Goal: Task Accomplishment & Management: Manage account settings

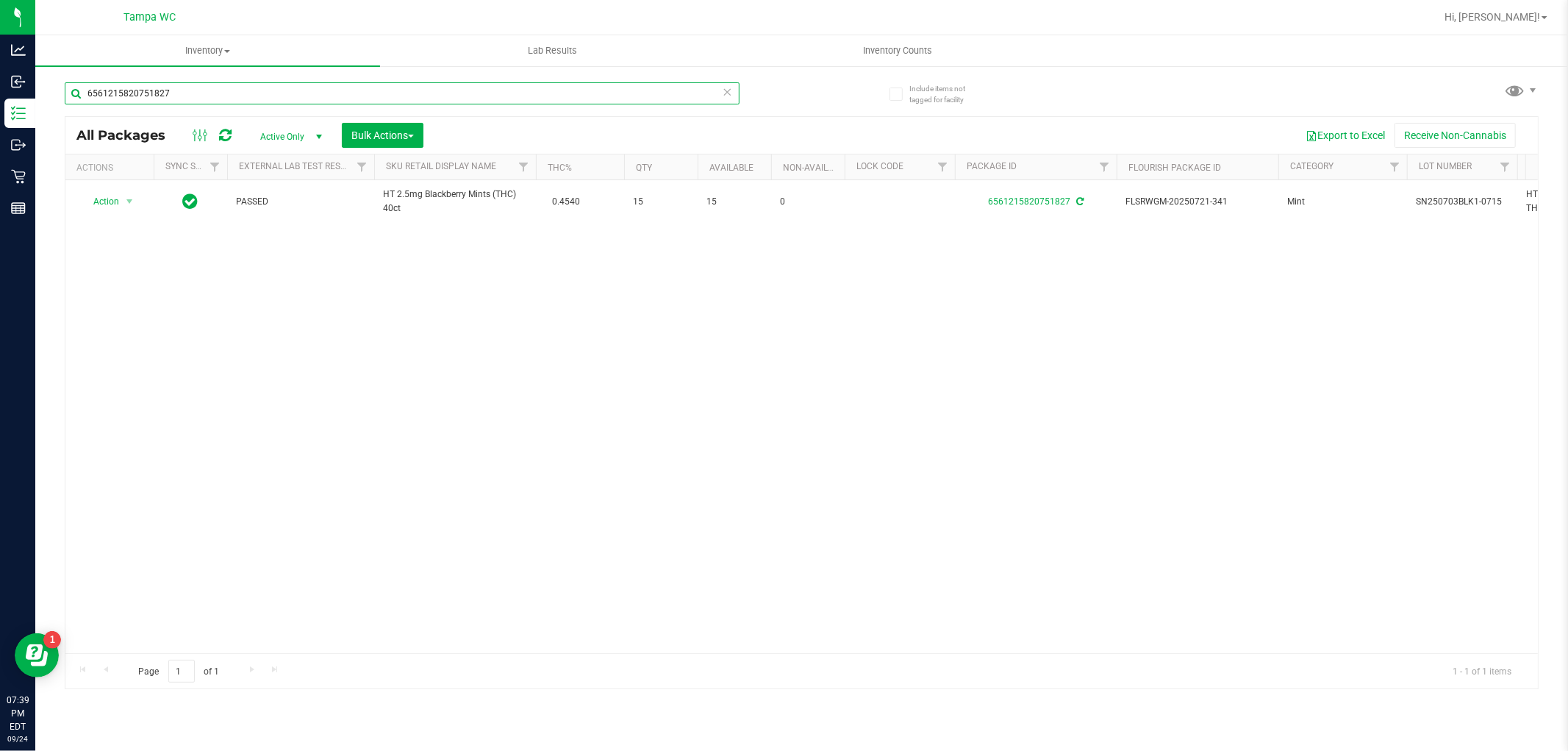
click at [197, 91] on input "6561215820751827" at bounding box center [403, 93] width 675 height 22
type input "6"
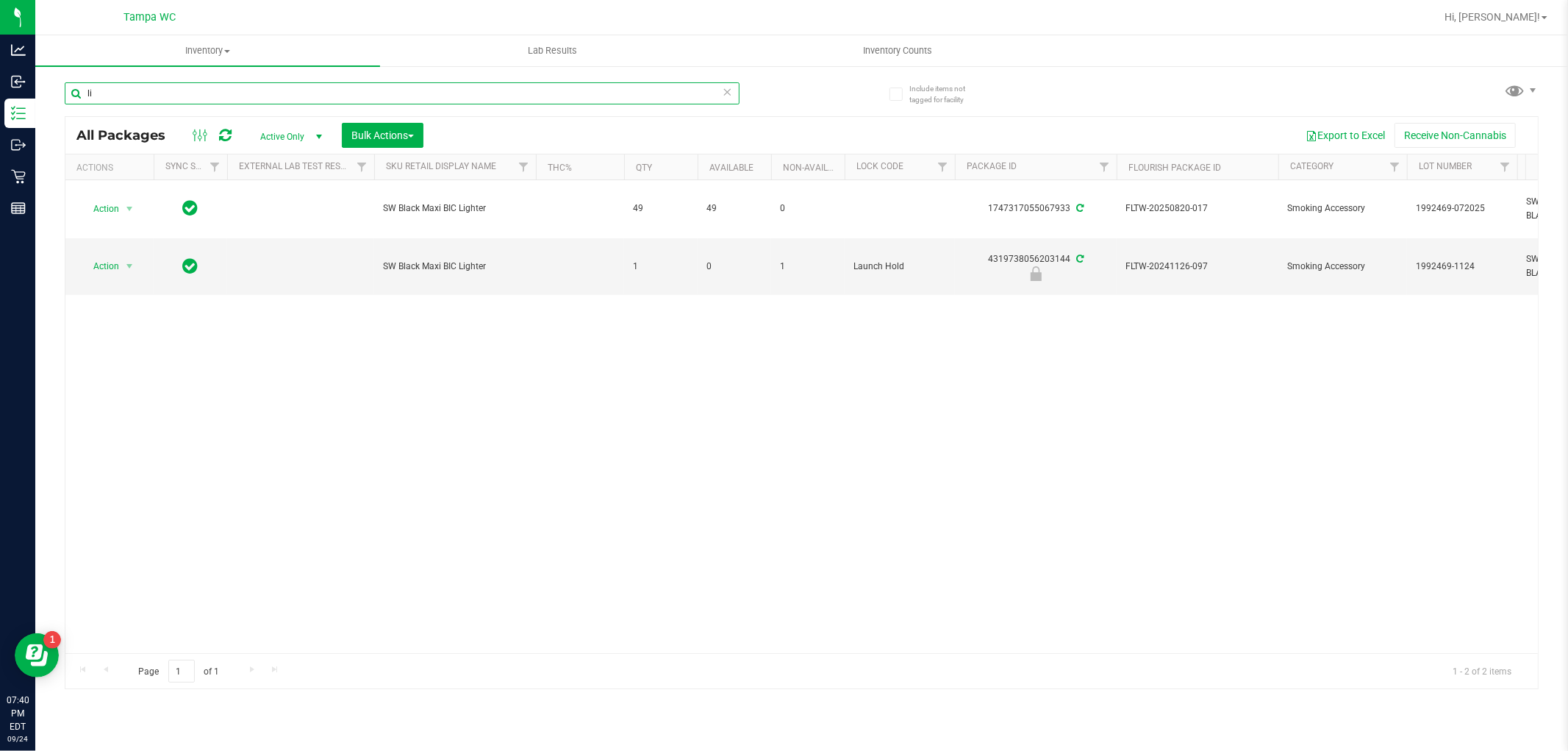
type input "l"
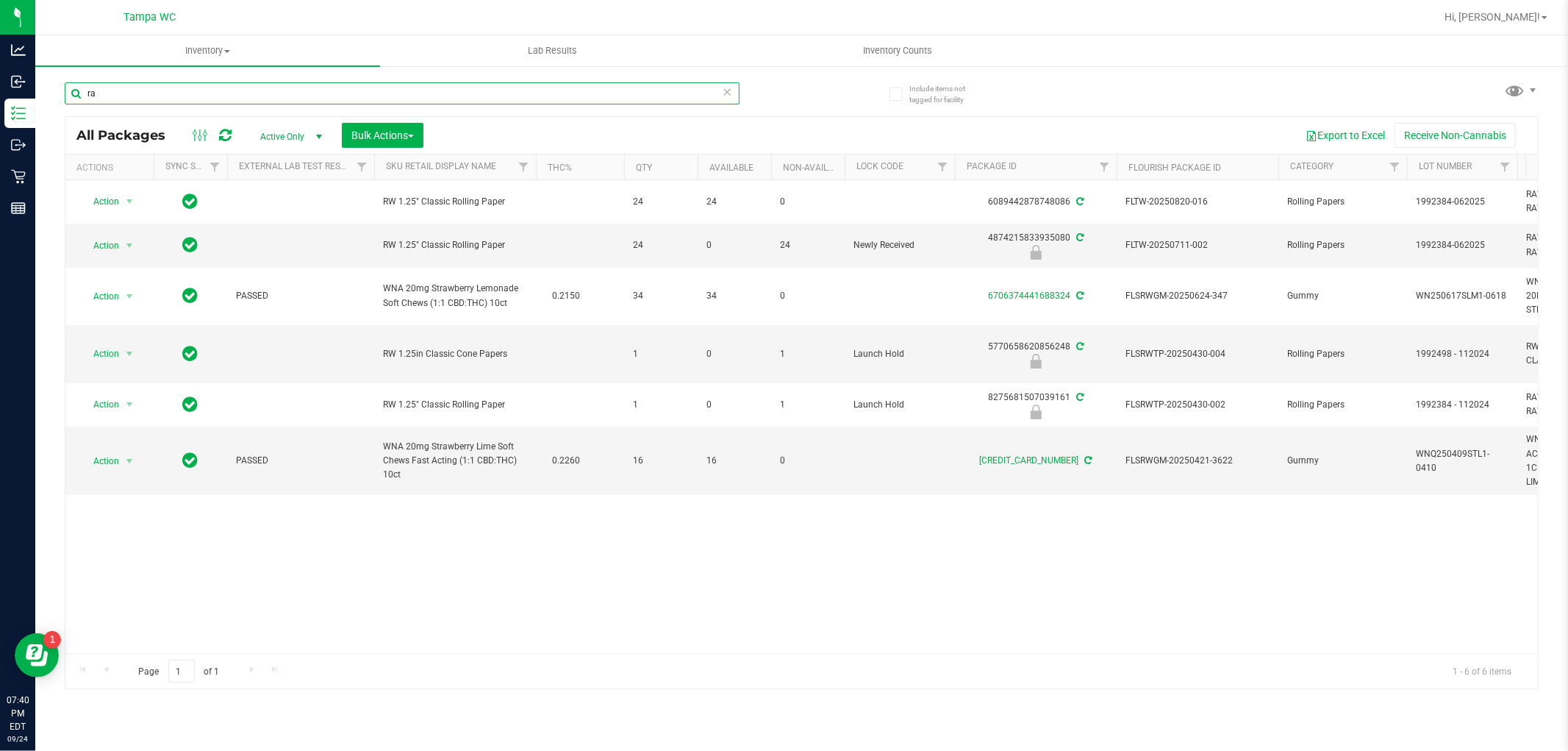
type input "r"
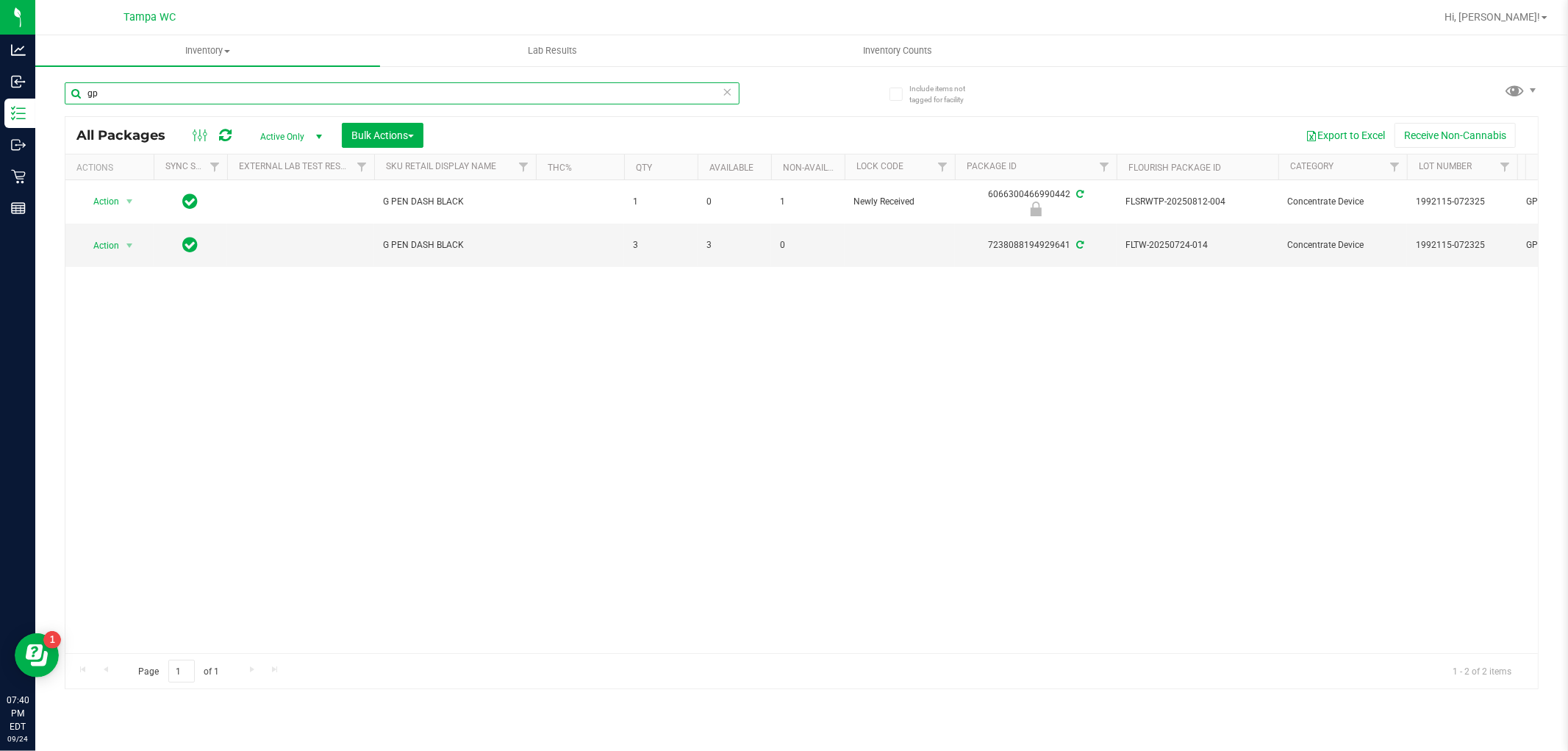
type input "g"
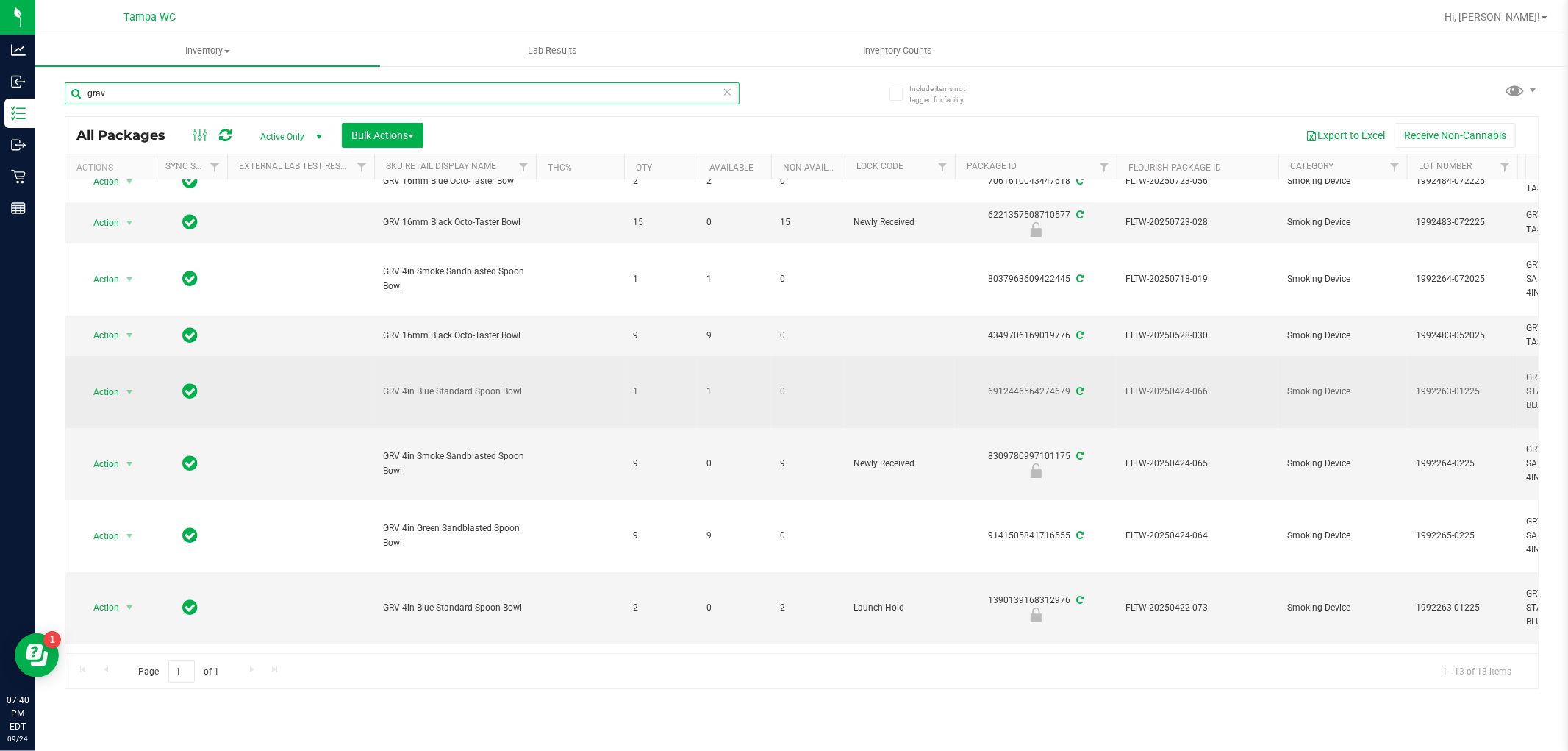
scroll to position [164, 0]
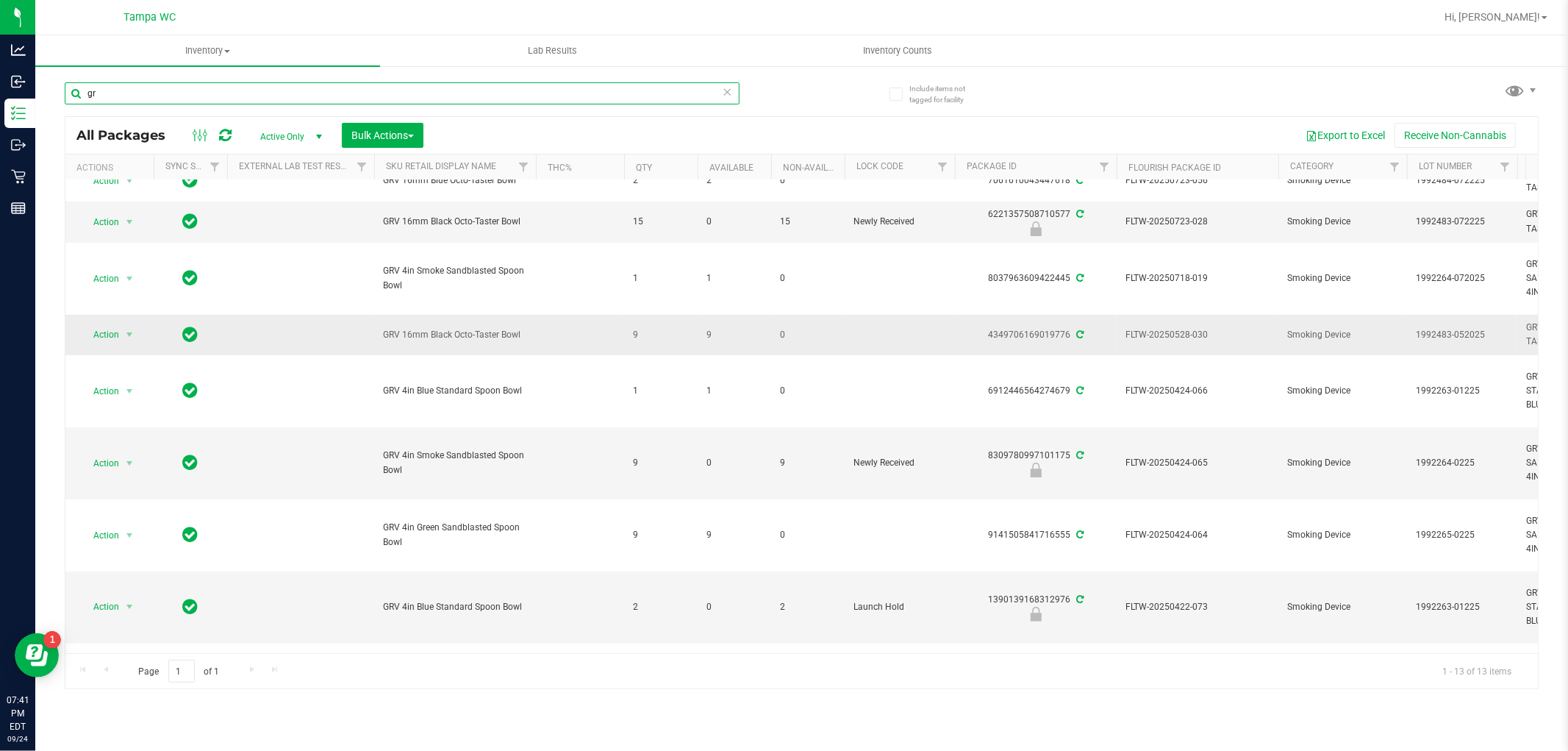
type input "g"
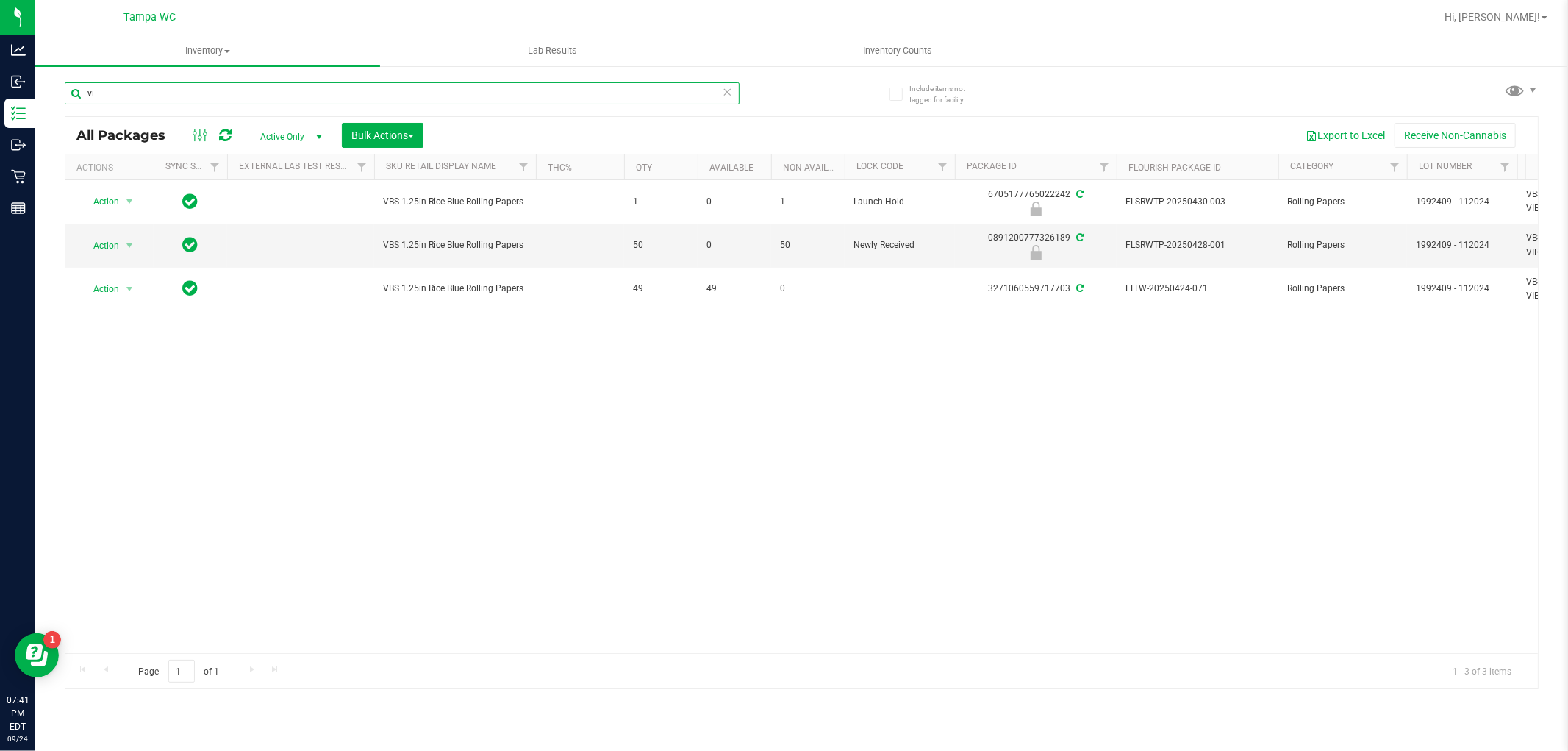
type input "v"
type input "t"
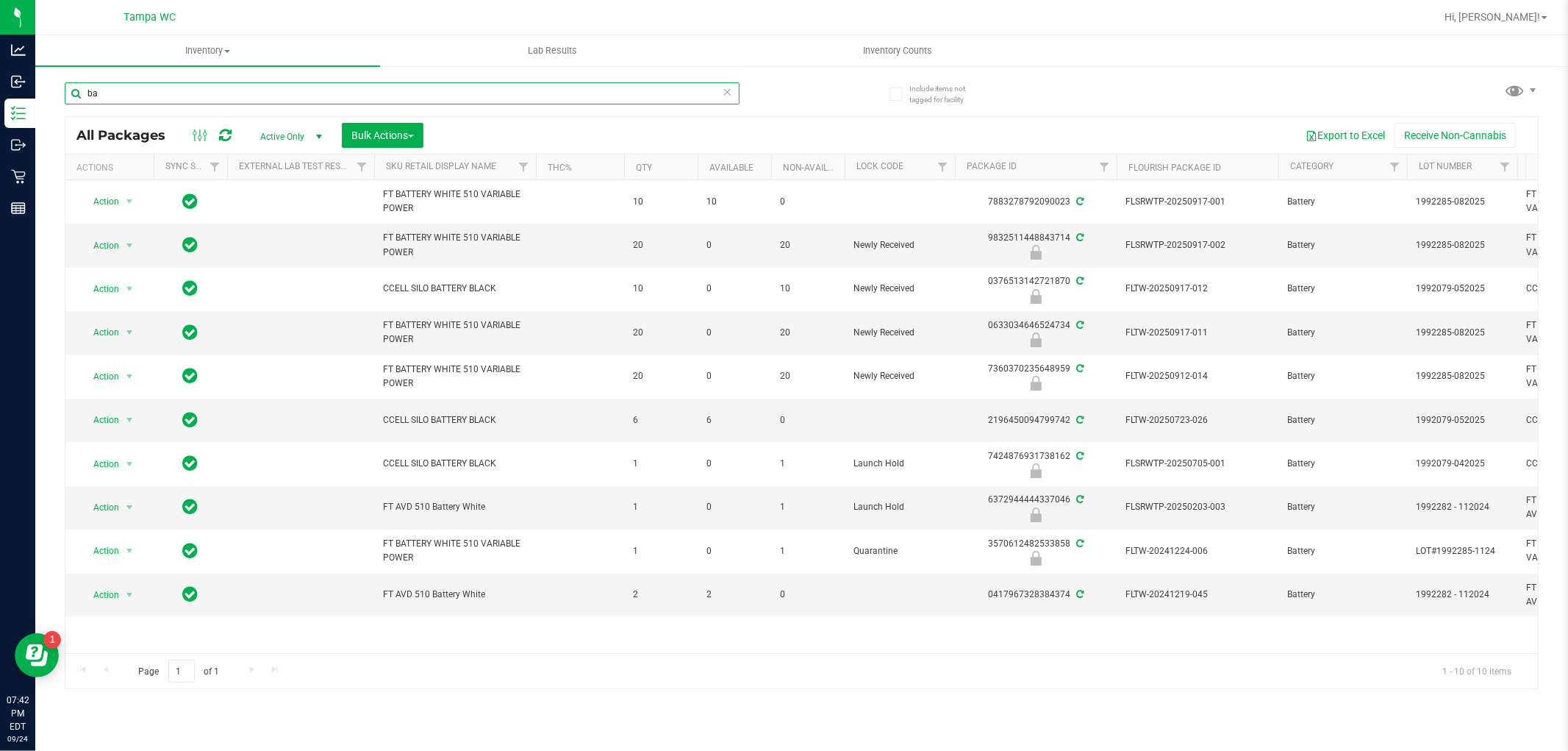
type input "b"
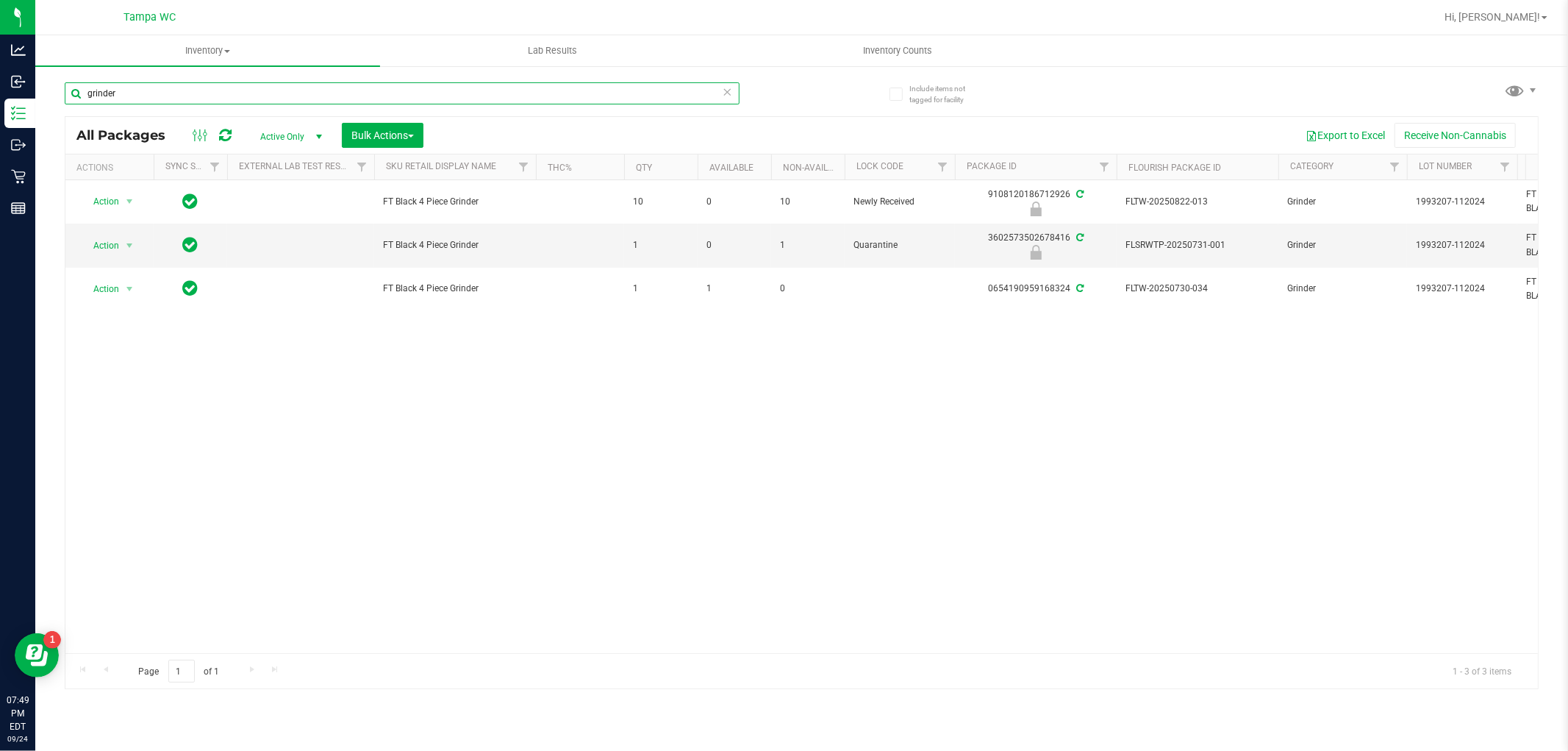
click at [280, 89] on input "grinder" at bounding box center [403, 93] width 675 height 22
type input "g"
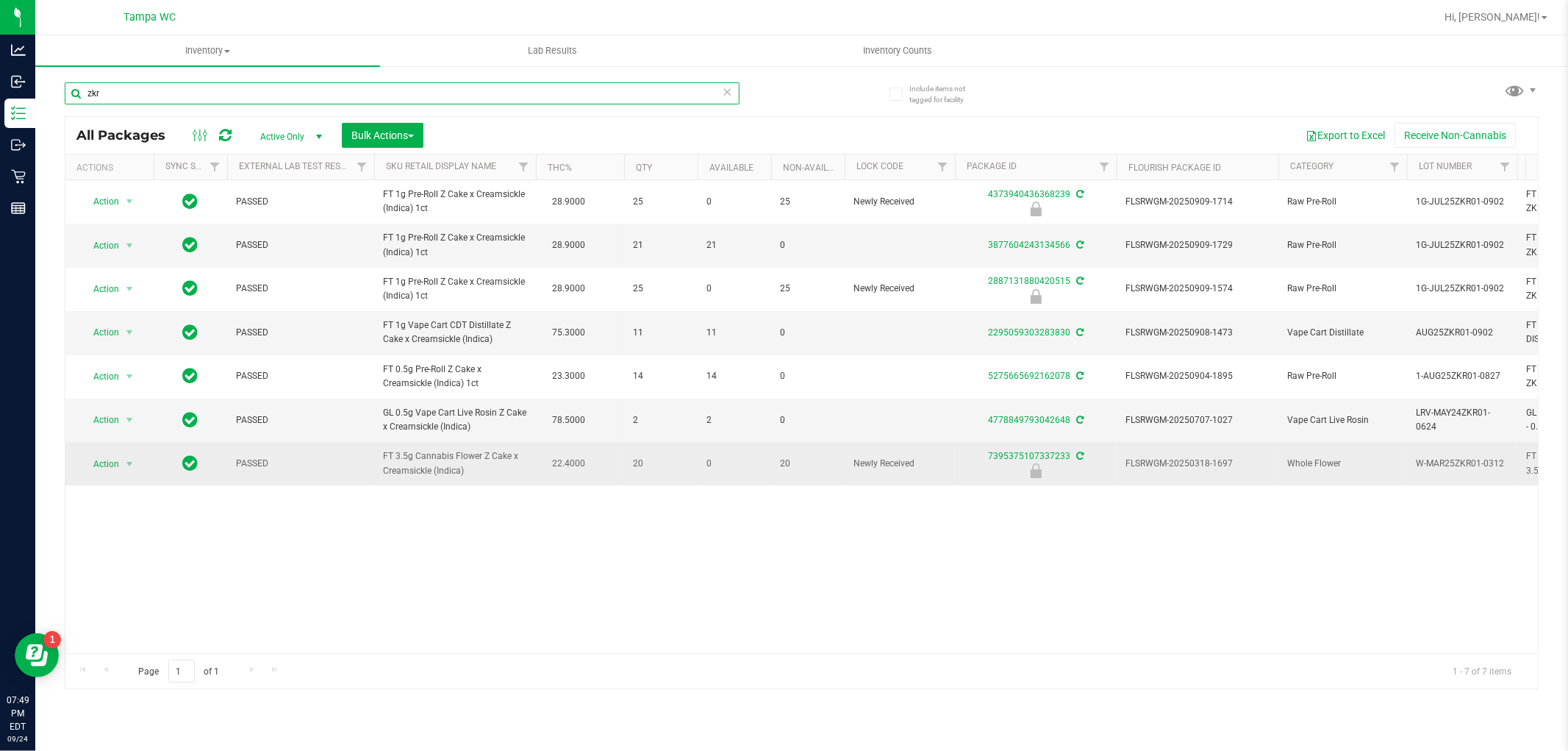
type input "zkr"
click at [96, 473] on span "Action" at bounding box center [100, 464] width 40 height 21
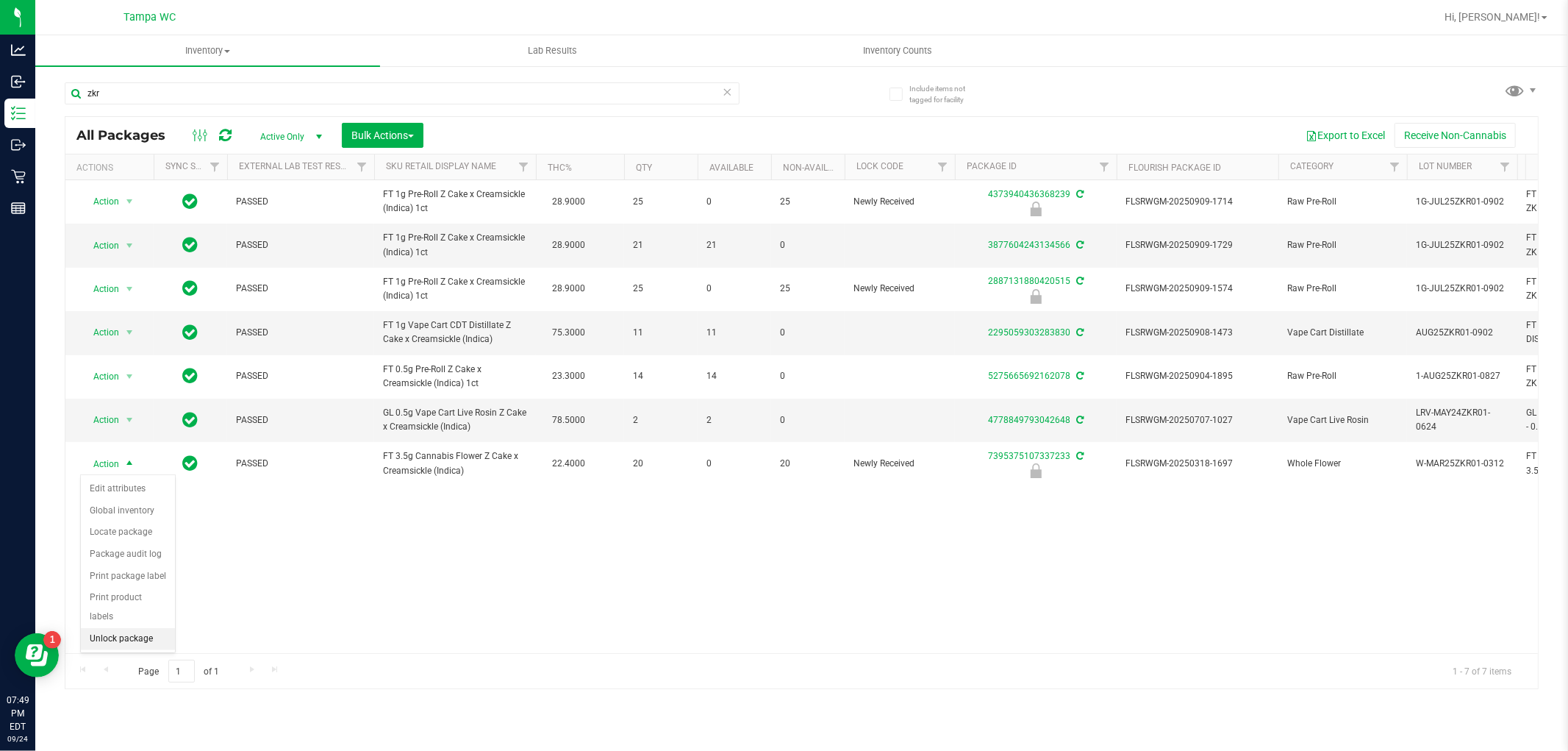
click at [102, 642] on li "Unlock package" at bounding box center [128, 639] width 94 height 22
click at [876, 39] on uib-tab-heading "Inventory Counts" at bounding box center [896, 50] width 343 height 29
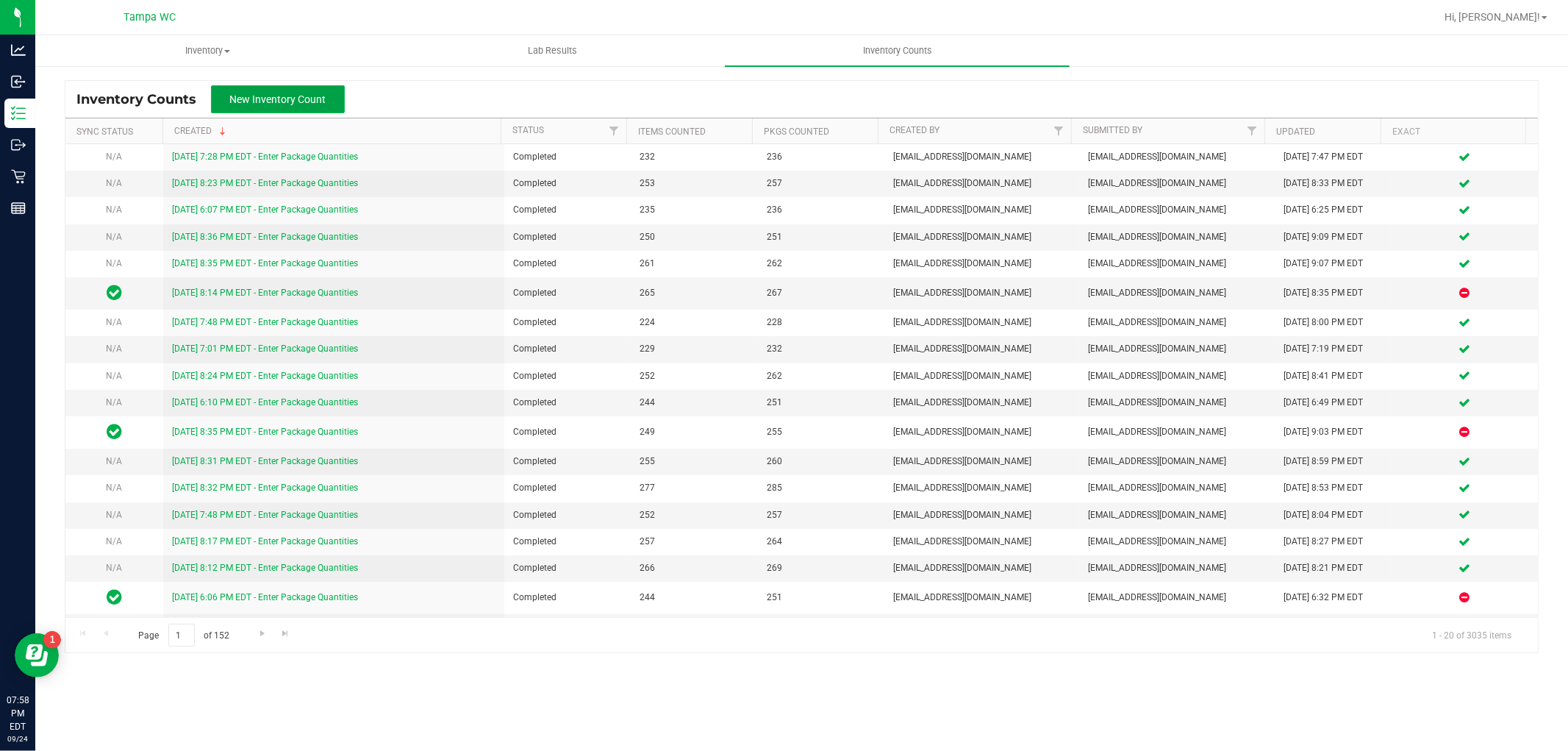
click at [311, 107] on button "New Inventory Count" at bounding box center [277, 100] width 134 height 28
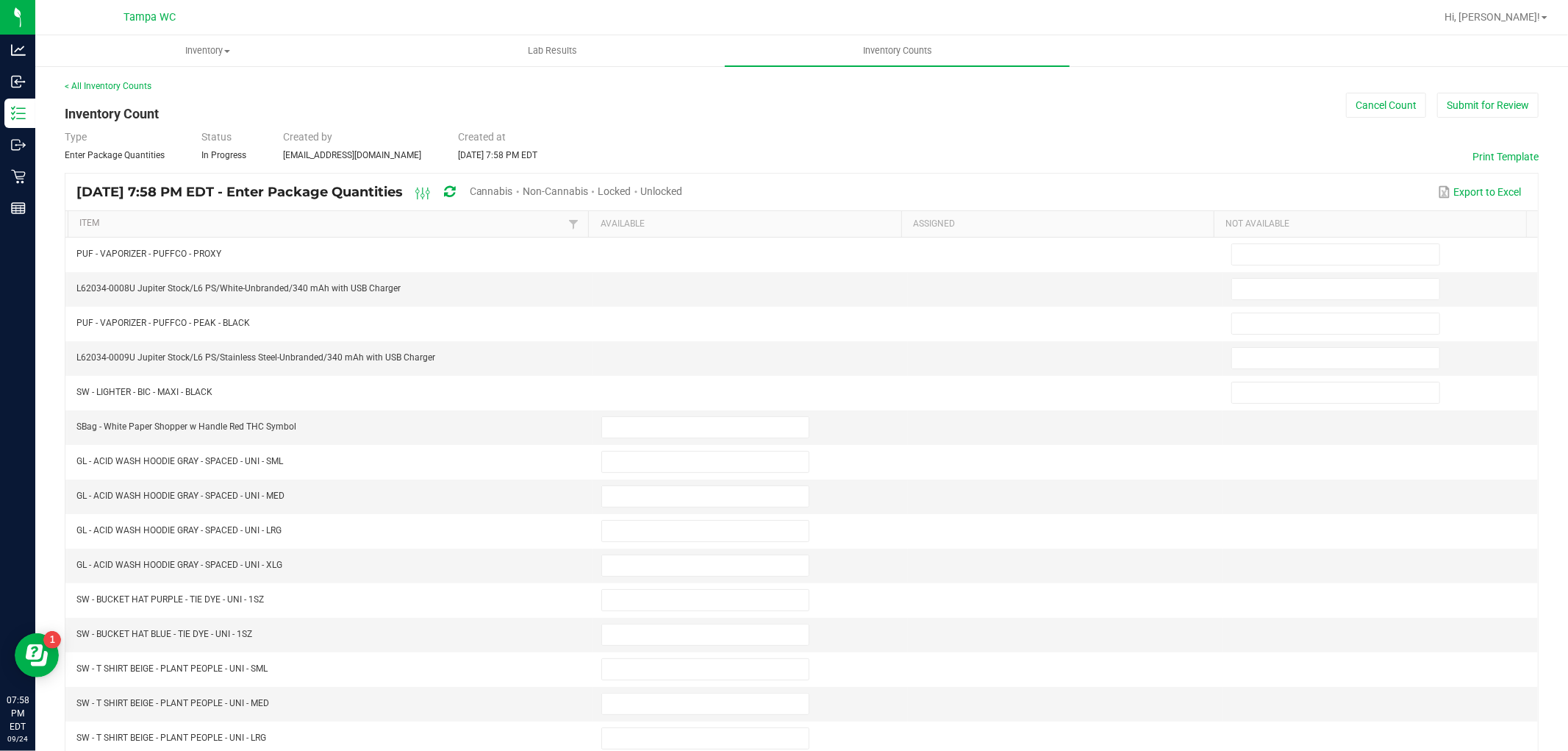
click at [683, 194] on span "Unlocked" at bounding box center [662, 191] width 42 height 12
click at [304, 221] on link "Item" at bounding box center [322, 223] width 485 height 12
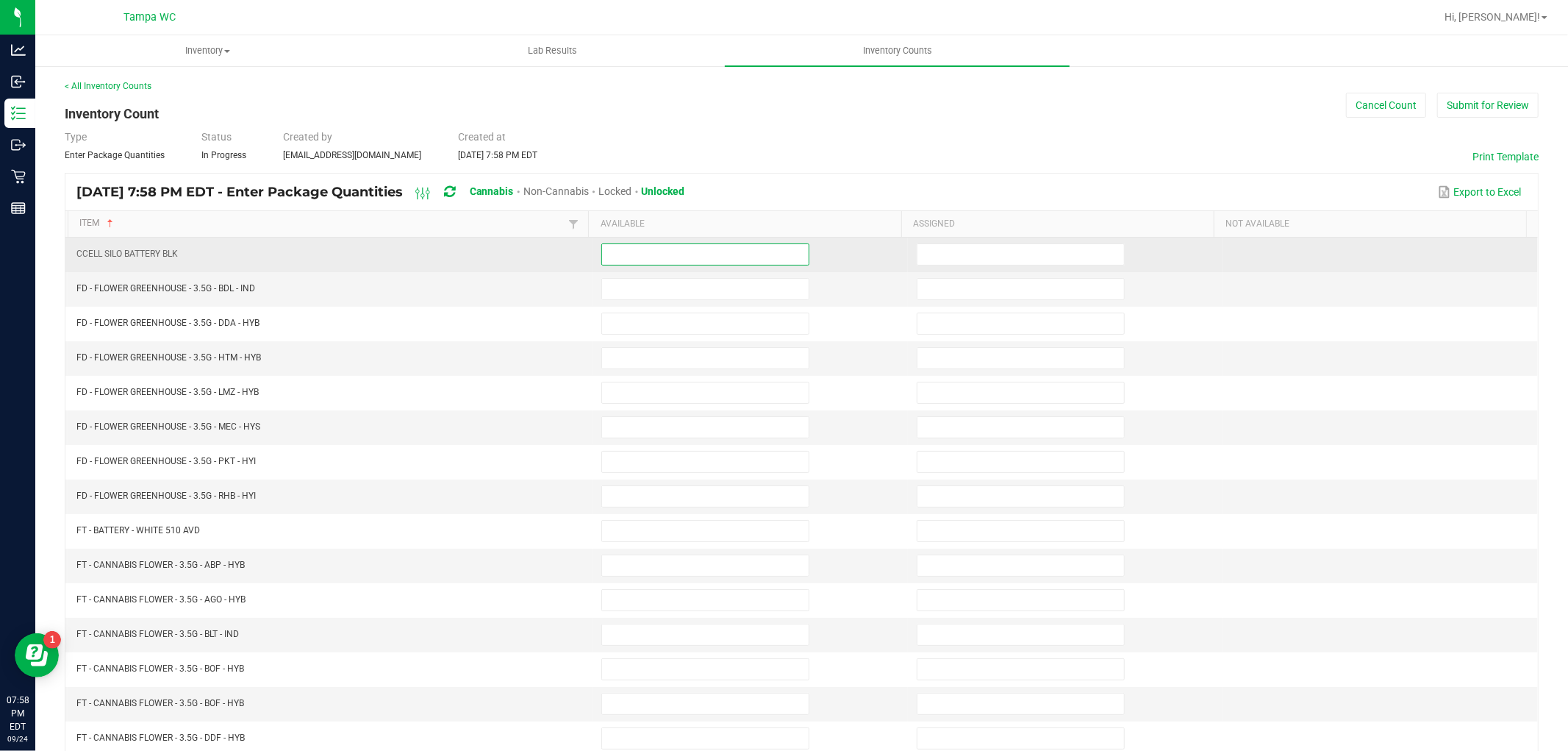
drag, startPoint x: 739, startPoint y: 248, endPoint x: 755, endPoint y: 241, distance: 17.5
click at [739, 248] on input at bounding box center [705, 255] width 207 height 21
type input "6"
type input "14"
type input "19"
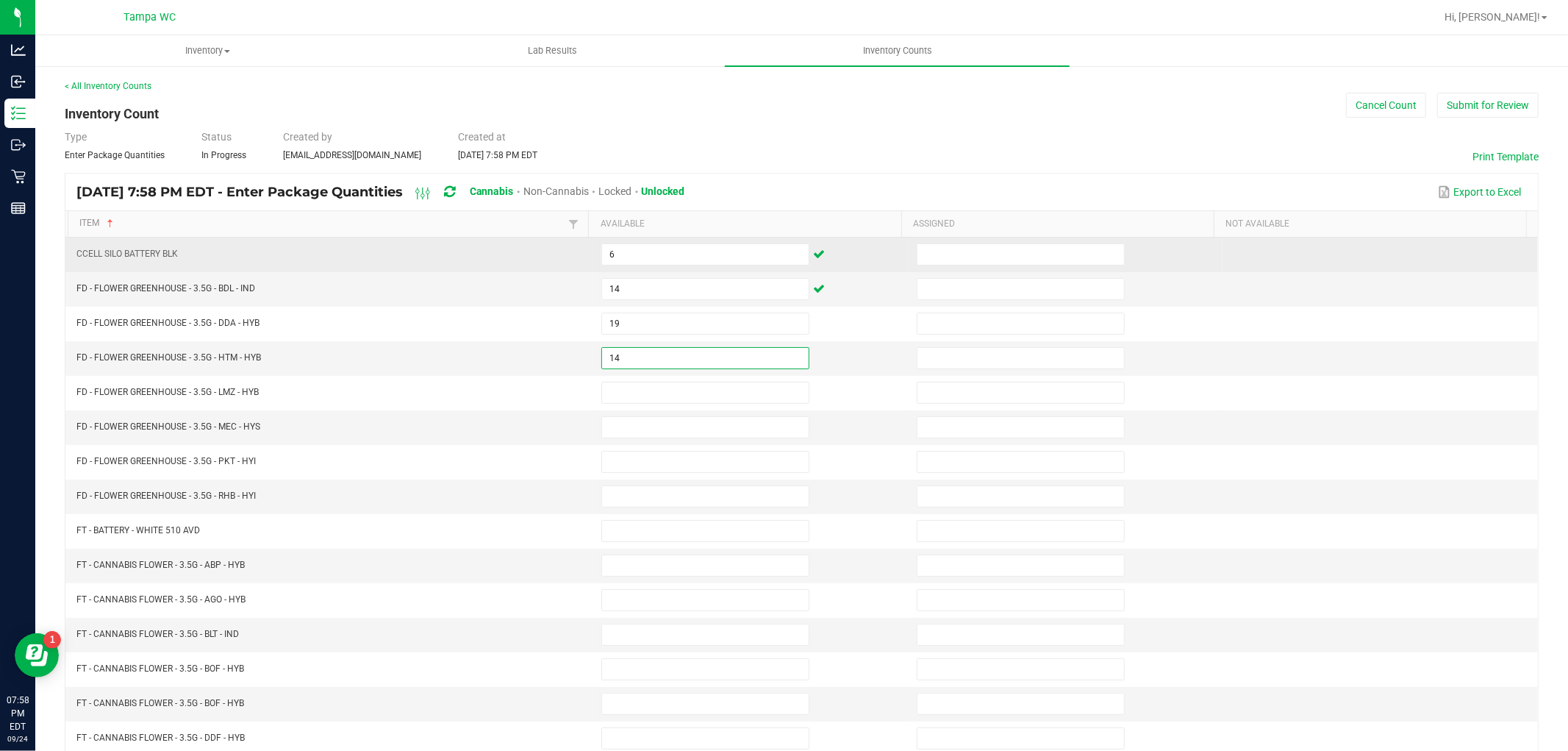
type input "14"
type input "8"
type input "15"
type input "2"
type input "12"
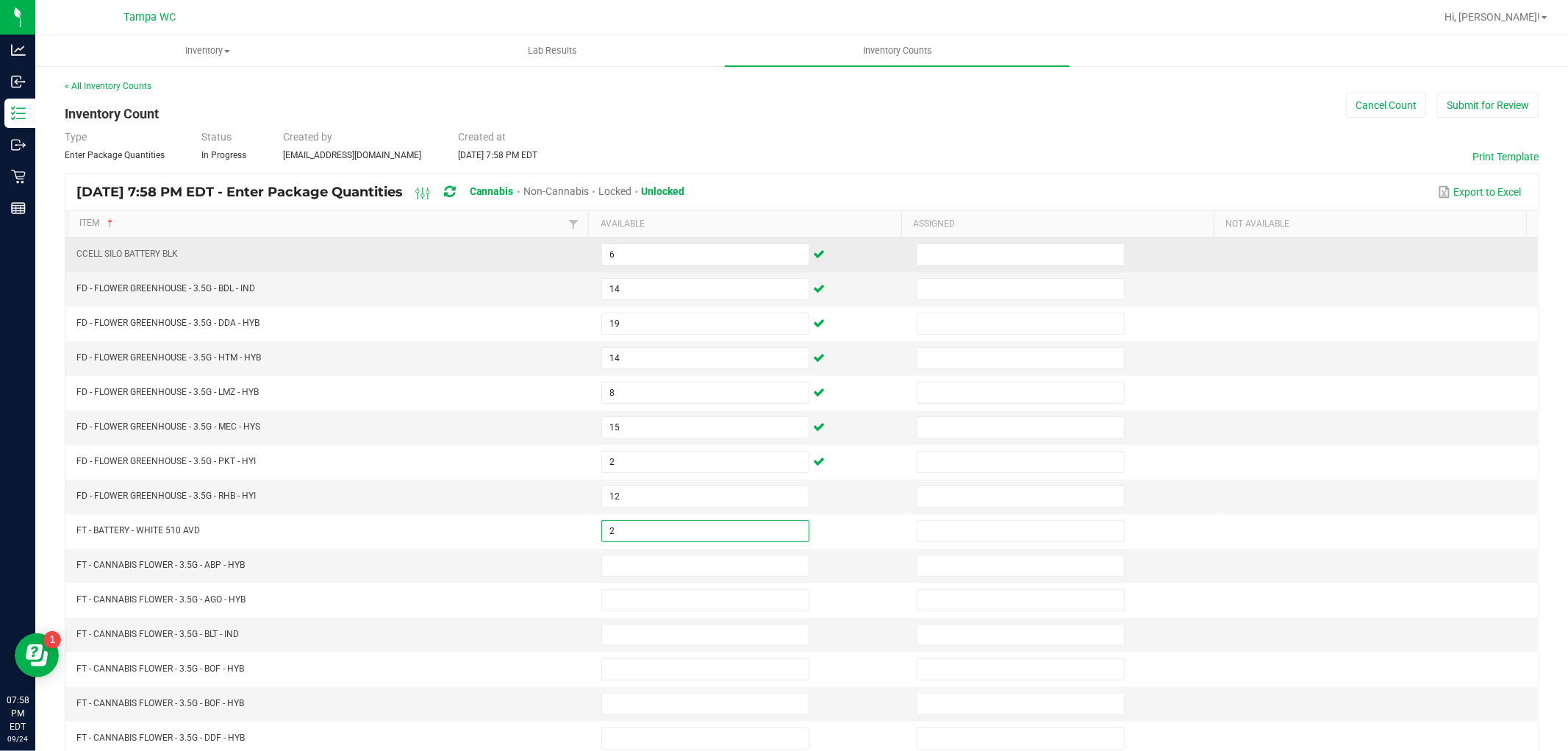
type input "2"
type input "6"
type input "1"
type input "3"
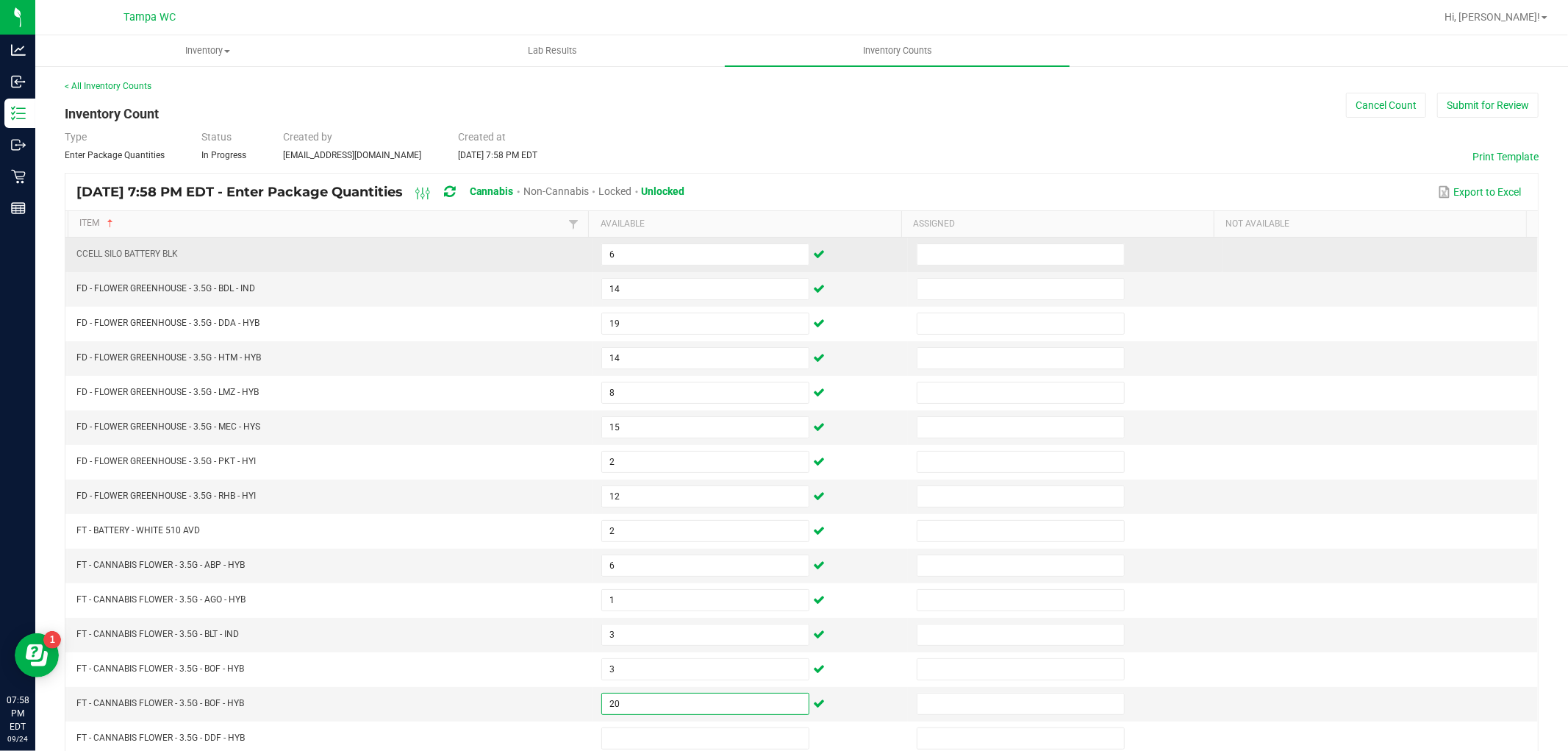
type input "20"
type input "19"
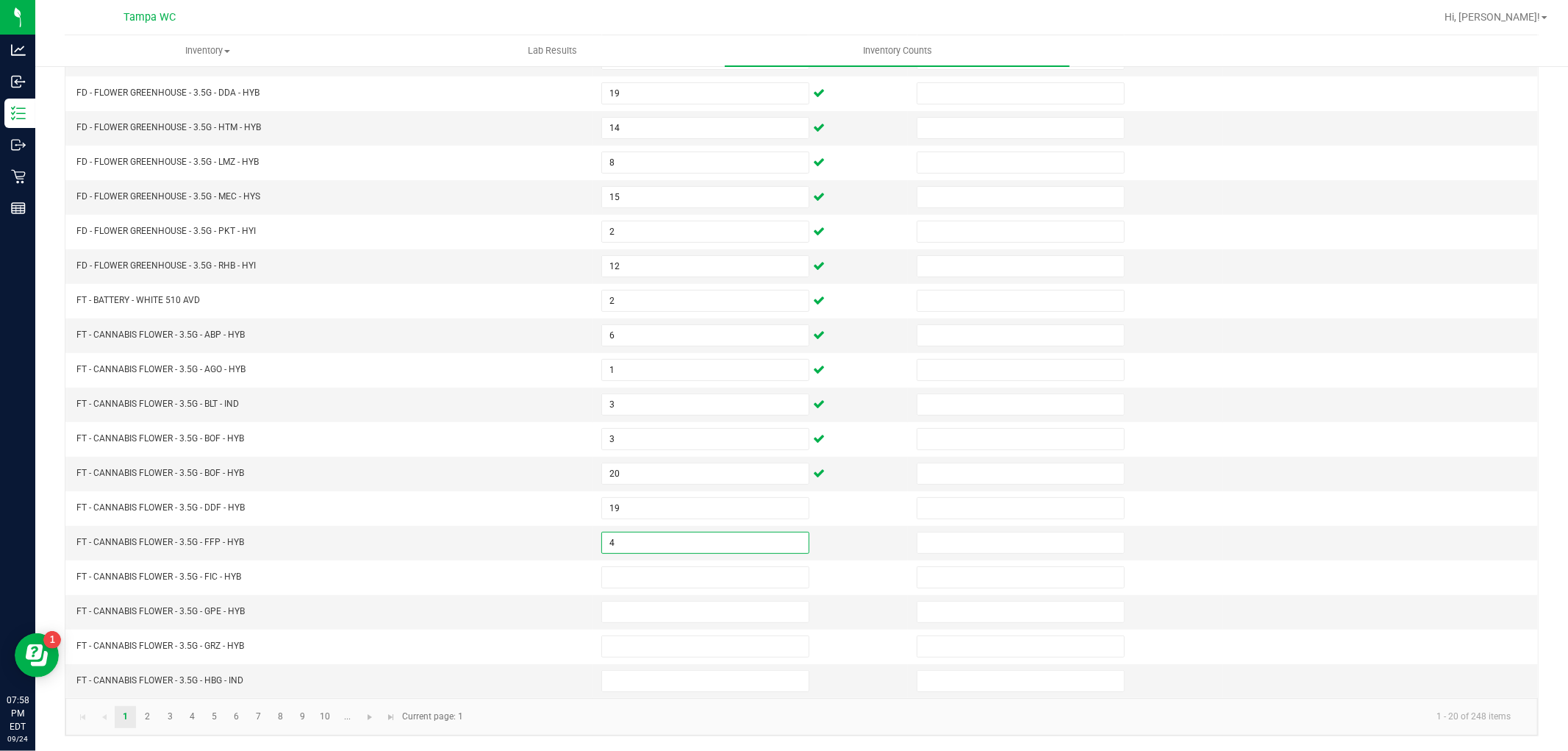
type input "4"
type input "7"
type input "9"
type input "10"
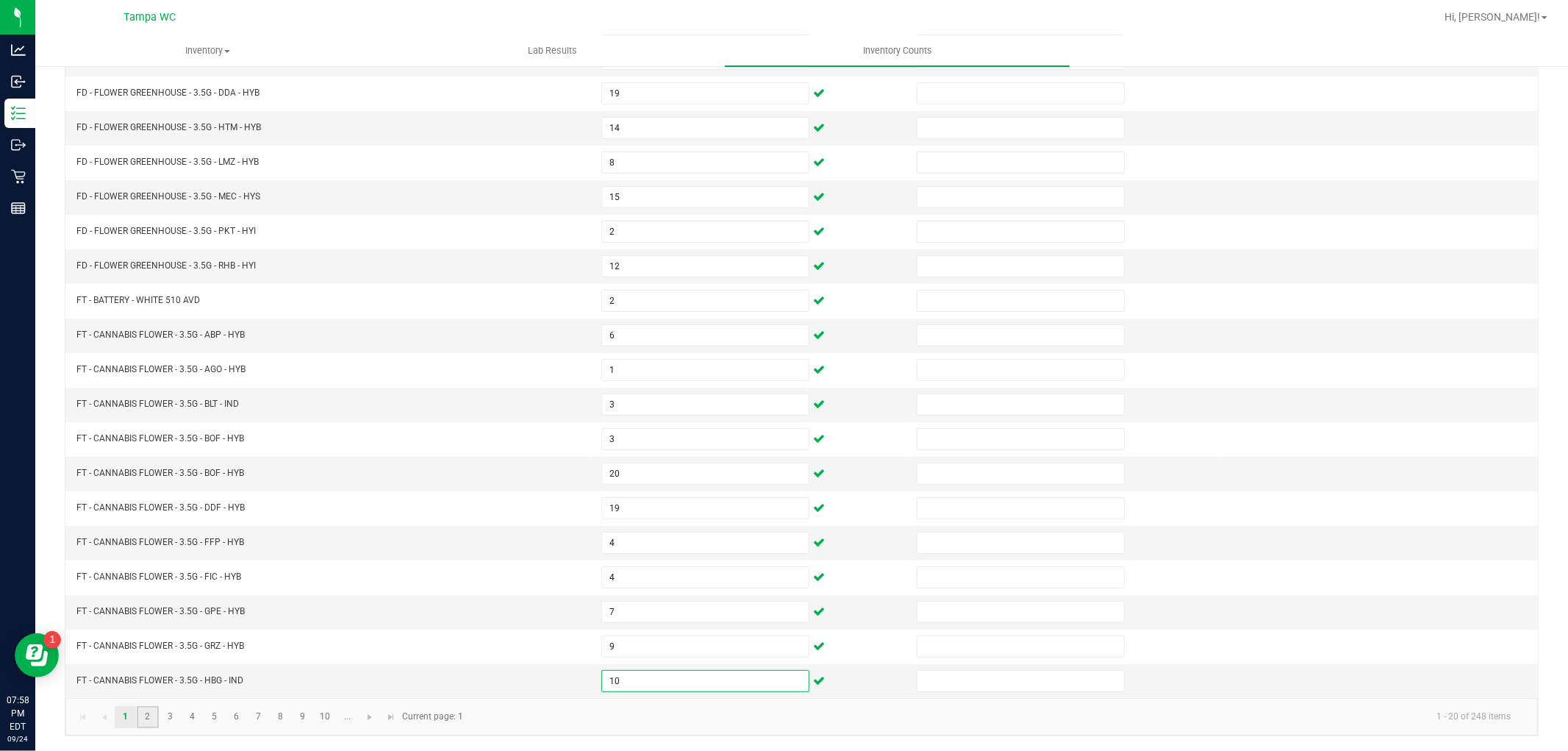
click at [146, 724] on link "2" at bounding box center [147, 716] width 22 height 22
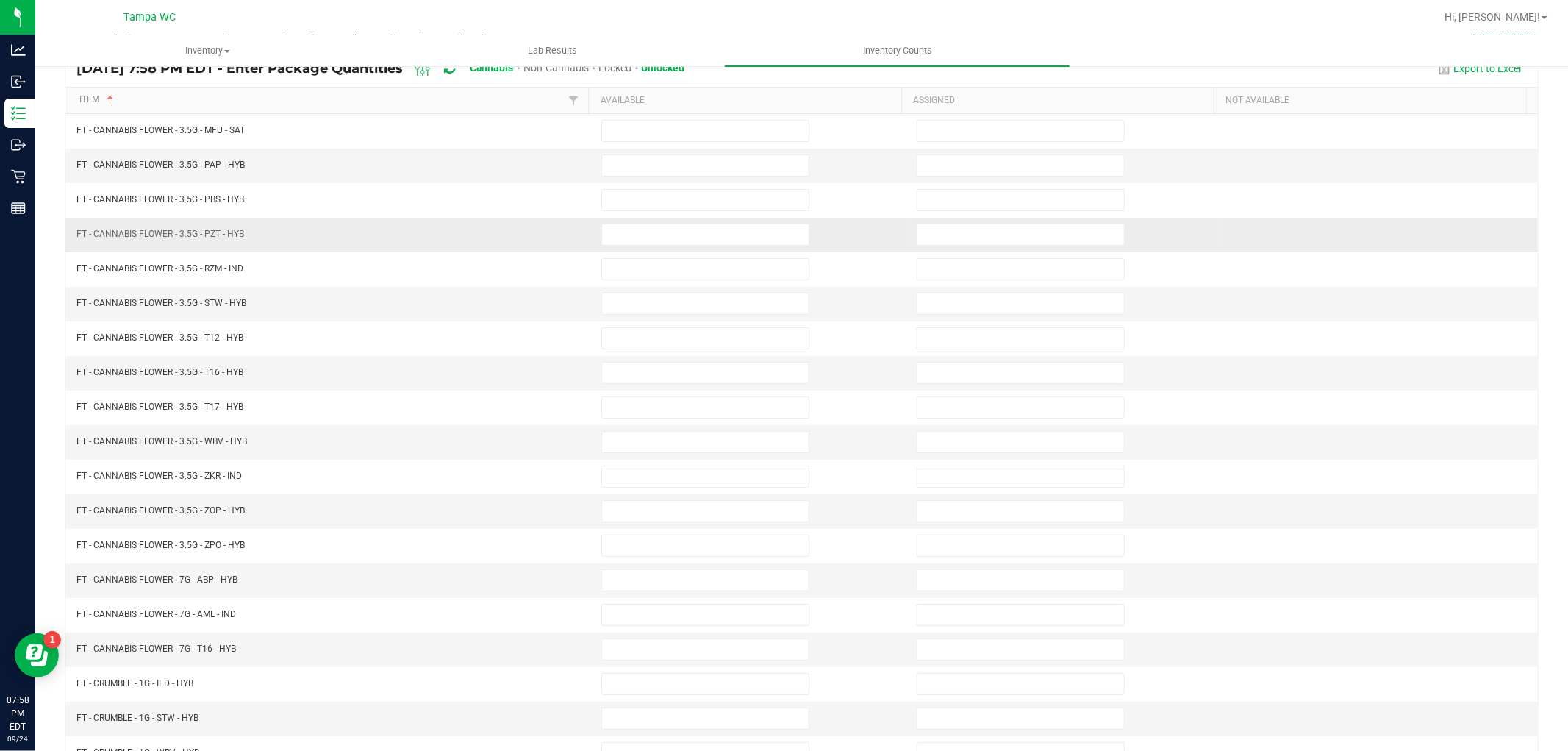
scroll to position [0, 0]
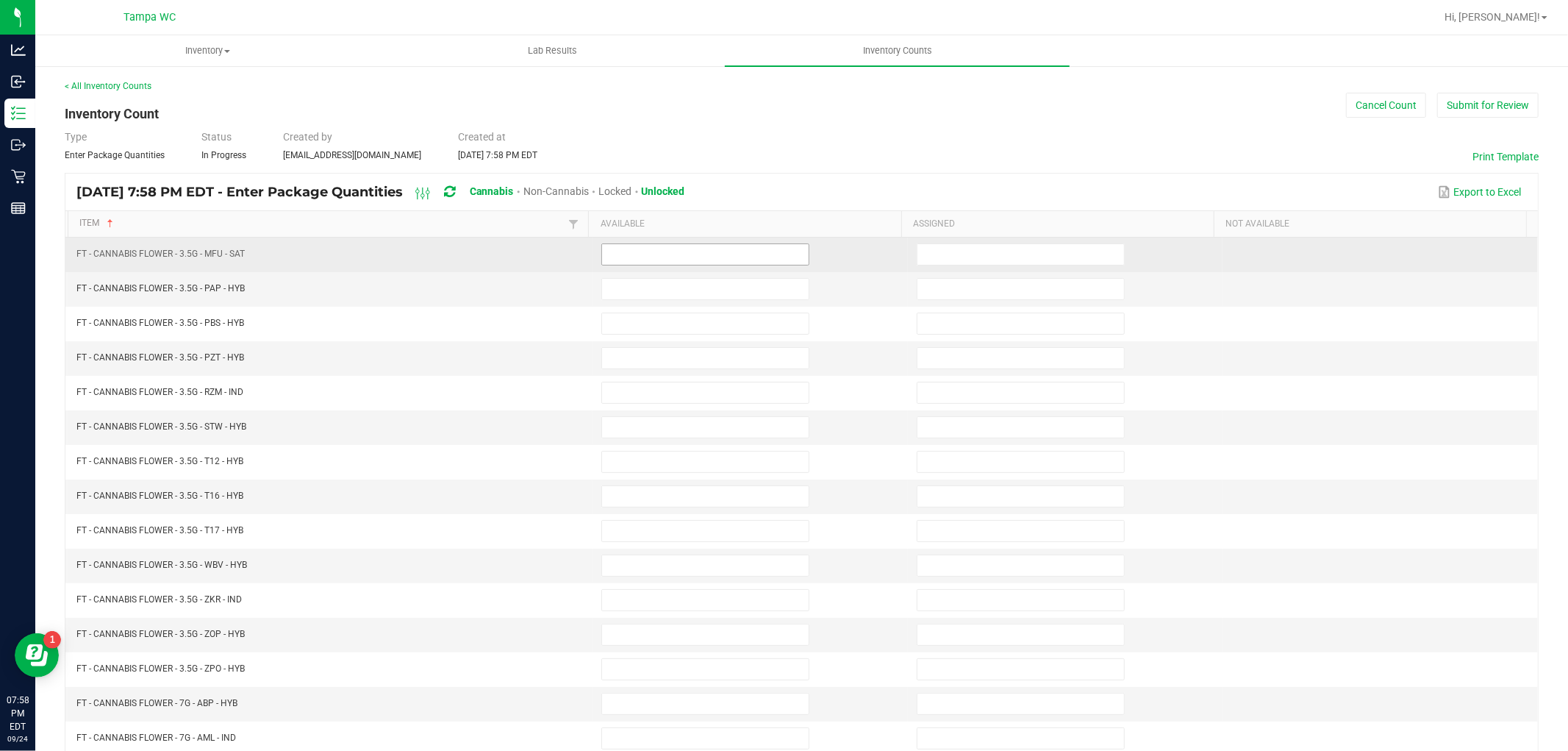
click at [667, 259] on input at bounding box center [705, 255] width 207 height 21
type input "10"
type input "2"
type input "16"
type input "6"
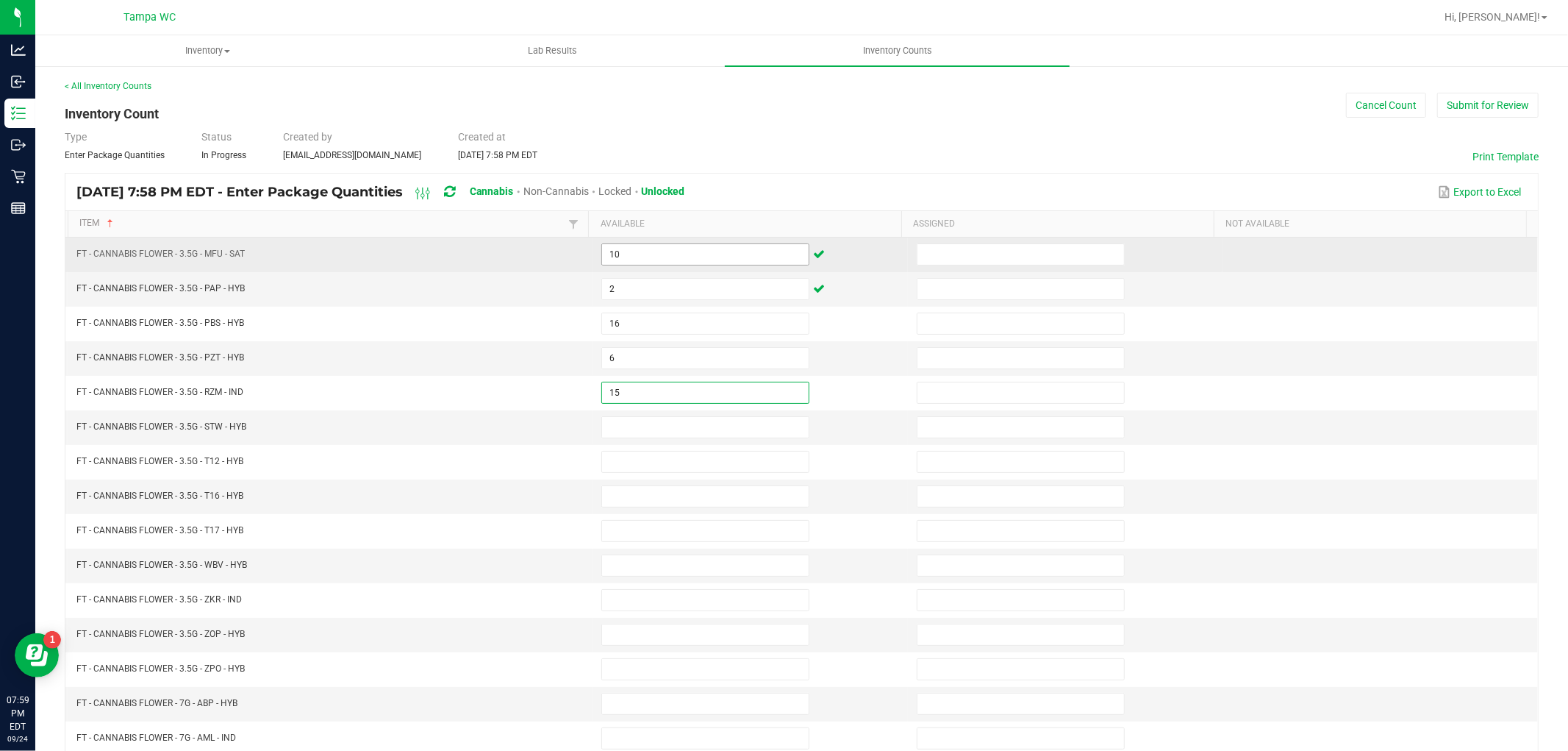
type input "15"
type input "10"
type input "30"
type input "7"
type input "3"
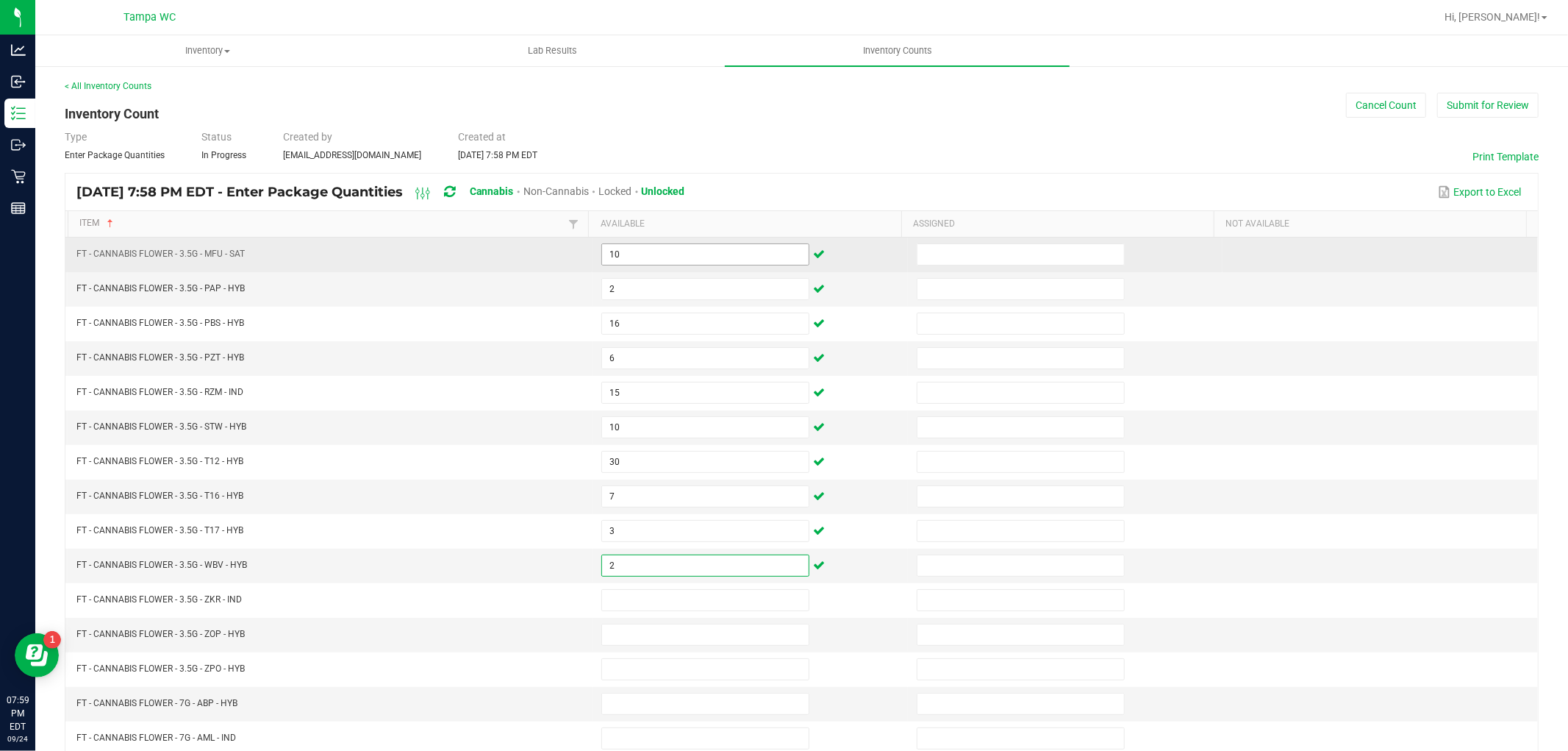
type input "2"
type input "20"
type input "8"
type input "15"
type input "11"
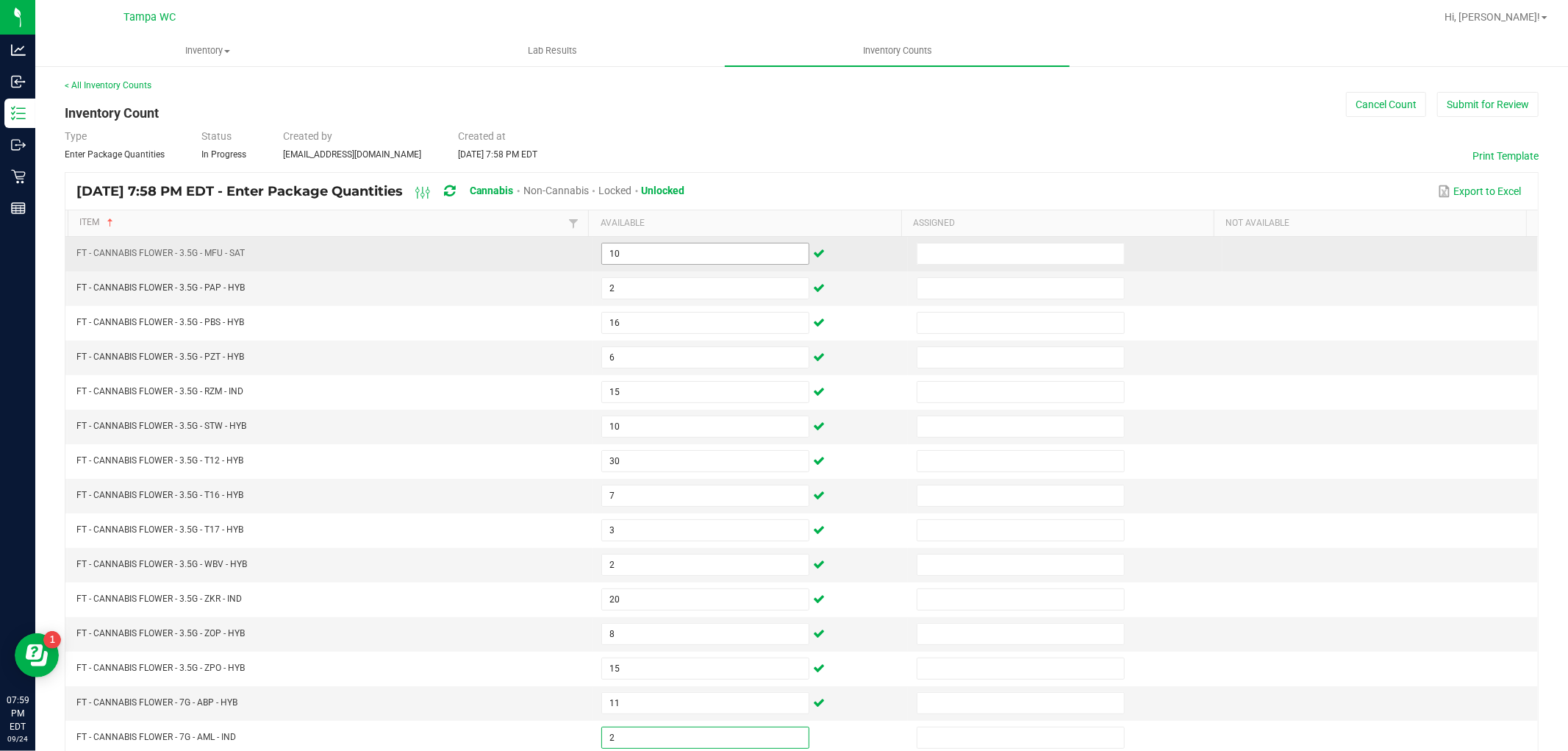
type input "2"
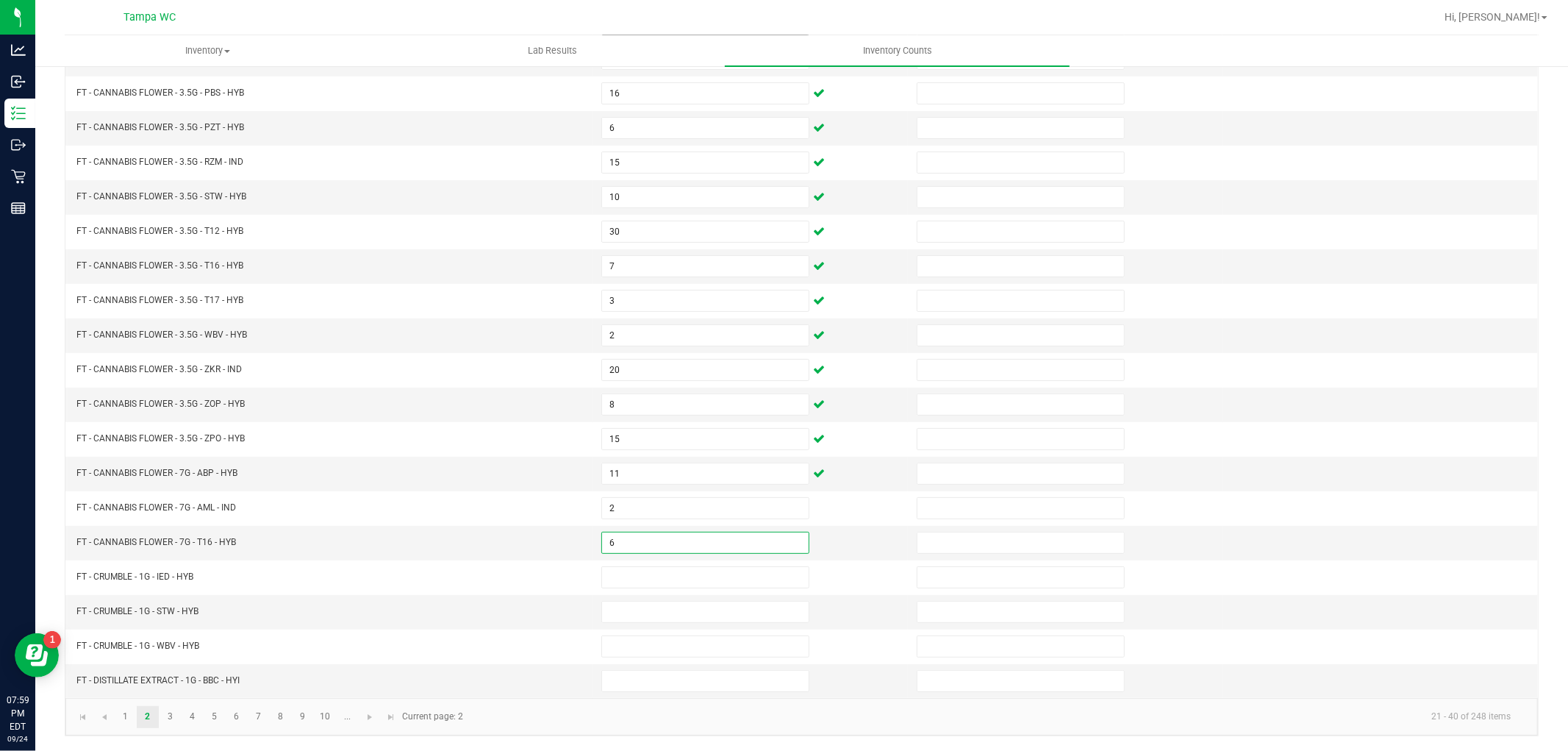
type input "6"
type input "8"
type input "3"
type input "4"
type input "1"
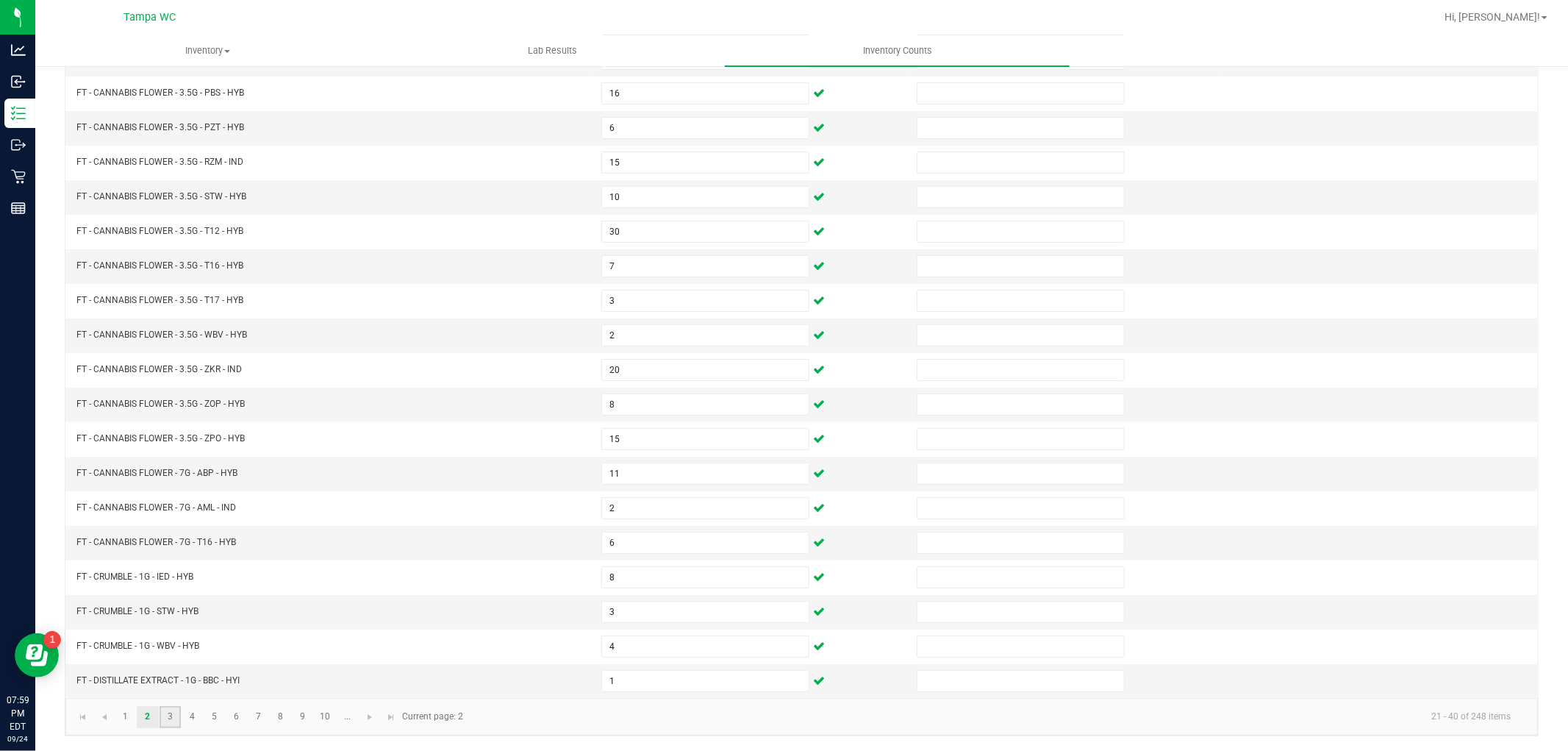
click at [174, 715] on link "3" at bounding box center [170, 716] width 22 height 22
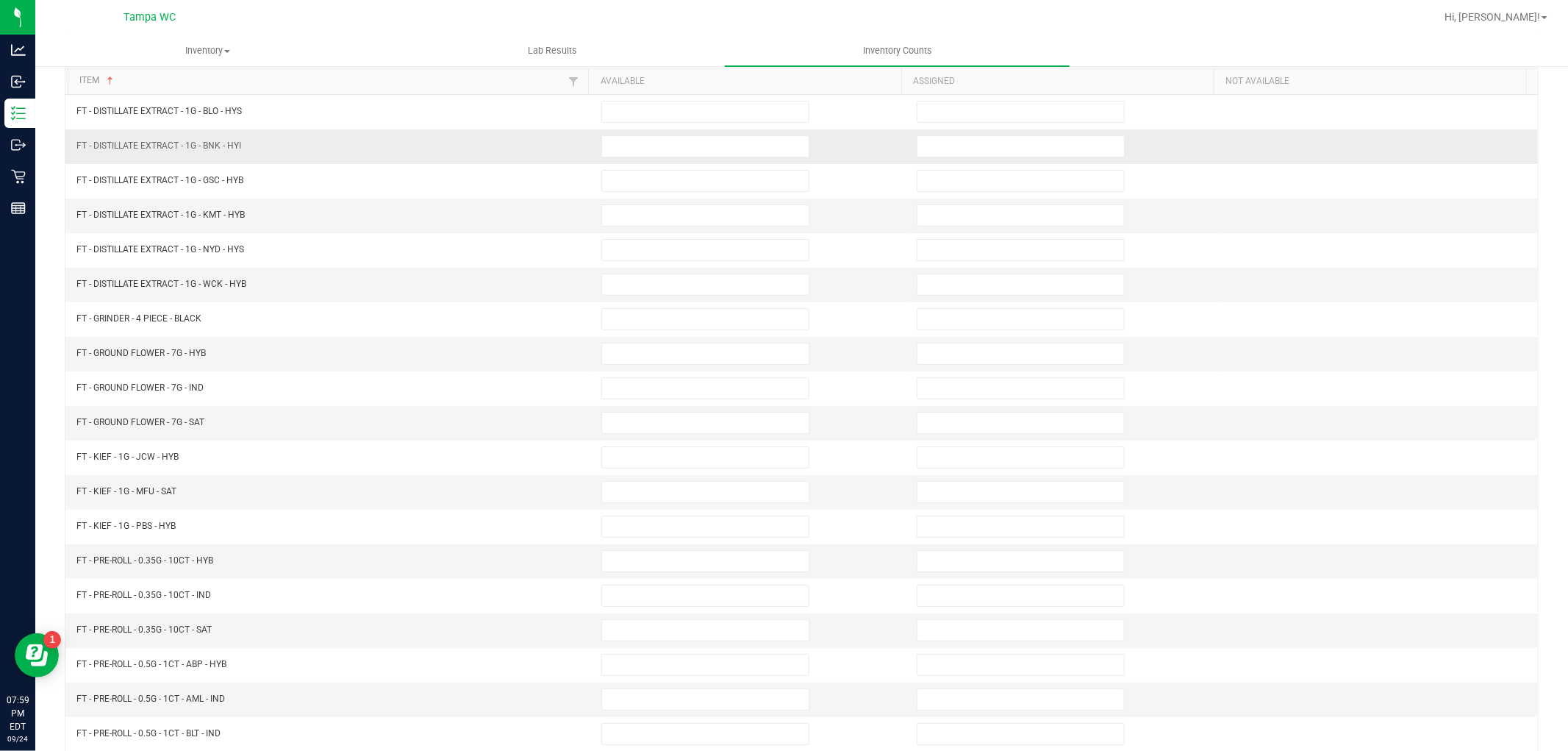
scroll to position [0, 0]
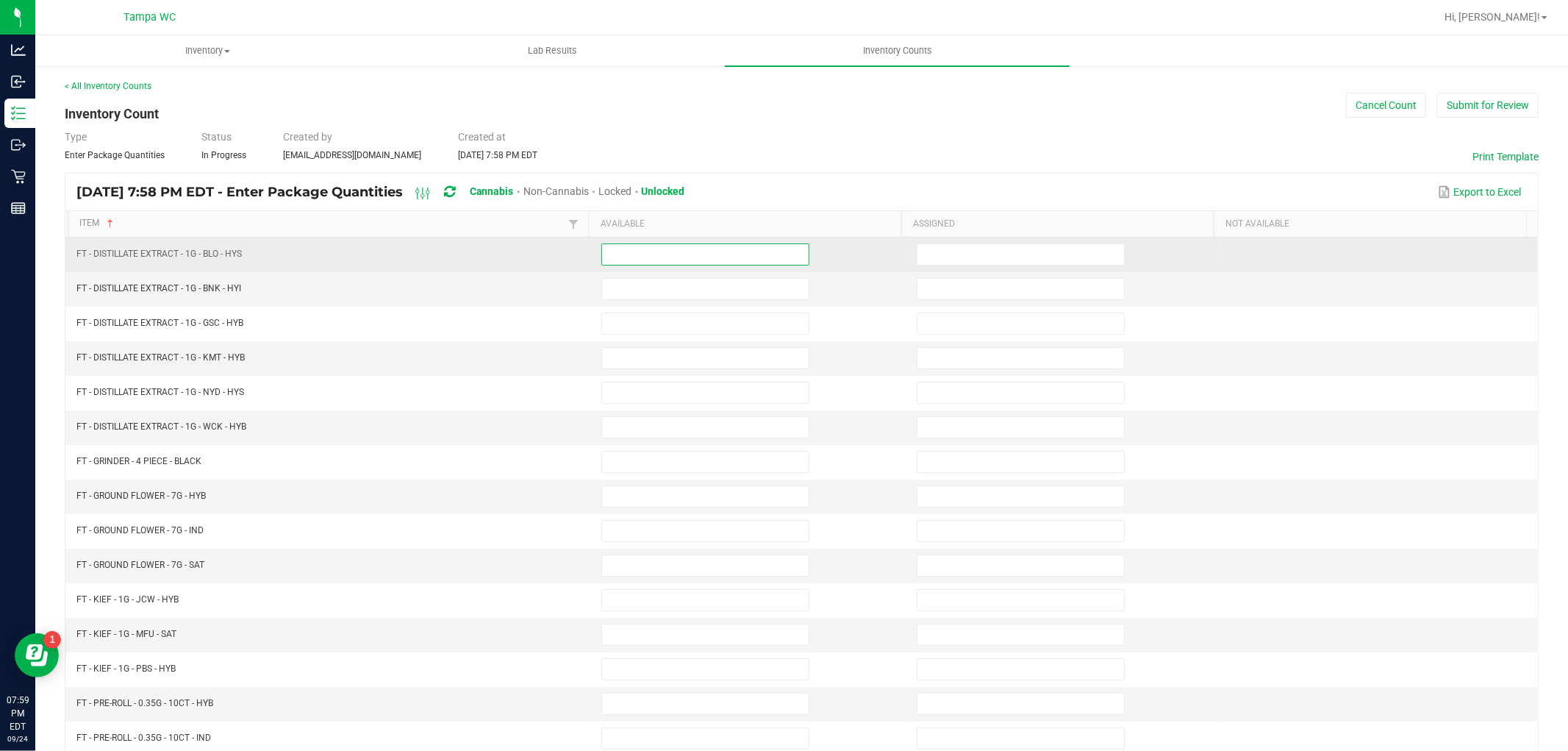
click at [669, 254] on input at bounding box center [705, 255] width 207 height 21
type input "11"
type input "1"
type input "12"
type input "8"
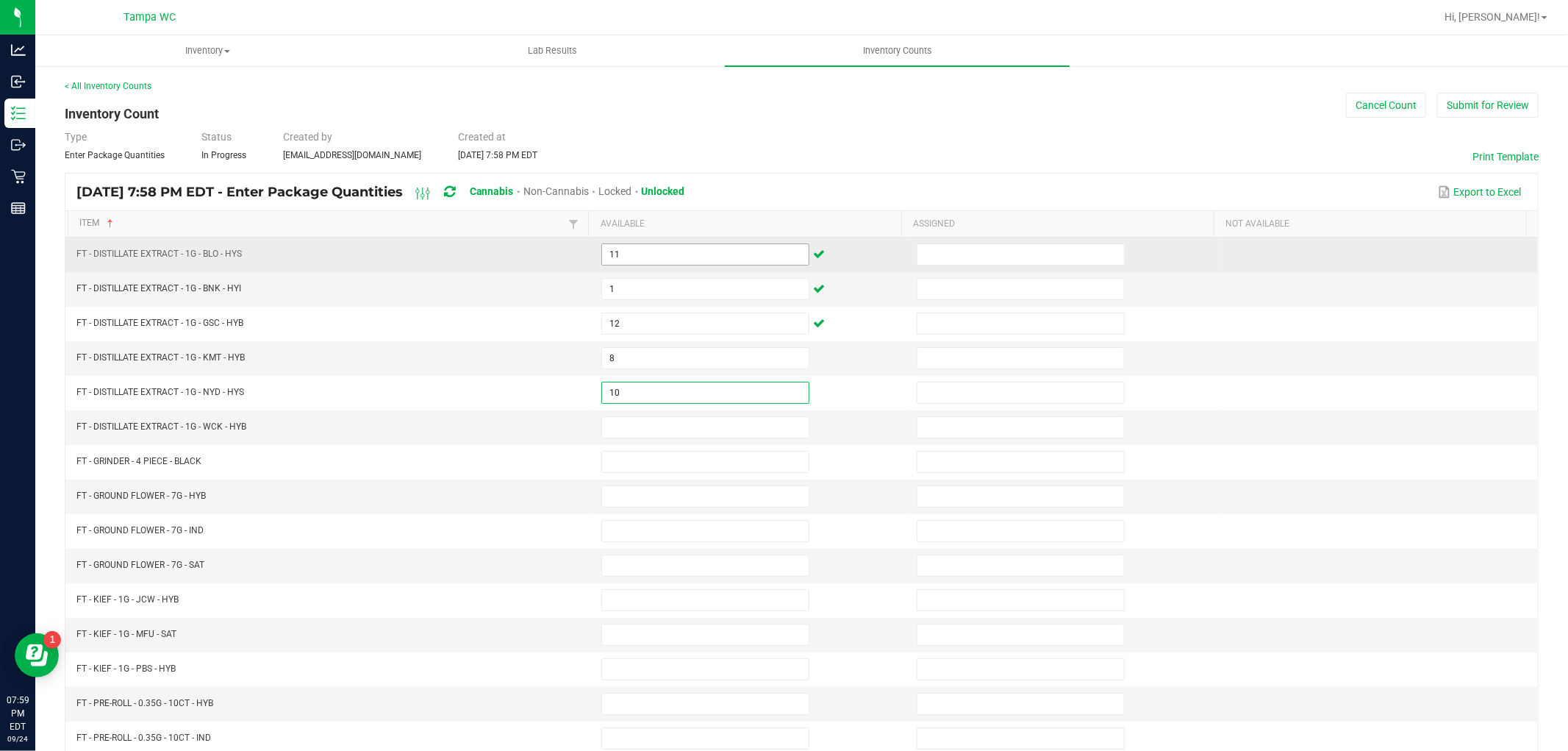
type input "10"
type input "7"
type input "1"
type input "12"
type input "13"
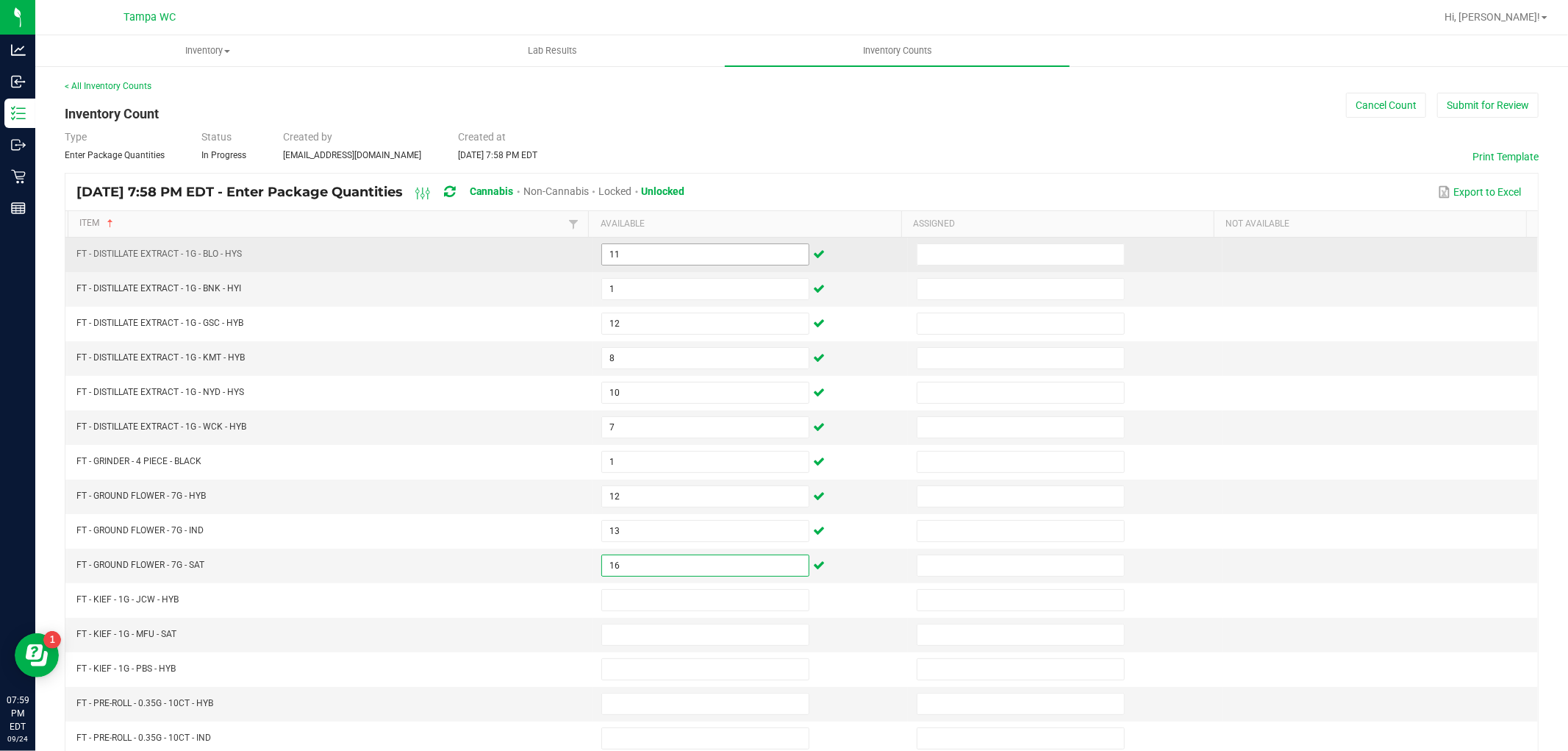
type input "16"
type input "2"
type input "4"
type input "1"
type input "20"
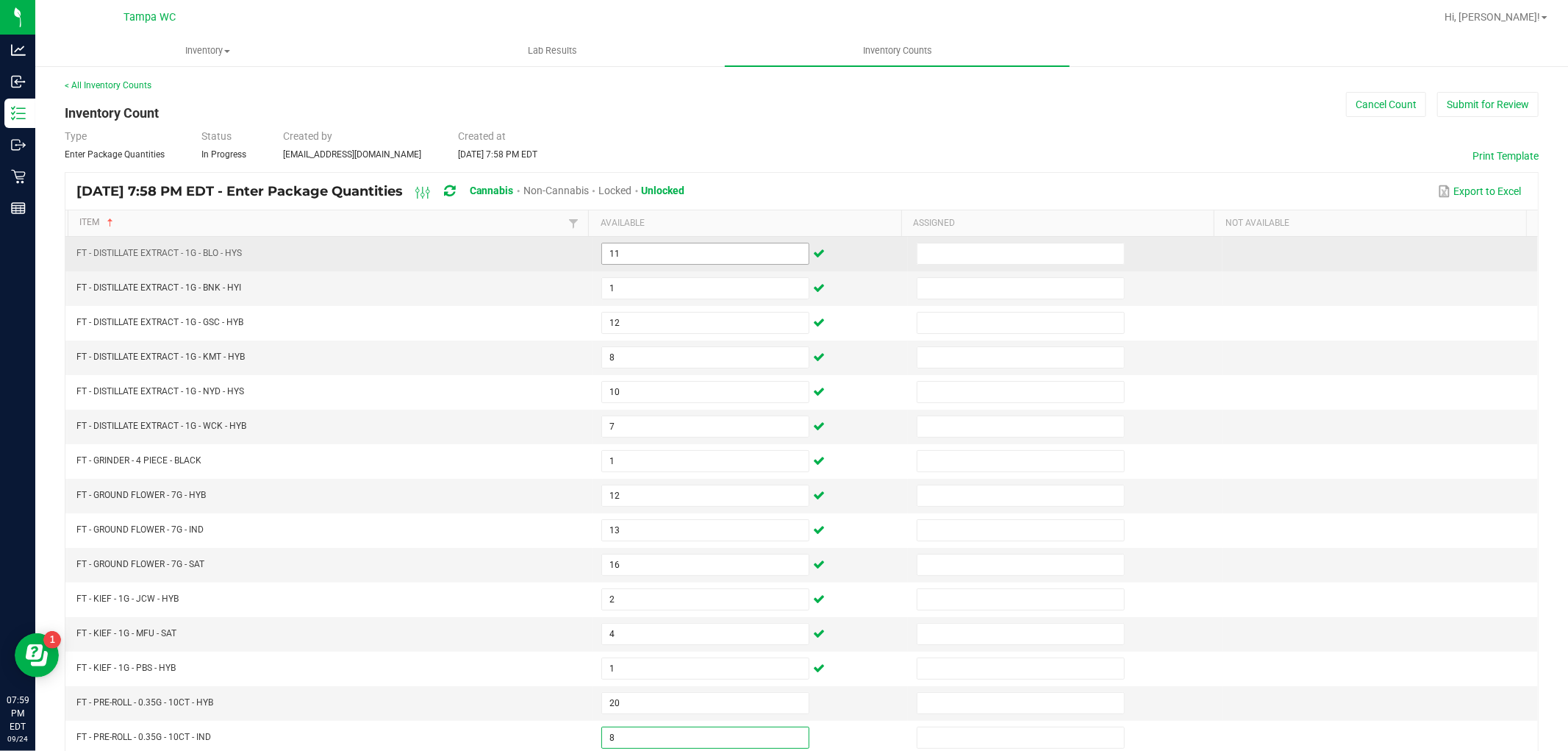
type input "8"
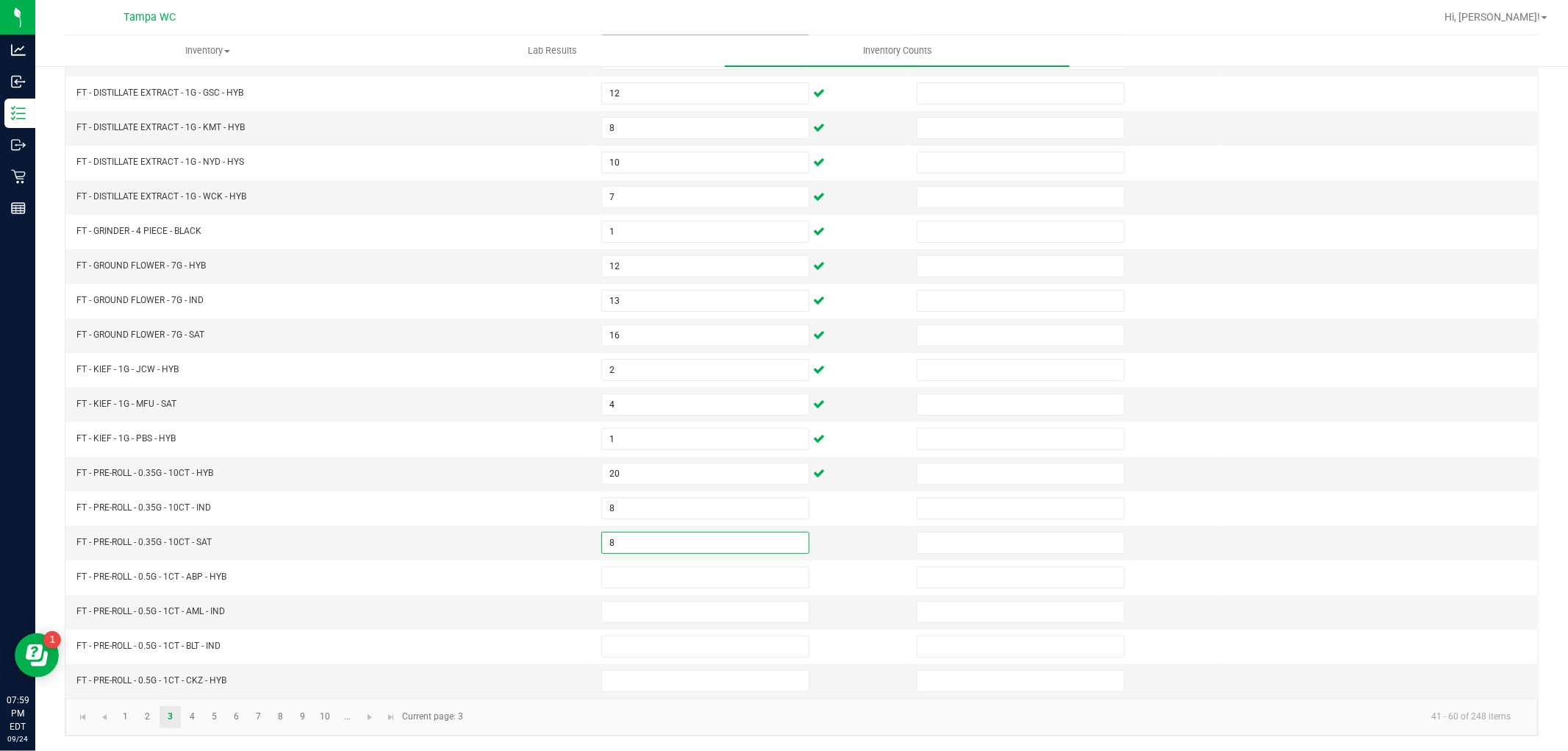
type input "8"
type input "21"
type input "23"
type input "20"
type input "1"
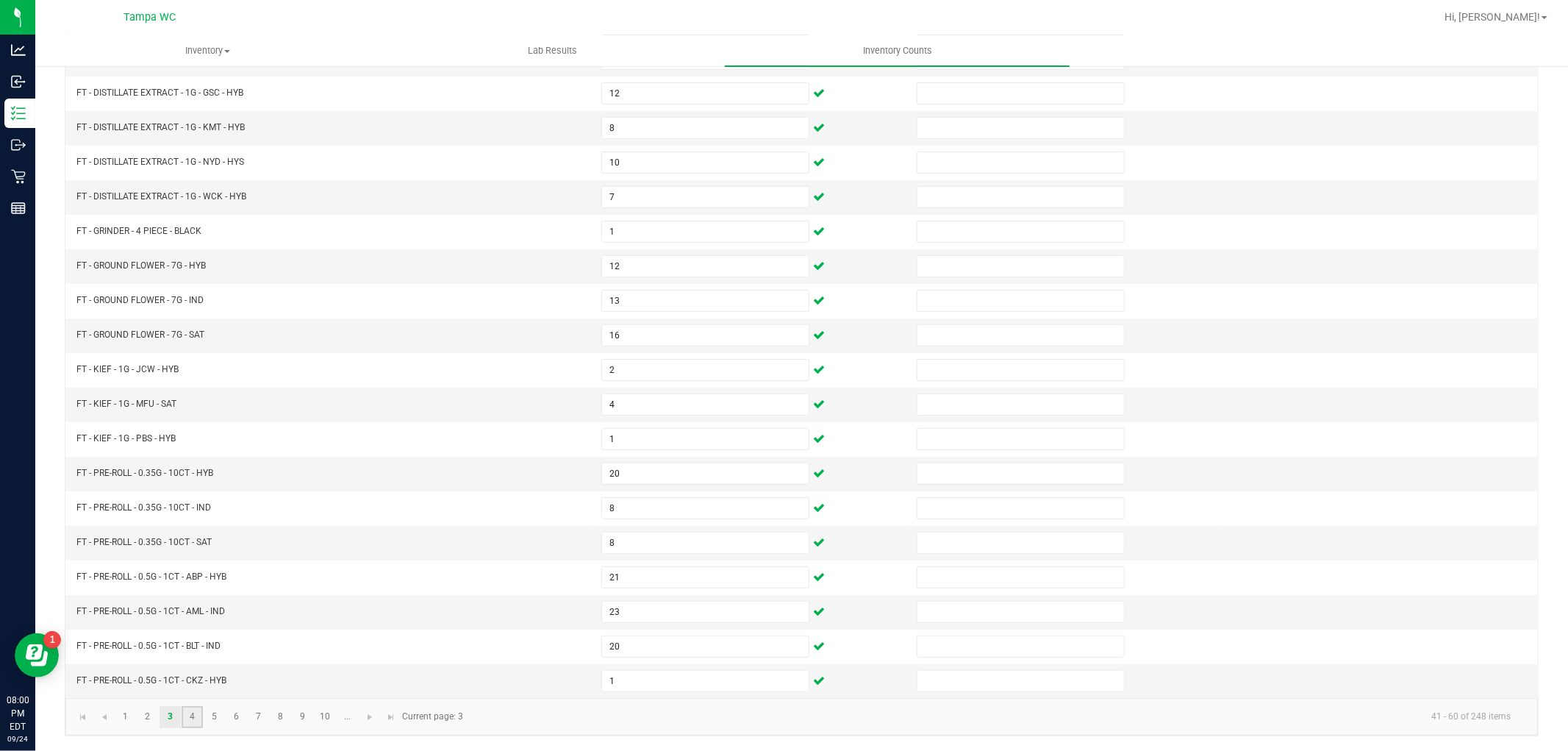
click at [192, 713] on link "4" at bounding box center [192, 716] width 22 height 22
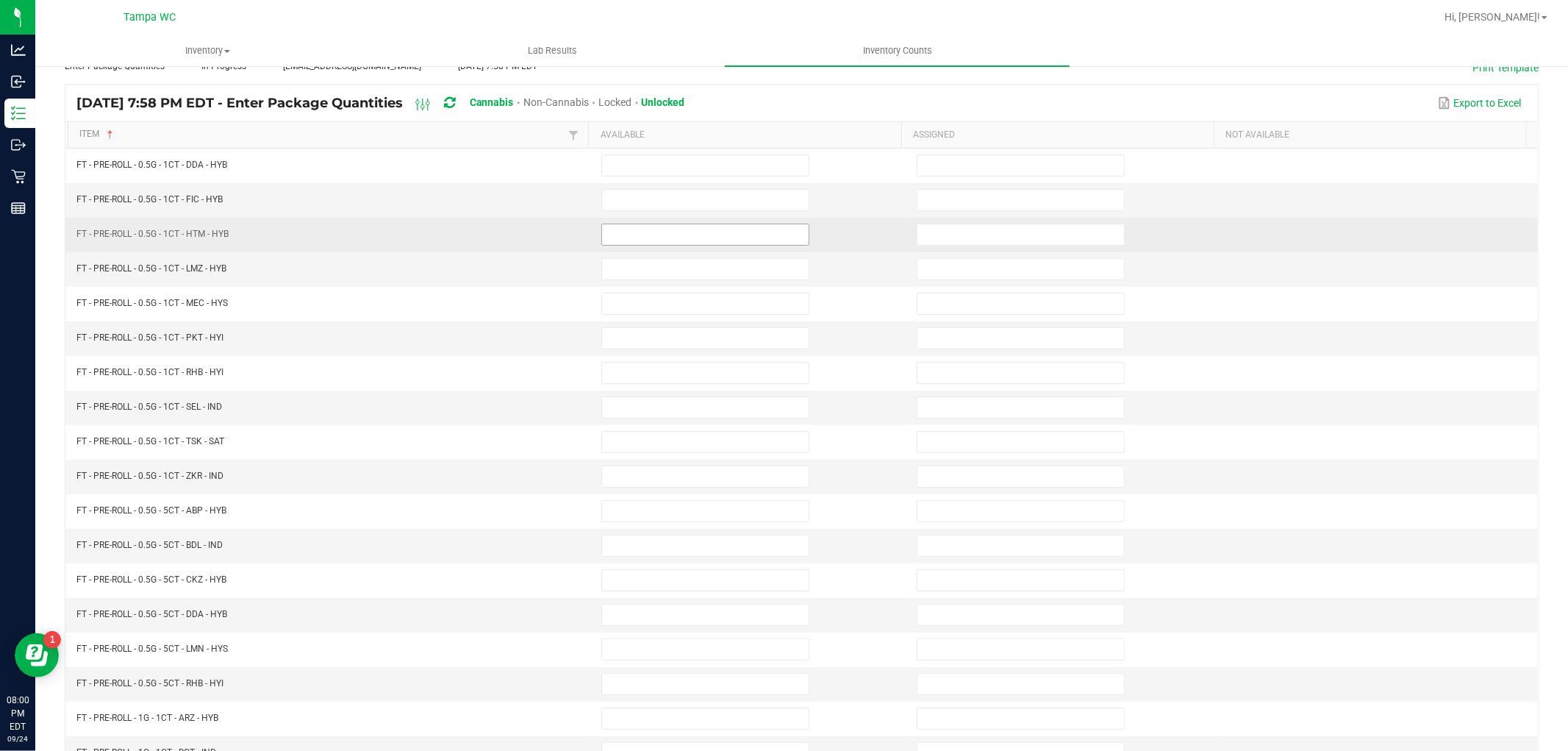
scroll to position [0, 0]
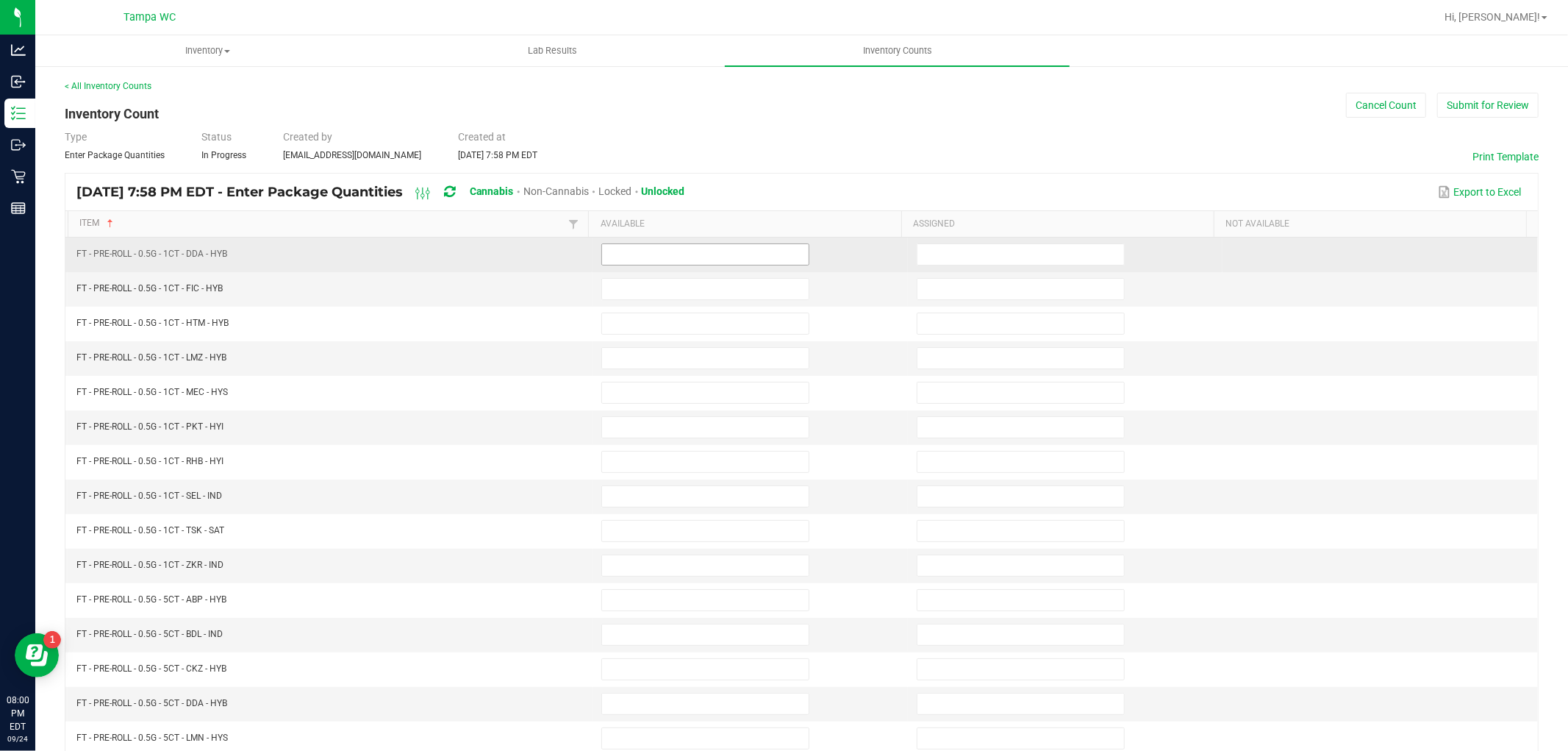
click at [680, 251] on input at bounding box center [705, 255] width 207 height 21
type input "24"
type input "5"
type input "15"
type input "16"
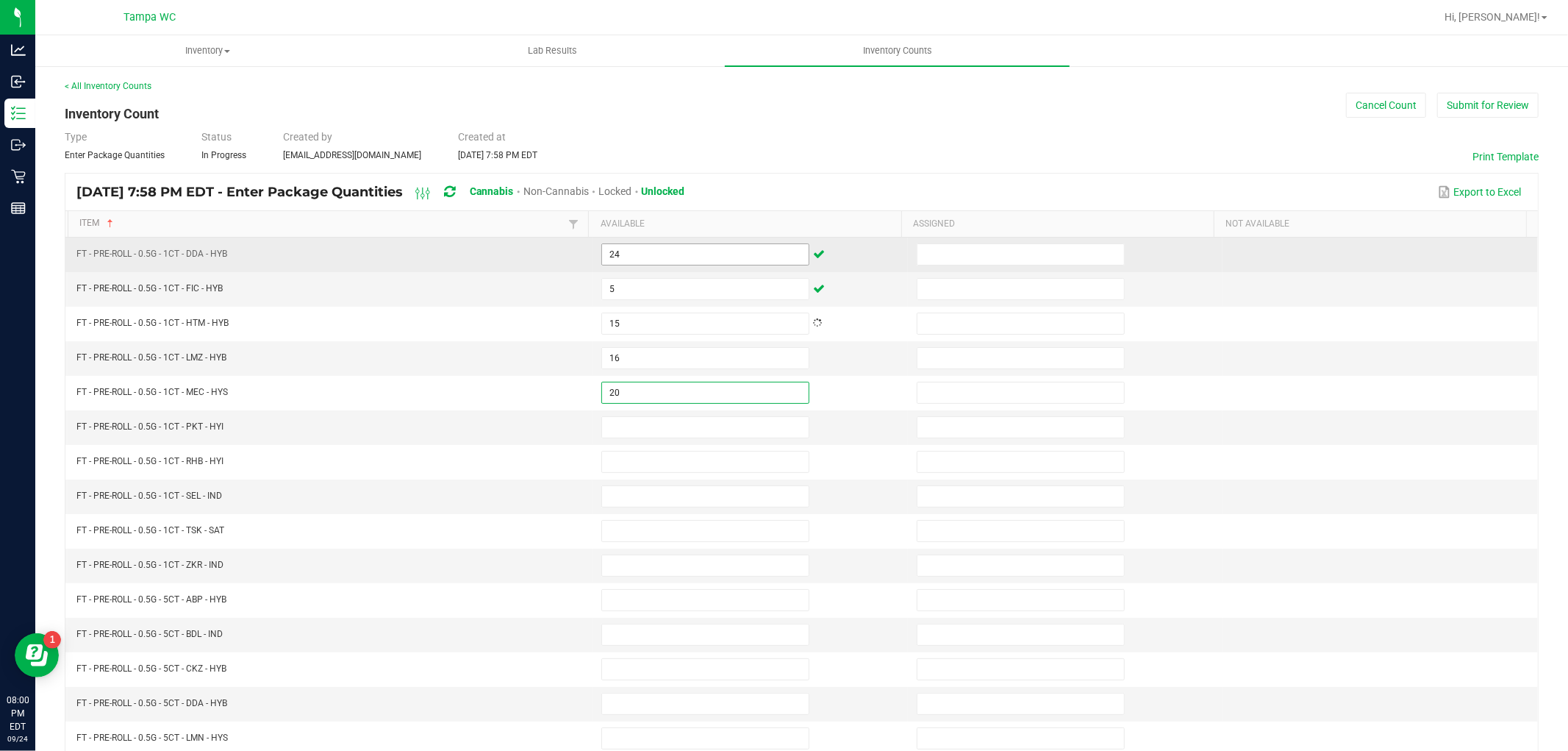
type input "20"
type input "8"
type input "22"
type input "24"
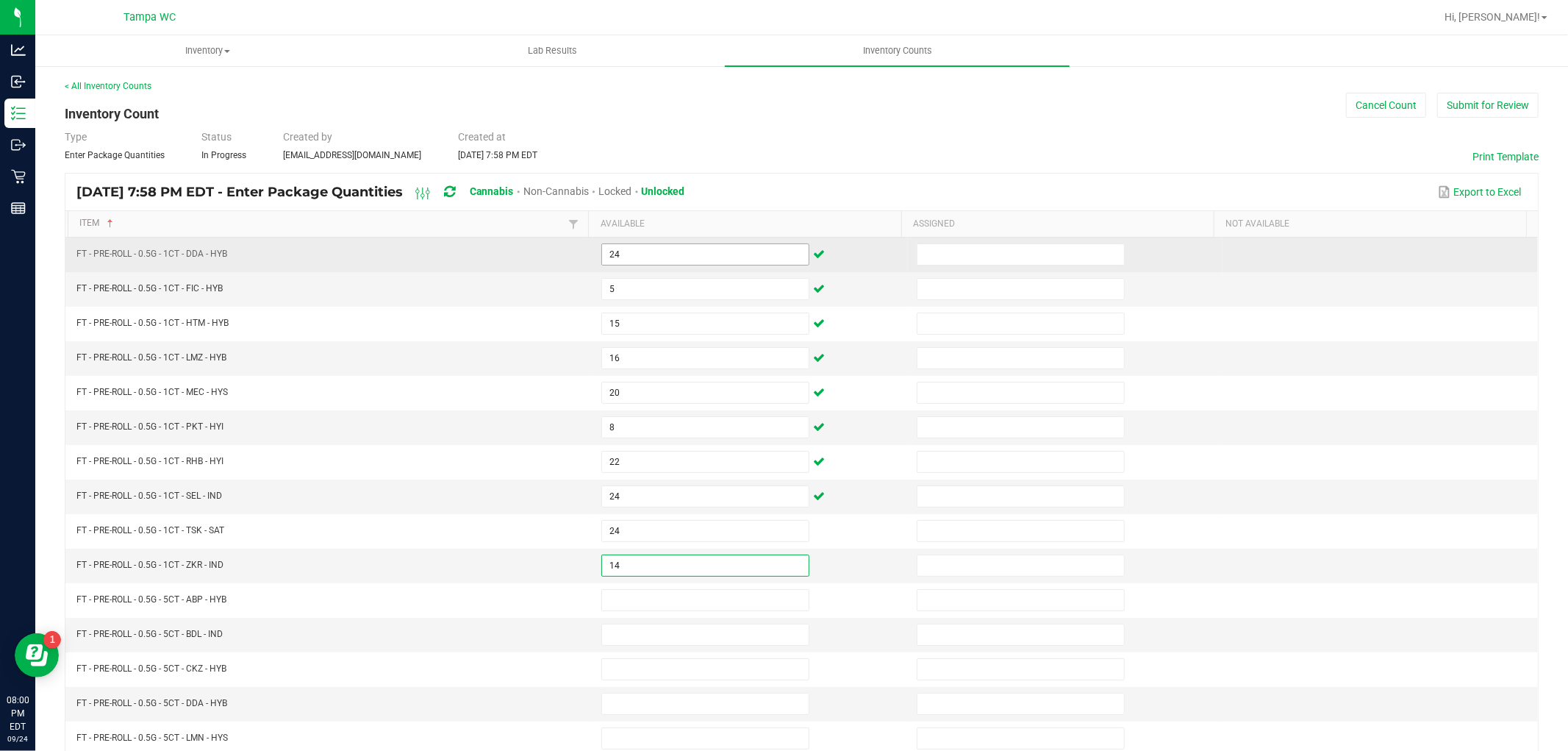
type input "14"
type input "7"
type input "3"
type input "5"
type input "4"
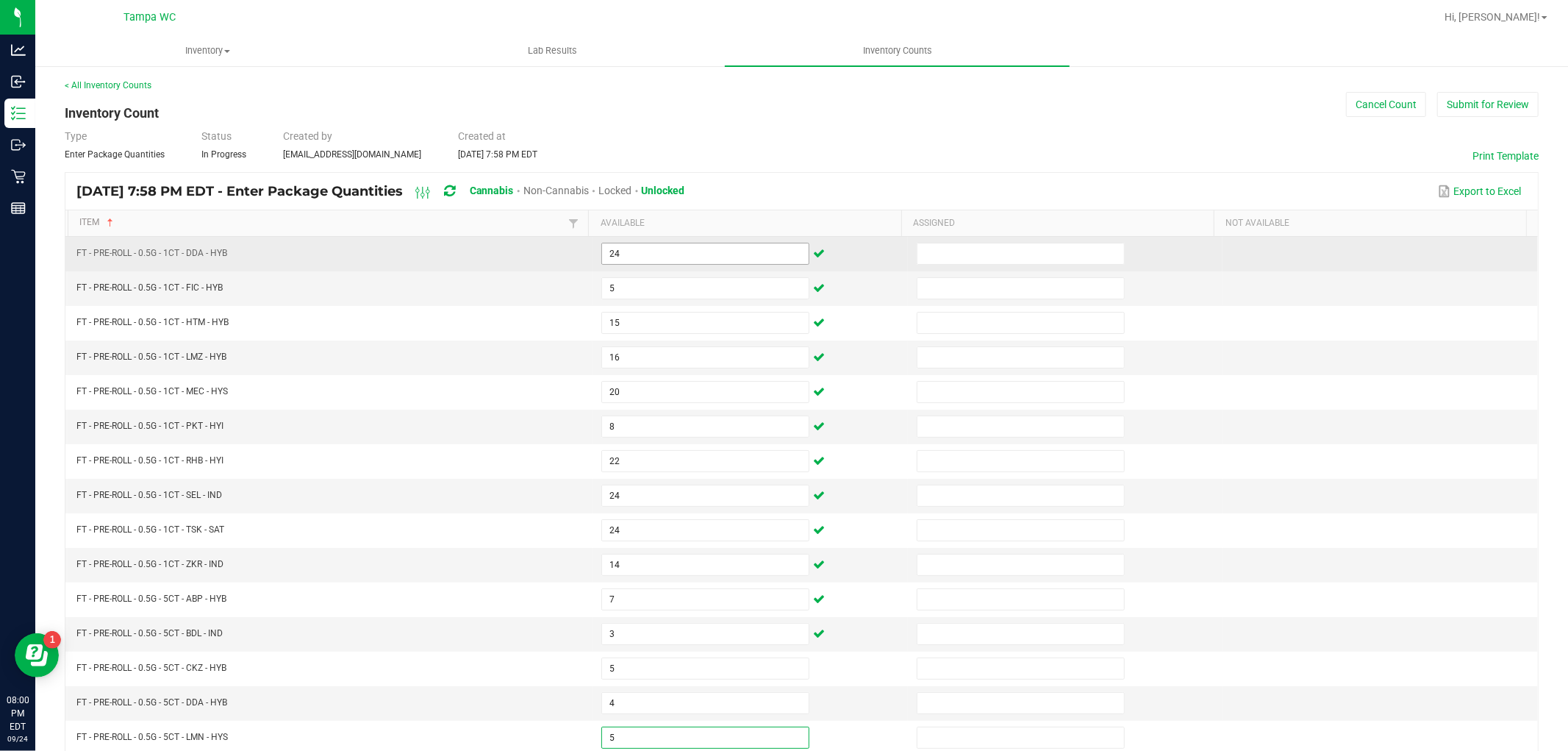
type input "5"
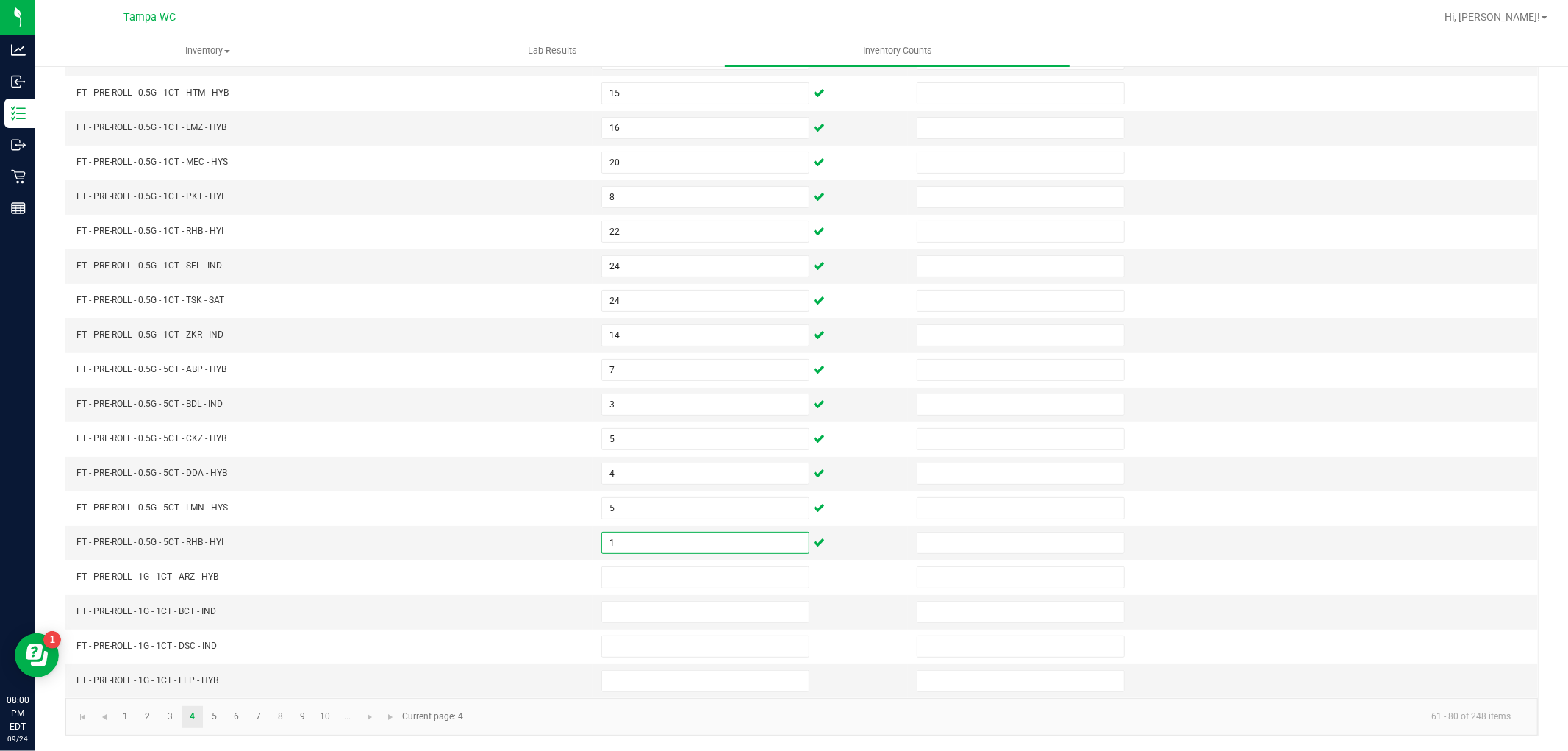
type input "1"
type input "24"
type input "15"
type input "16"
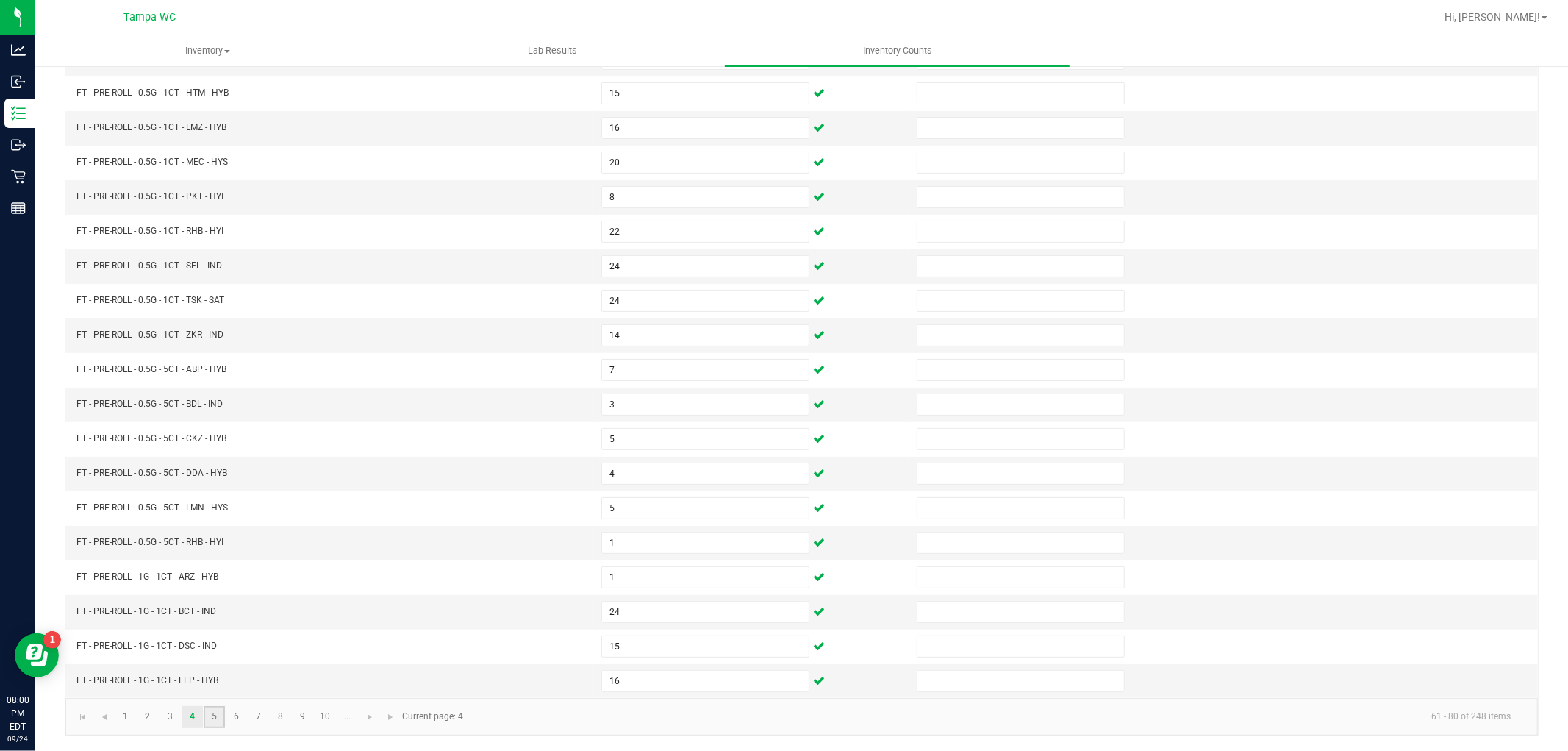
click at [217, 713] on link "5" at bounding box center [214, 716] width 22 height 22
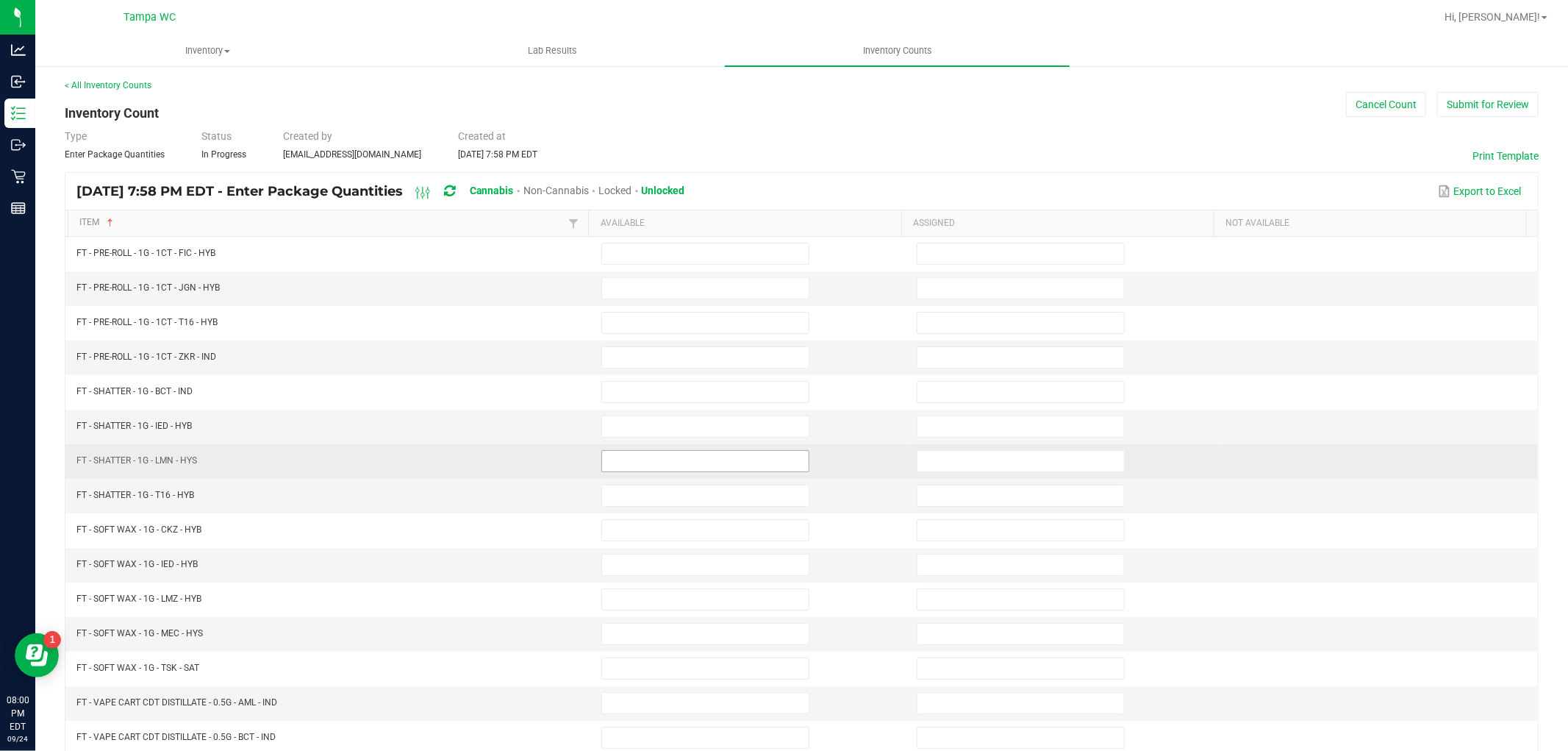
scroll to position [0, 0]
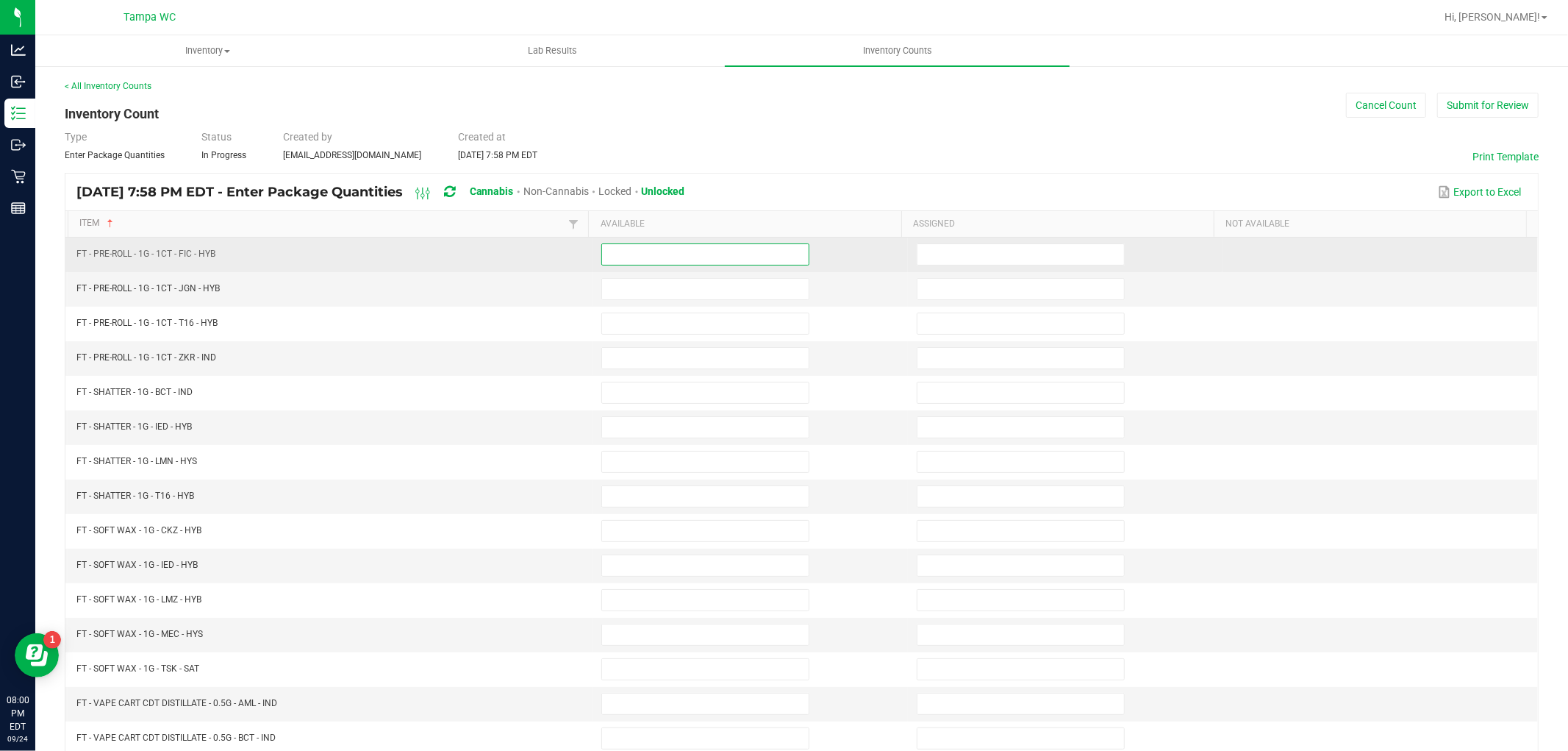
click at [660, 261] on input at bounding box center [705, 255] width 207 height 21
type input "22"
type input "11"
type input "23"
type input "21"
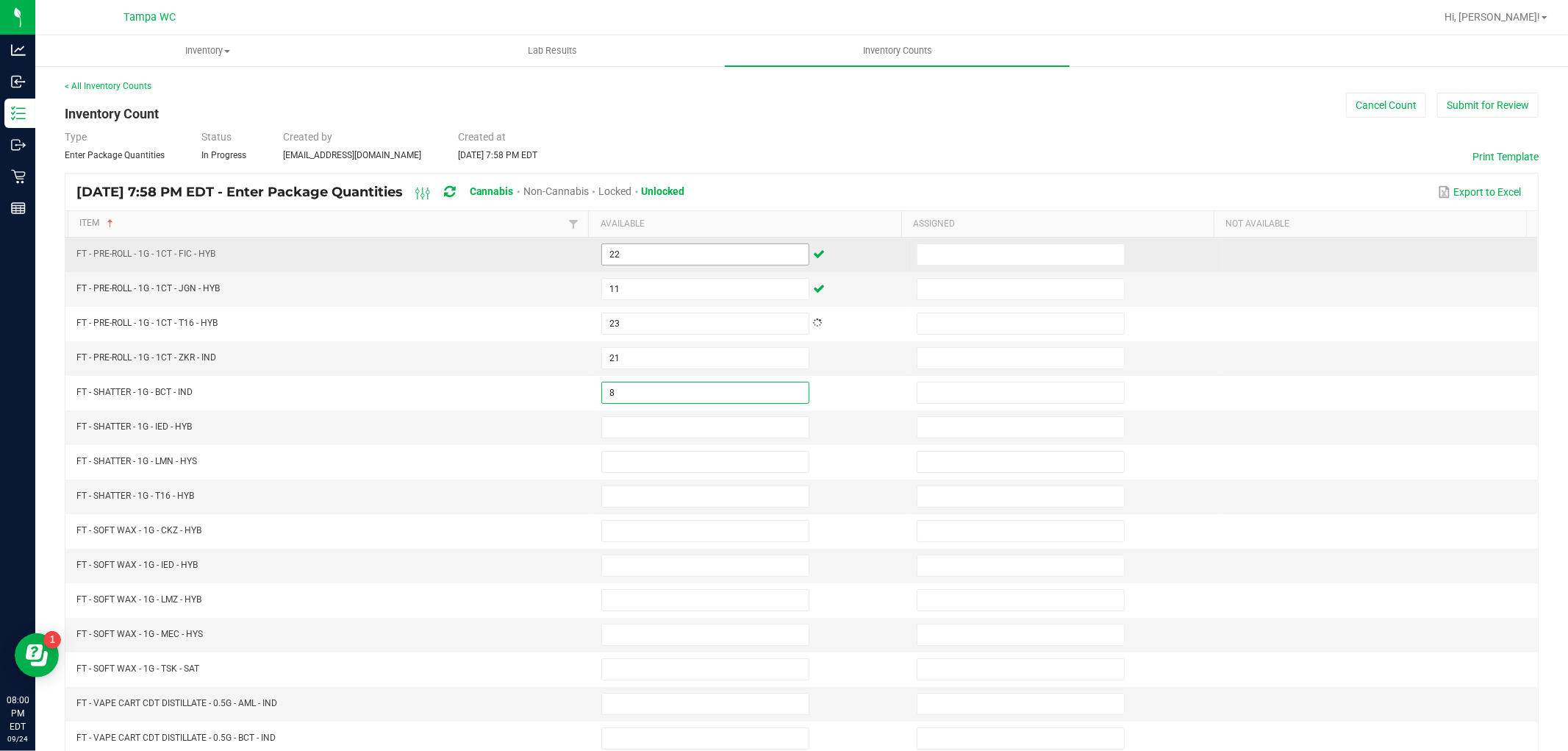
type input "8"
type input "1"
type input "2"
type input "1"
type input "6"
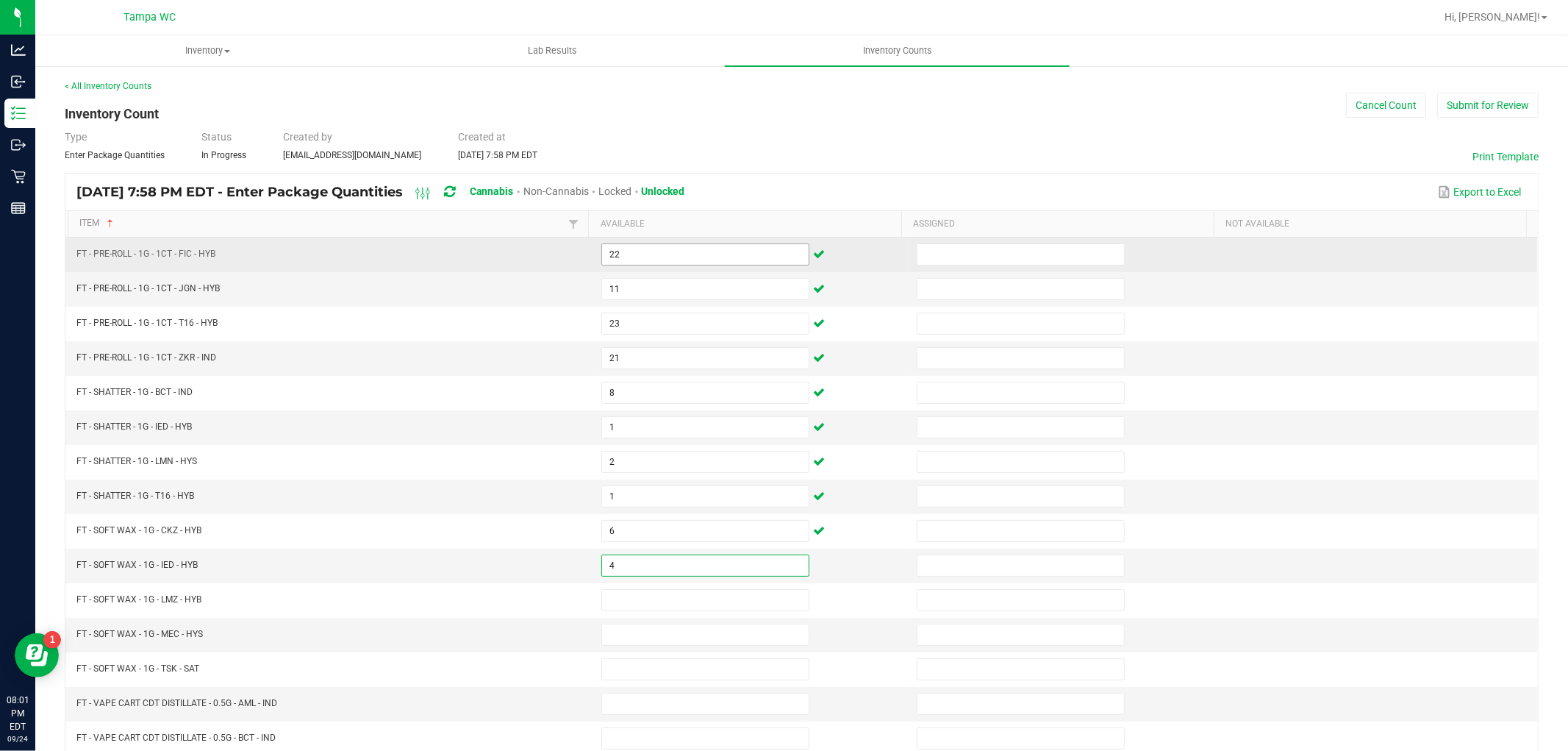
type input "4"
type input "3"
type input "1"
type input "4"
type input "2"
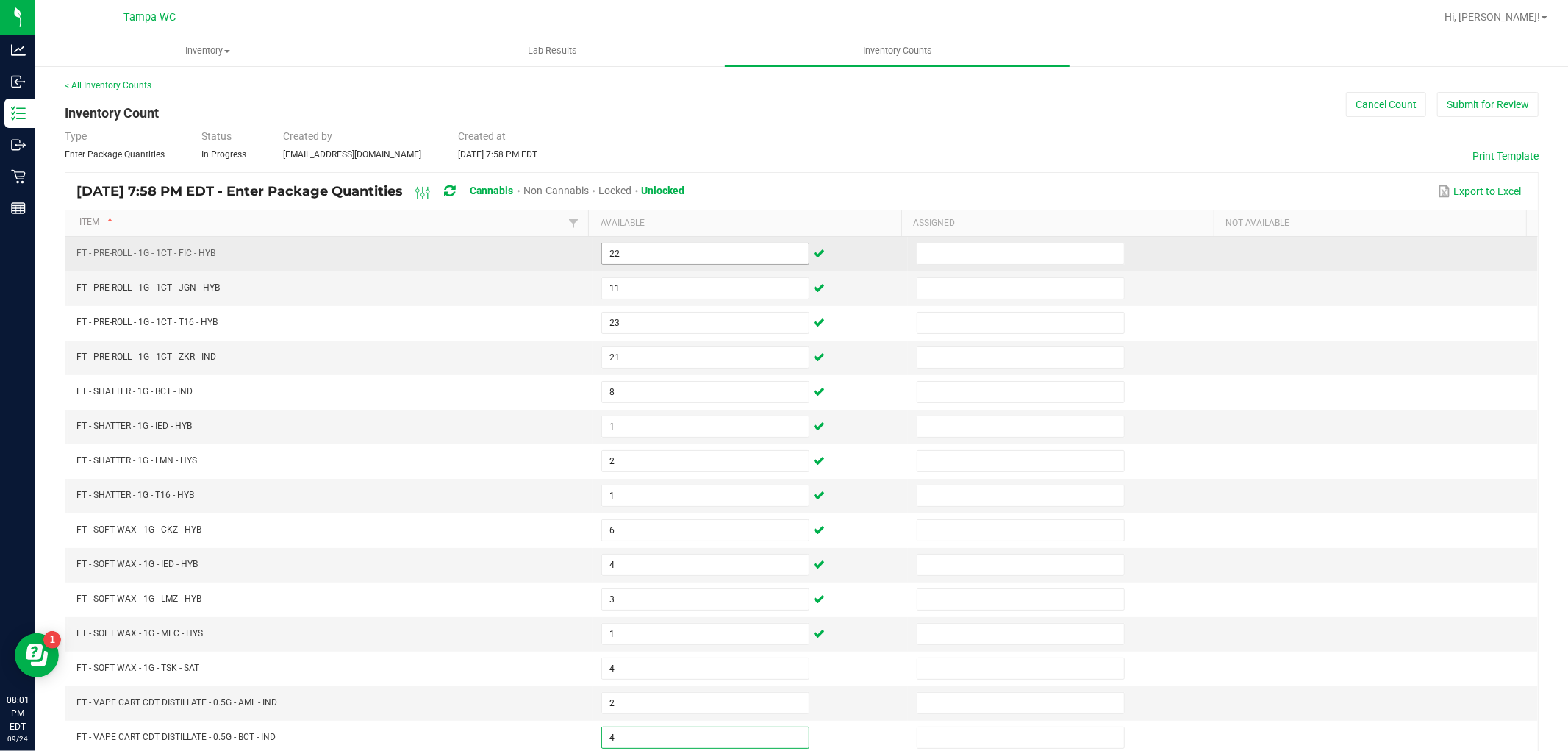
type input "4"
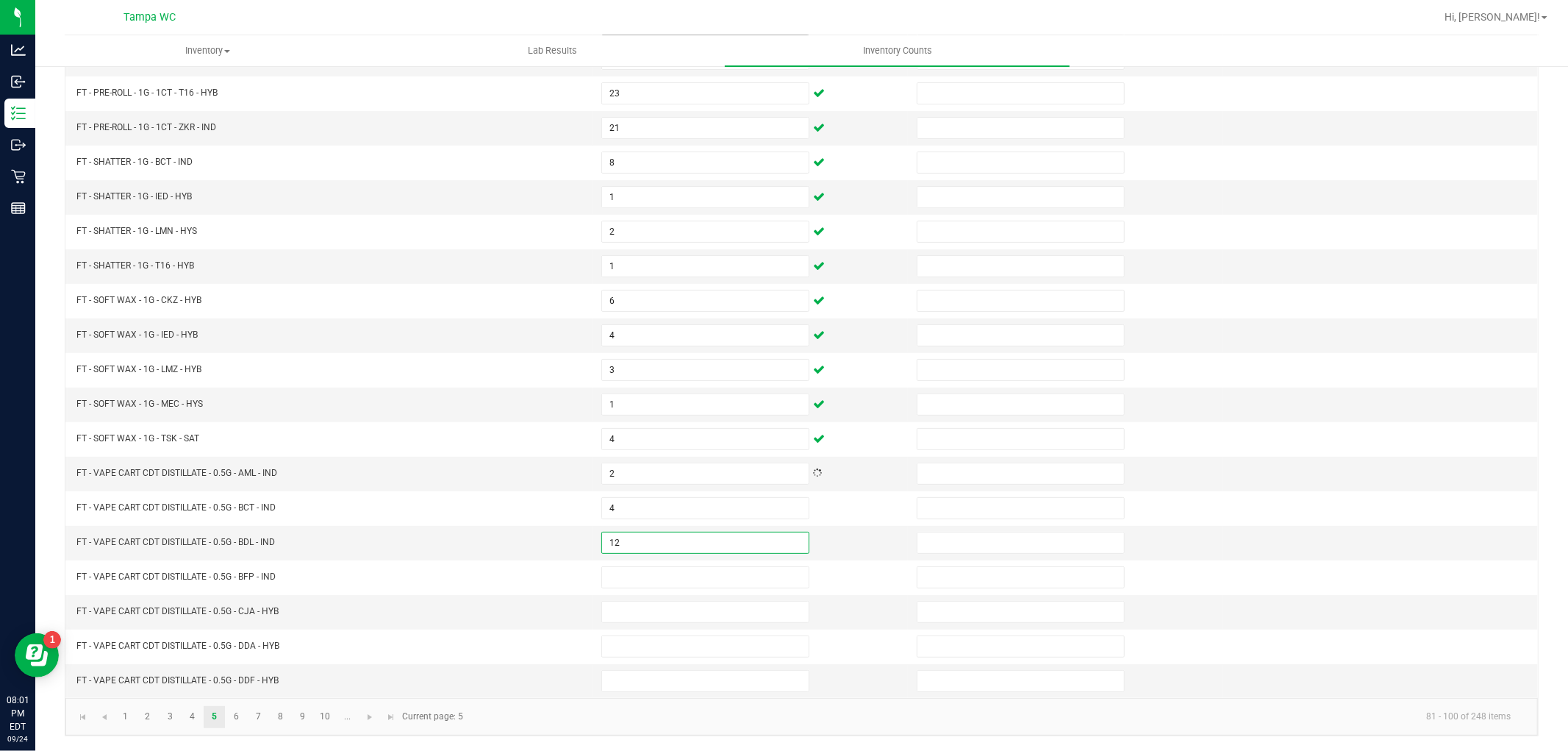
type input "12"
type input "2"
type input "7"
type input "6"
type input "11"
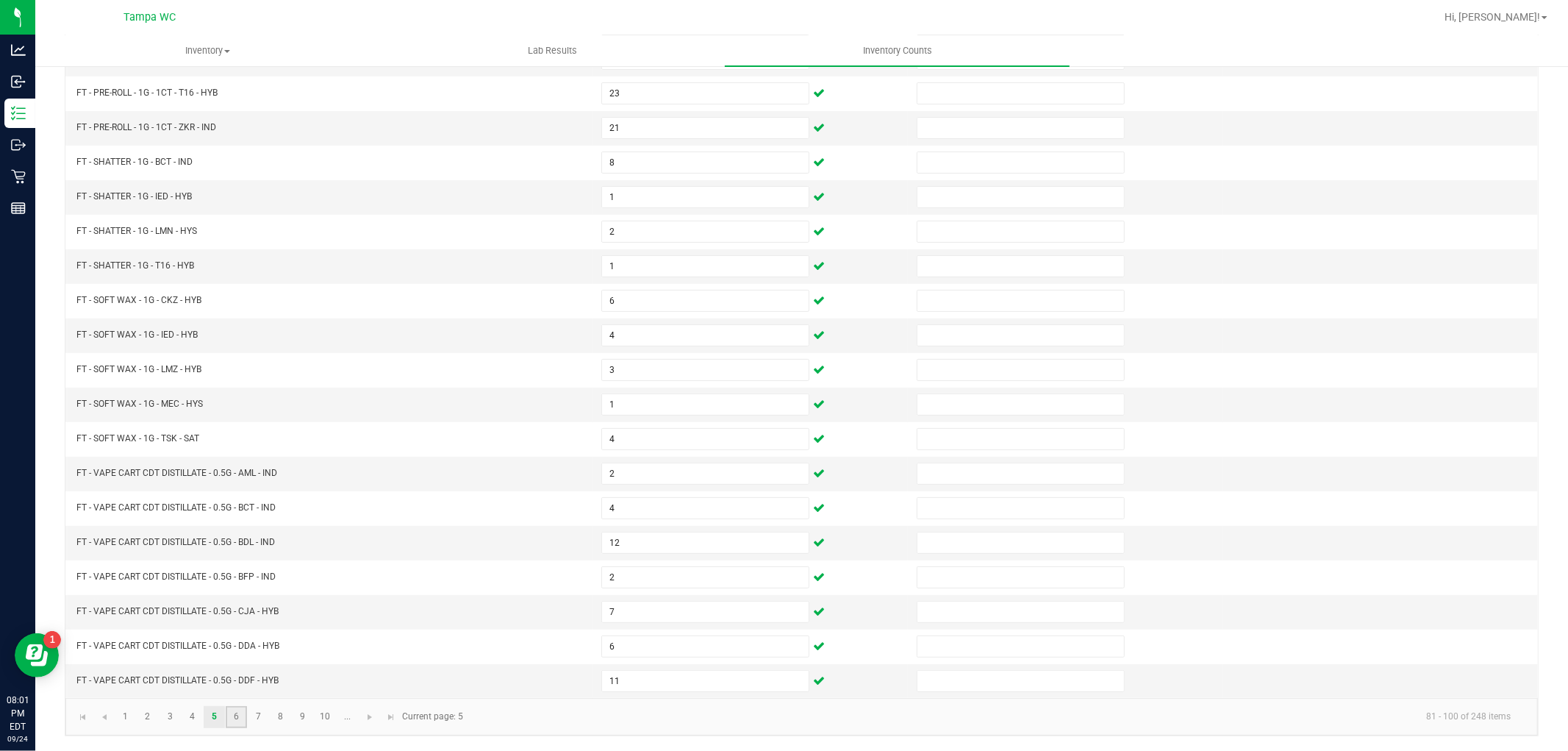
click at [245, 724] on link "6" at bounding box center [236, 716] width 22 height 22
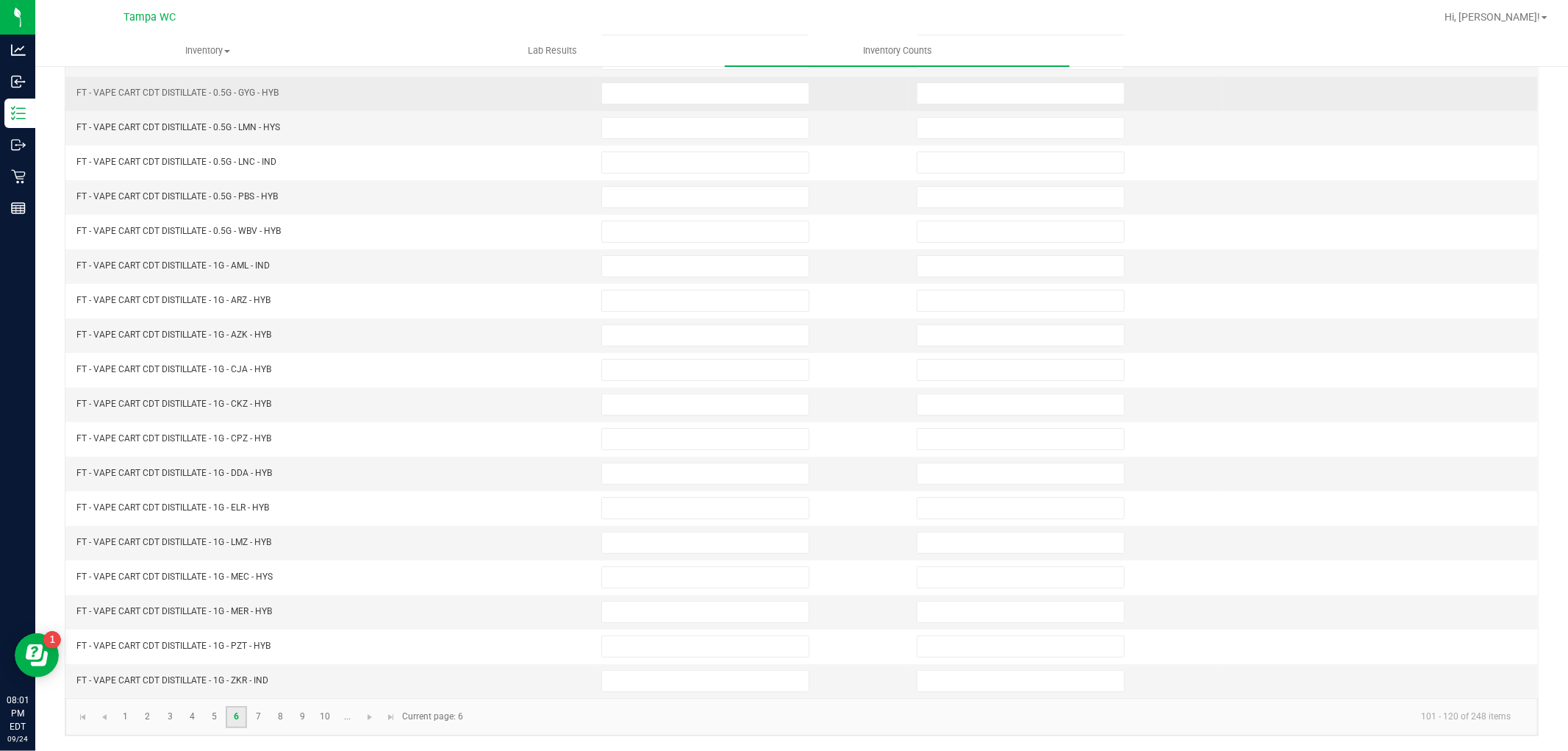
scroll to position [0, 0]
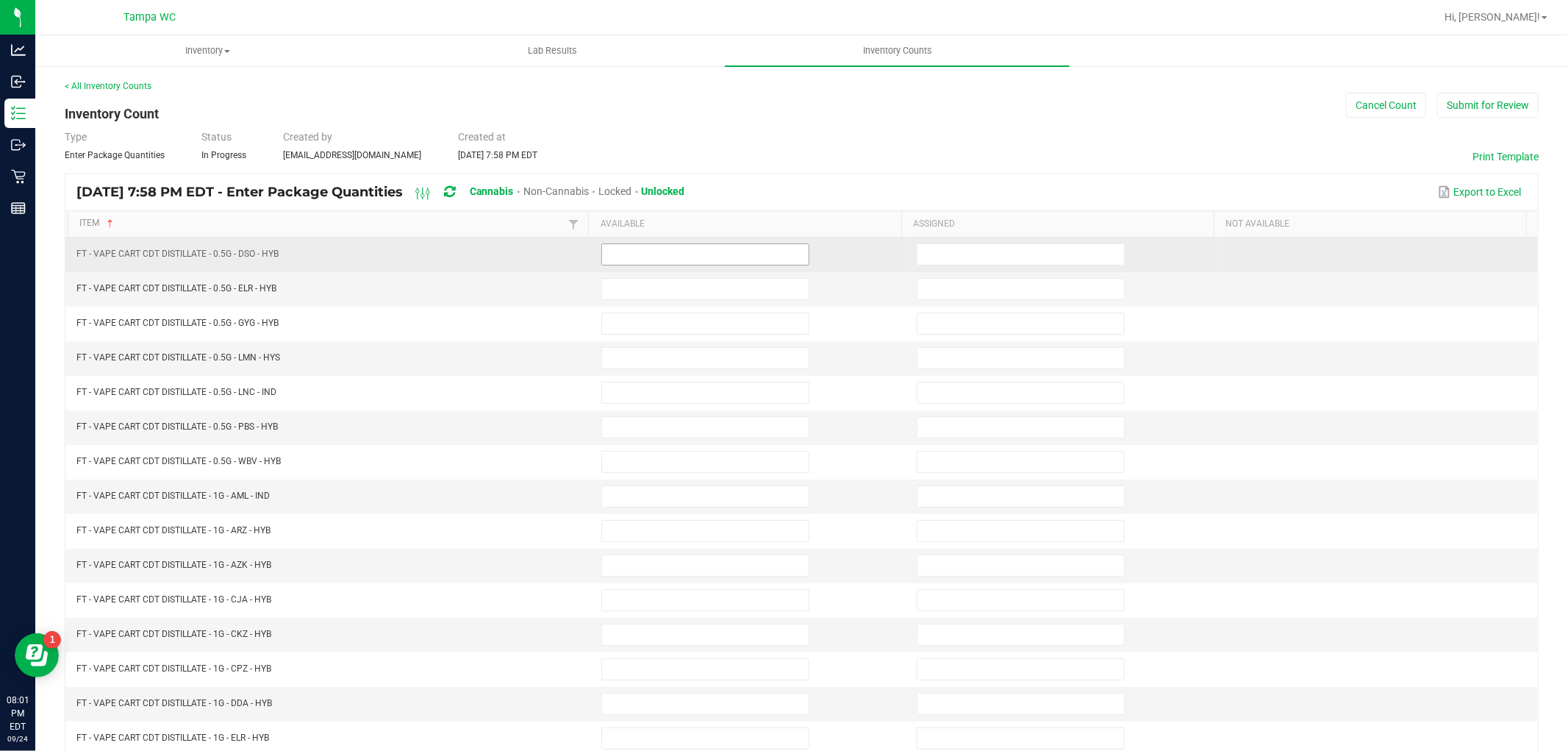
click at [625, 264] on td at bounding box center [750, 254] width 315 height 35
click at [628, 258] on input at bounding box center [705, 255] width 207 height 21
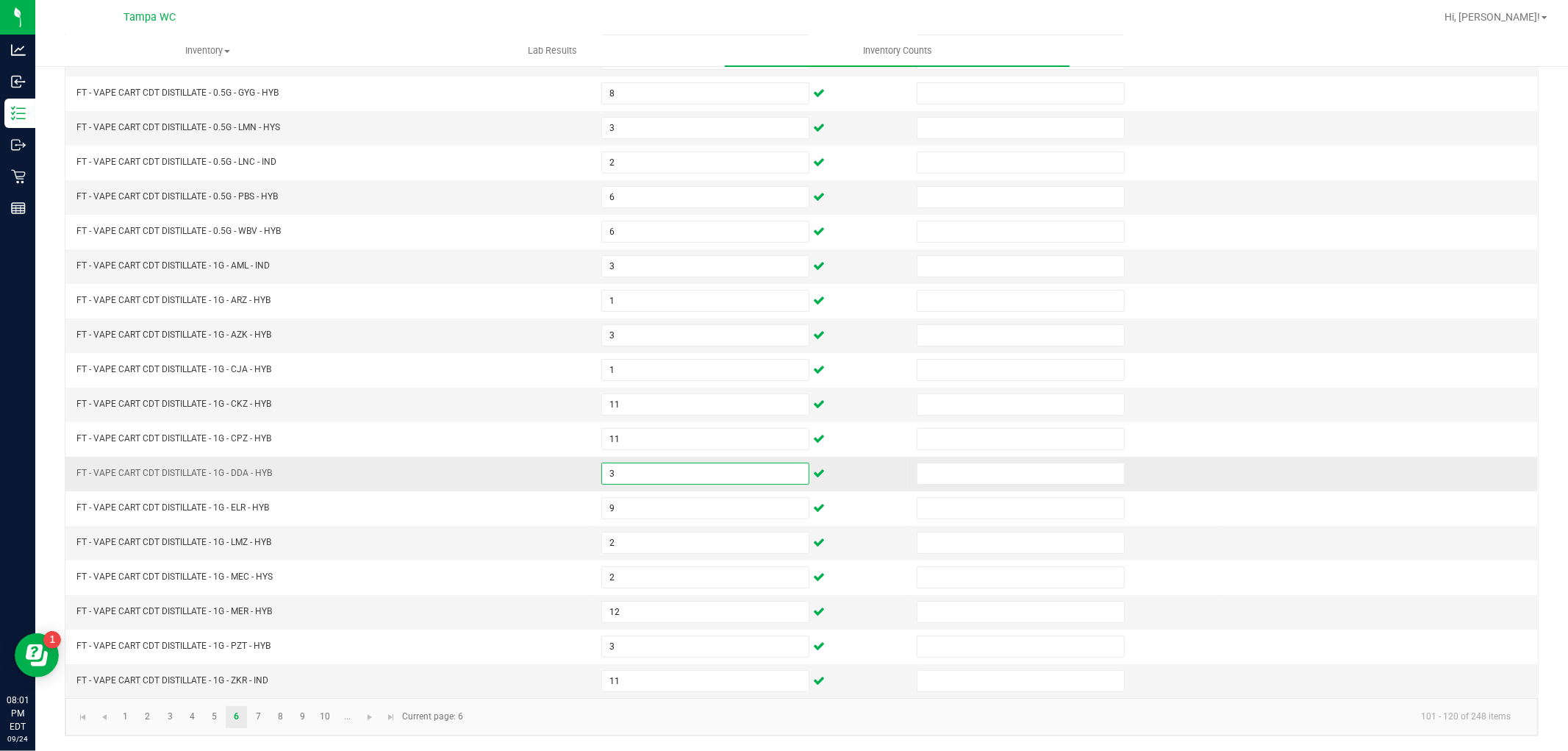
click at [640, 471] on input "3" at bounding box center [705, 473] width 207 height 21
click at [635, 260] on input "3" at bounding box center [705, 266] width 207 height 21
click at [256, 716] on link "7" at bounding box center [258, 716] width 22 height 22
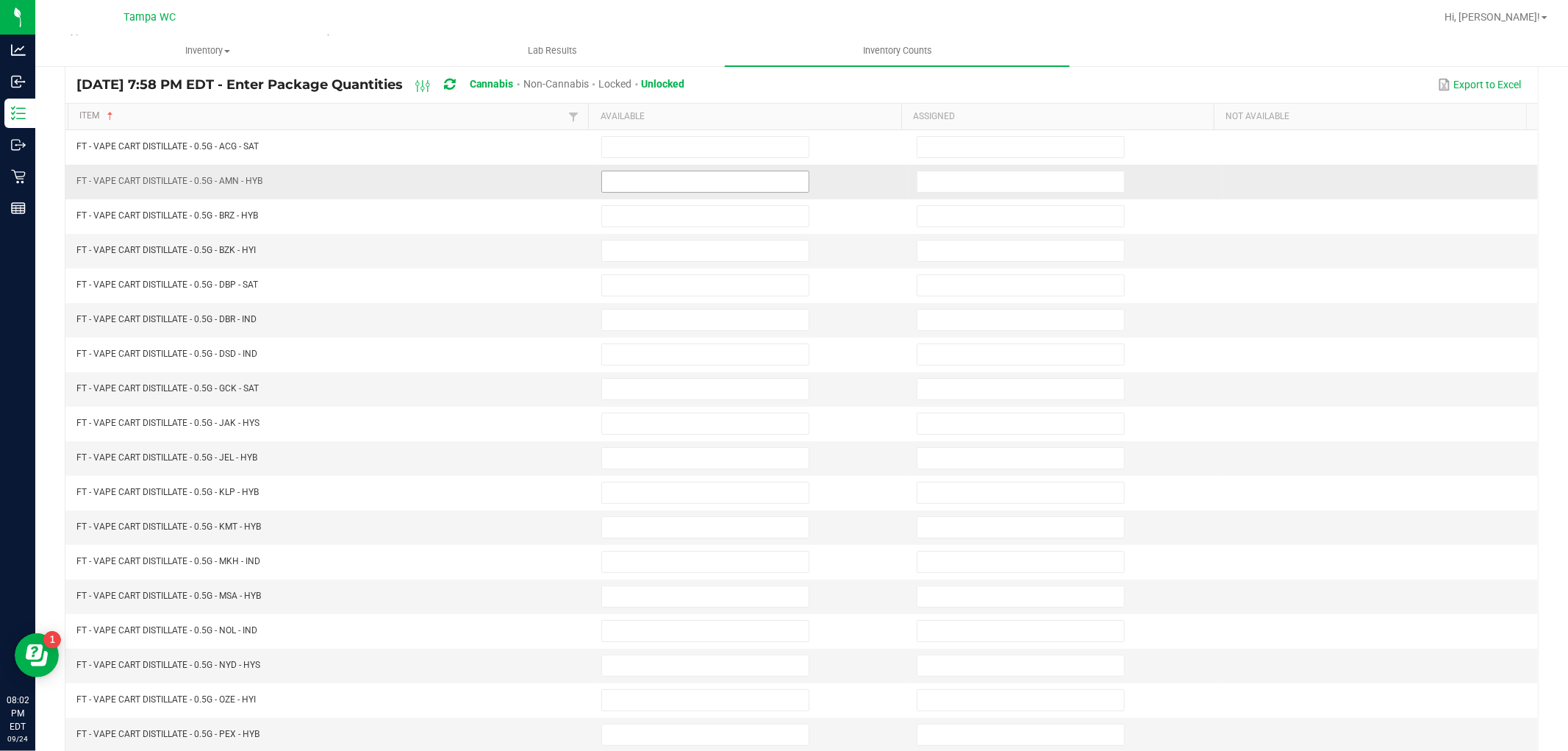
scroll to position [0, 0]
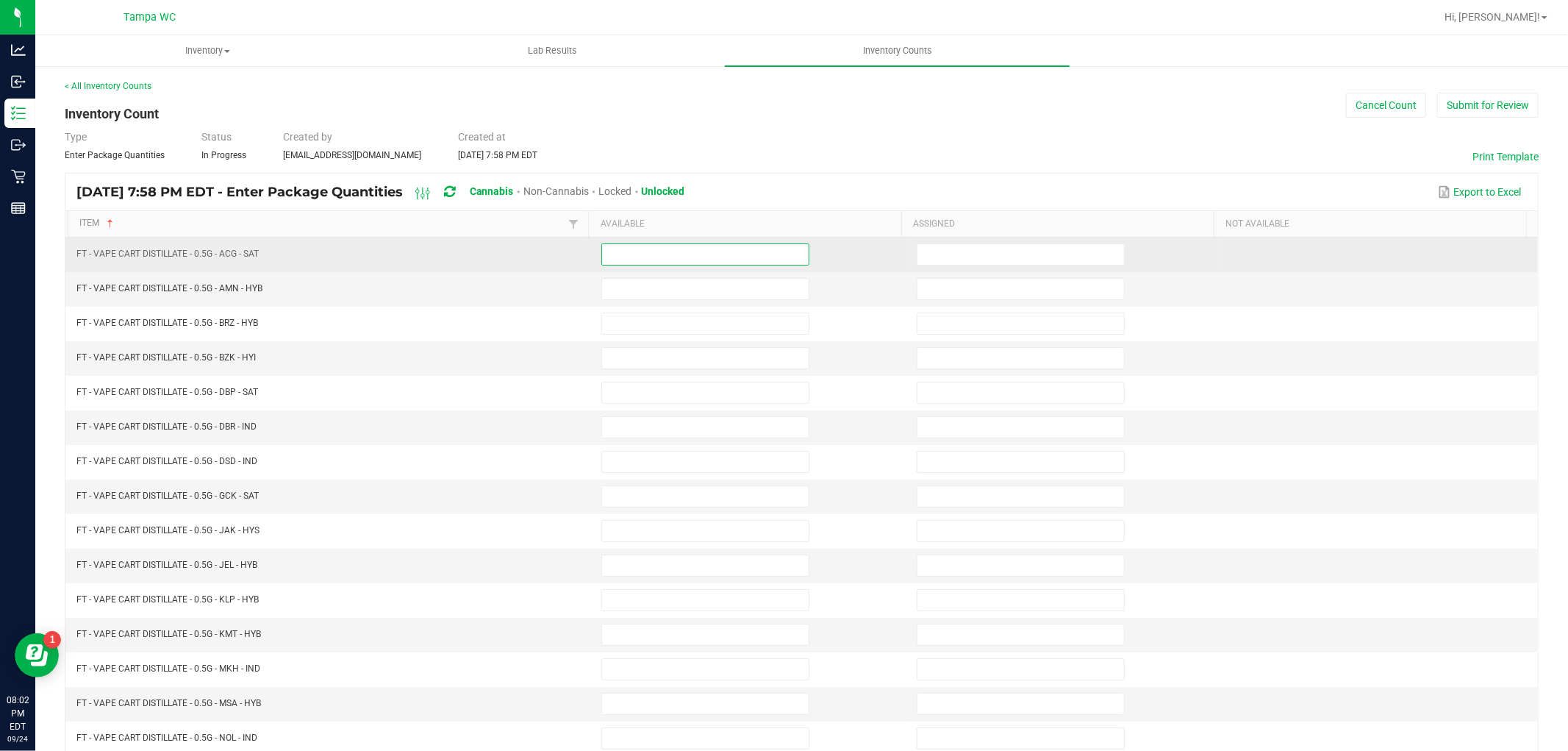
click at [655, 261] on input at bounding box center [705, 255] width 207 height 21
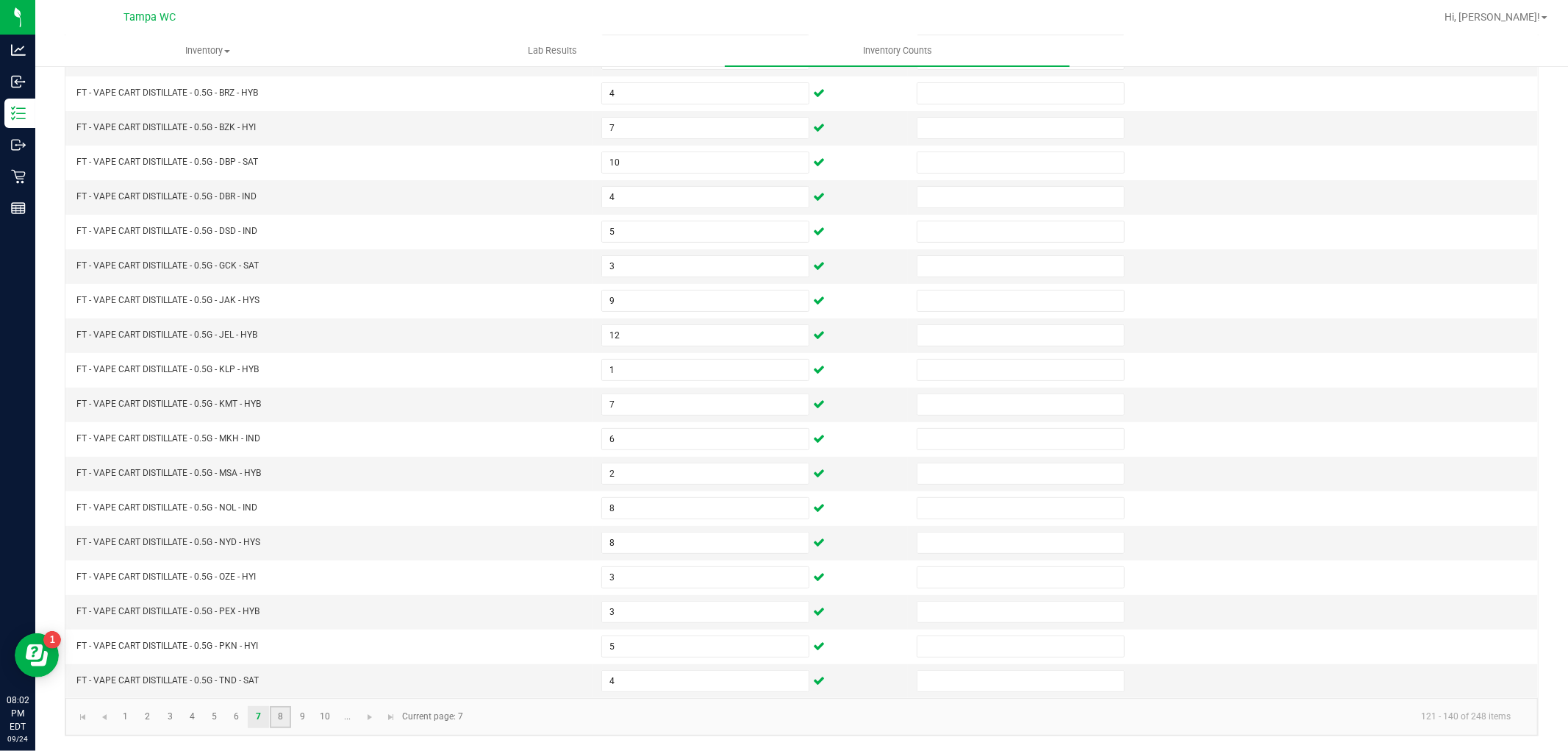
click at [283, 716] on link "8" at bounding box center [280, 716] width 22 height 22
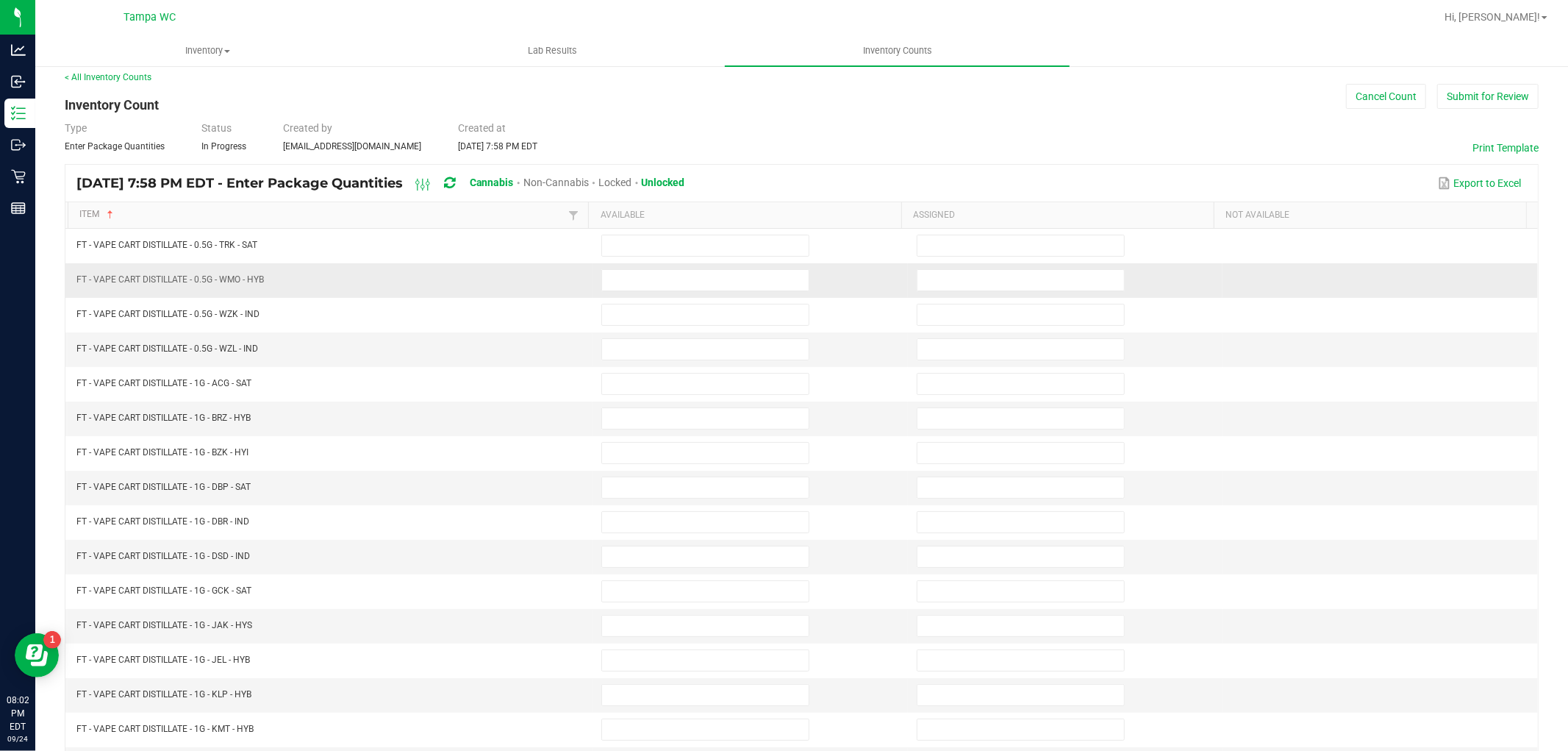
scroll to position [0, 0]
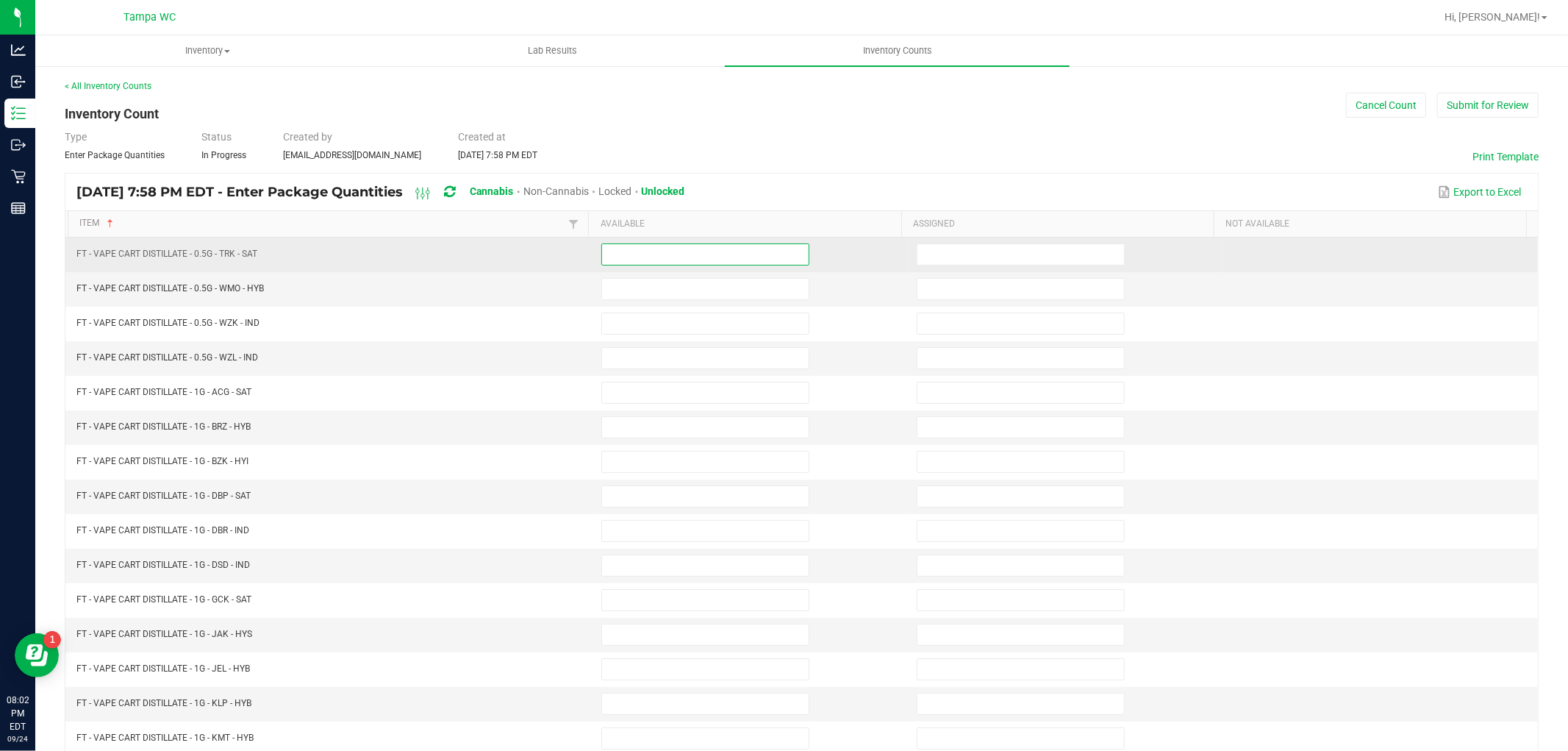
click at [629, 253] on input at bounding box center [705, 255] width 207 height 21
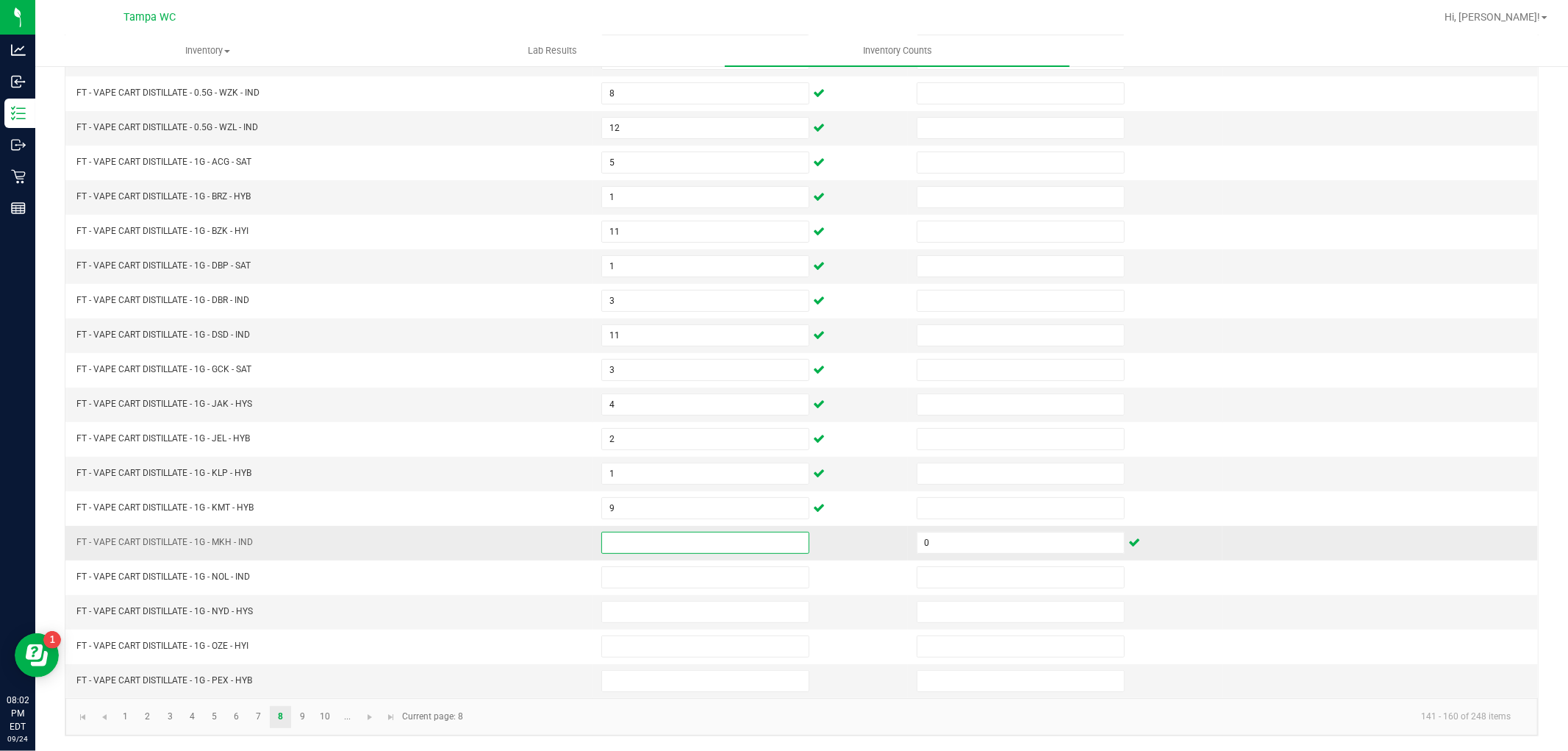
click at [611, 537] on input at bounding box center [705, 543] width 207 height 21
click at [304, 709] on link "9" at bounding box center [302, 716] width 22 height 22
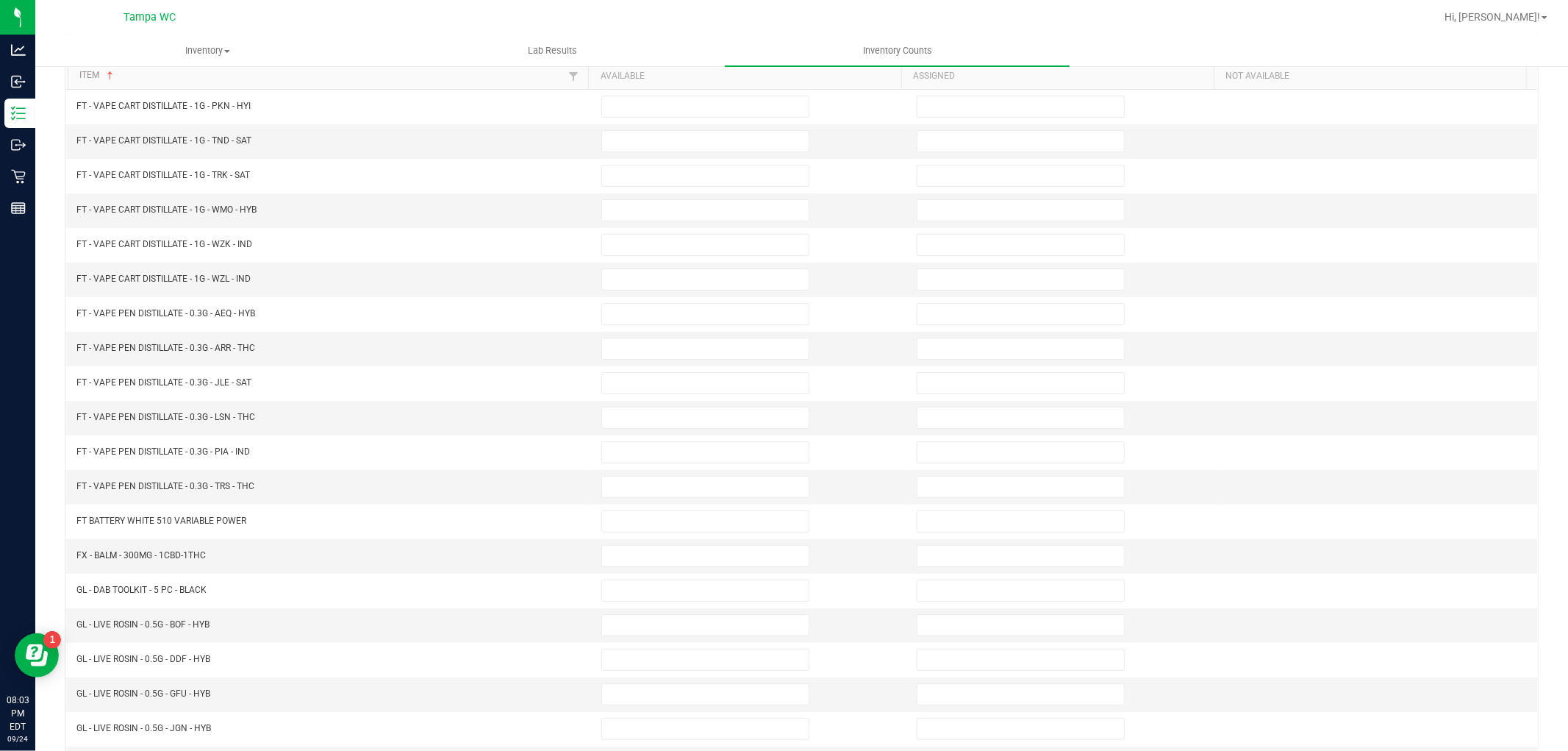
scroll to position [0, 0]
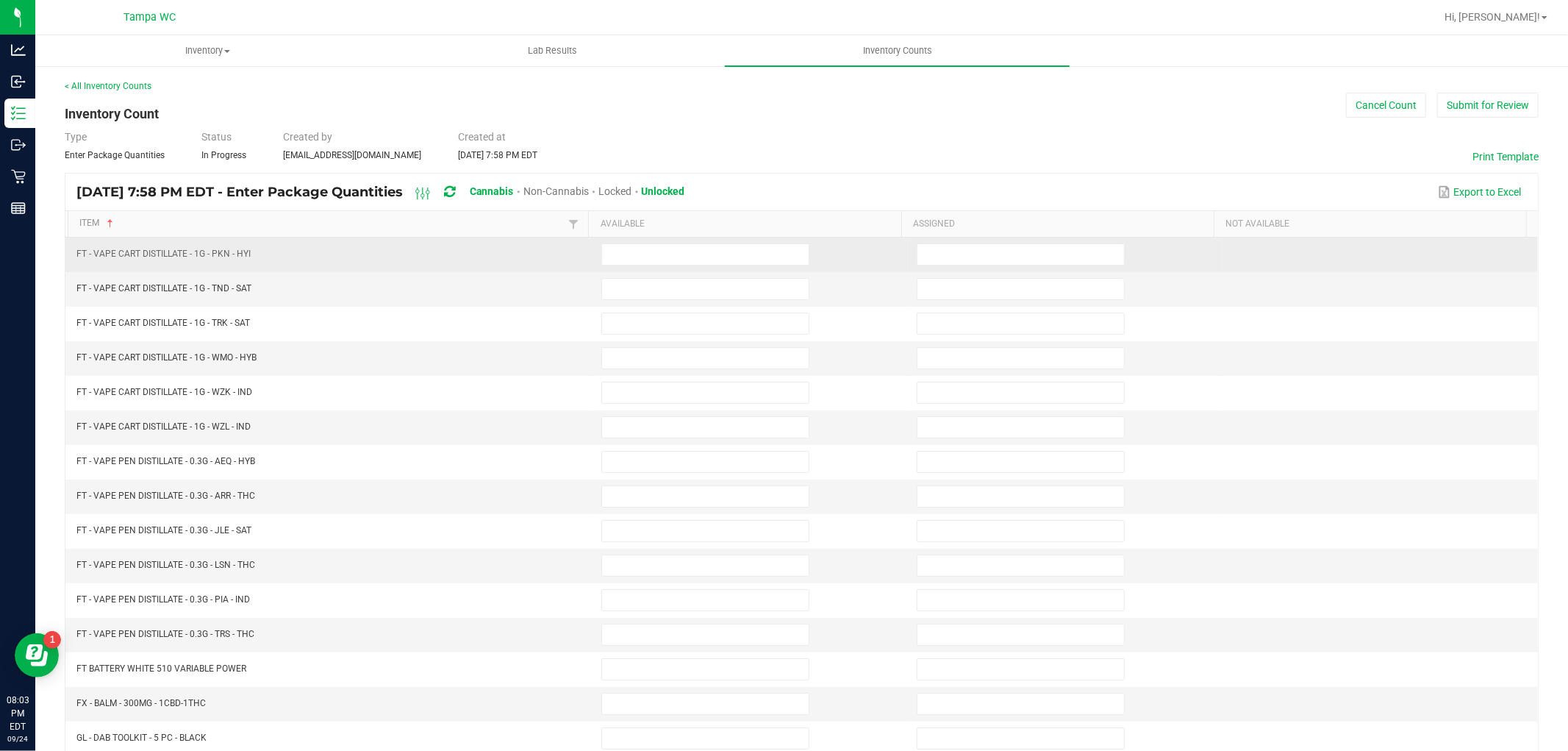
click at [614, 237] on div "Item Sorted Ascending Available Assigned Not Available FT - VAPE CART DISTILLAT…" at bounding box center [802, 569] width 1473 height 717
click at [613, 241] on td at bounding box center [750, 254] width 315 height 35
click at [613, 251] on input at bounding box center [705, 255] width 207 height 21
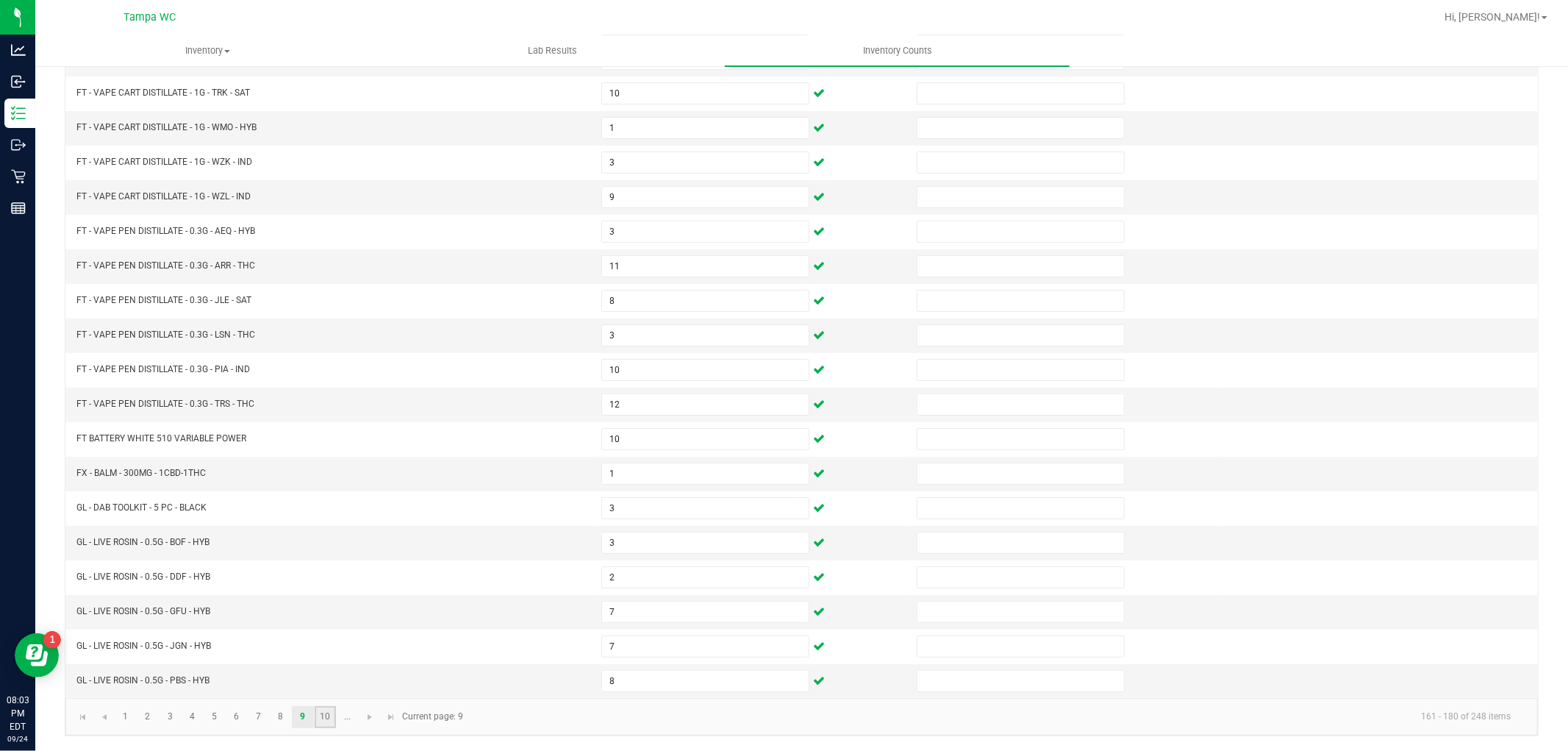
click at [324, 716] on link "10" at bounding box center [325, 716] width 22 height 22
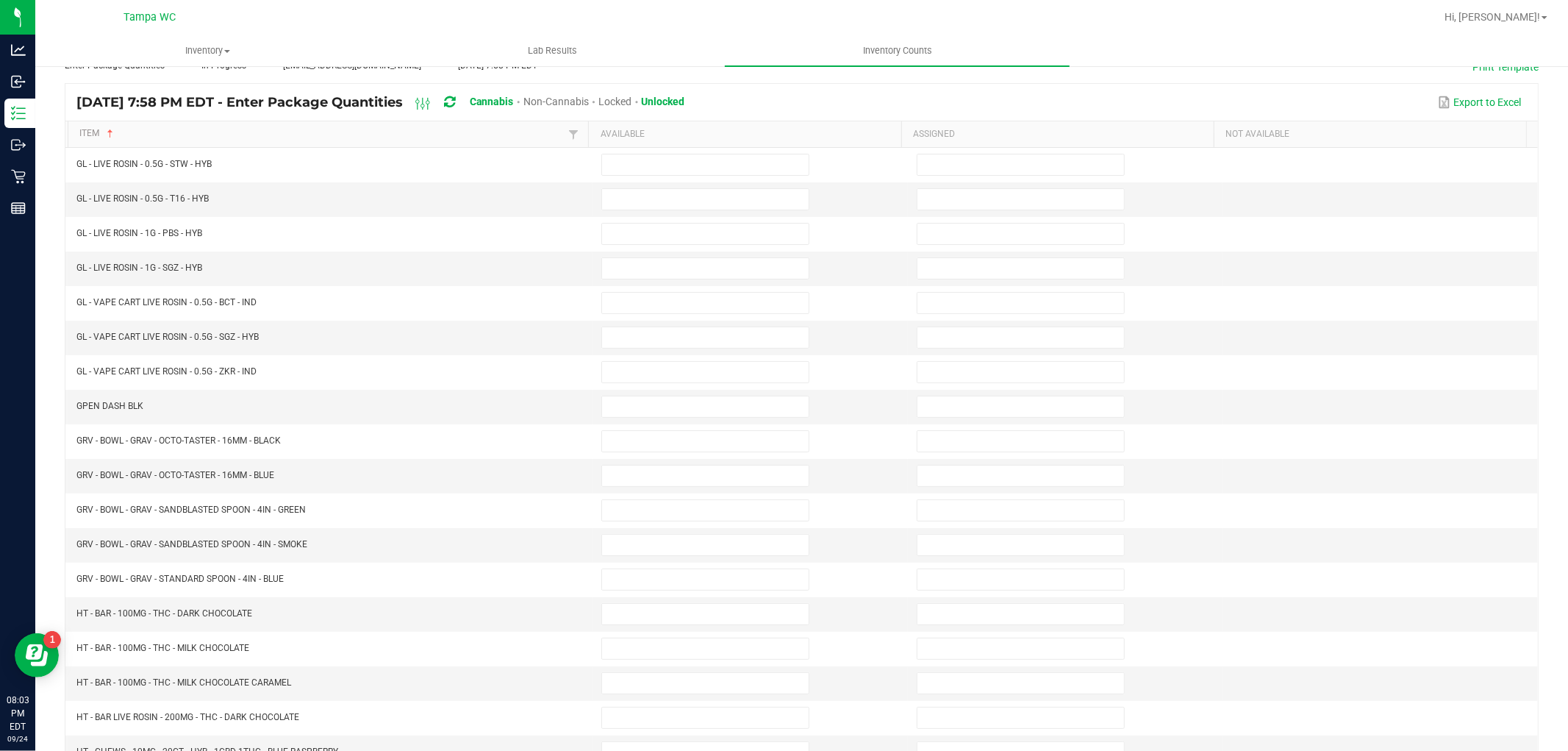
scroll to position [0, 0]
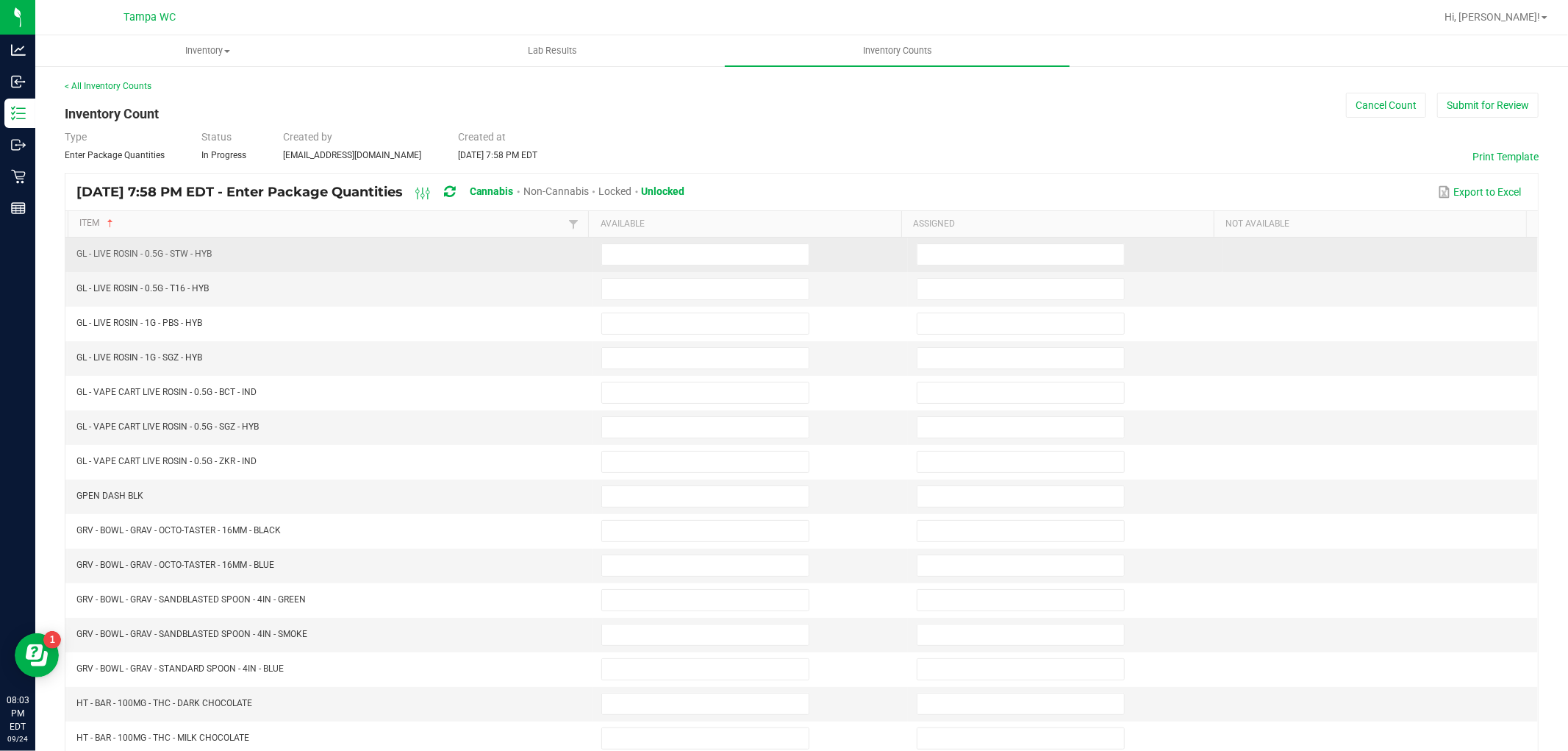
click at [625, 238] on td at bounding box center [750, 254] width 315 height 35
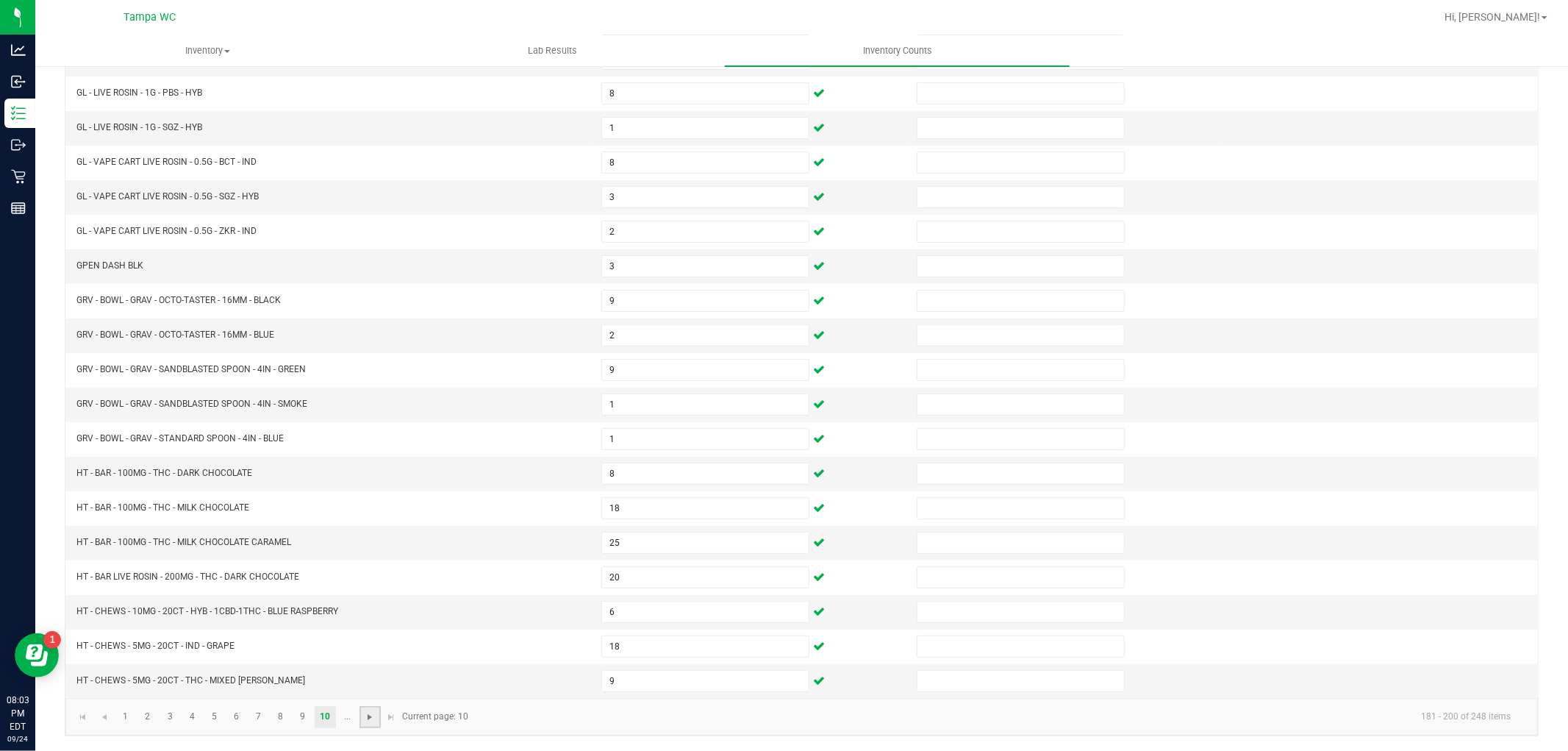
click at [363, 719] on link at bounding box center [370, 716] width 22 height 22
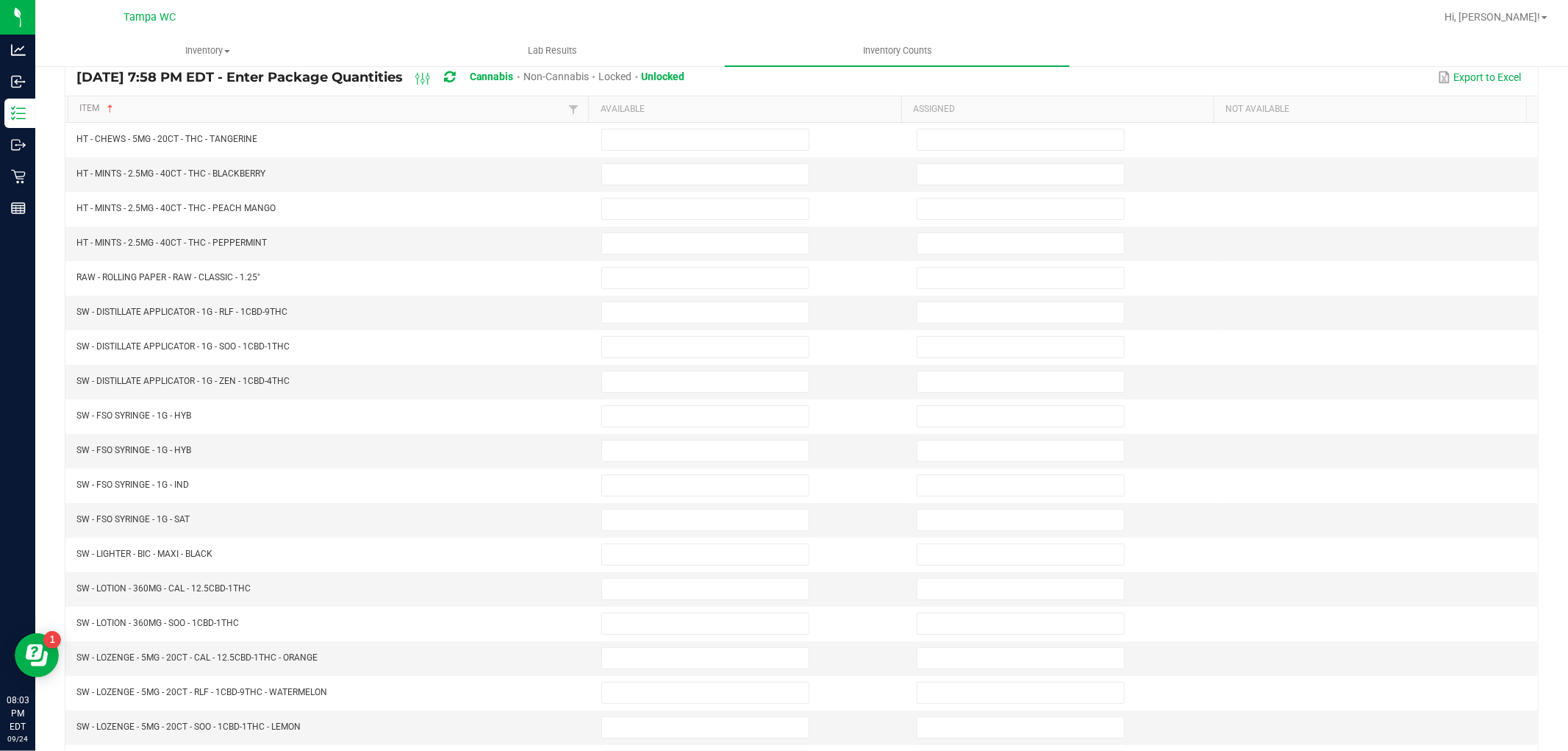
scroll to position [0, 0]
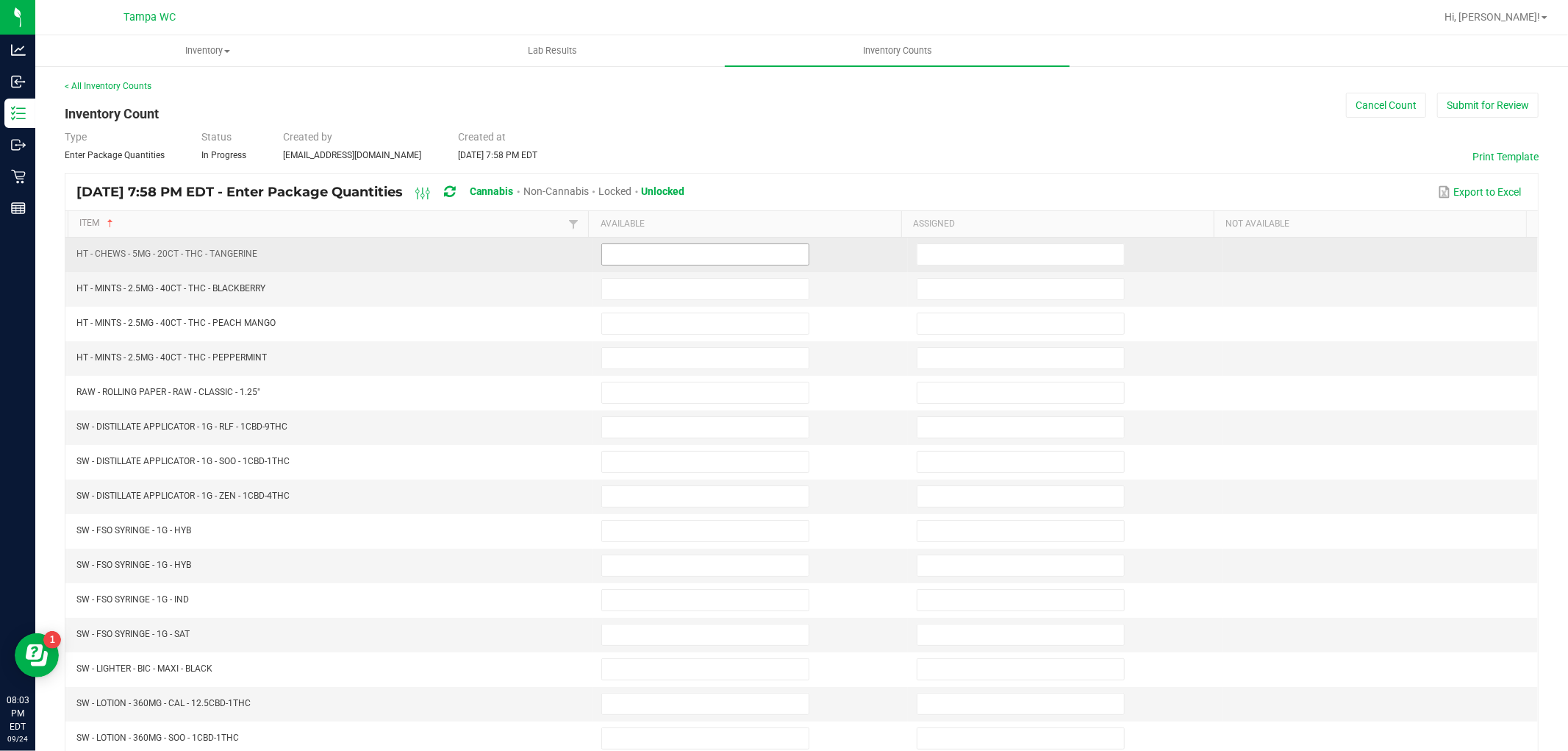
click at [629, 248] on input at bounding box center [705, 255] width 207 height 21
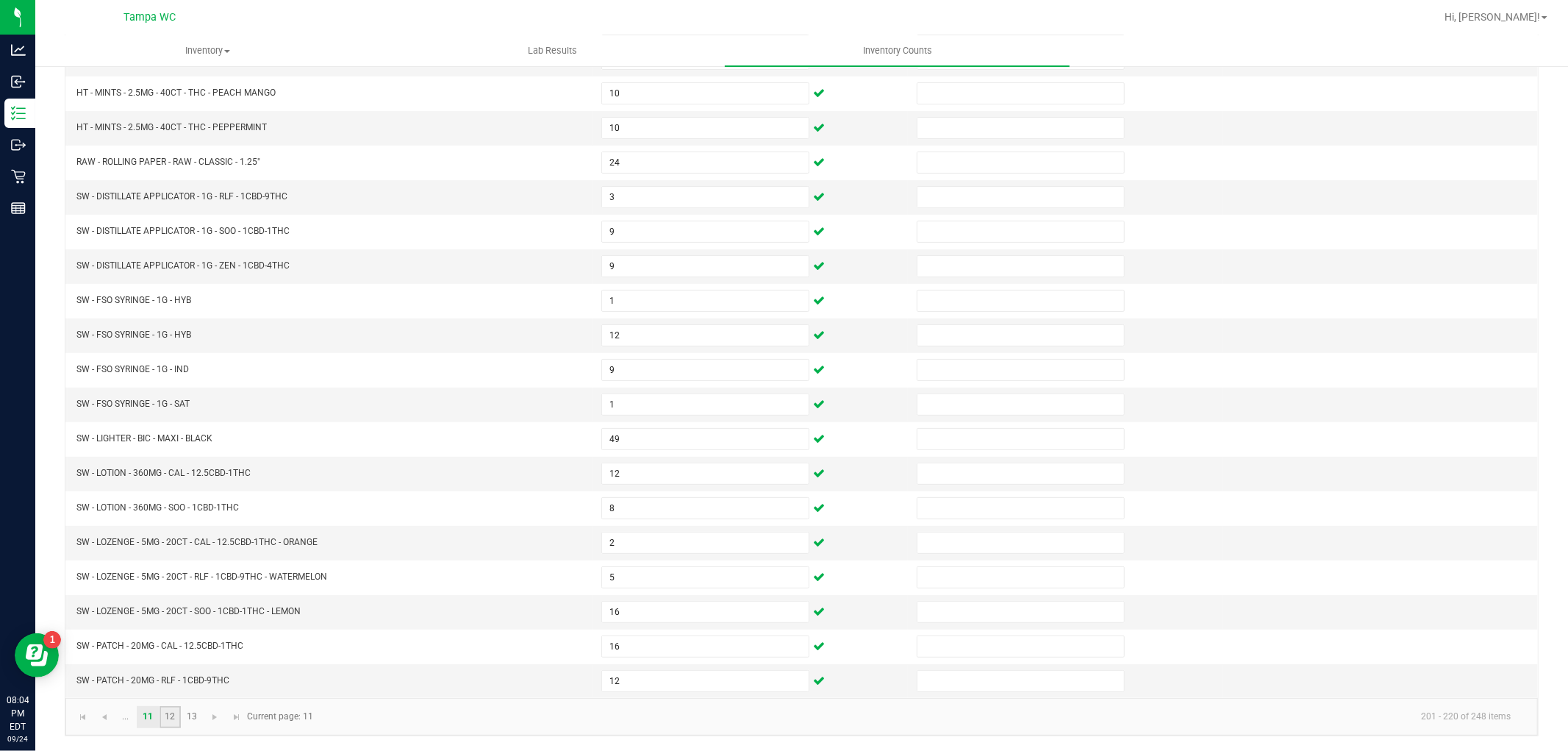
click at [171, 719] on link "12" at bounding box center [170, 716] width 22 height 22
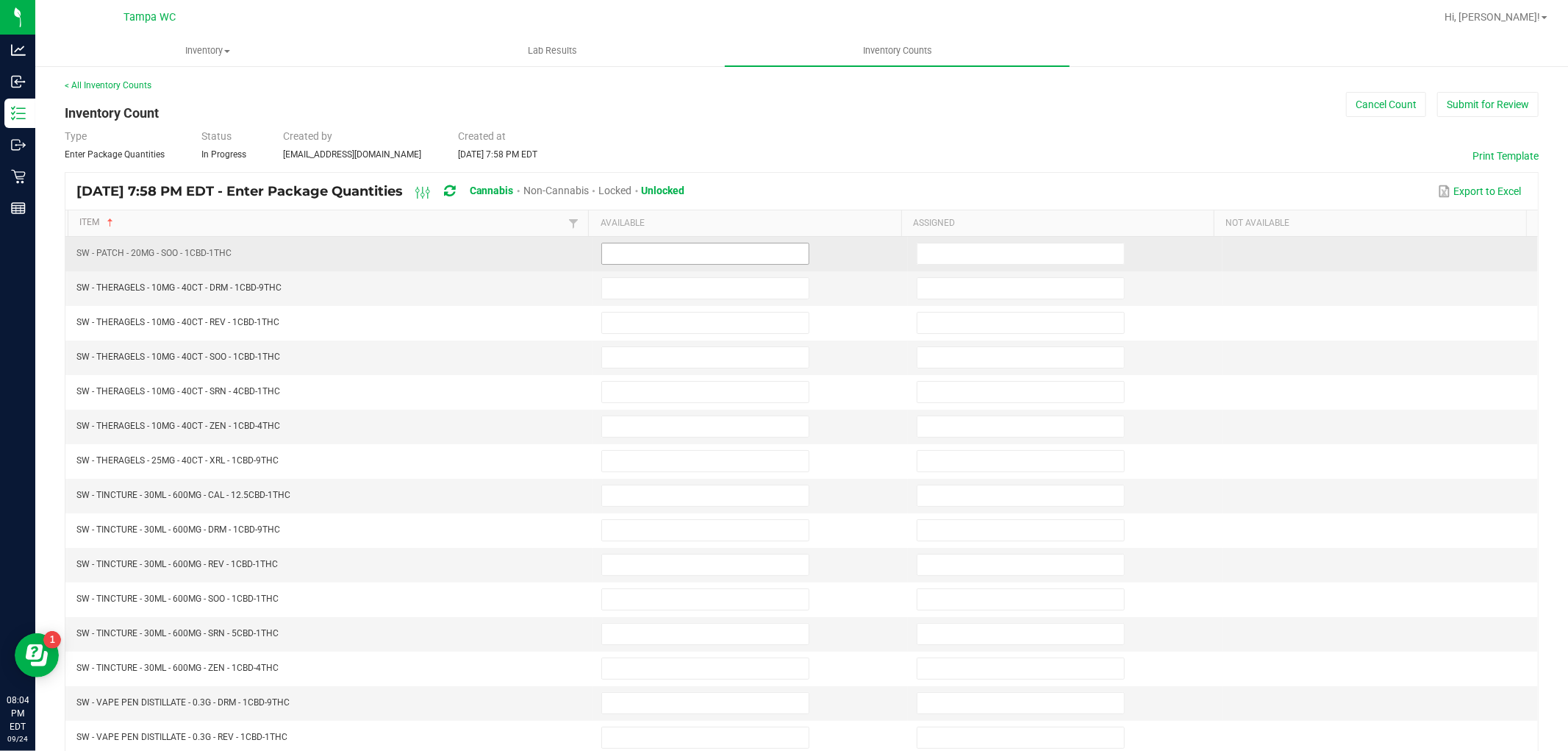
scroll to position [0, 0]
click at [621, 259] on input at bounding box center [705, 255] width 207 height 21
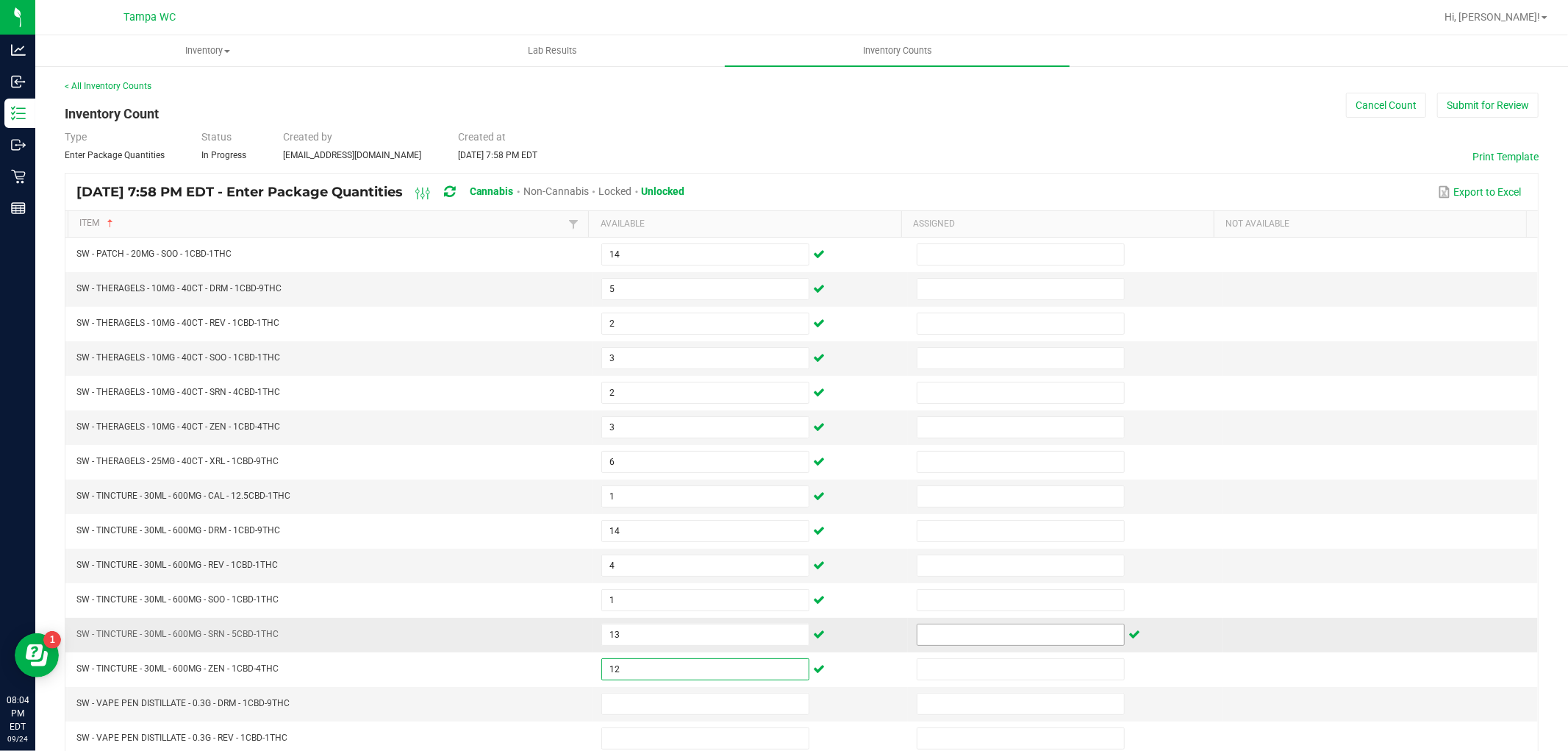
click at [917, 638] on input at bounding box center [1021, 635] width 207 height 21
click at [665, 699] on input at bounding box center [705, 704] width 207 height 21
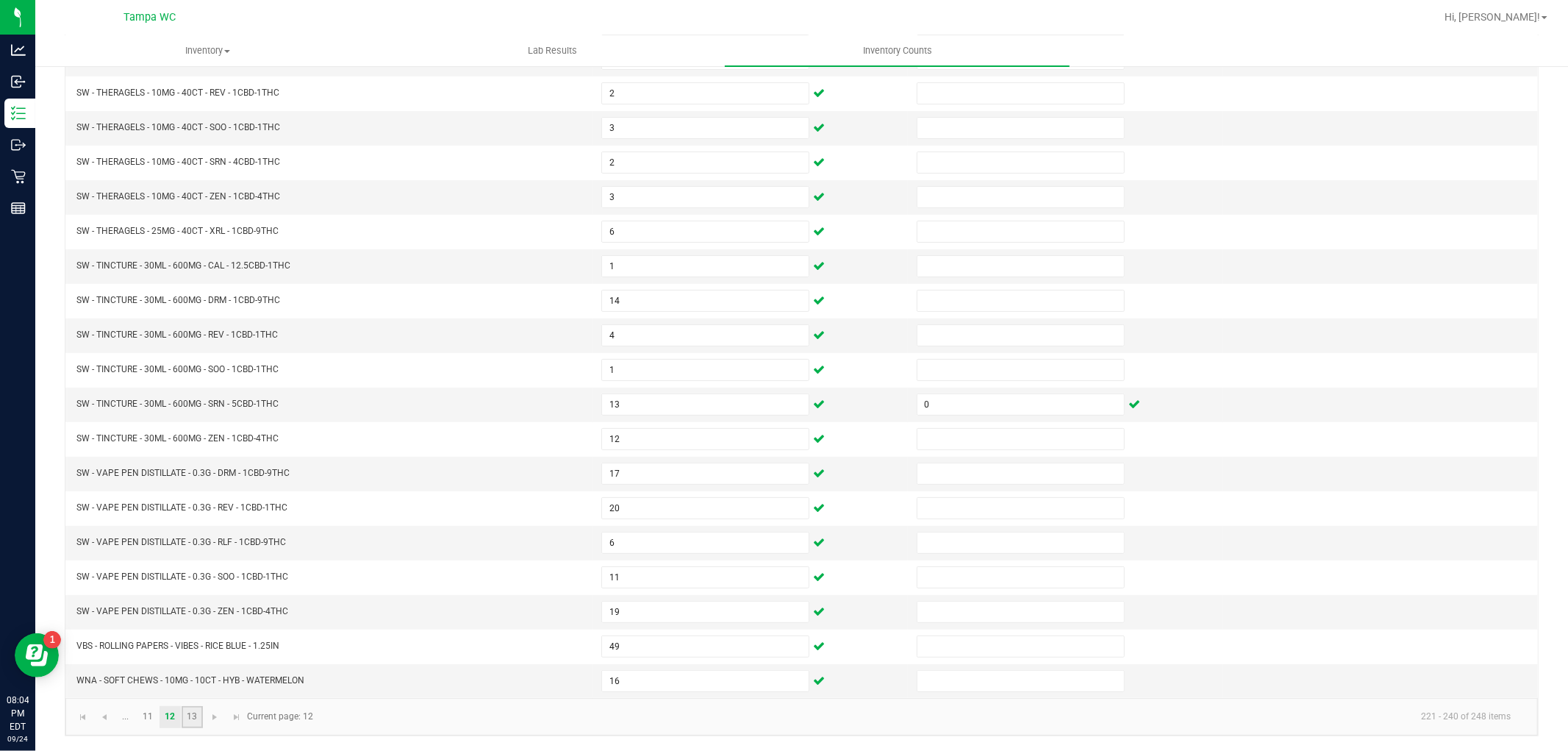
click at [195, 713] on link "13" at bounding box center [192, 716] width 22 height 22
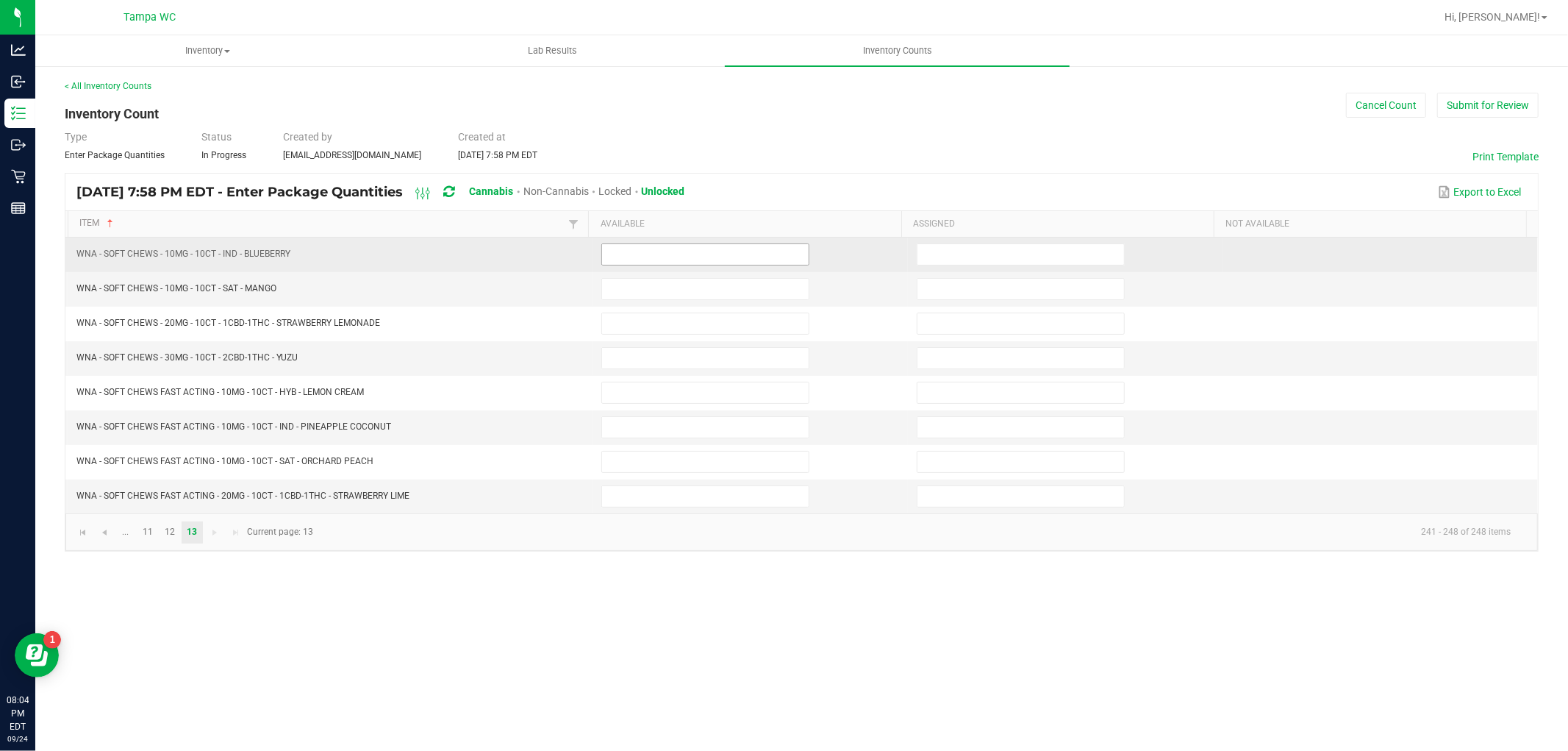
click at [644, 246] on input at bounding box center [705, 255] width 207 height 21
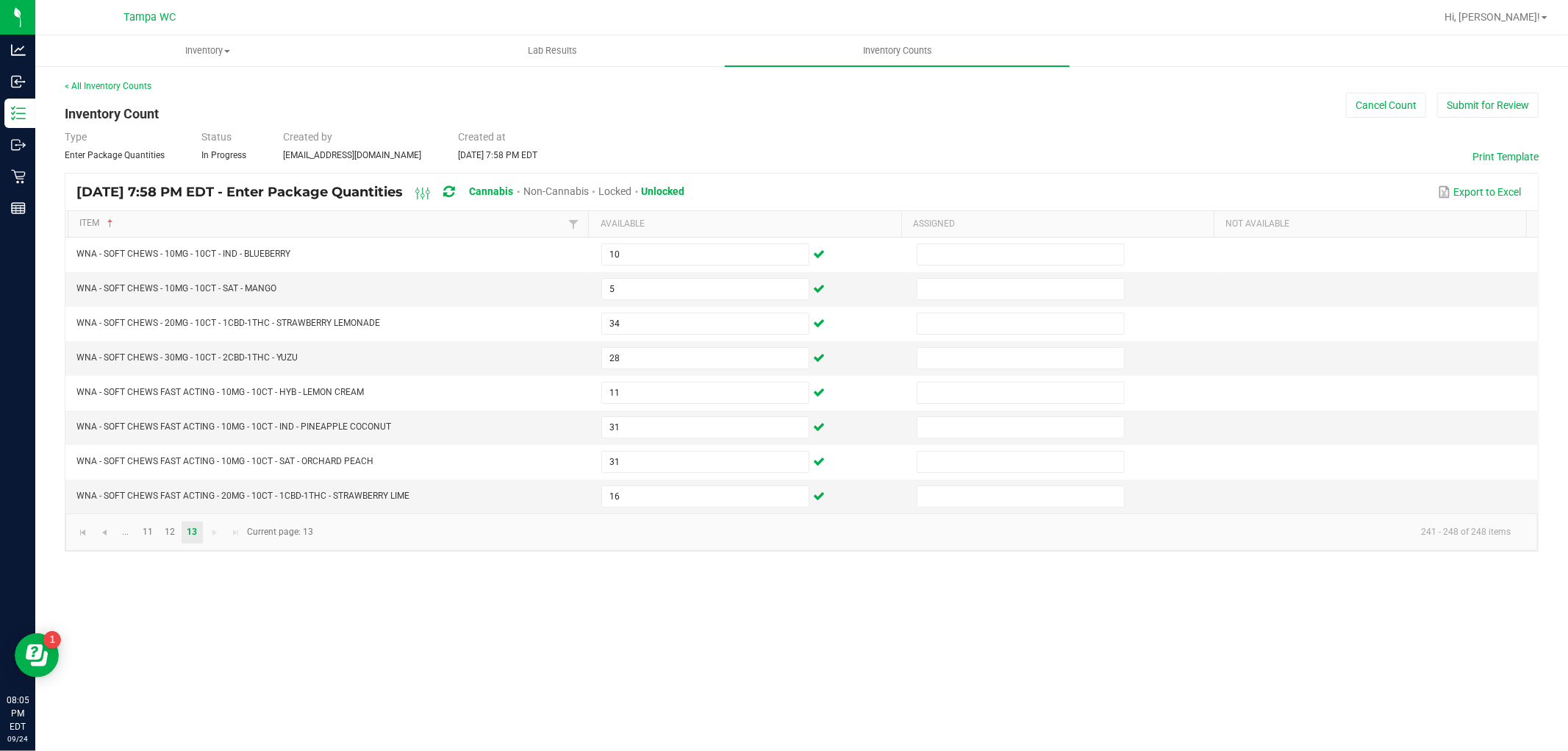
drag, startPoint x: 948, startPoint y: 113, endPoint x: 971, endPoint y: 152, distance: 45.3
click at [946, 115] on div "< All Inventory Counts Inventory Count Cancel Count Submit for Review Type Ente…" at bounding box center [801, 315] width 1474 height 472
click at [1456, 100] on button "Submit for Review" at bounding box center [1488, 104] width 102 height 25
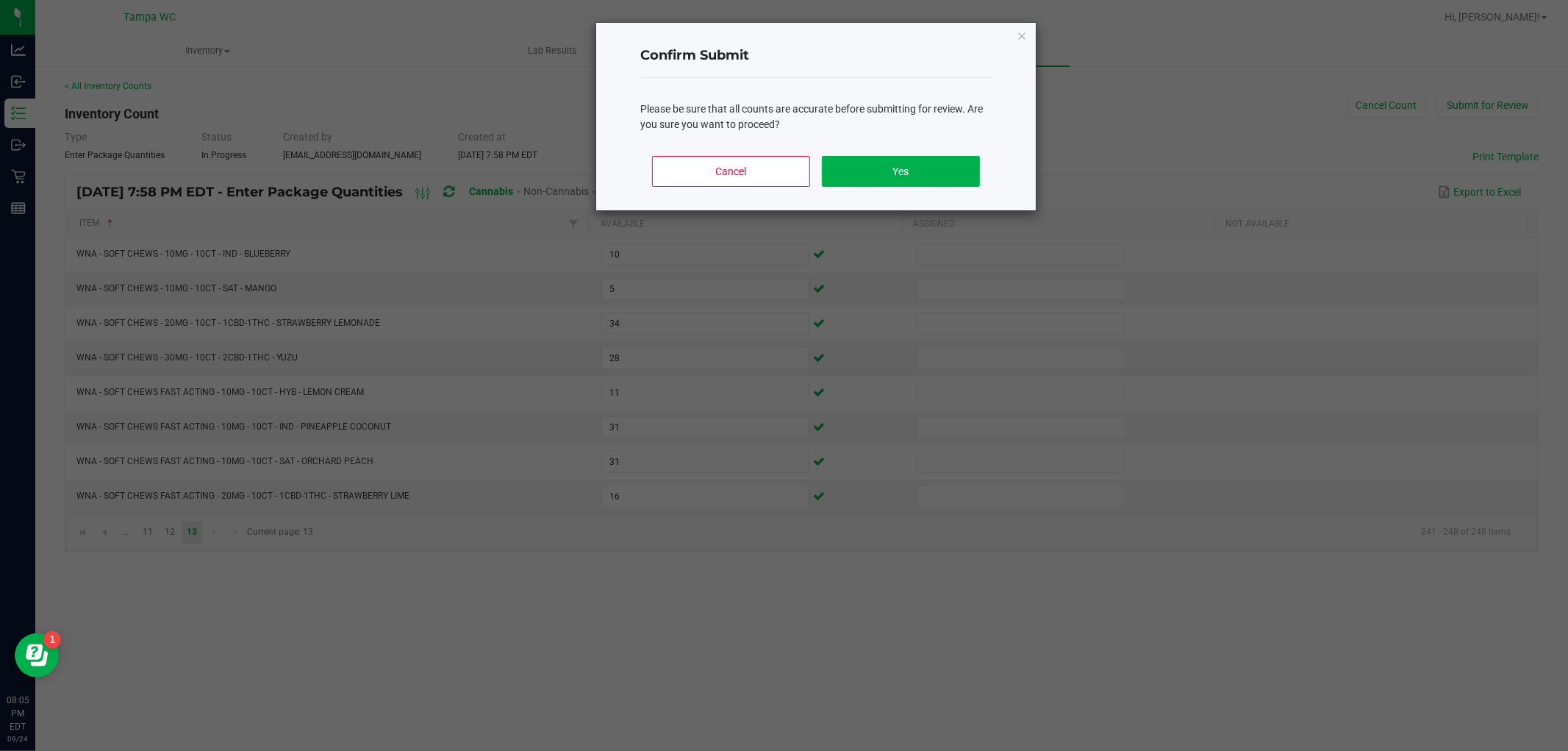
click at [911, 199] on div "Cancel Yes" at bounding box center [816, 177] width 352 height 66
click at [917, 185] on button "Yes" at bounding box center [901, 171] width 158 height 31
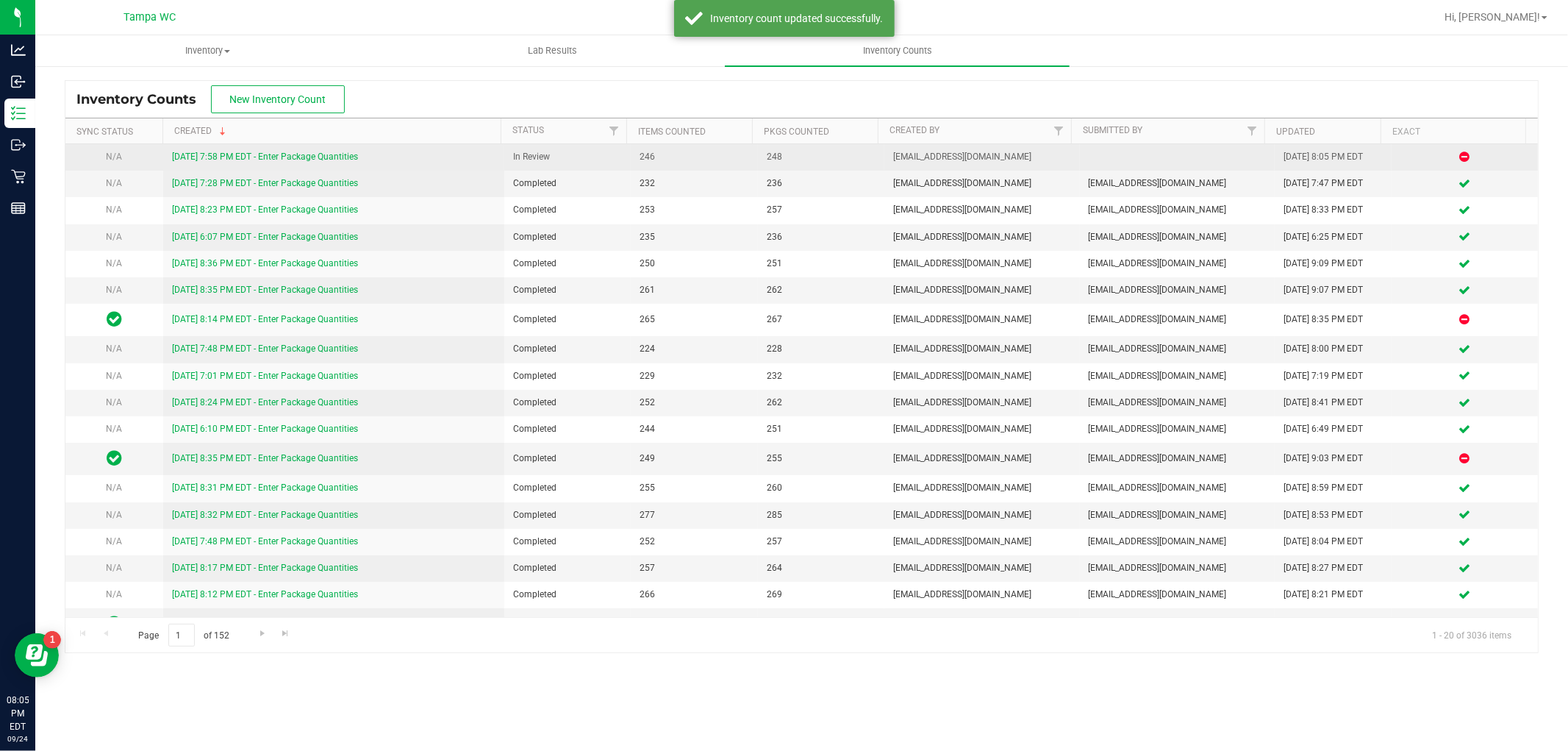
click at [339, 153] on link "[DATE] 7:58 PM EDT - Enter Package Quantities" at bounding box center [265, 156] width 186 height 10
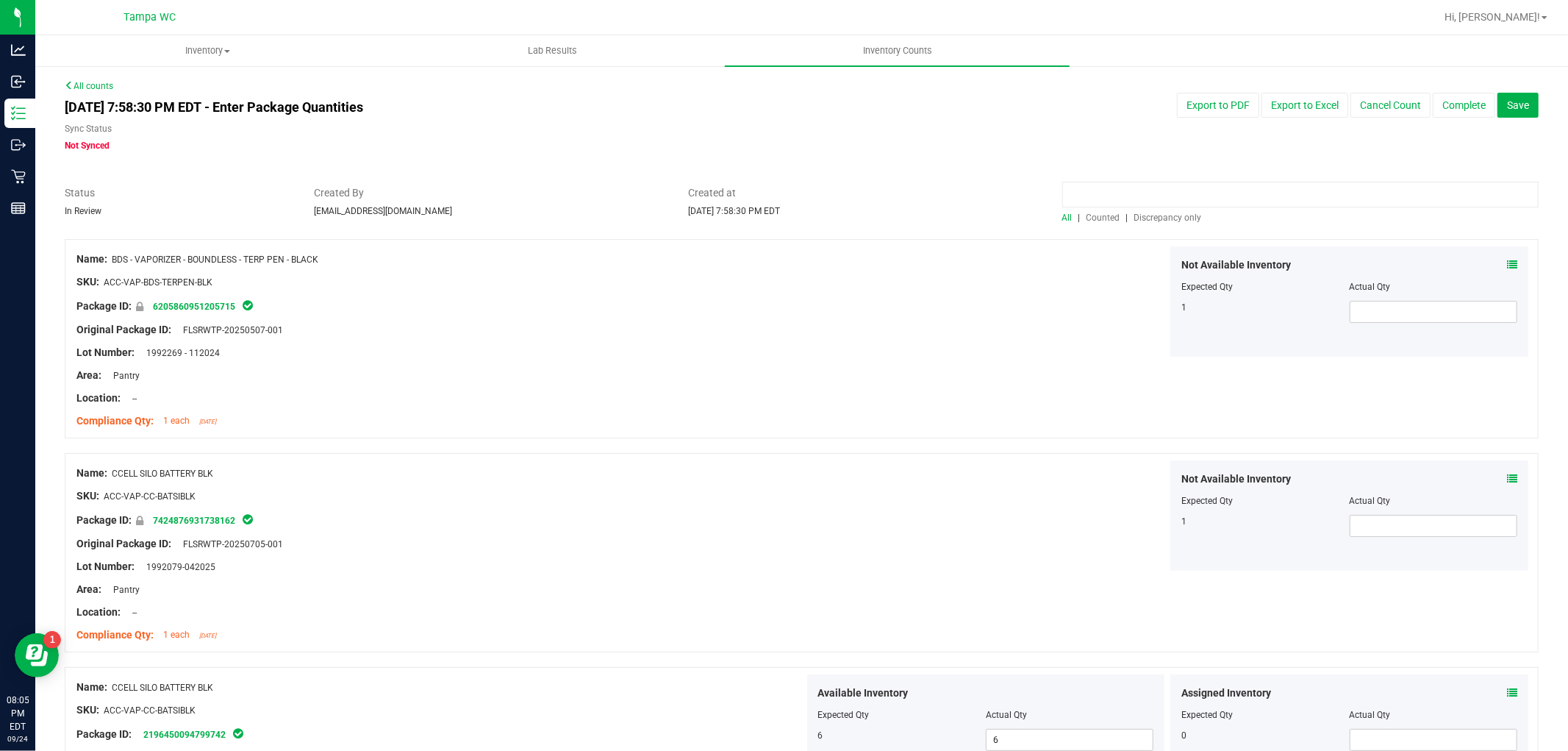
click at [1259, 189] on input at bounding box center [1300, 194] width 476 height 25
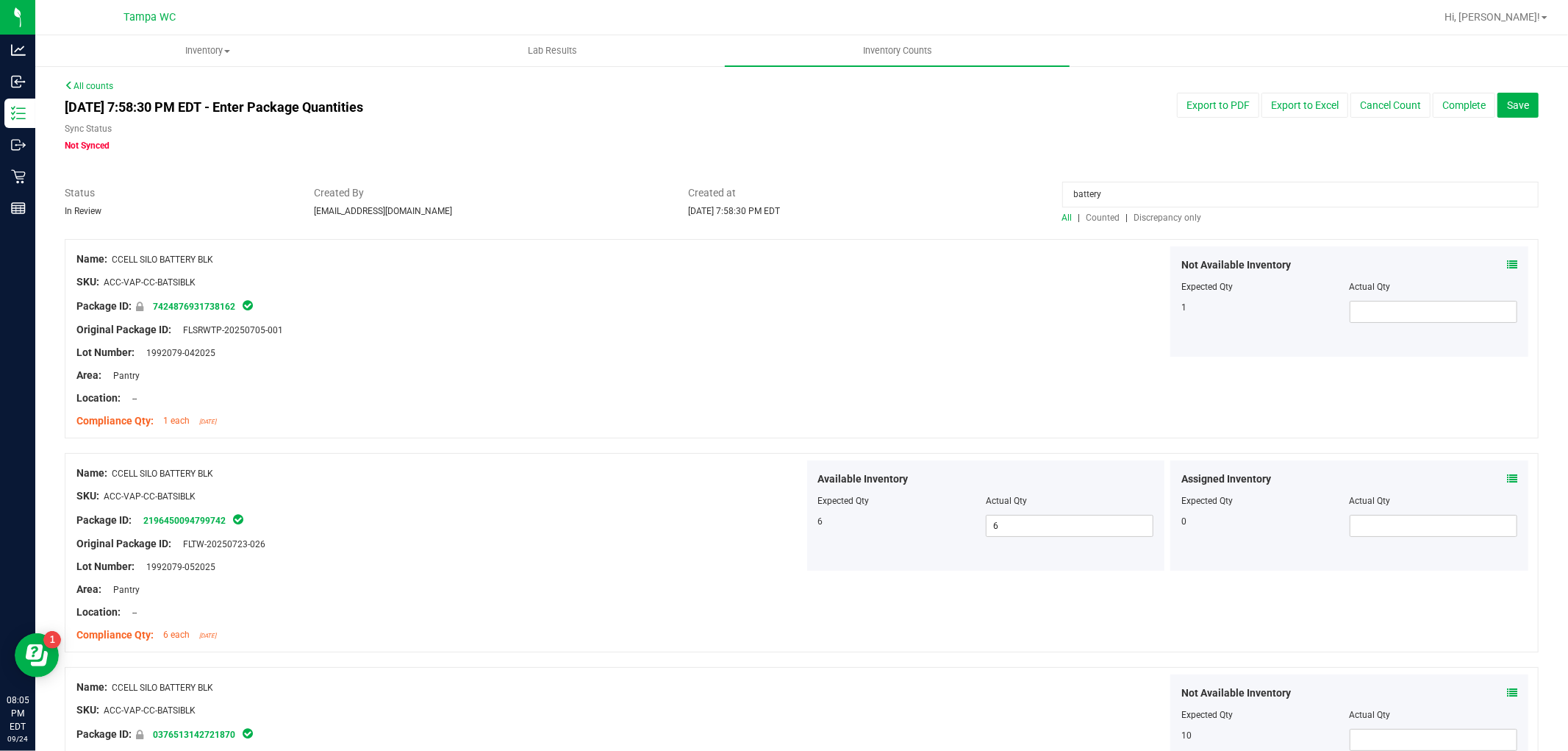
click at [1096, 218] on span "Counted" at bounding box center [1103, 217] width 34 height 10
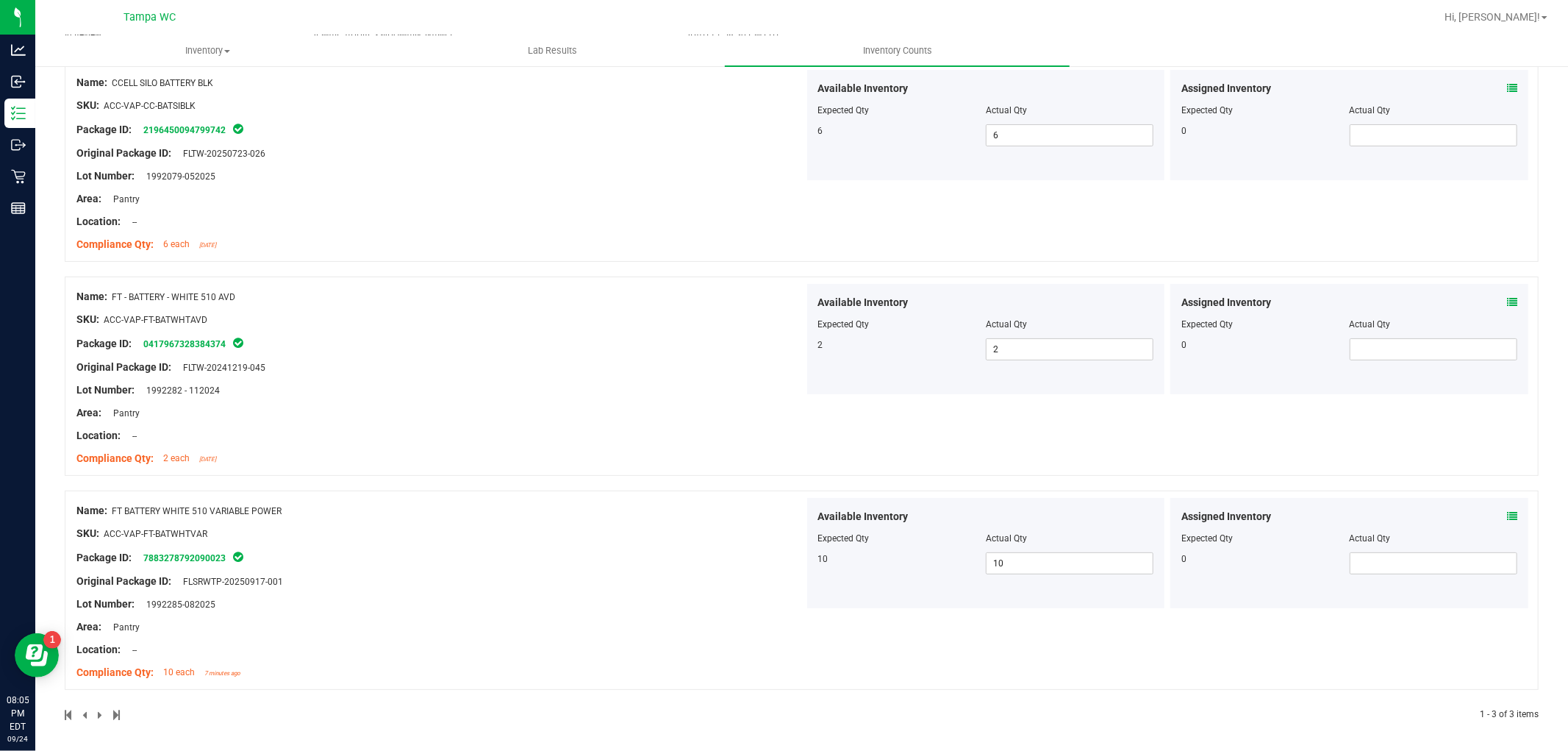
scroll to position [180, 0]
click at [1507, 509] on icon at bounding box center [1512, 513] width 10 height 10
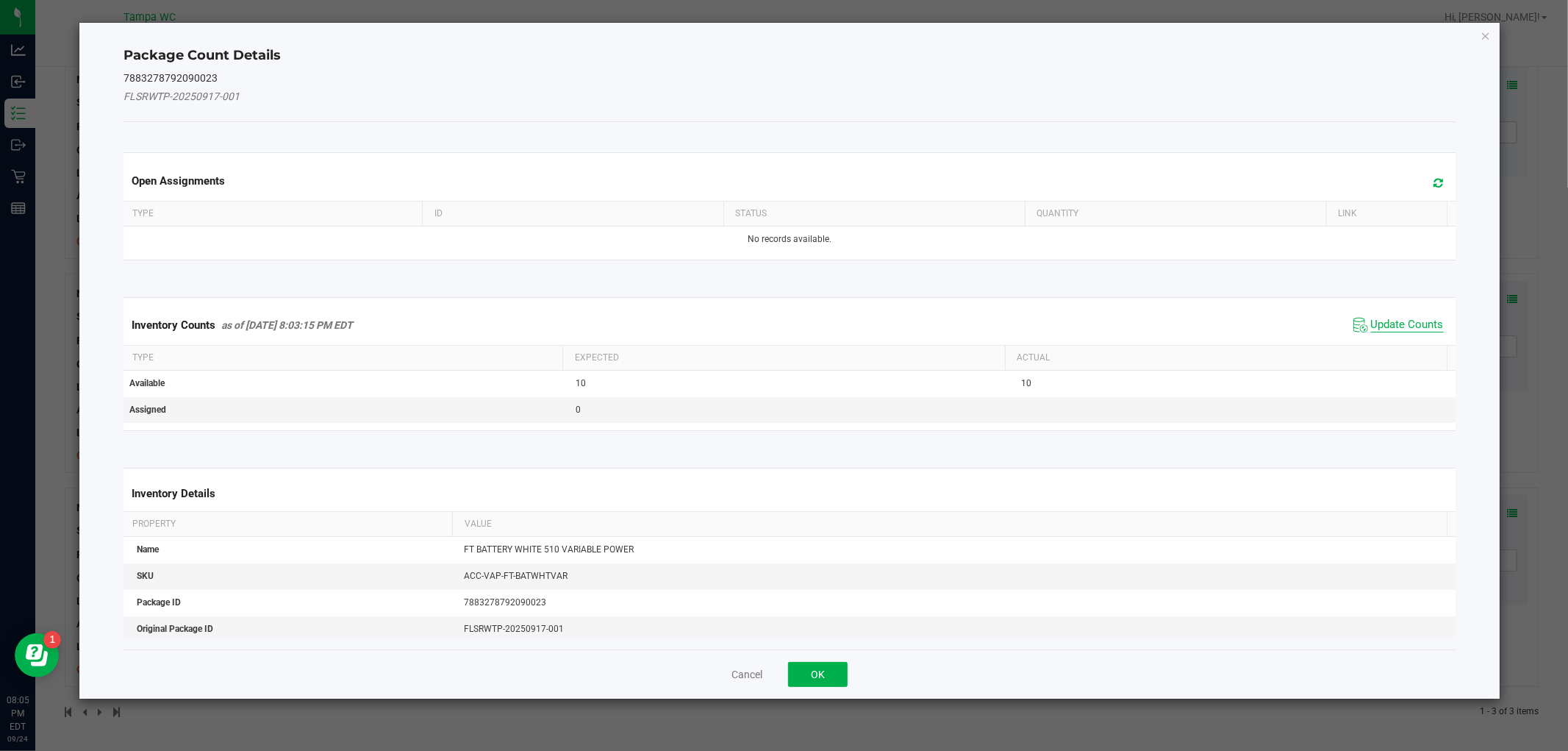
click at [1387, 319] on span "Update Counts" at bounding box center [1407, 326] width 72 height 15
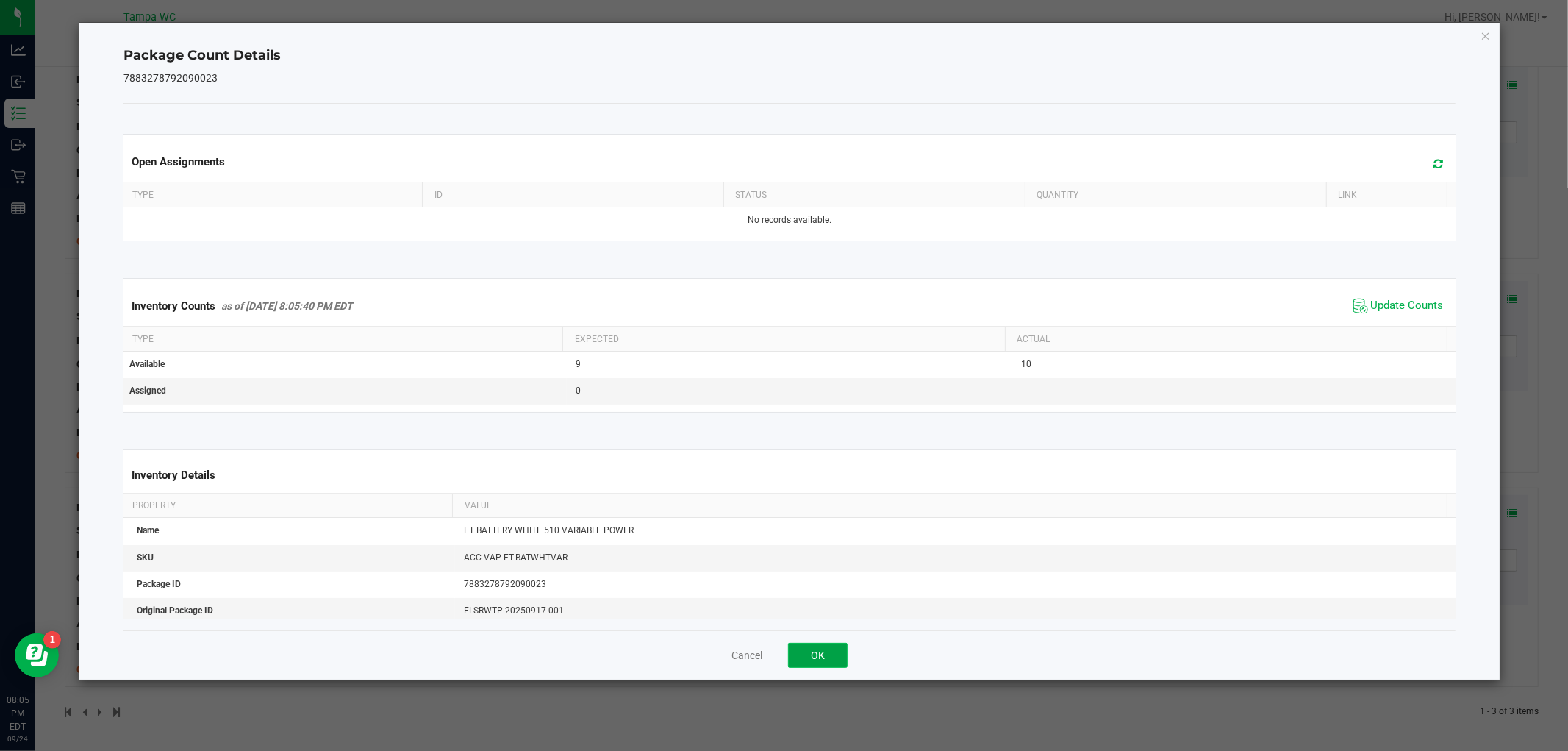
click at [847, 651] on button "OK" at bounding box center [817, 655] width 59 height 25
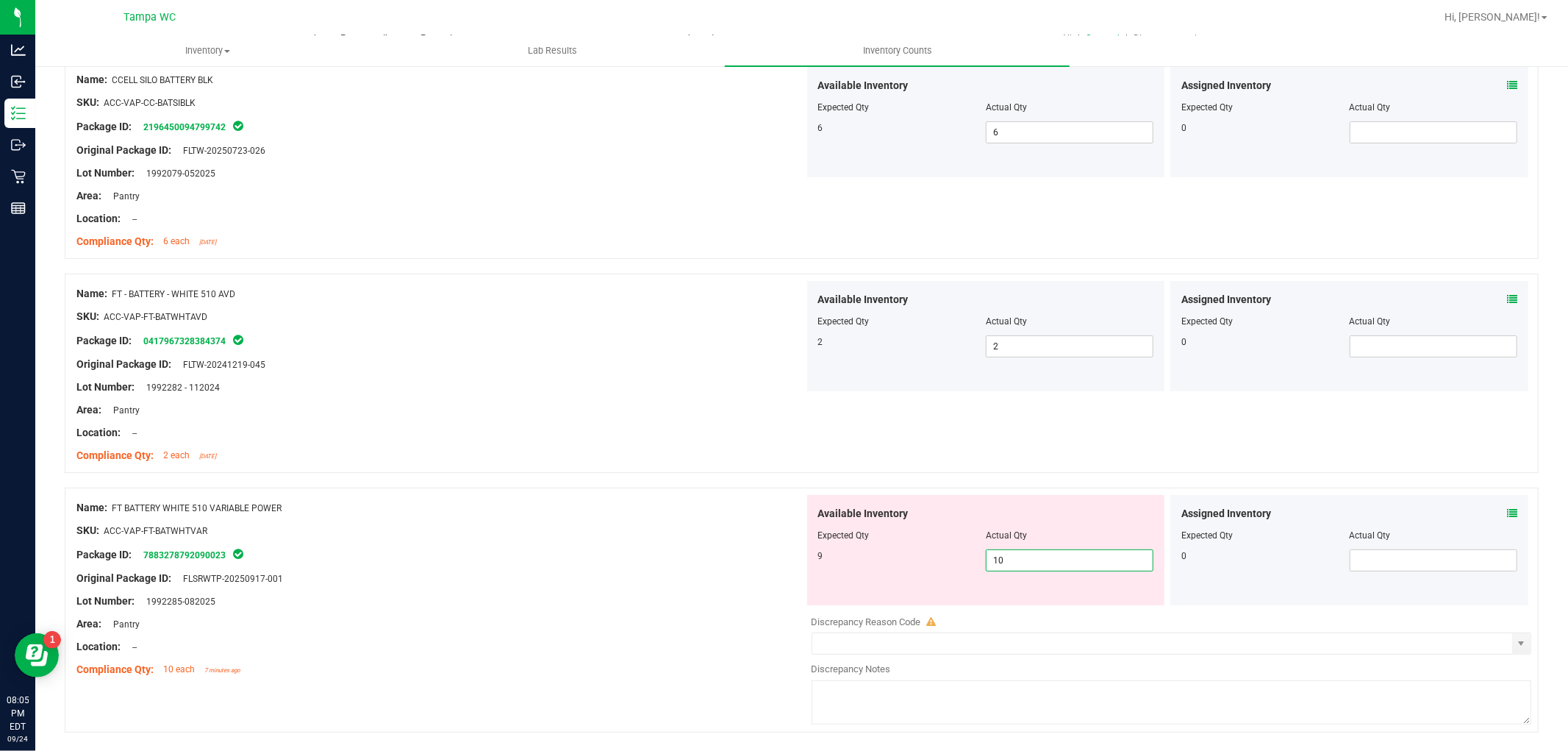
click at [1024, 563] on span "10 10" at bounding box center [1069, 560] width 167 height 22
click at [1024, 562] on input "10" at bounding box center [1069, 561] width 166 height 21
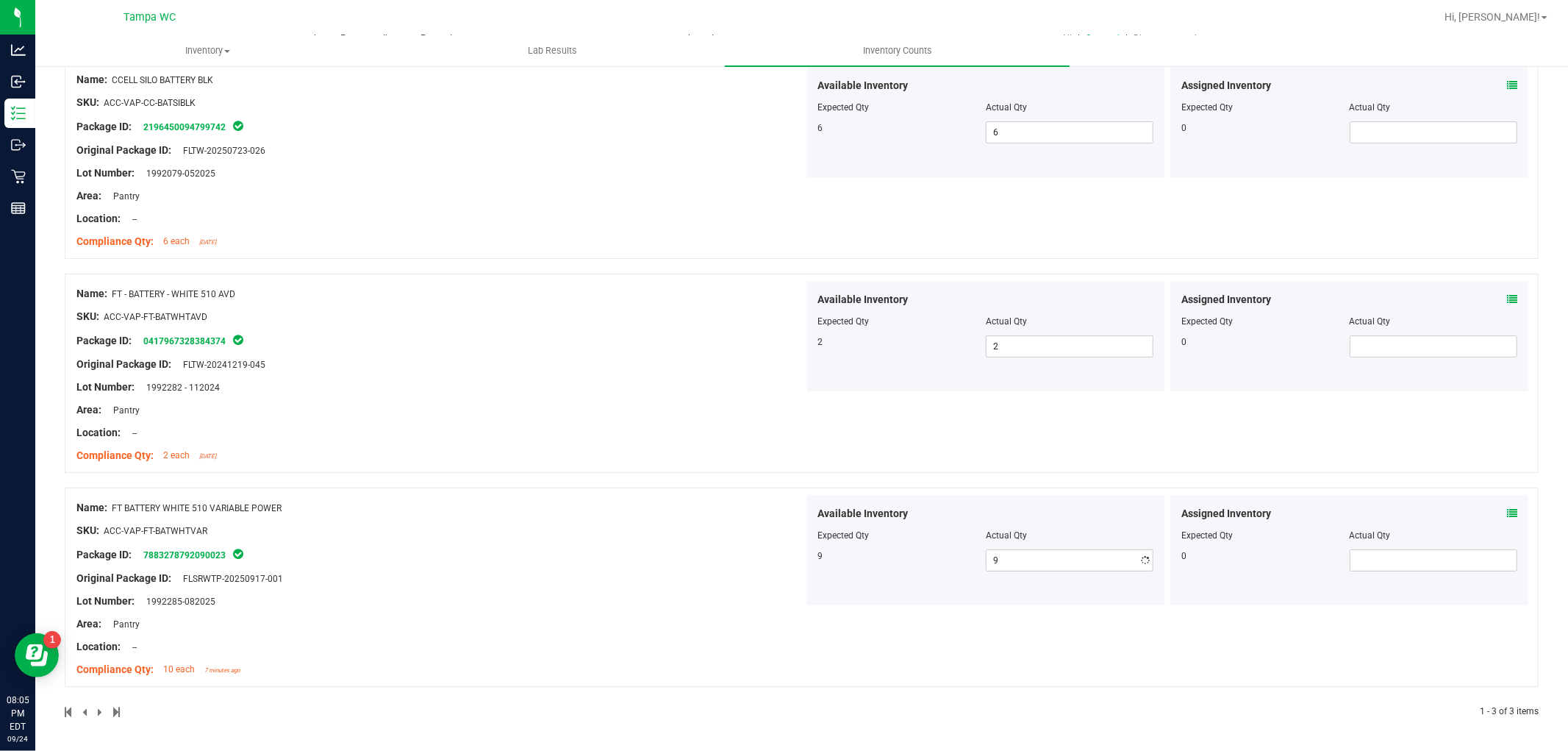
click at [843, 423] on div "Name: FT - BATTERY - WHITE 510 AVD SKU: ACC-VAP-FT-BATWHTAVD Package ID: 041796…" at bounding box center [801, 374] width 1474 height 200
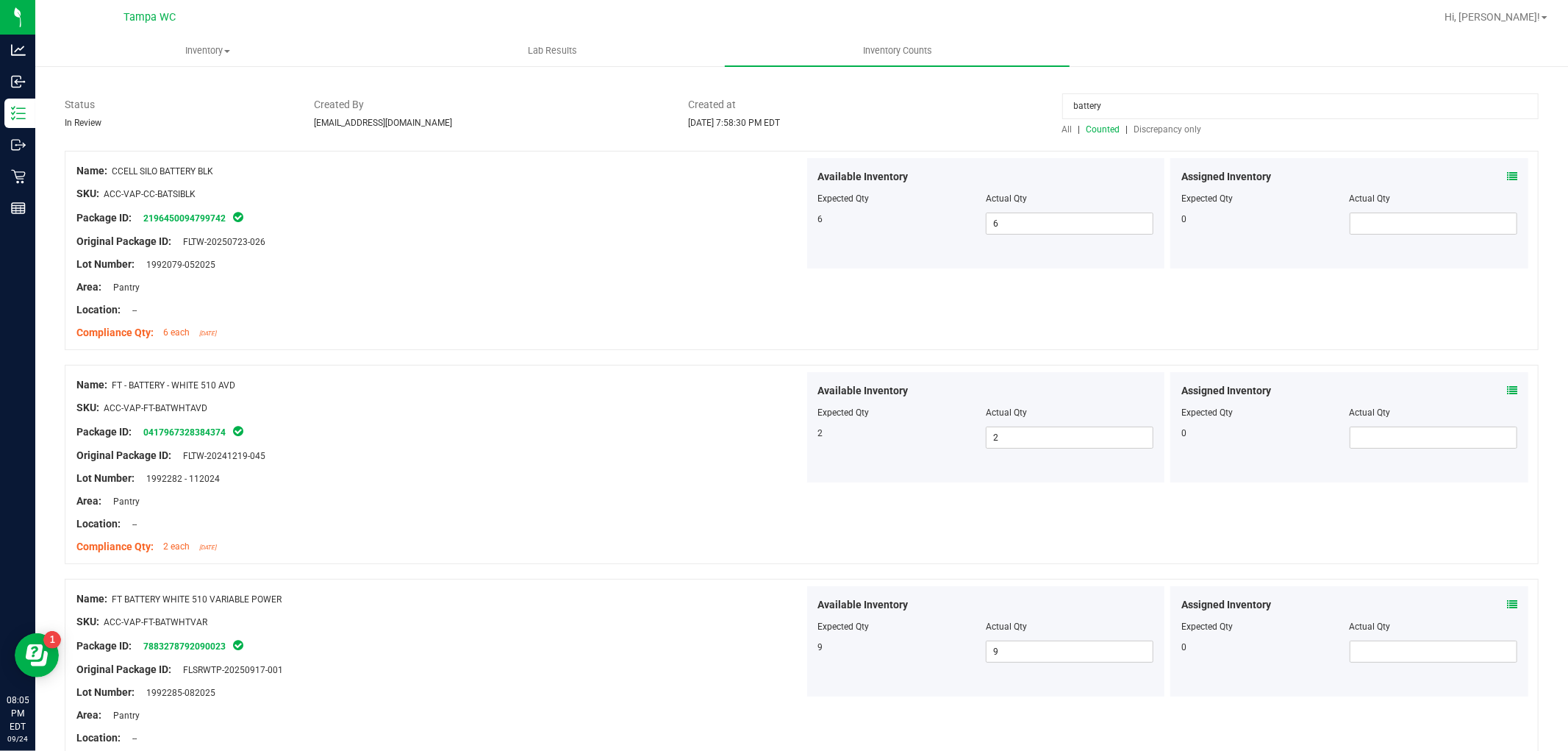
scroll to position [0, 0]
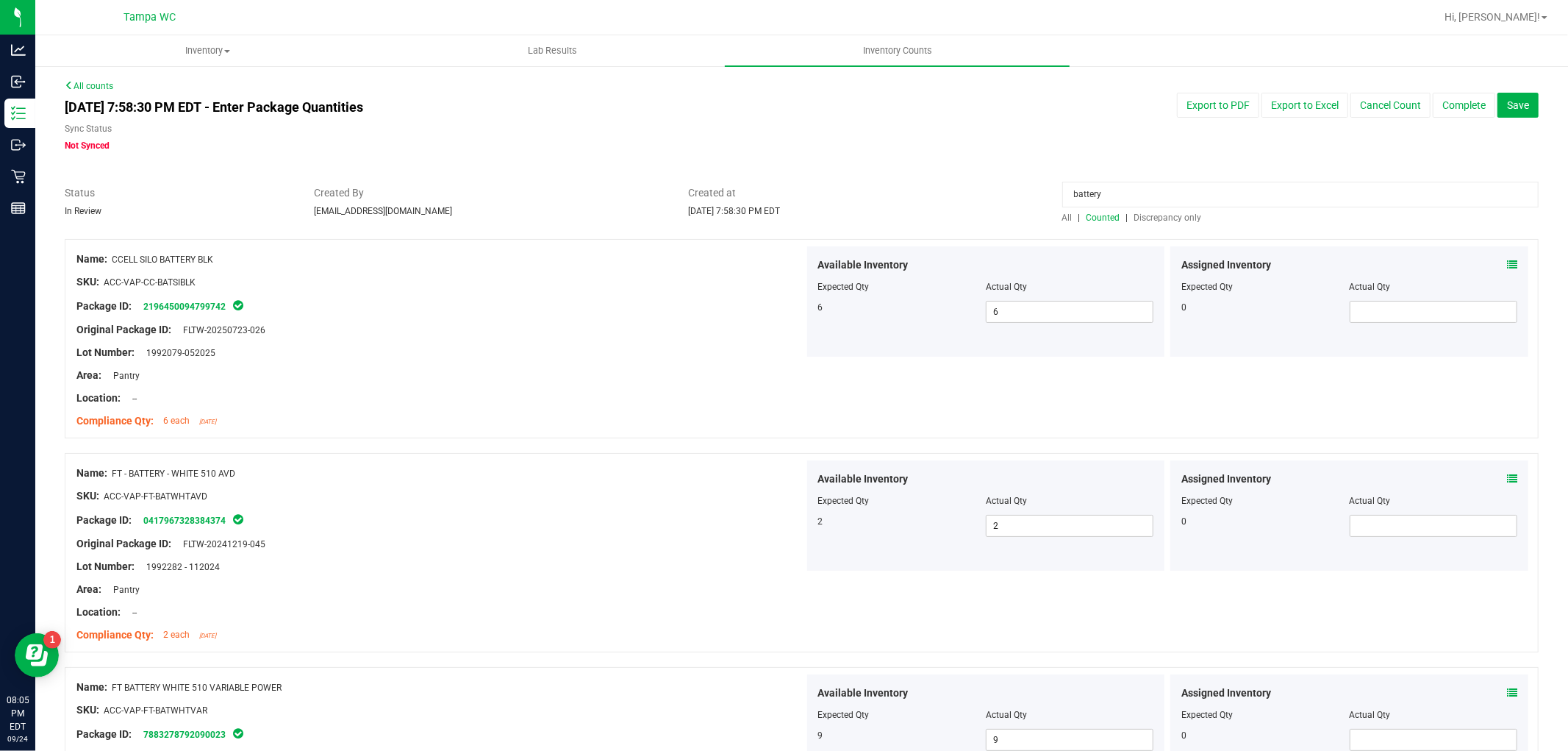
click at [1162, 195] on input "battery" at bounding box center [1300, 194] width 476 height 25
click at [1162, 194] on input "battery" at bounding box center [1300, 194] width 476 height 25
click at [1162, 195] on input "battery" at bounding box center [1300, 194] width 476 height 25
drag, startPoint x: 972, startPoint y: 123, endPoint x: 981, endPoint y: 183, distance: 60.7
click at [972, 130] on div "[DATE] 7:58:30 PM EDT - Enter Package Quantities Sync Status Not Synced Export …" at bounding box center [801, 121] width 1497 height 59
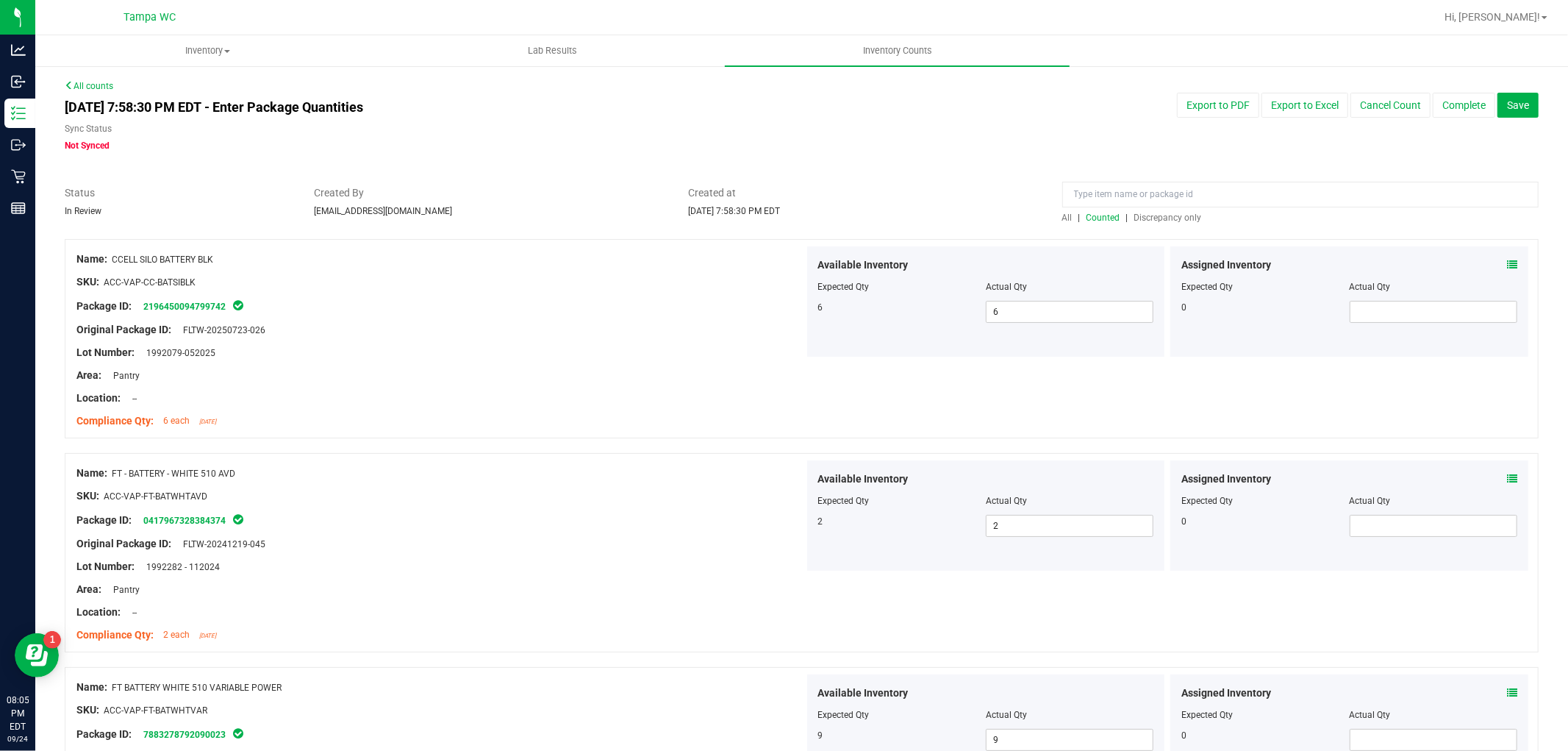
click at [1154, 215] on span "Discrepancy only" at bounding box center [1168, 217] width 68 height 10
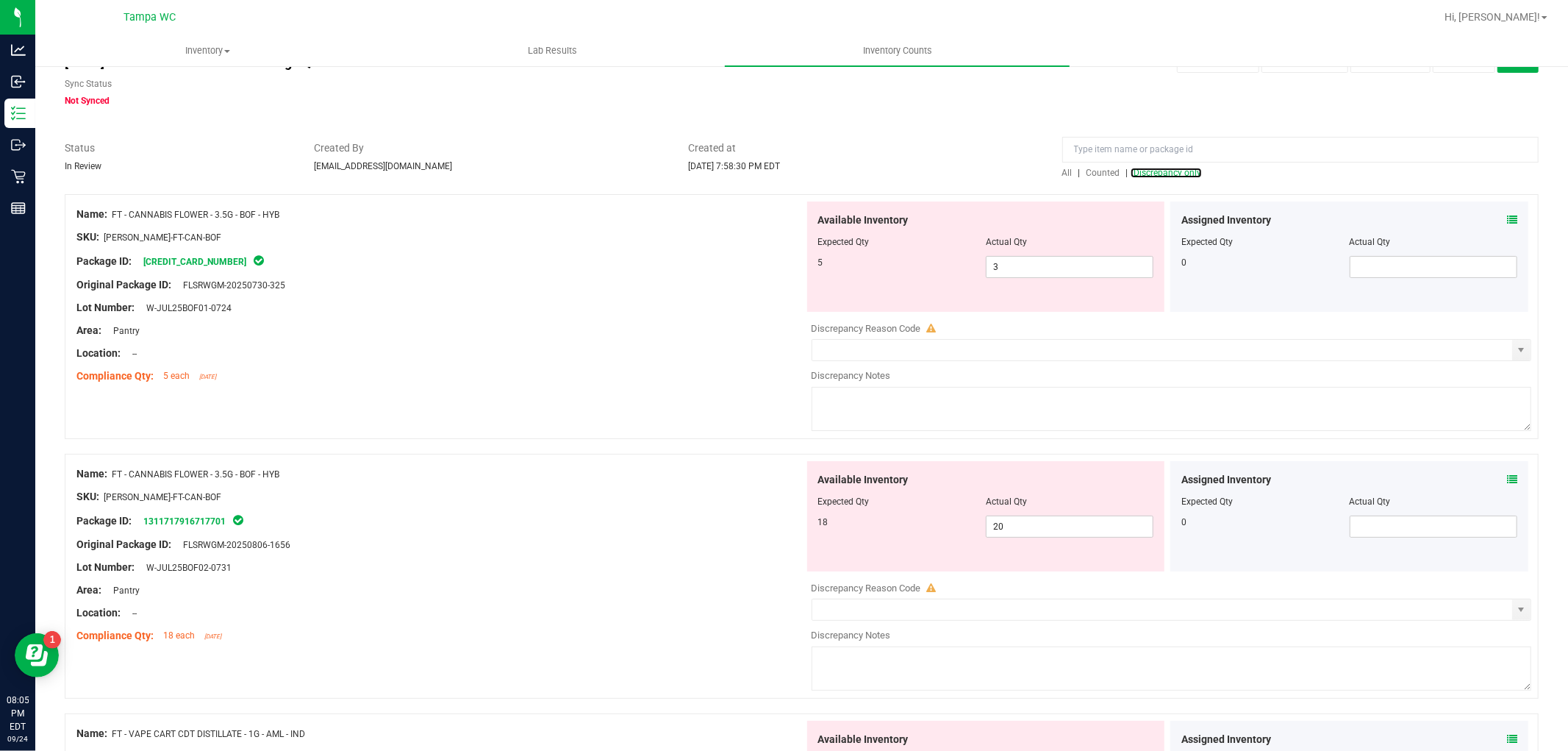
scroll to position [82, 0]
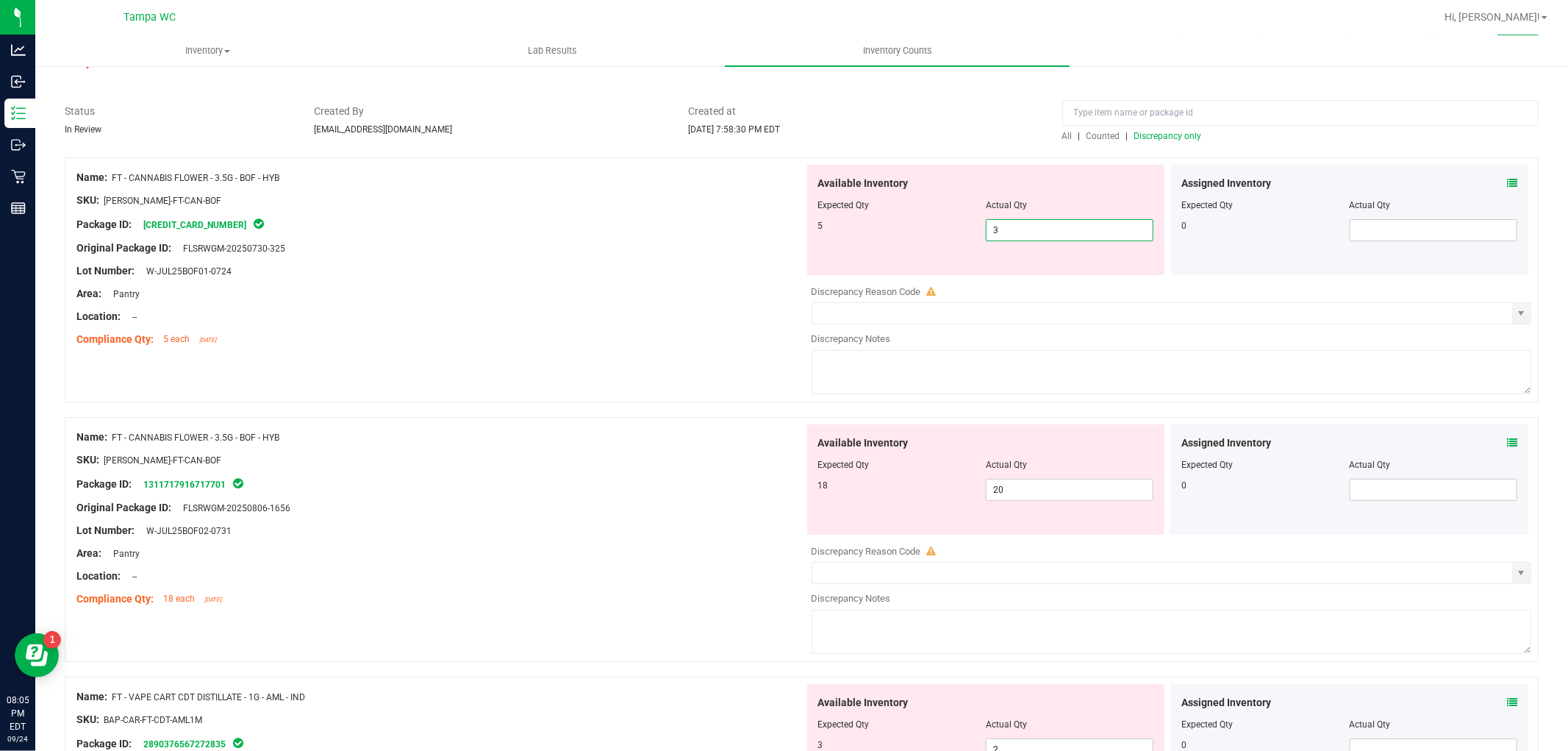
drag, startPoint x: 1016, startPoint y: 226, endPoint x: 1017, endPoint y: 238, distance: 12.0
click at [1016, 229] on span "3 3" at bounding box center [1069, 230] width 167 height 22
click at [1017, 487] on div "Available Inventory Expected Qty Actual Qty 18 20 20" at bounding box center [986, 479] width 358 height 110
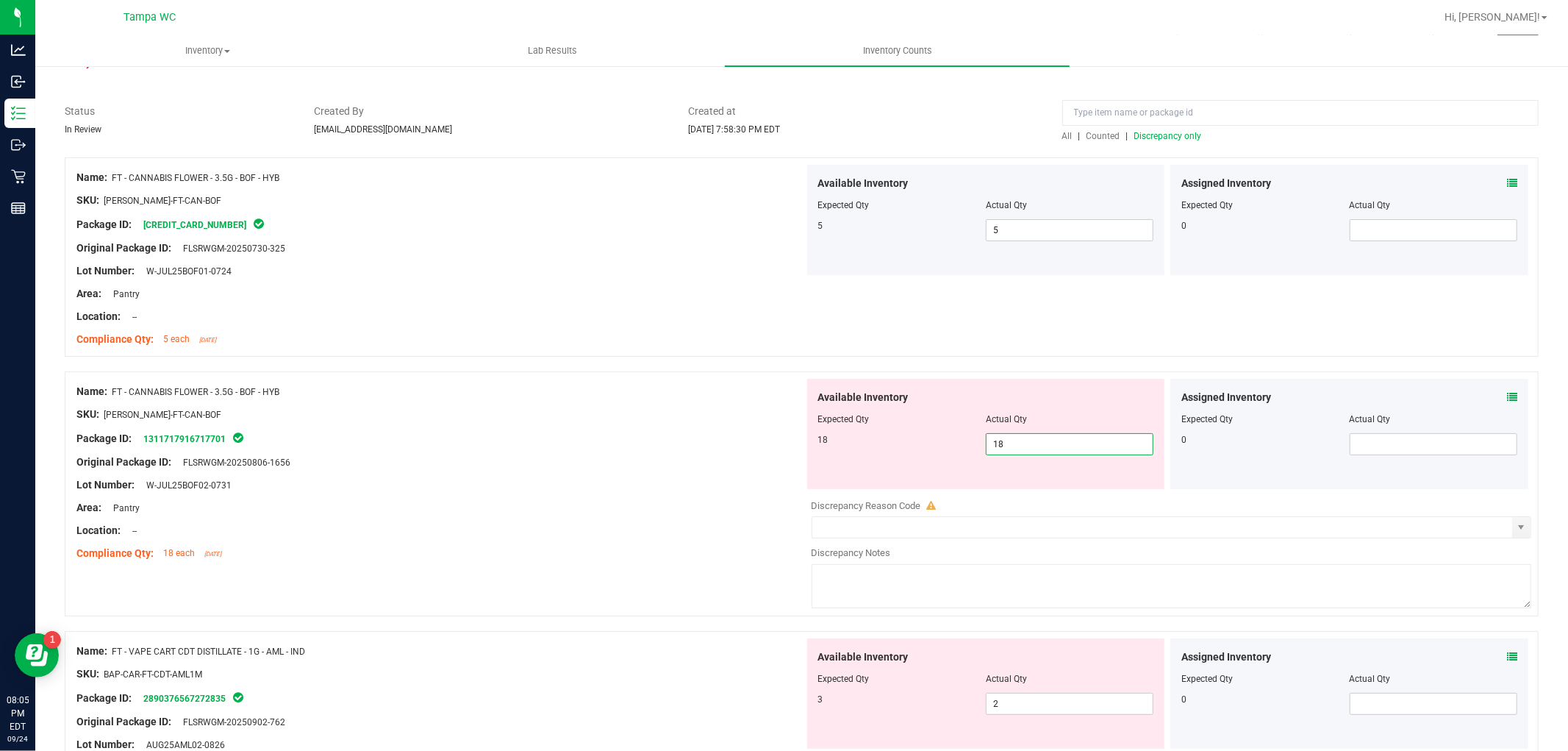
click at [731, 410] on div "SKU: [PERSON_NAME]-FT-CAN-BOF" at bounding box center [440, 414] width 728 height 15
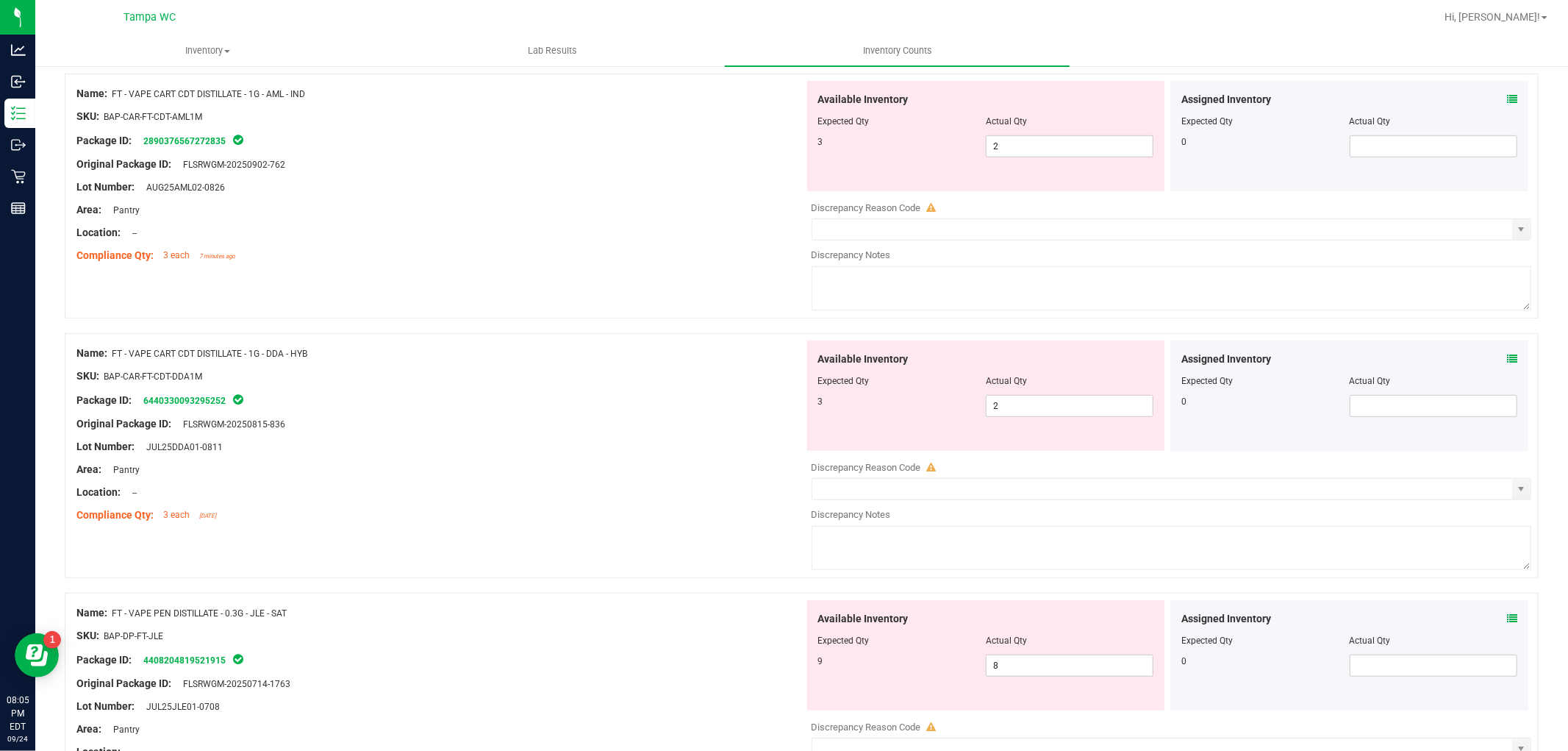
scroll to position [490, 0]
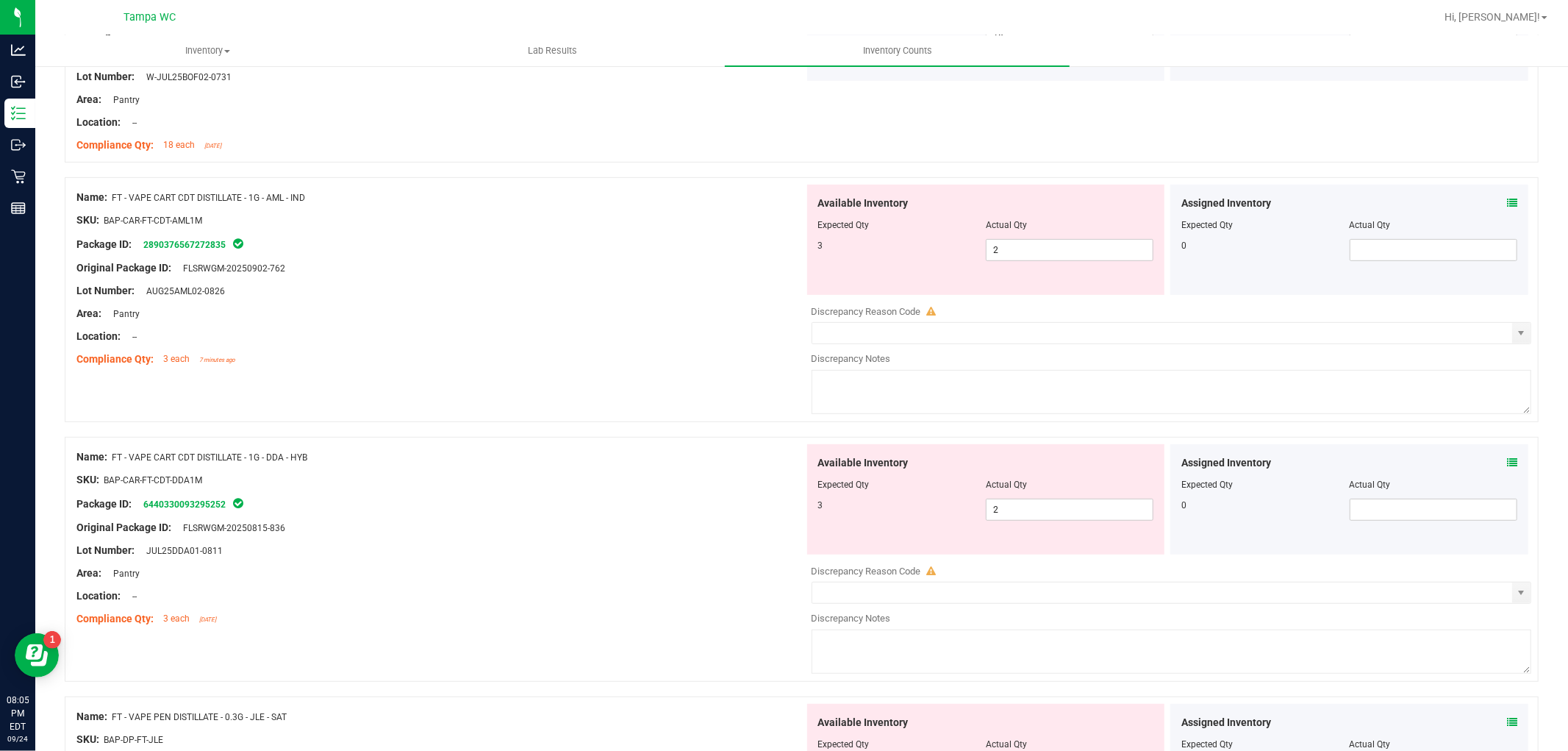
click at [1510, 197] on div "Assigned Inventory Expected Qty Actual Qty 0" at bounding box center [1349, 239] width 358 height 110
click at [1507, 200] on icon at bounding box center [1512, 202] width 10 height 10
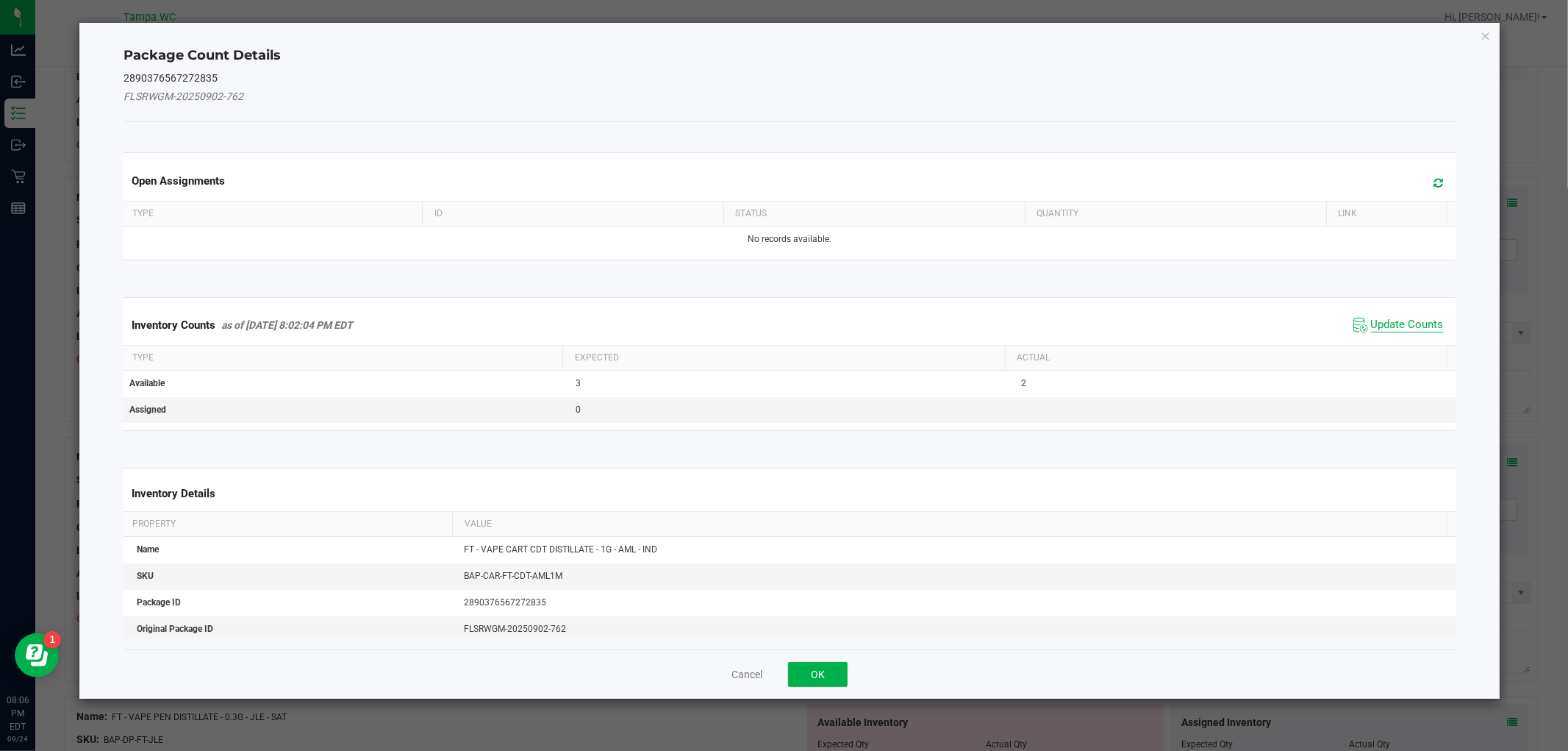
click at [1376, 322] on span "Update Counts" at bounding box center [1407, 326] width 72 height 15
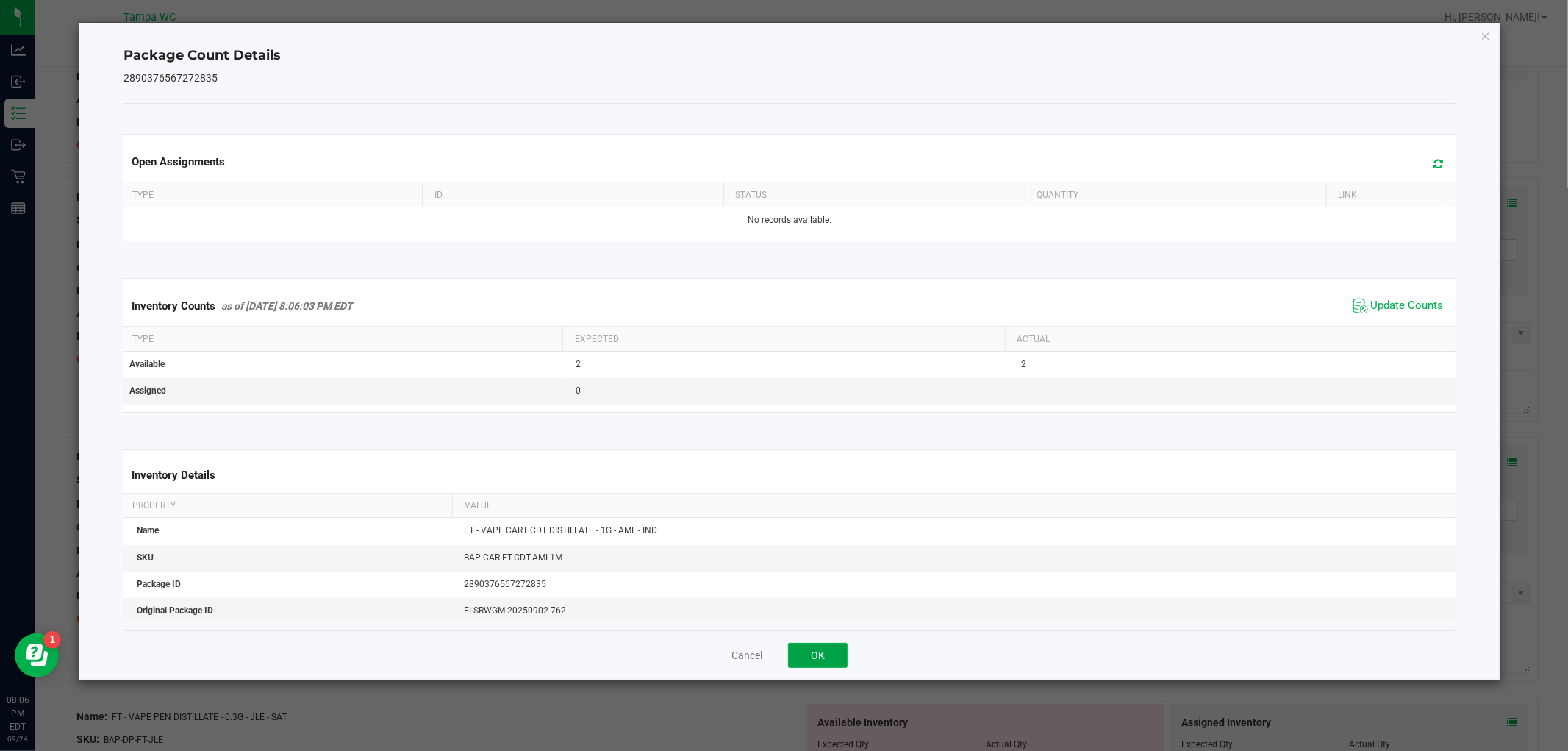
click at [827, 649] on button "OK" at bounding box center [817, 655] width 59 height 25
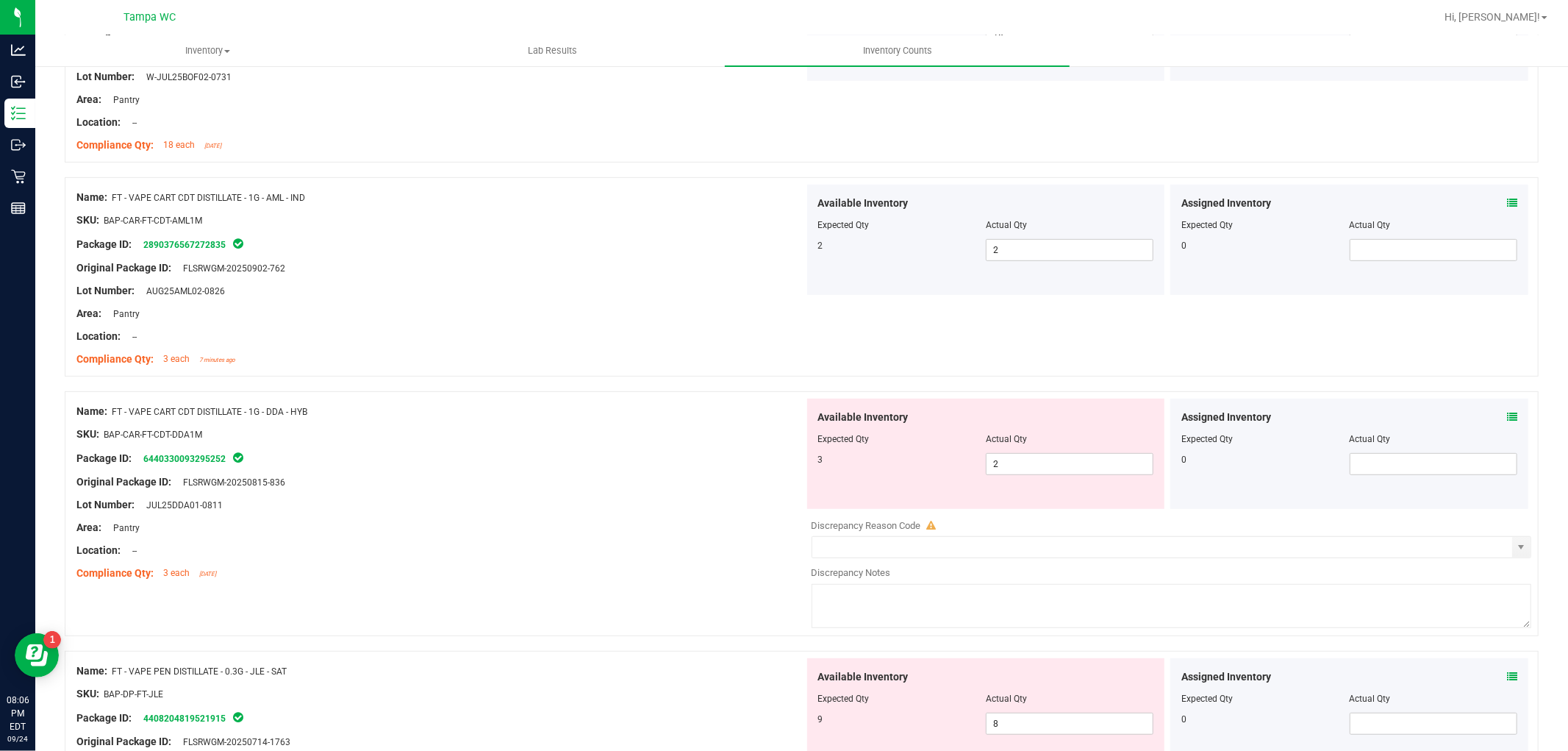
click at [1503, 407] on div "Assigned Inventory Expected Qty Actual Qty 0" at bounding box center [1349, 454] width 358 height 110
click at [1503, 405] on div "Assigned Inventory Expected Qty Actual Qty 0" at bounding box center [1349, 454] width 358 height 110
click at [1507, 410] on span at bounding box center [1512, 417] width 10 height 15
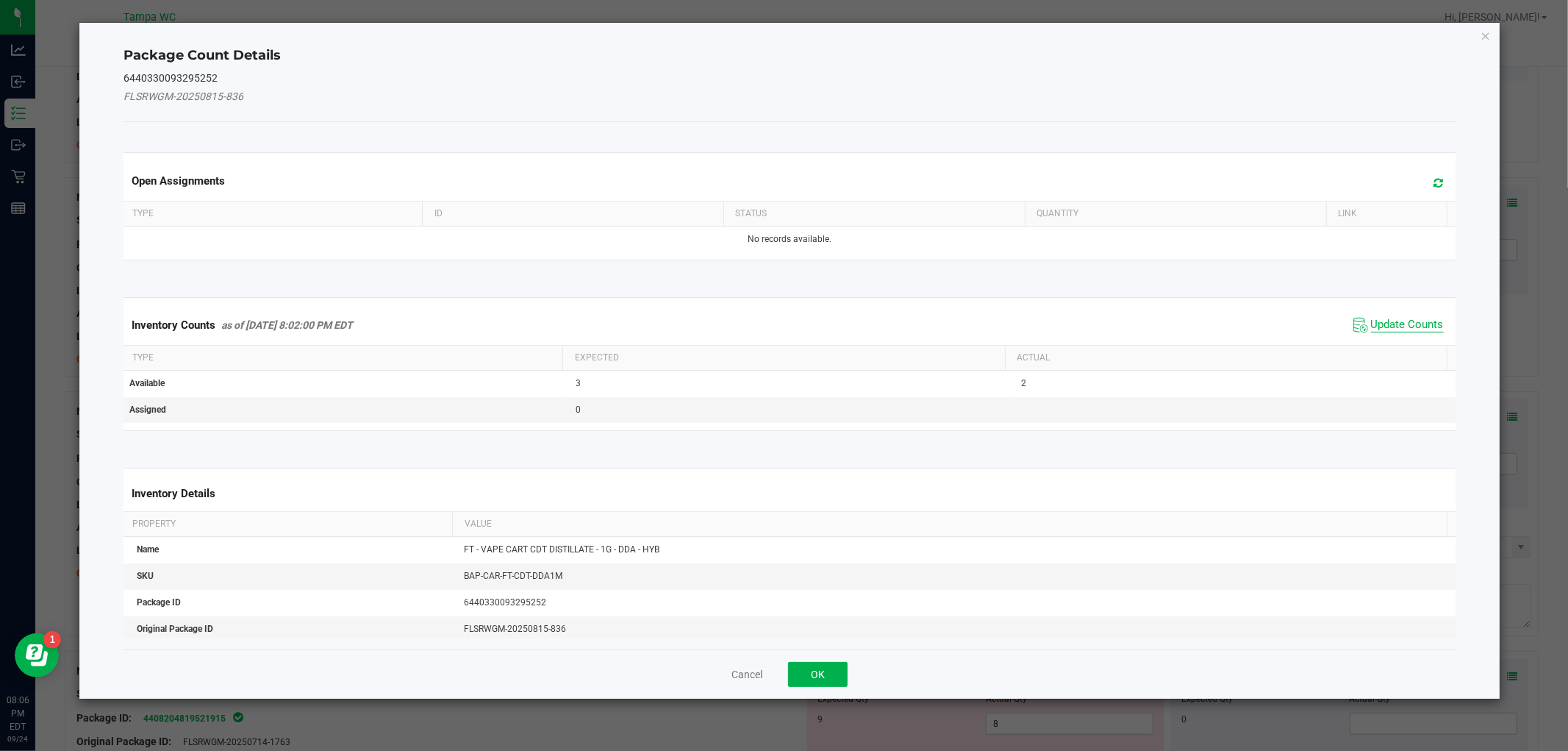
click at [1372, 318] on span "Update Counts" at bounding box center [1407, 326] width 72 height 15
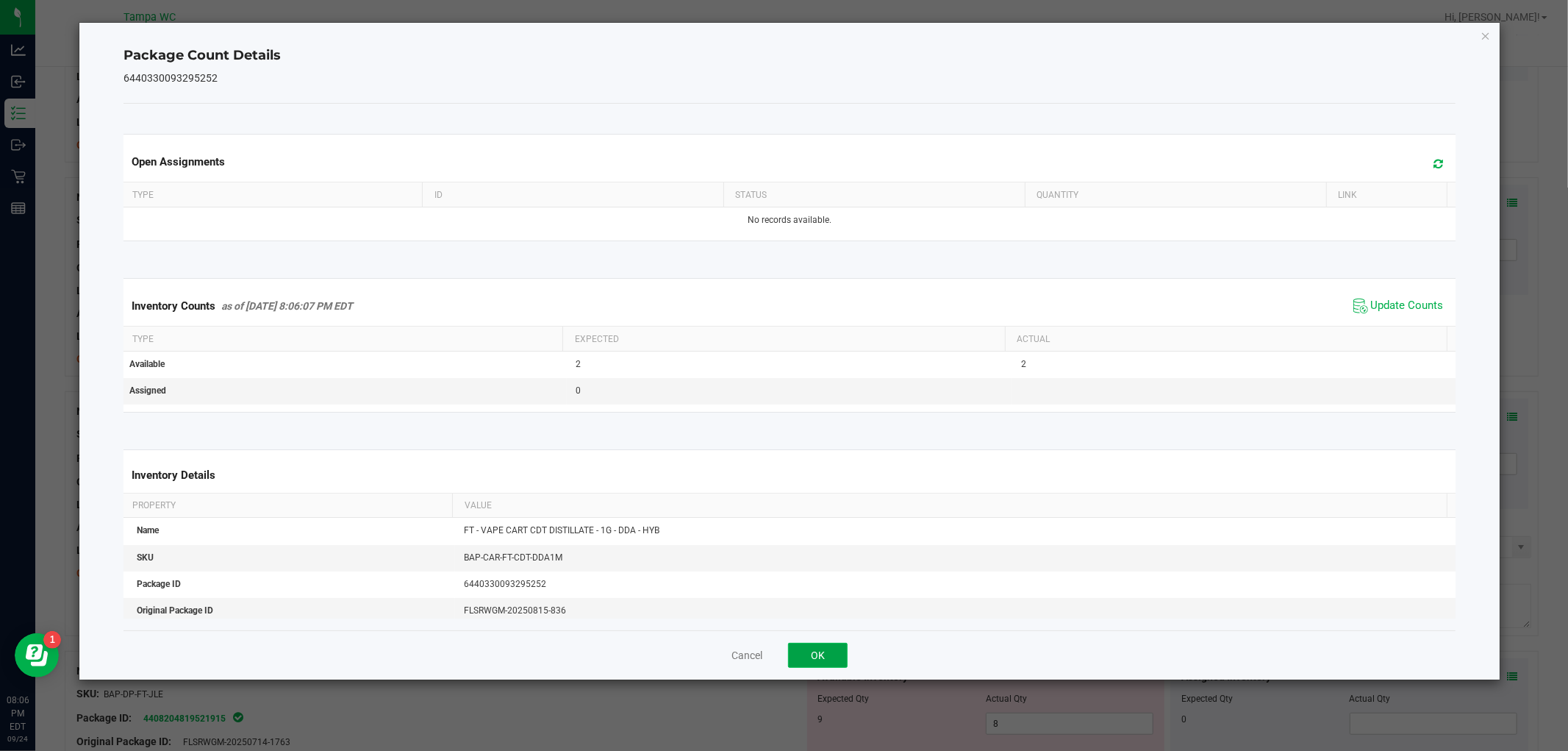
click at [844, 665] on button "OK" at bounding box center [817, 655] width 59 height 25
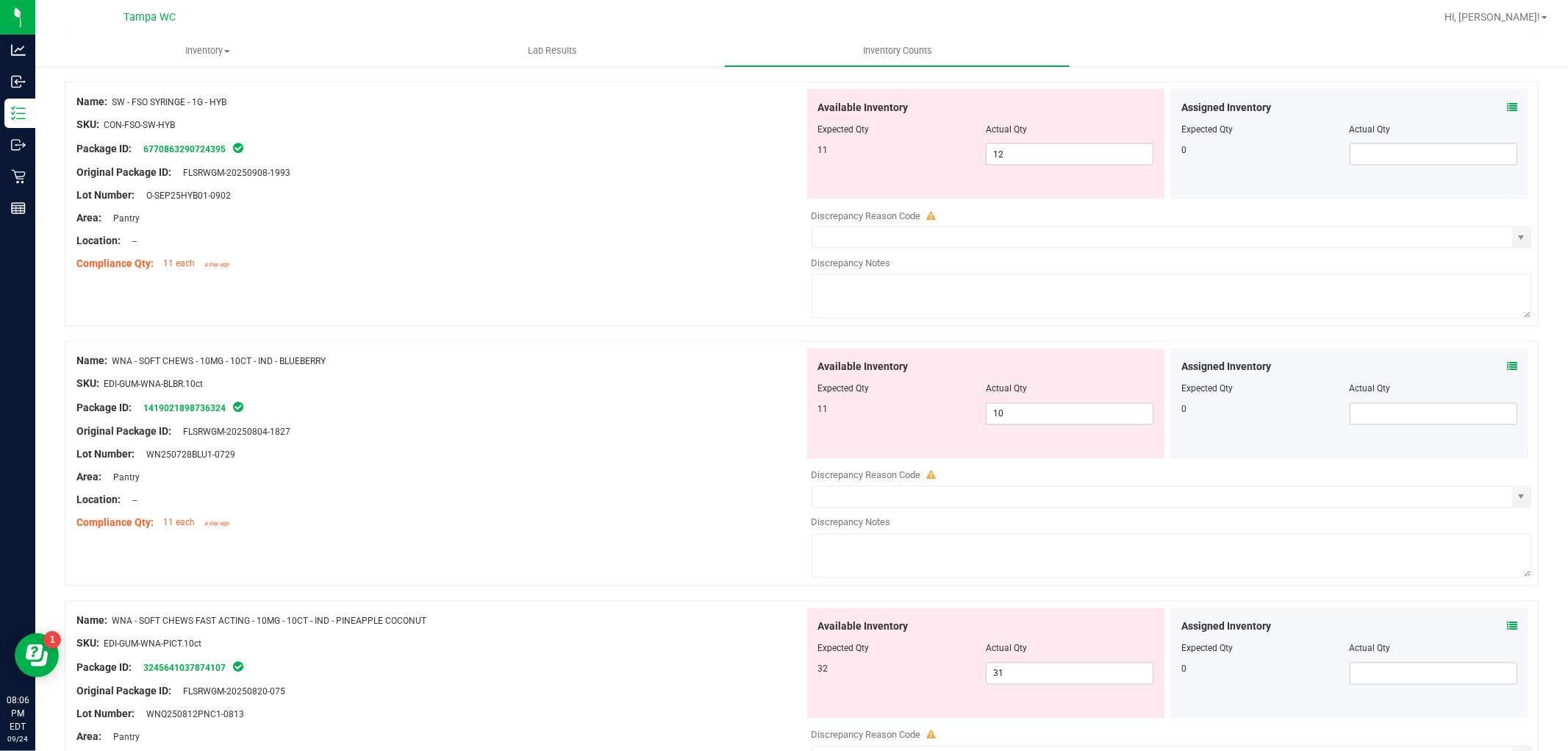
scroll to position [2218, 0]
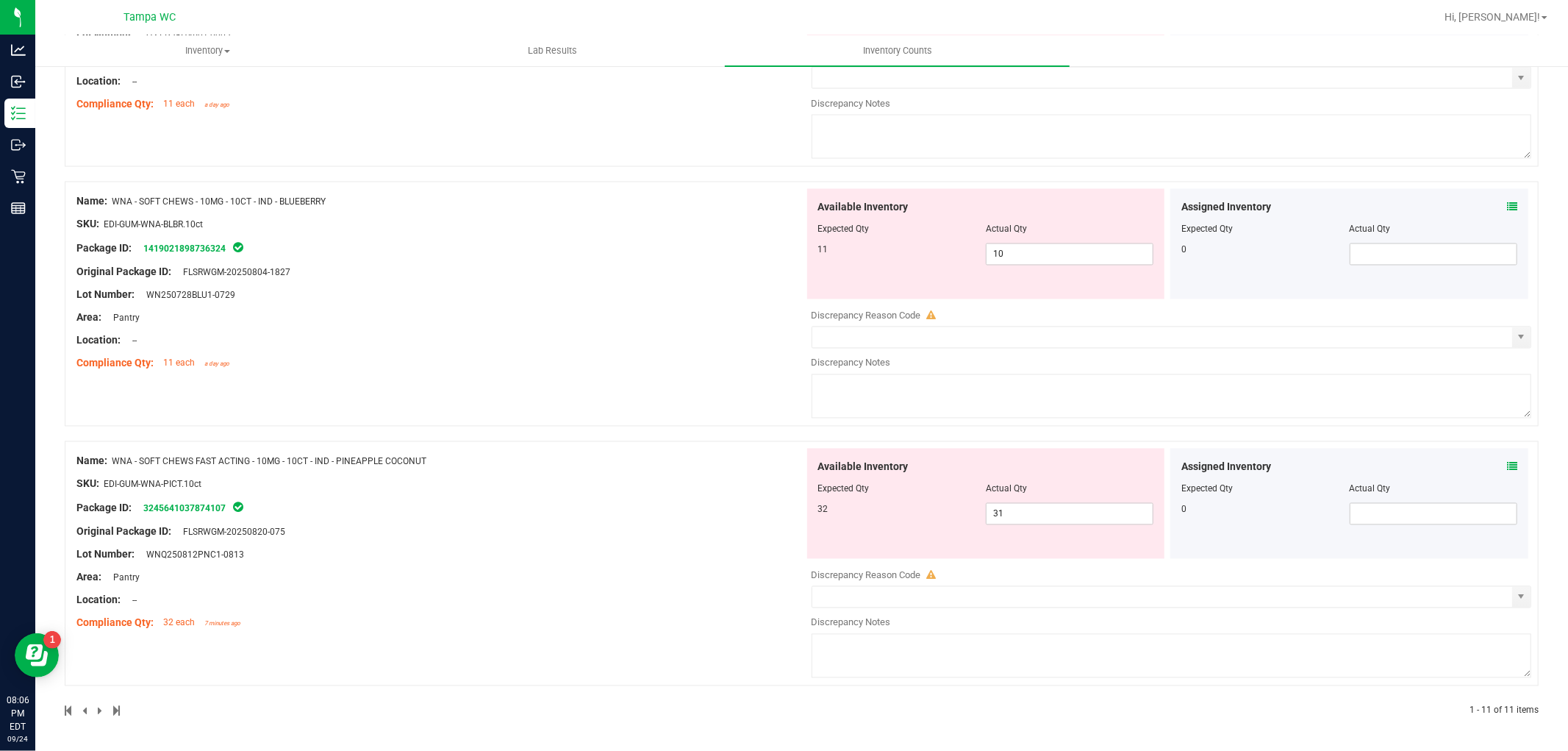
click at [1507, 466] on div "Assigned Inventory Expected Qty Actual Qty 0" at bounding box center [1349, 503] width 358 height 110
click at [1507, 462] on icon at bounding box center [1512, 467] width 10 height 10
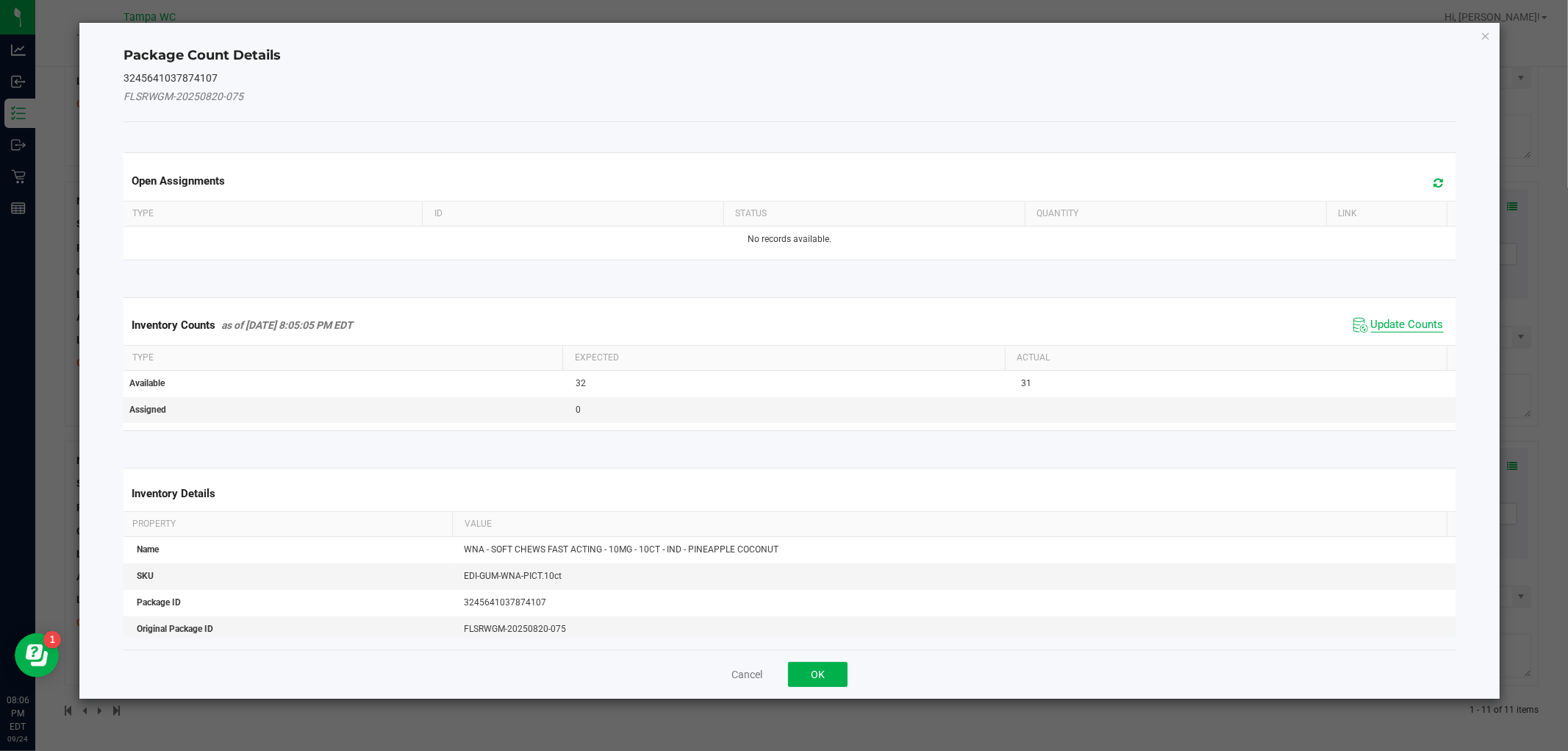
click at [1377, 322] on span "Update Counts" at bounding box center [1407, 326] width 72 height 15
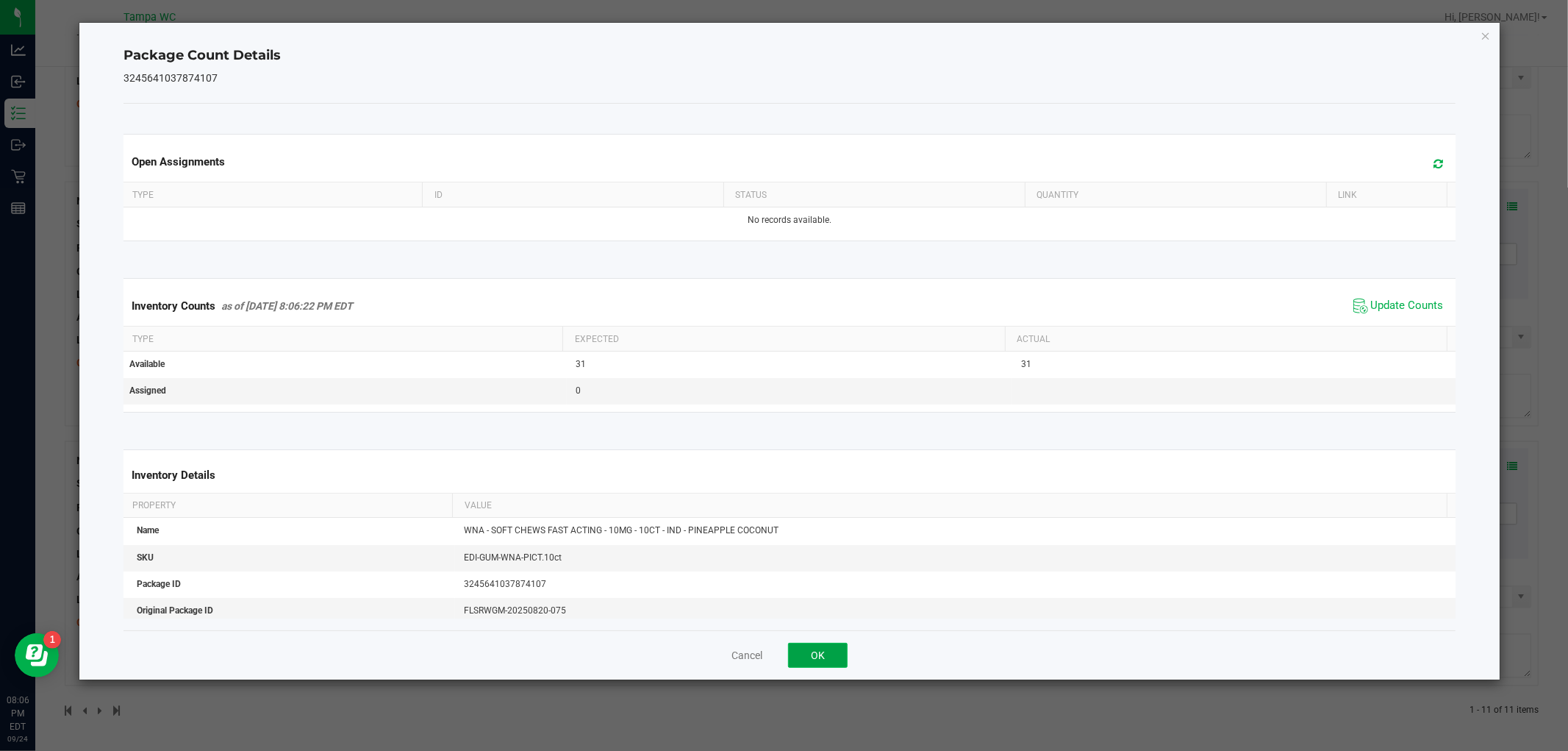
click at [827, 650] on button "OK" at bounding box center [817, 655] width 59 height 25
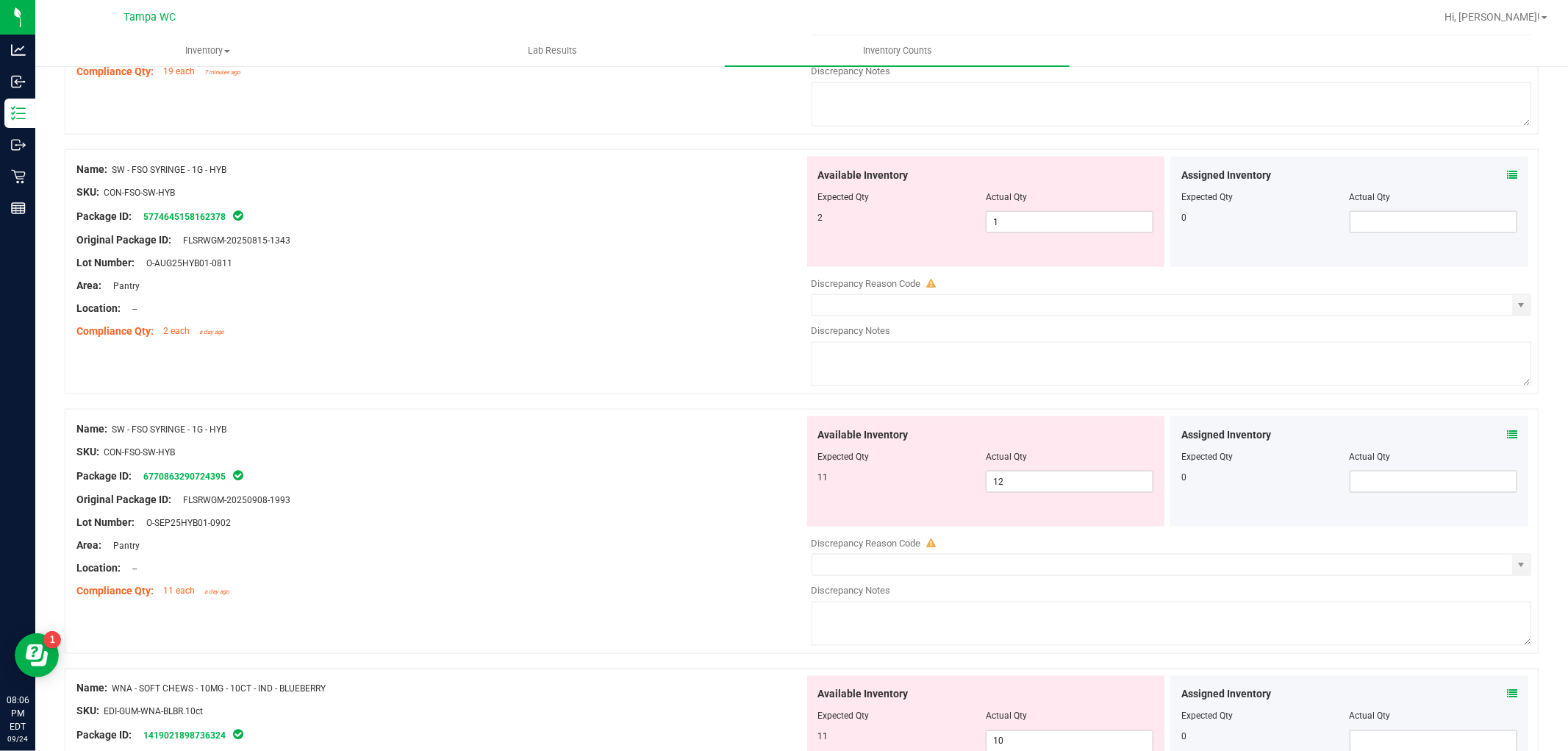
scroll to position [1681, 0]
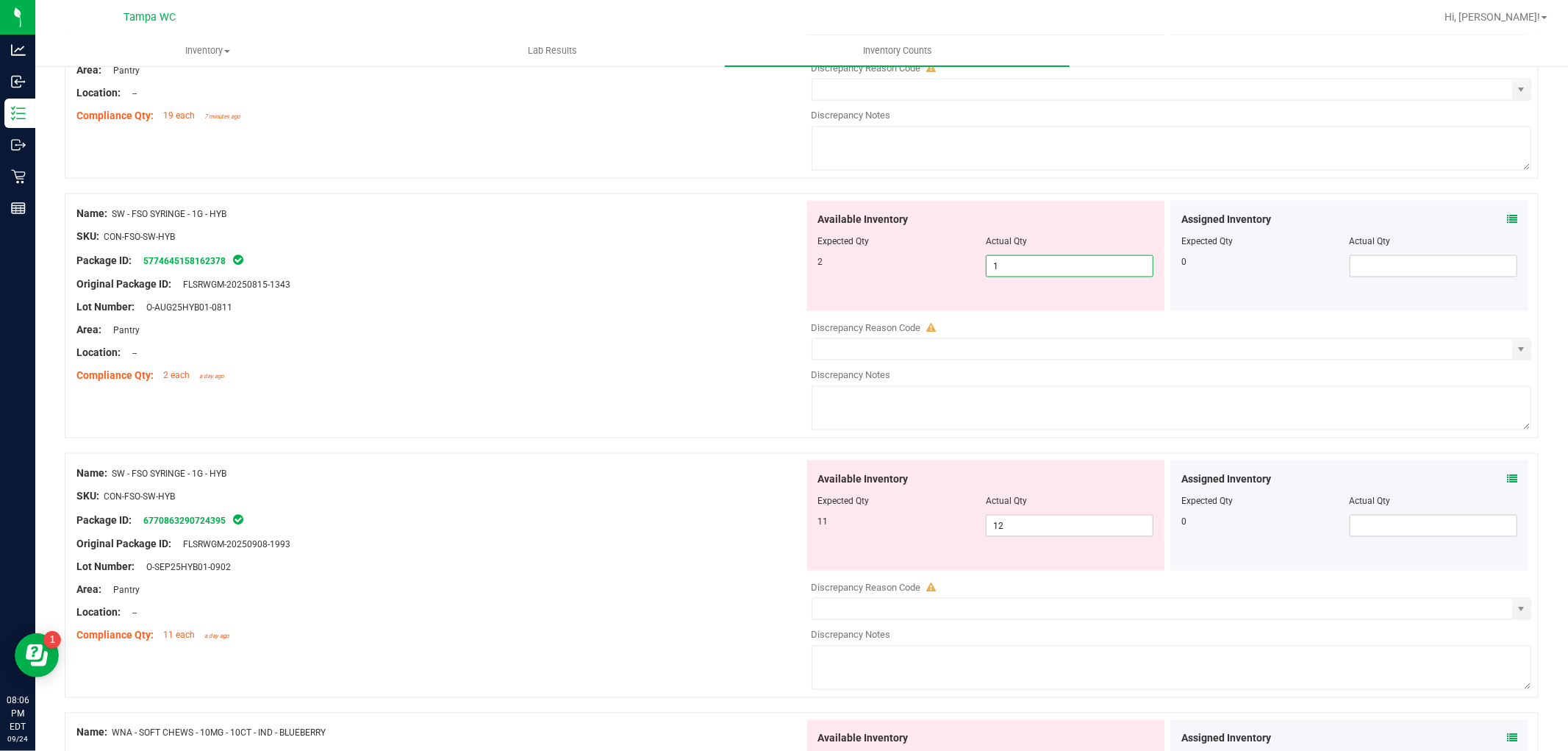
click at [1012, 267] on span "1 1" at bounding box center [1069, 265] width 167 height 22
click at [1007, 517] on div "Available Inventory Expected Qty Actual Qty 11 12 12" at bounding box center [986, 515] width 358 height 110
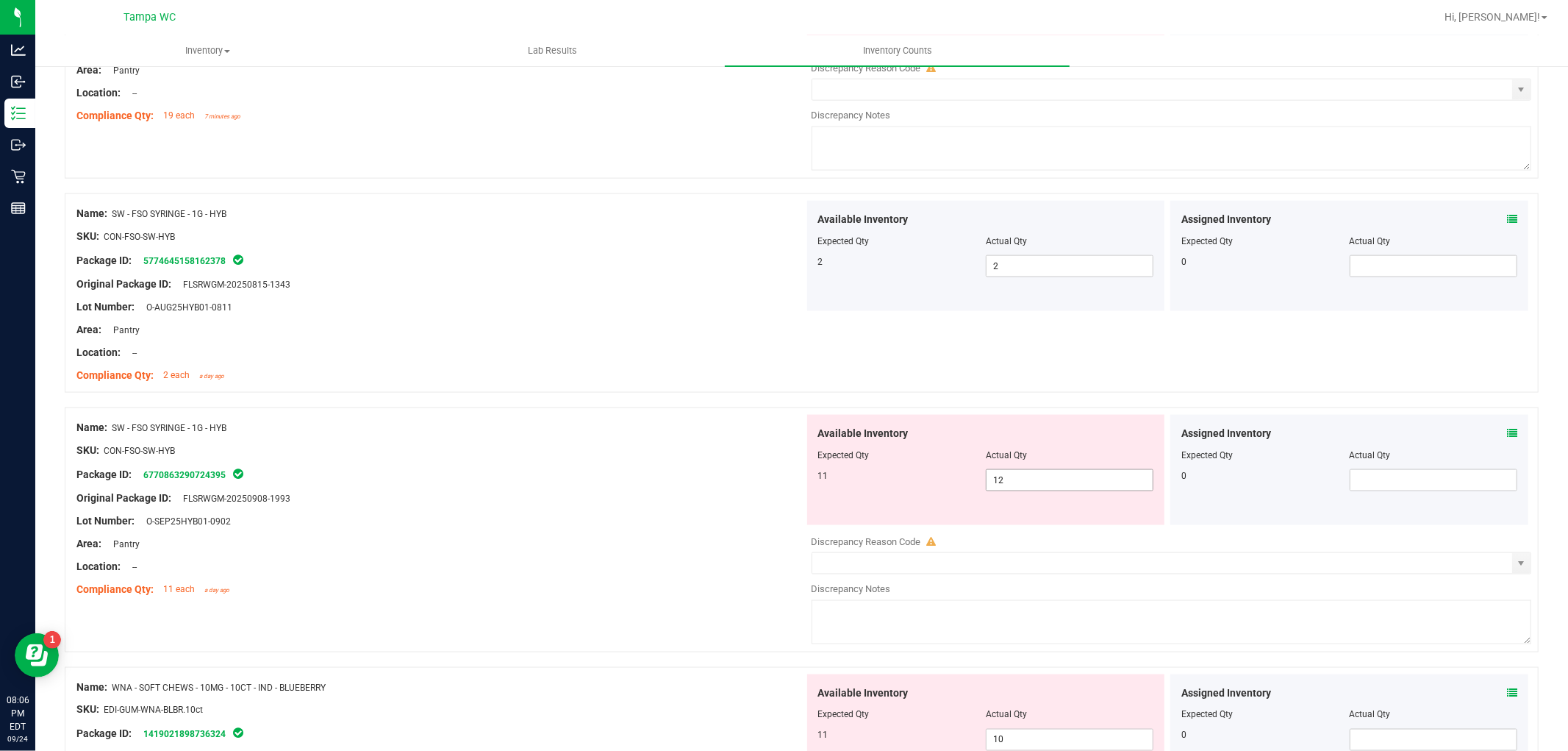
click at [1012, 488] on span "12 12" at bounding box center [1069, 480] width 167 height 22
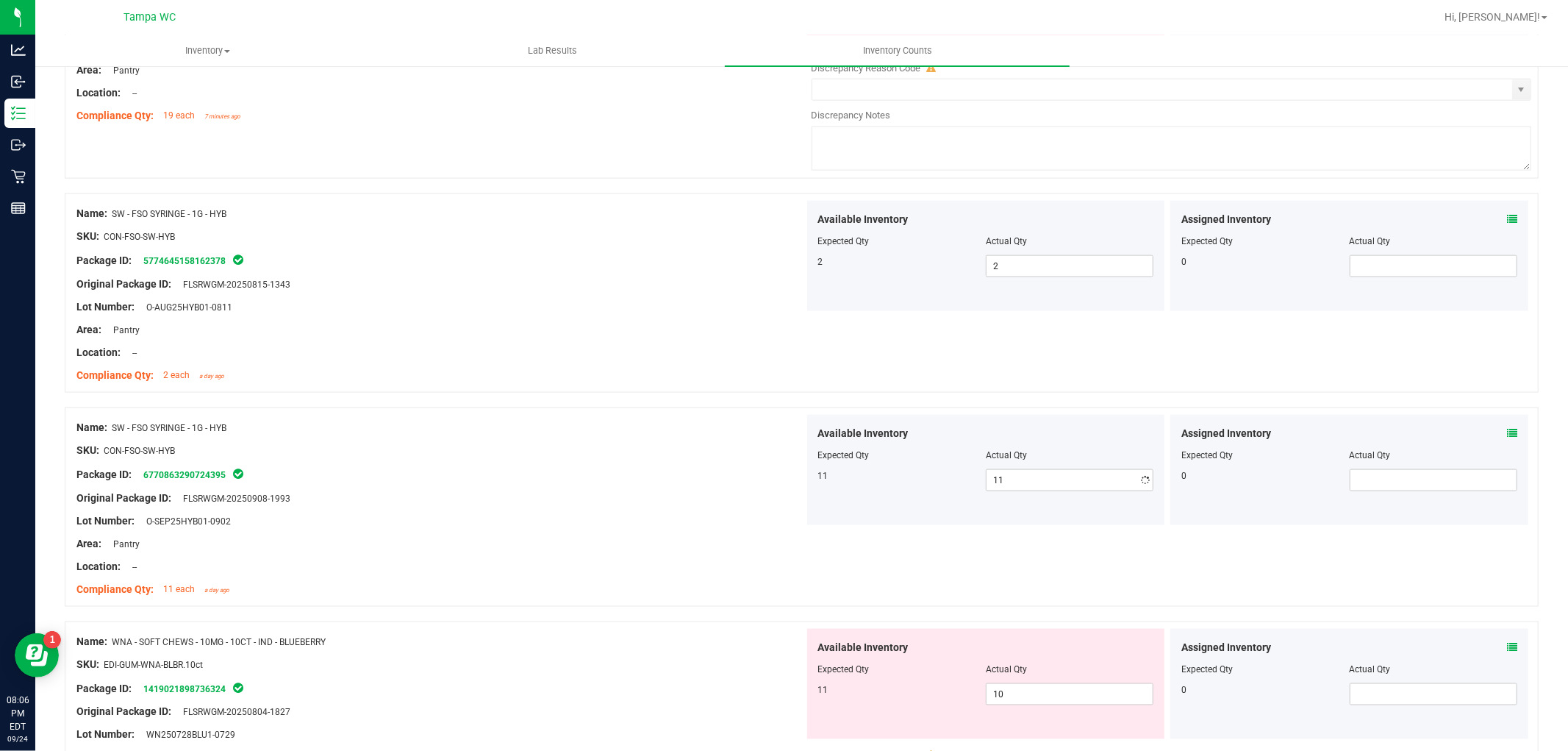
click at [595, 305] on div "Lot Number: O-AUG25HYB01-0811" at bounding box center [440, 307] width 728 height 15
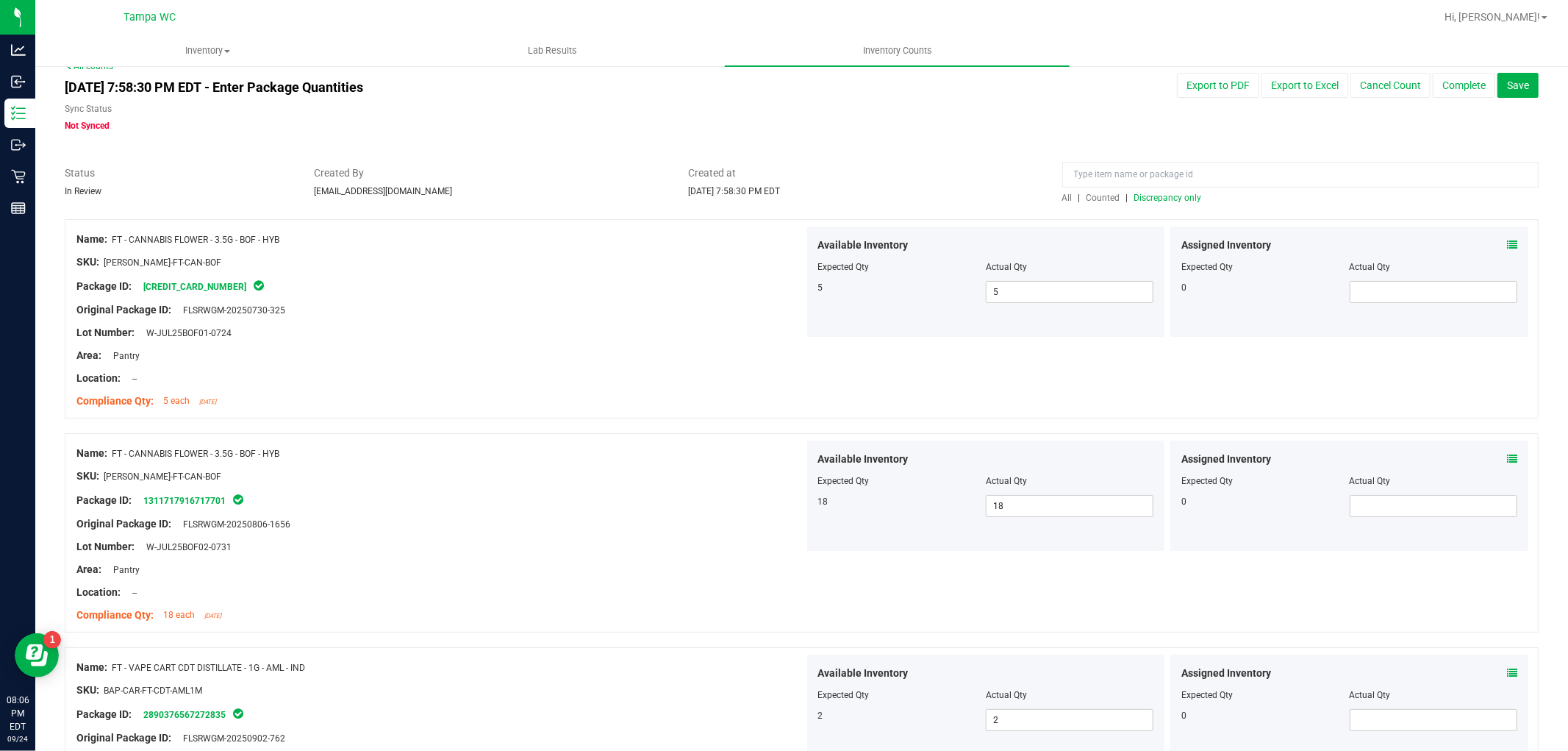
scroll to position [0, 0]
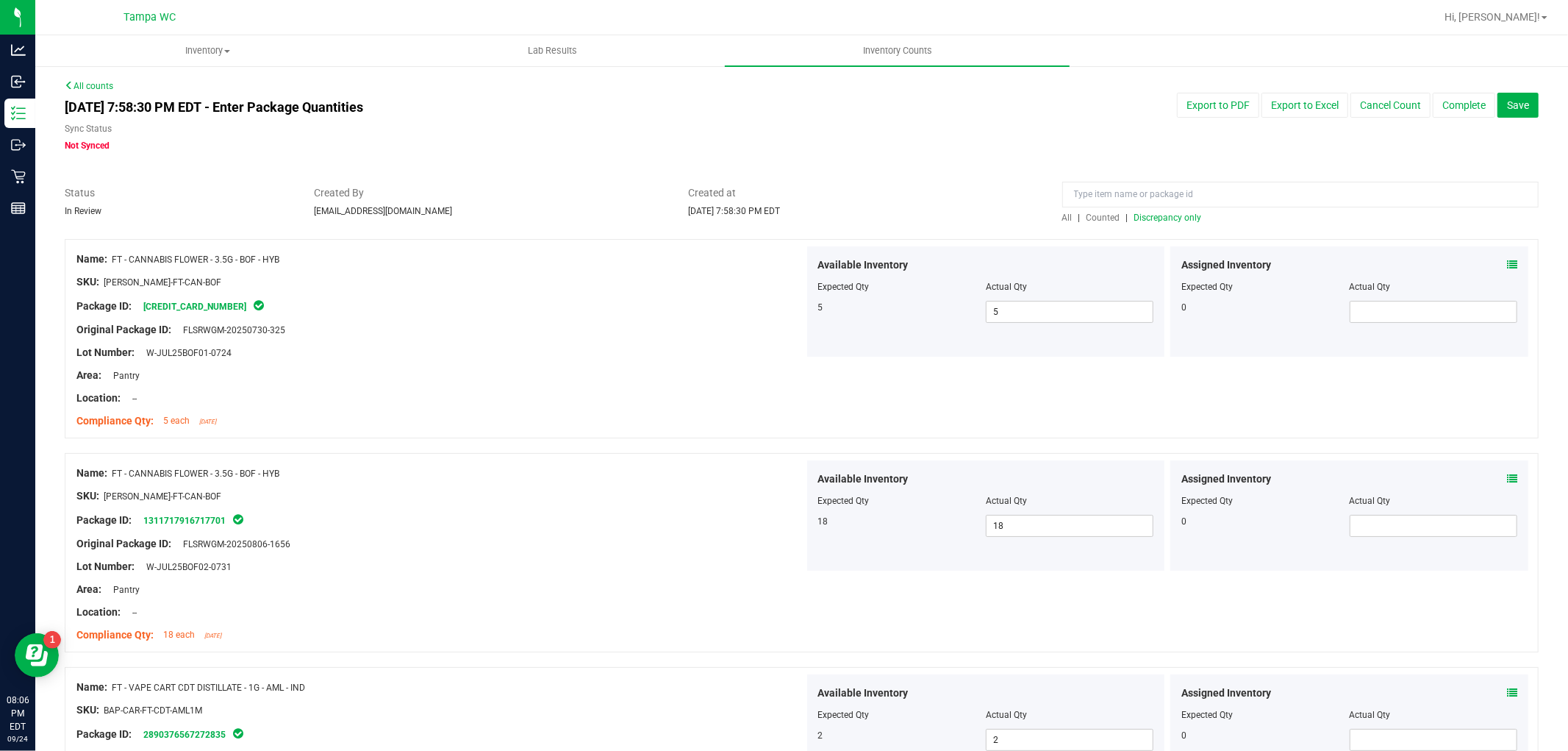
click at [1134, 219] on span "Discrepancy only" at bounding box center [1168, 217] width 68 height 10
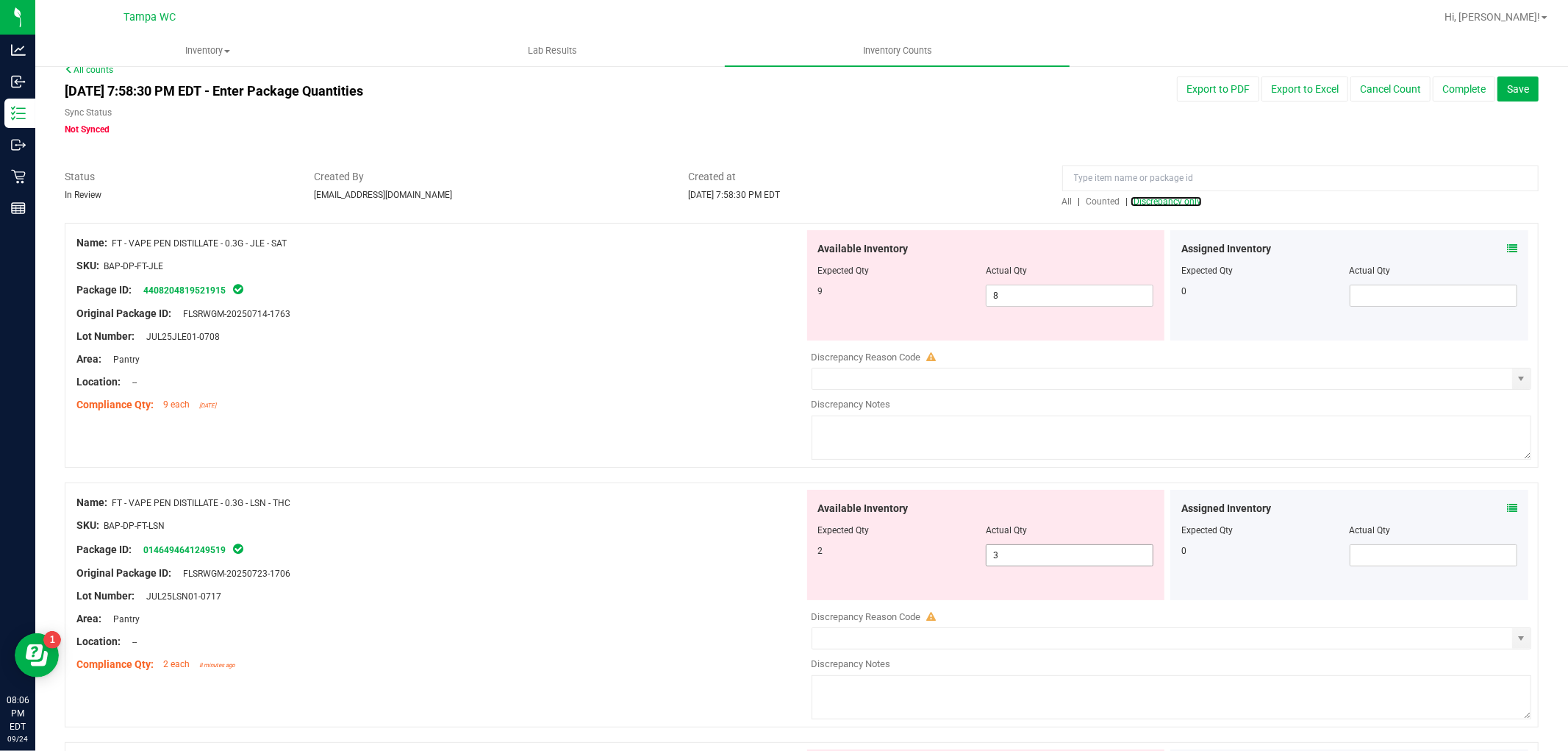
scroll to position [8, 0]
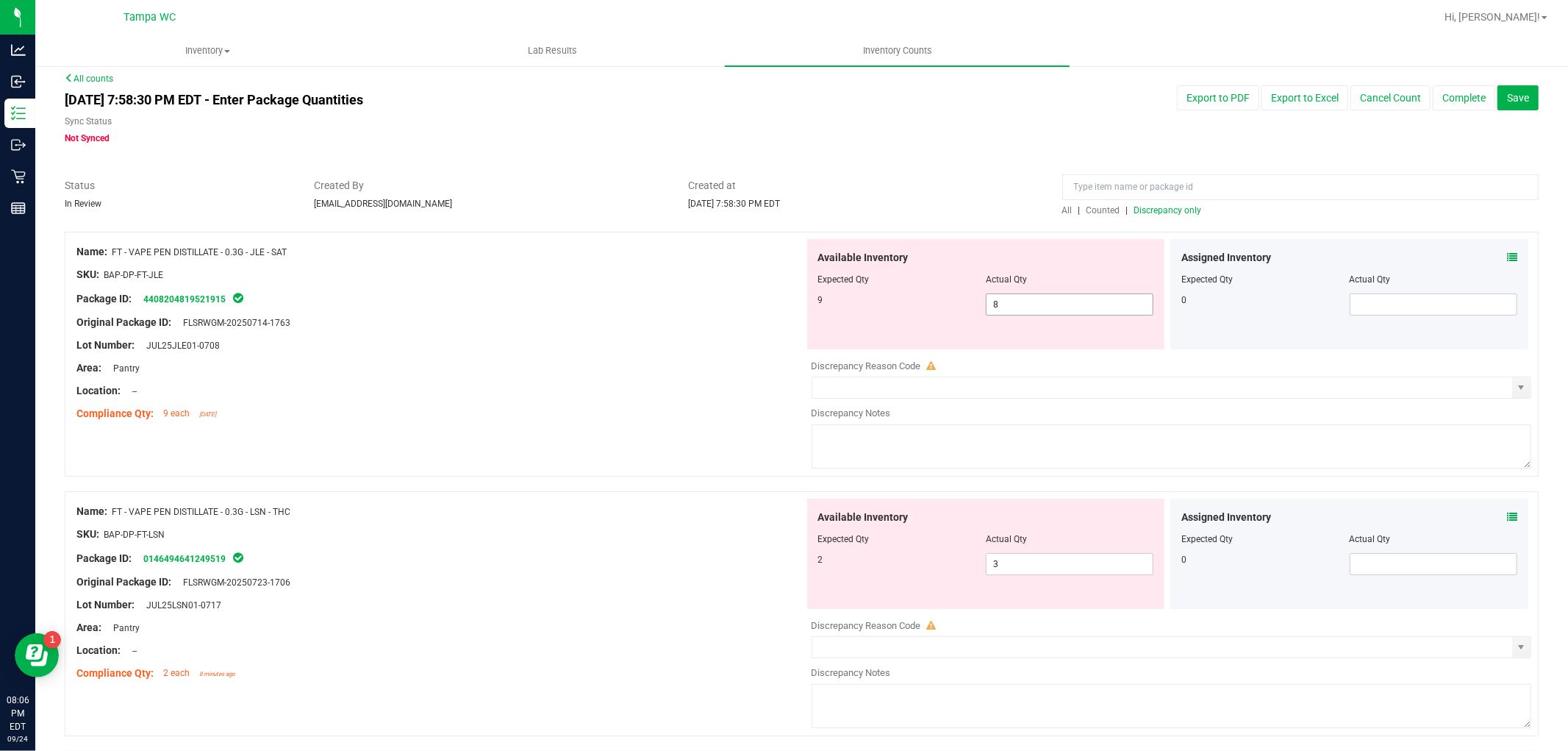
click at [1038, 304] on span "8 8" at bounding box center [1069, 304] width 167 height 22
click at [732, 408] on div "Compliance Qty: 9 each [DATE]" at bounding box center [440, 413] width 728 height 15
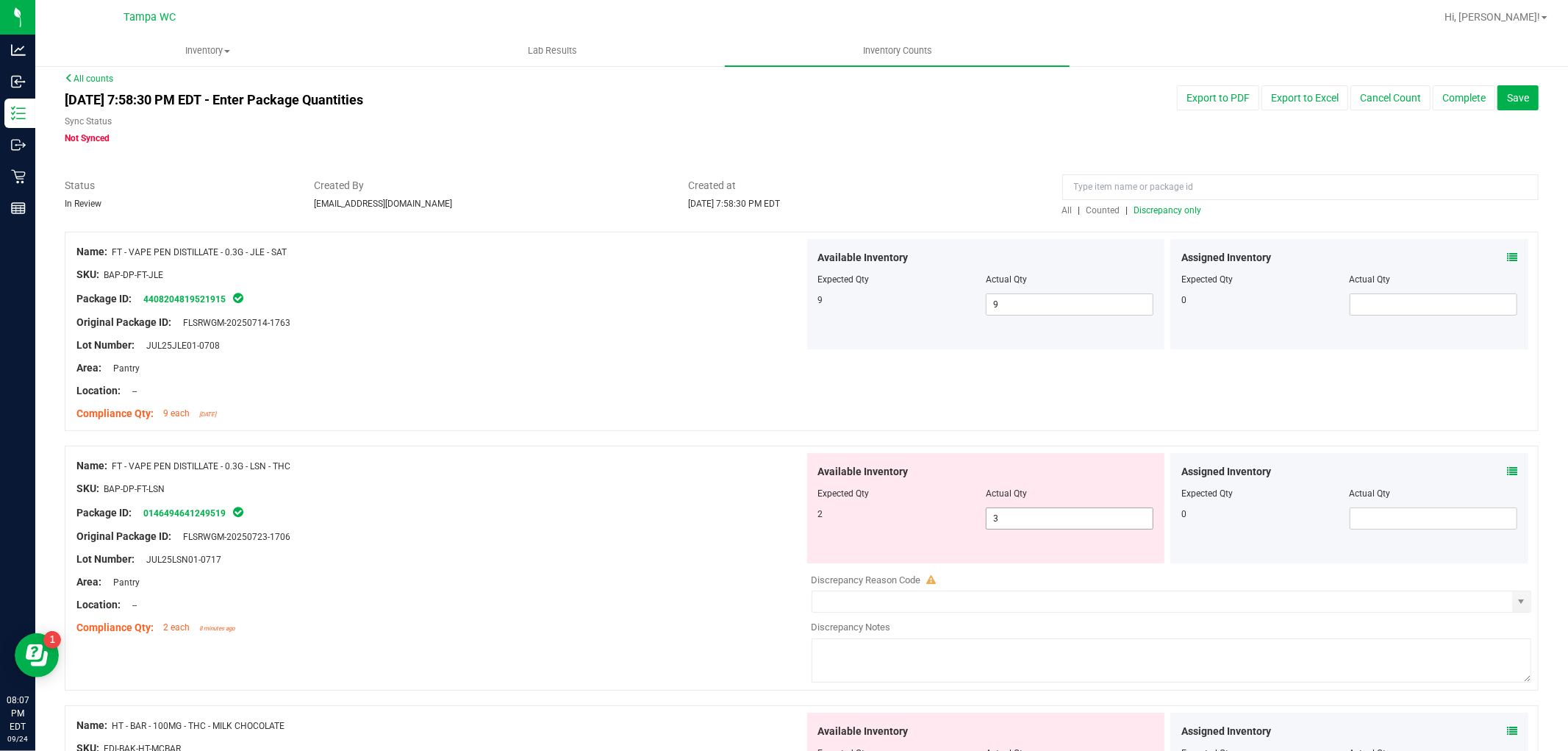
click at [1008, 518] on span "3 3" at bounding box center [1069, 518] width 167 height 22
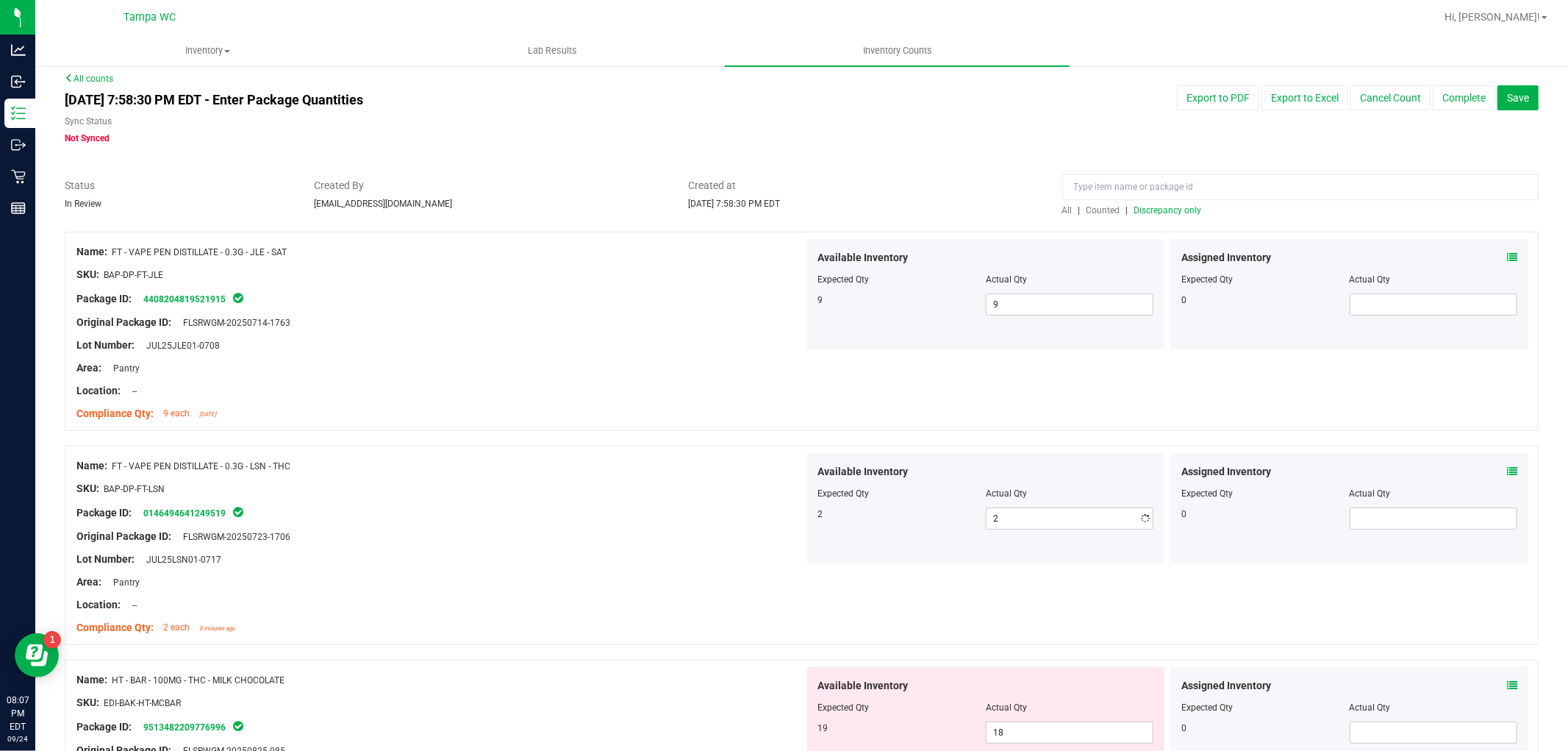
click at [689, 501] on div at bounding box center [440, 501] width 728 height 8
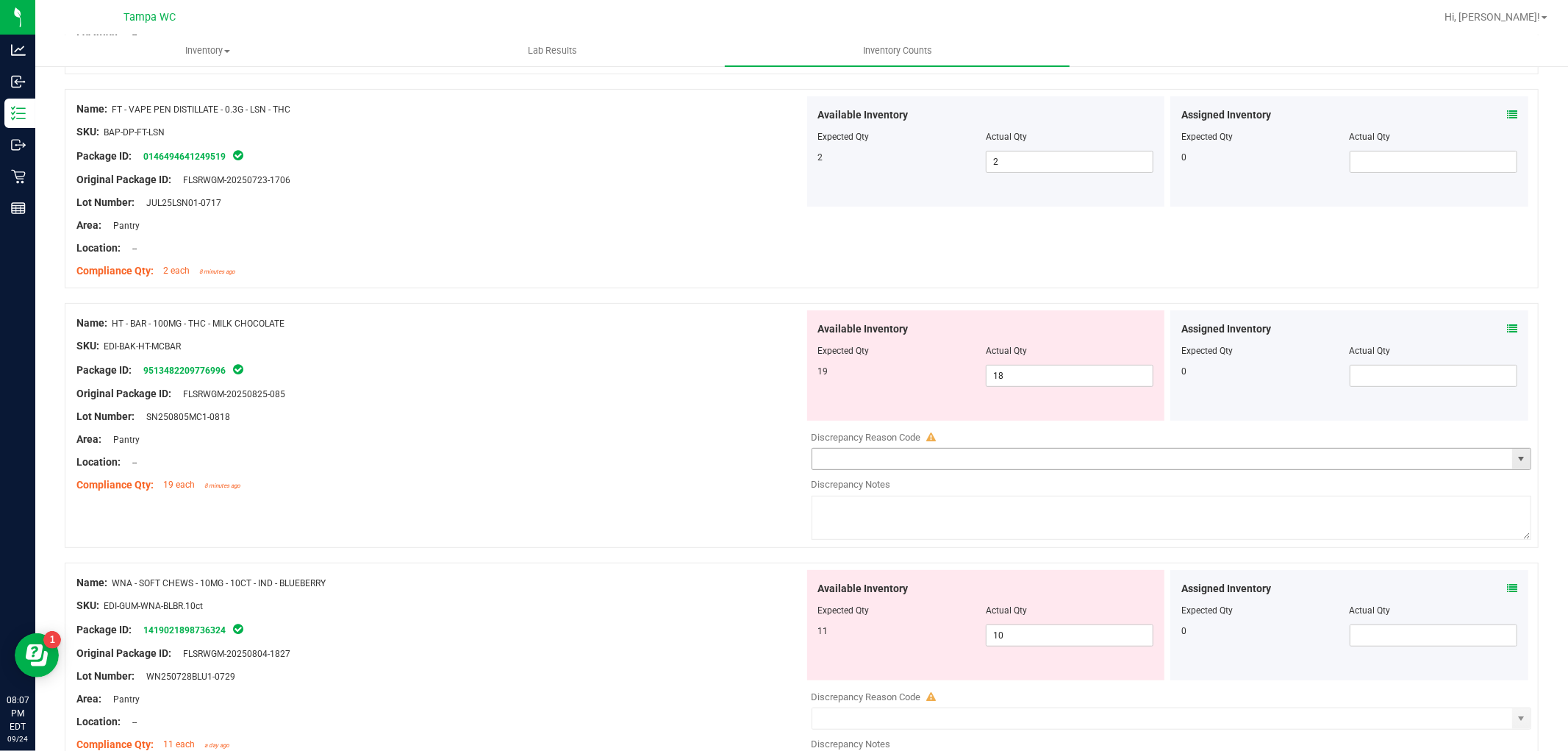
scroll to position [406, 0]
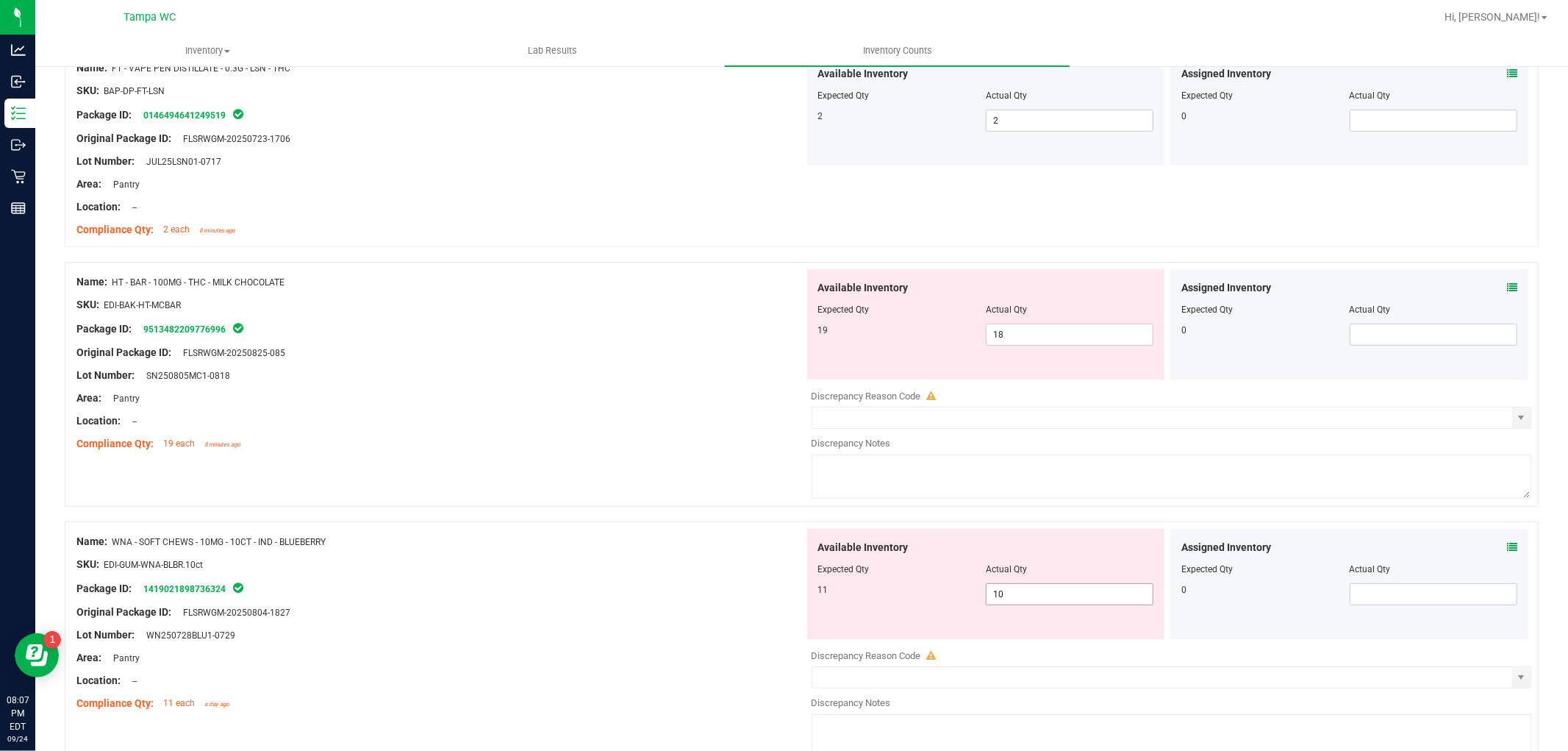
click at [1023, 594] on span "10 10" at bounding box center [1069, 594] width 167 height 22
click at [1062, 599] on input "10" at bounding box center [1069, 595] width 166 height 21
click at [570, 445] on div "Compliance Qty: 19 each 8 minutes ago" at bounding box center [440, 444] width 728 height 15
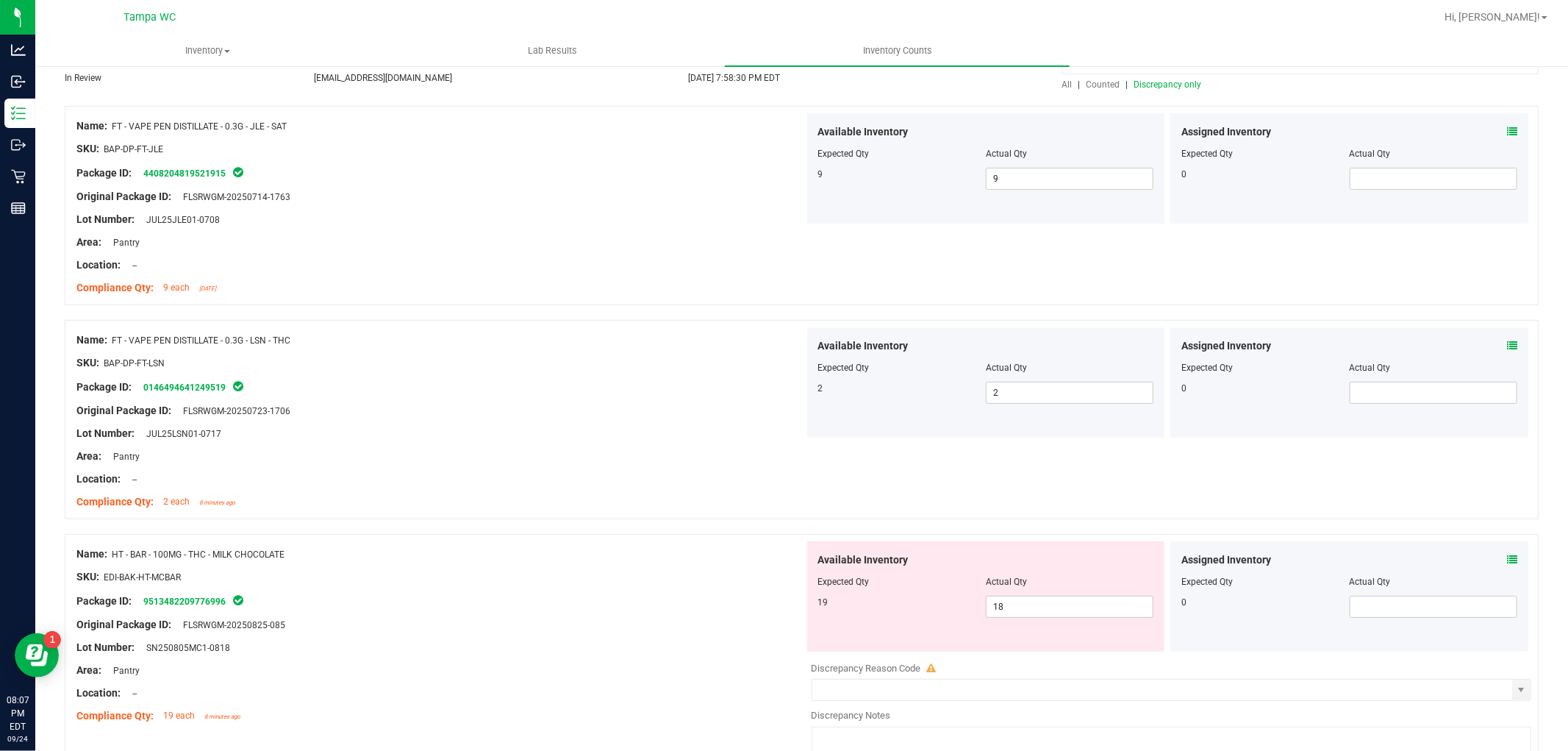
scroll to position [0, 0]
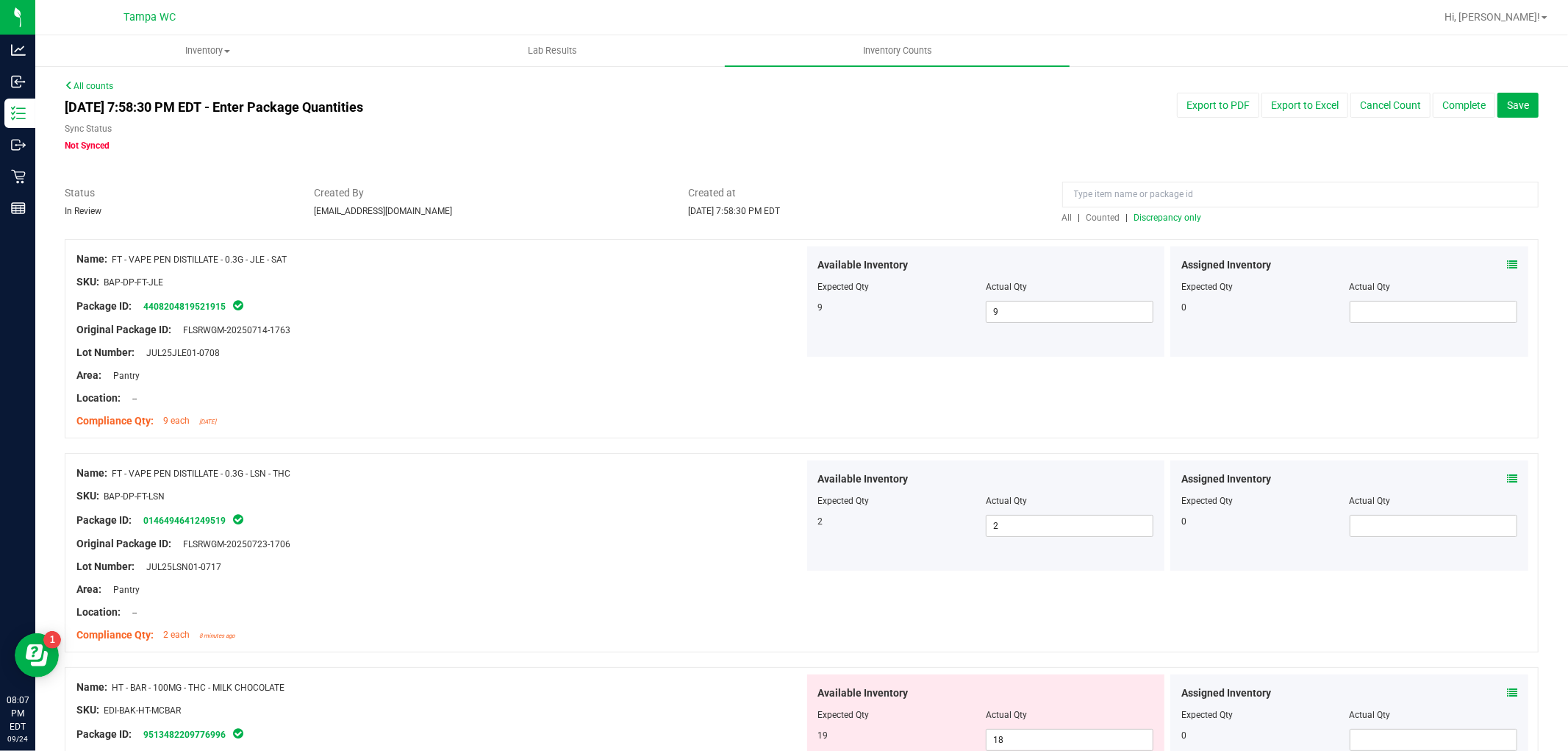
click at [1183, 220] on span "Discrepancy only" at bounding box center [1168, 217] width 68 height 10
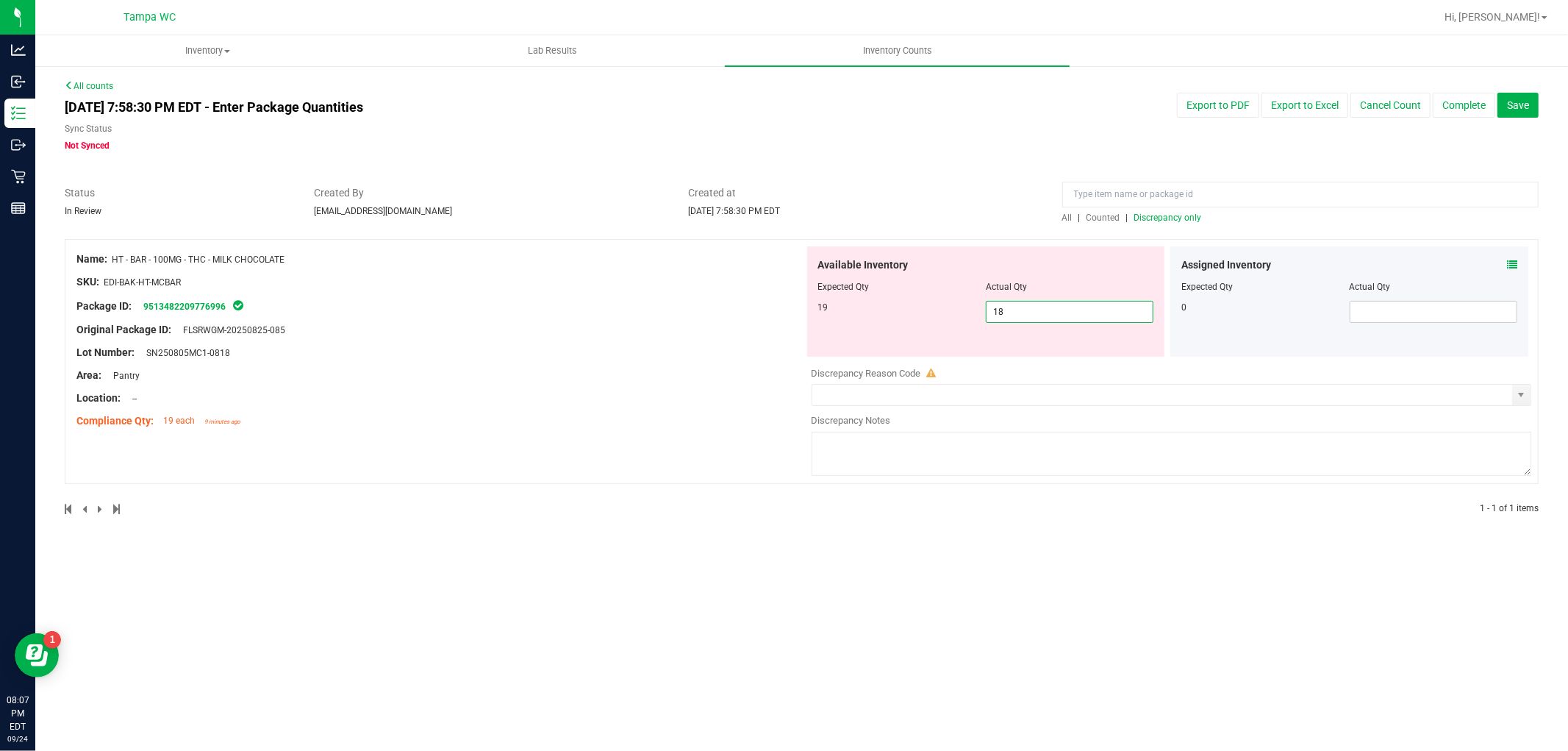
click at [1094, 312] on span "18 18" at bounding box center [1069, 312] width 167 height 22
click at [1516, 265] on icon at bounding box center [1512, 264] width 10 height 10
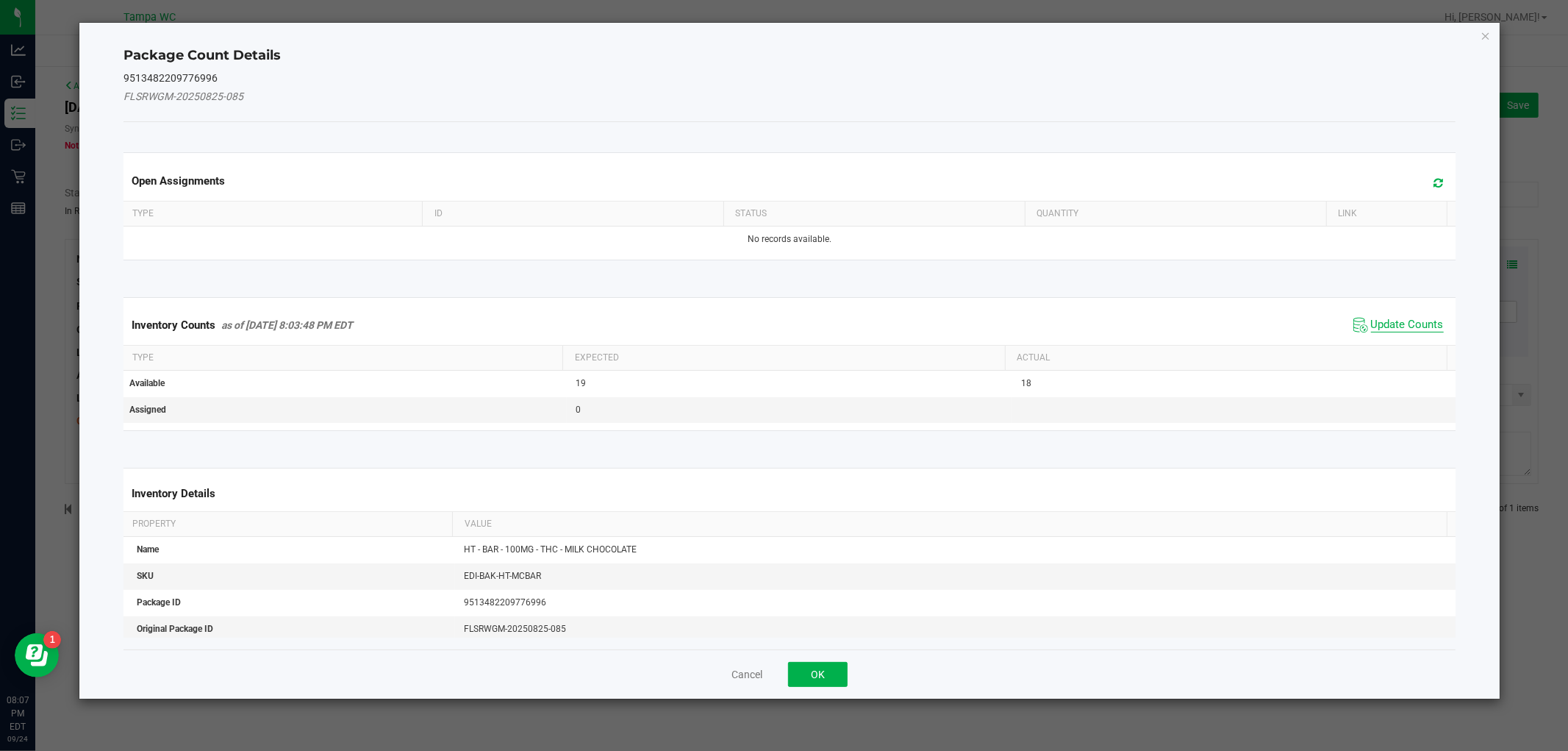
click at [1371, 324] on span "Update Counts" at bounding box center [1407, 326] width 72 height 15
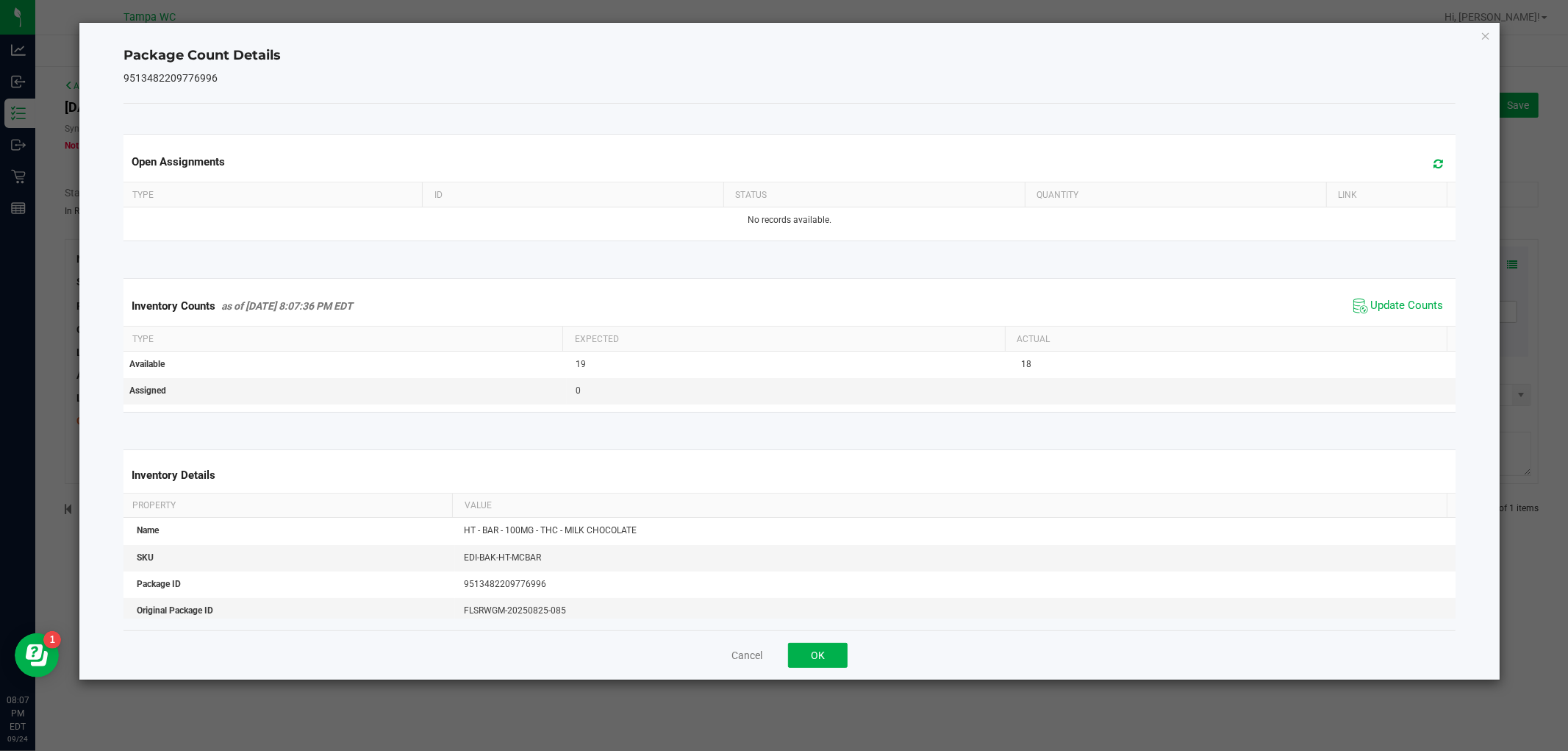
click at [1369, 312] on span "Update Counts" at bounding box center [1399, 305] width 98 height 22
click at [1482, 32] on icon "Close" at bounding box center [1485, 35] width 10 height 18
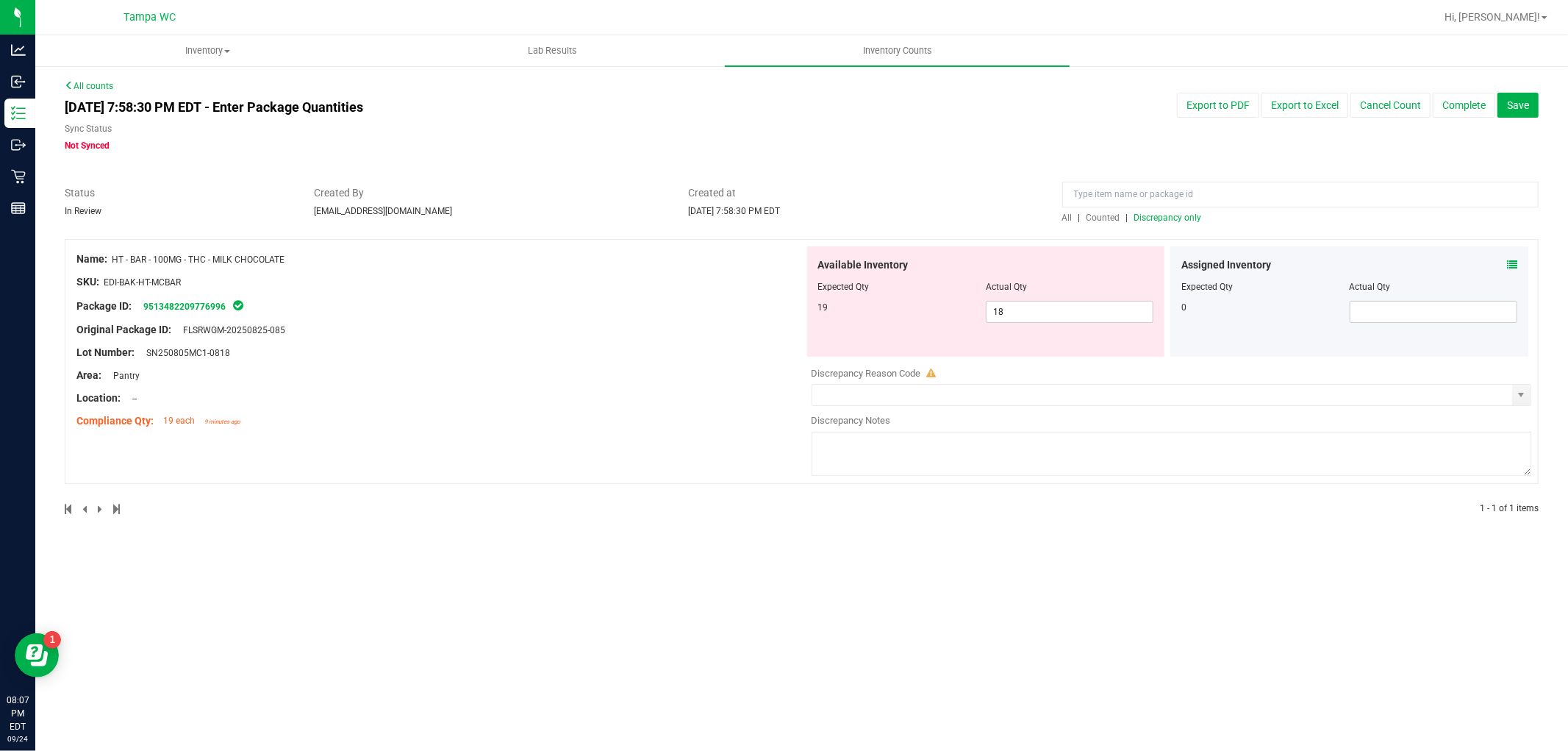
click at [689, 305] on div "Package ID: 9513482209776996" at bounding box center [440, 306] width 728 height 18
click at [1119, 189] on input at bounding box center [1300, 194] width 476 height 25
click at [1096, 220] on span "Counted" at bounding box center [1103, 217] width 34 height 10
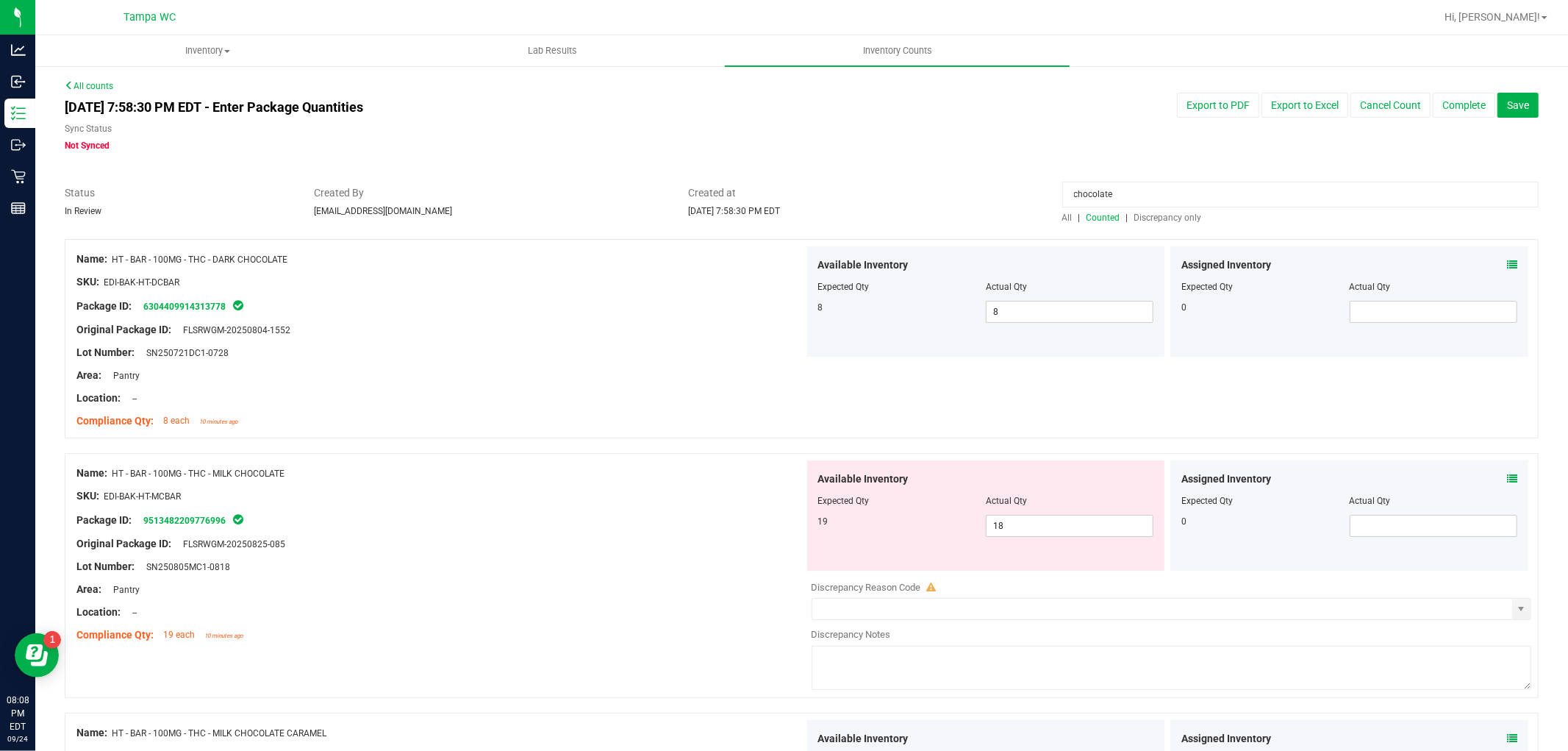
click at [1159, 221] on span "Discrepancy only" at bounding box center [1168, 217] width 68 height 10
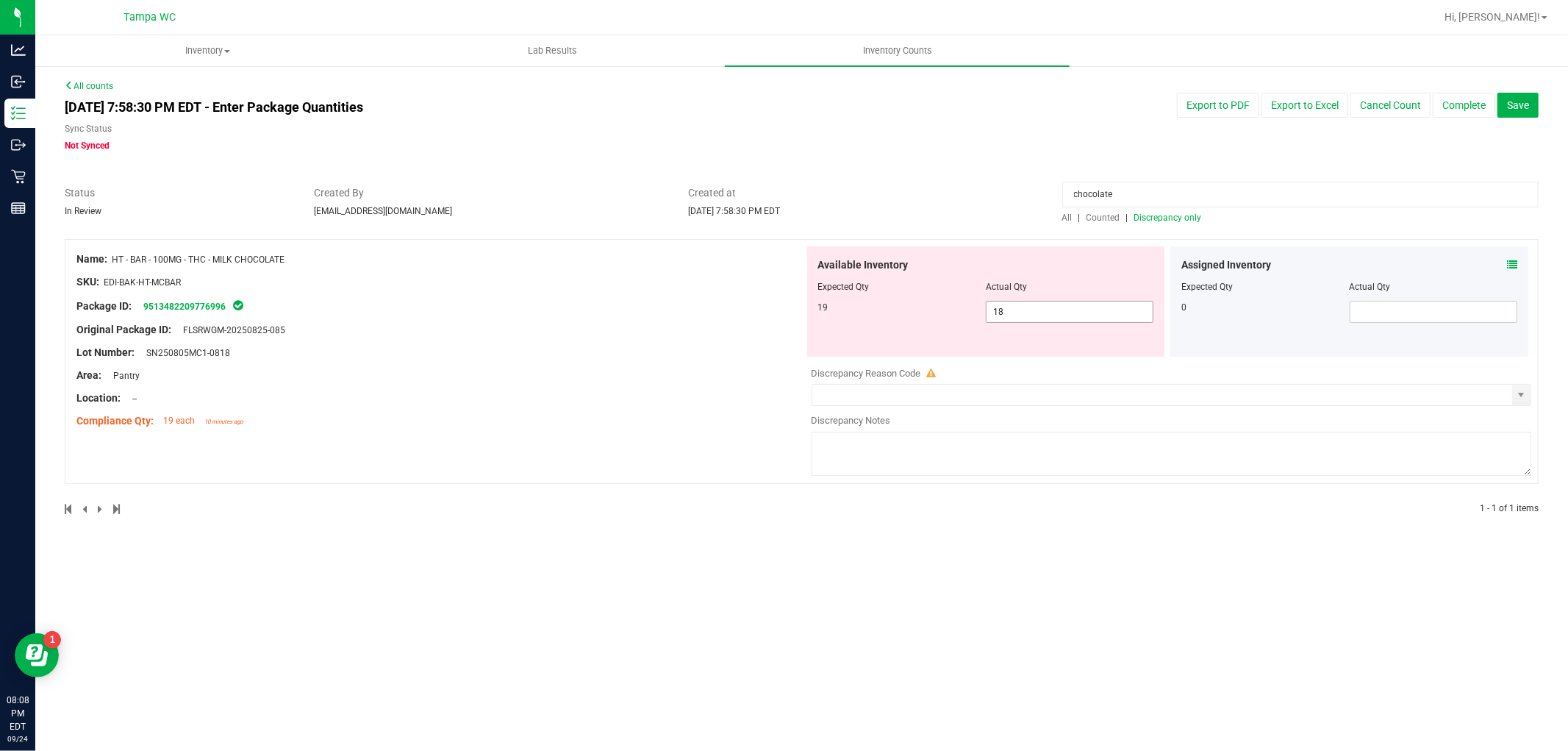
click at [1059, 321] on span "18 18" at bounding box center [1069, 312] width 167 height 22
click at [931, 401] on input "text" at bounding box center [1163, 395] width 701 height 21
click at [1516, 391] on span "select" at bounding box center [1521, 394] width 12 height 12
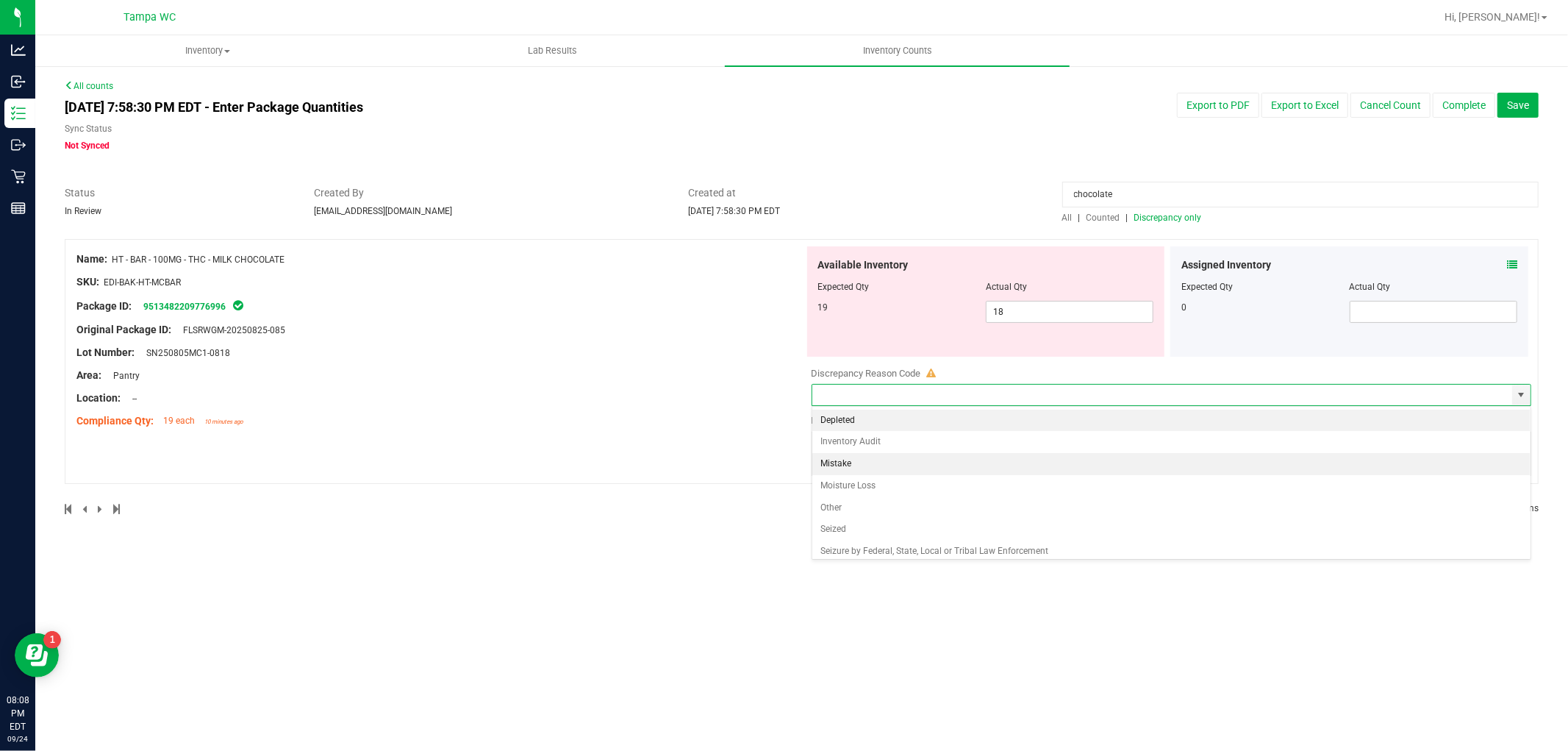
click at [875, 463] on li "Mistake" at bounding box center [1172, 463] width 719 height 22
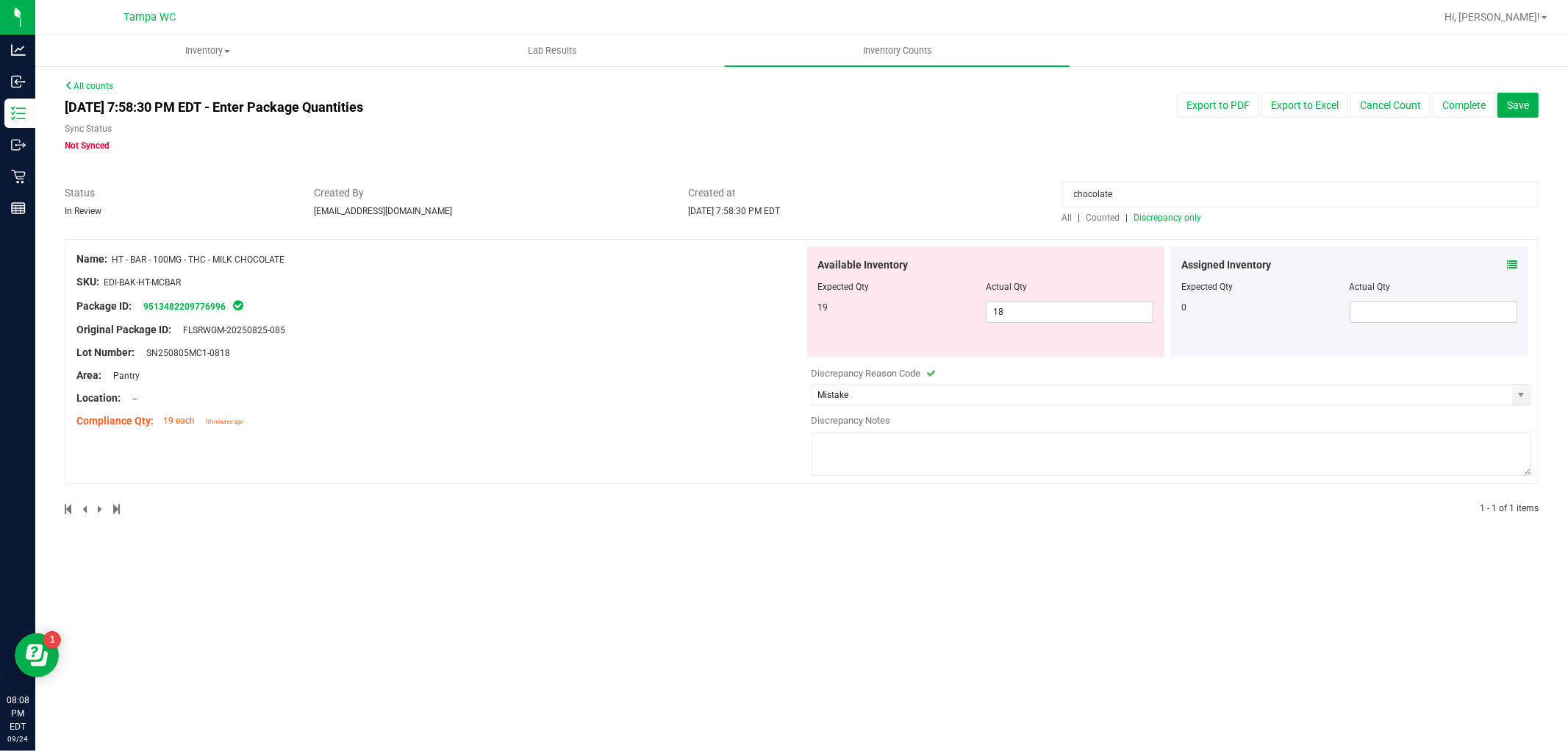
click at [878, 442] on textarea at bounding box center [1172, 454] width 721 height 44
click at [876, 231] on div at bounding box center [801, 232] width 1474 height 15
click at [1524, 112] on button "Save" at bounding box center [1518, 104] width 41 height 25
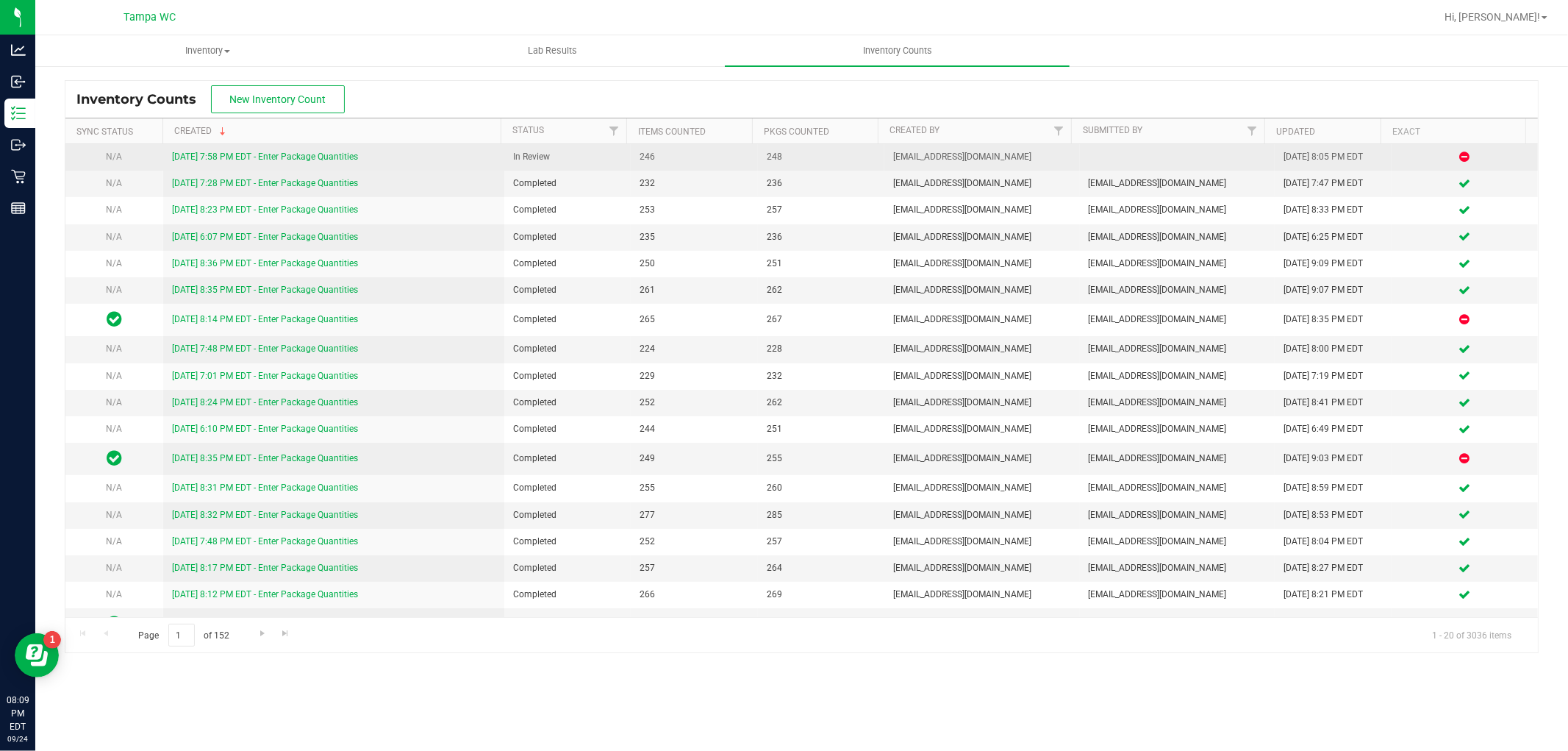
click at [259, 152] on link "[DATE] 7:58 PM EDT - Enter Package Quantities" at bounding box center [265, 156] width 186 height 10
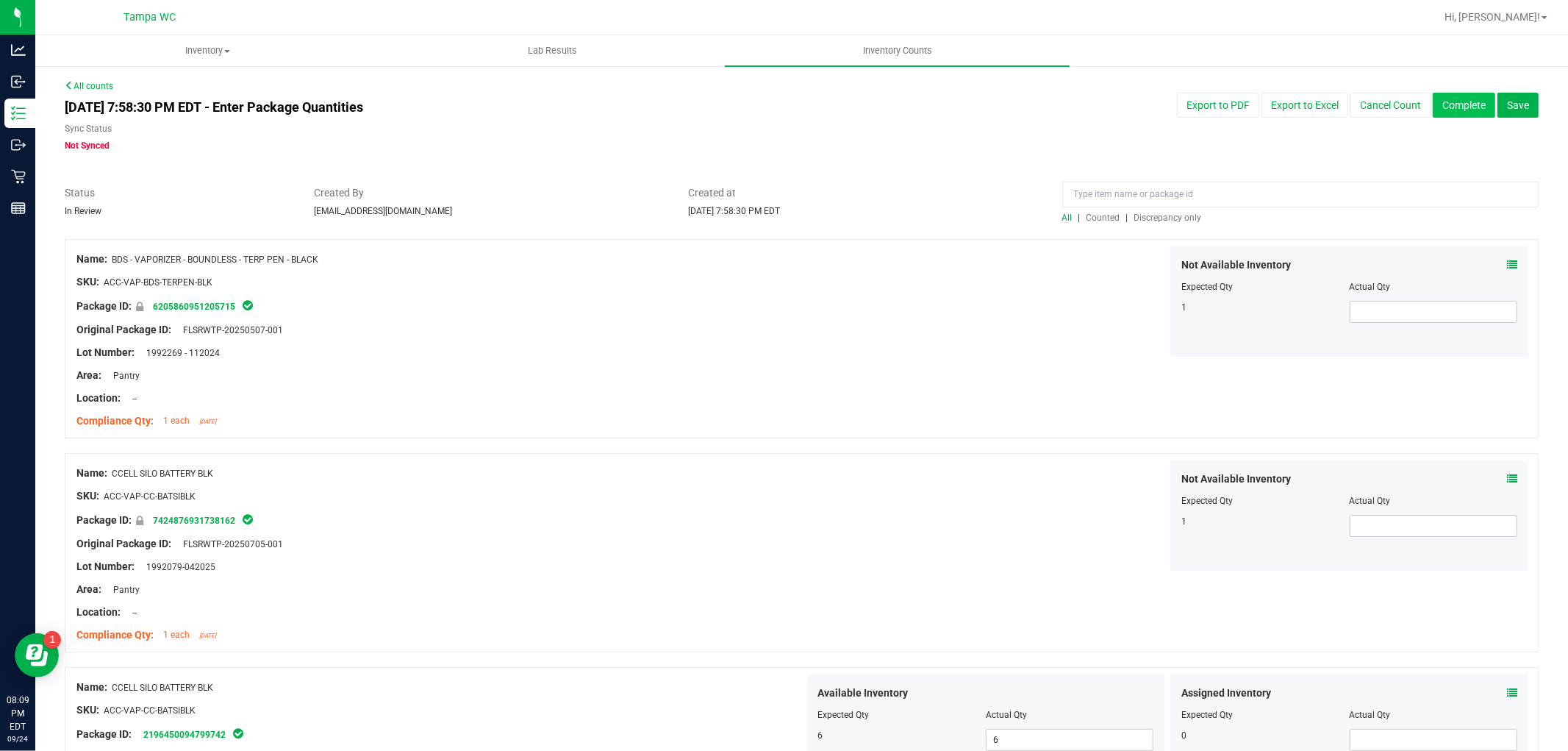
click at [1447, 102] on button "Complete" at bounding box center [1464, 104] width 62 height 25
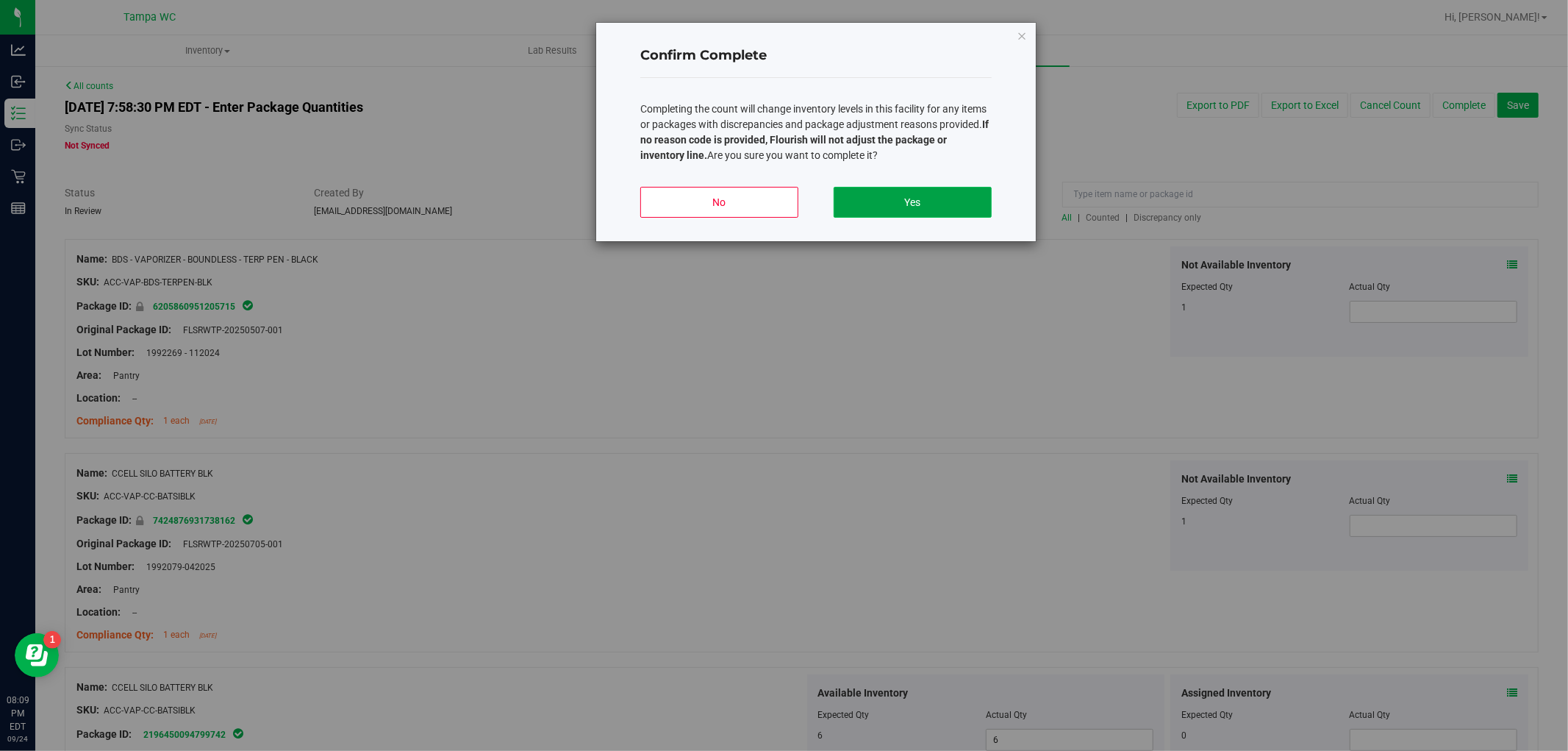
click at [895, 197] on button "Yes" at bounding box center [912, 202] width 158 height 31
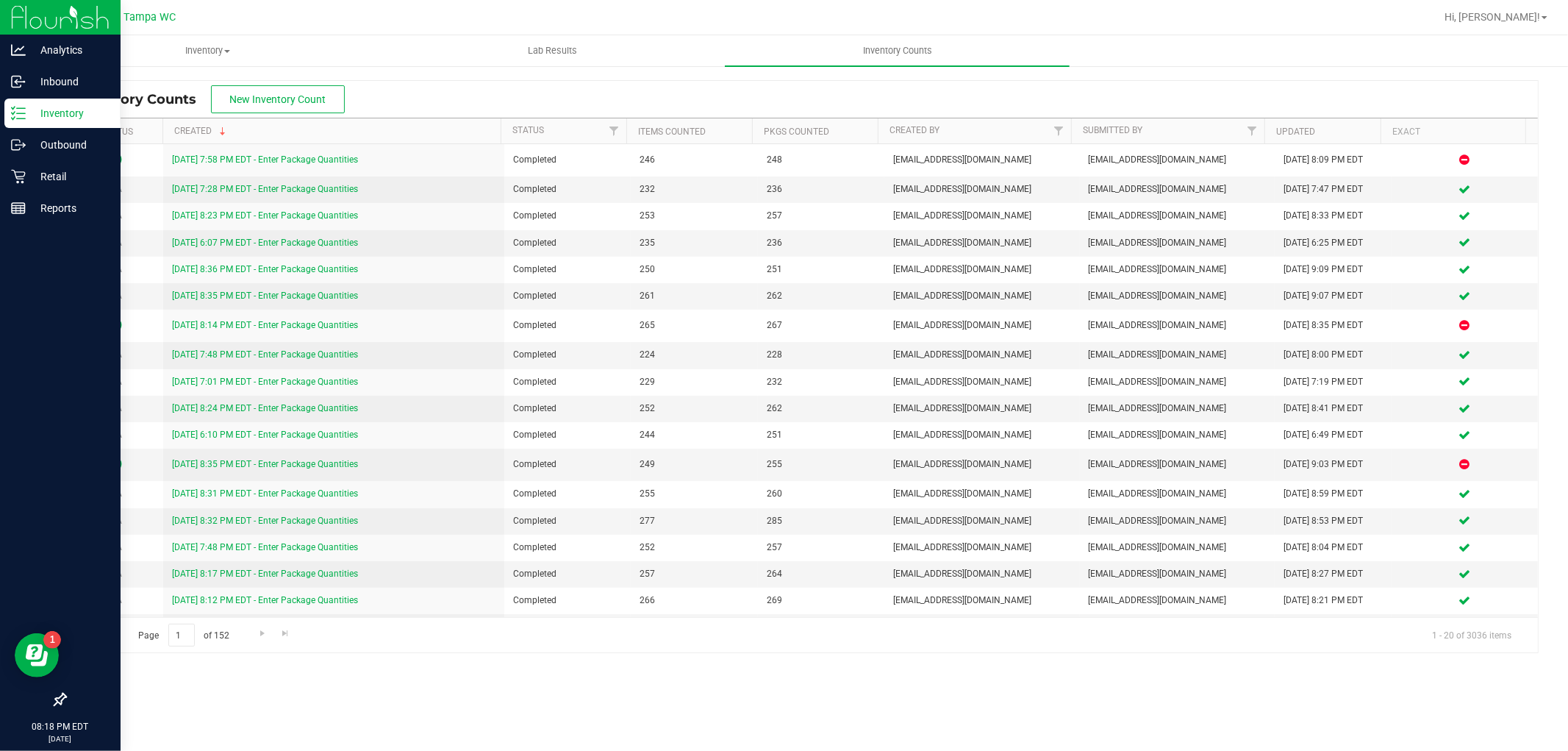
click at [62, 113] on p "Inventory" at bounding box center [70, 113] width 88 height 18
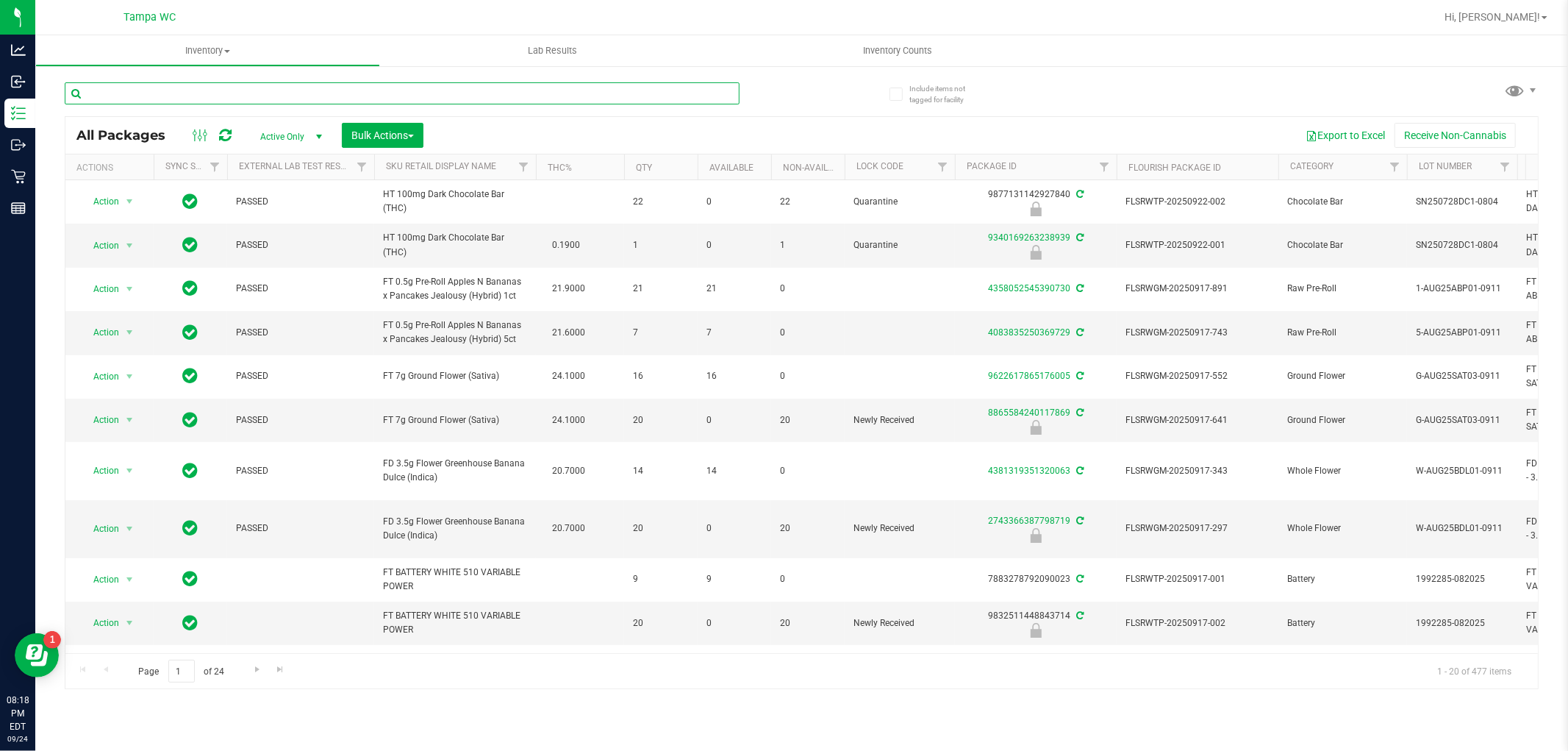
click at [279, 93] on input "text" at bounding box center [403, 93] width 675 height 22
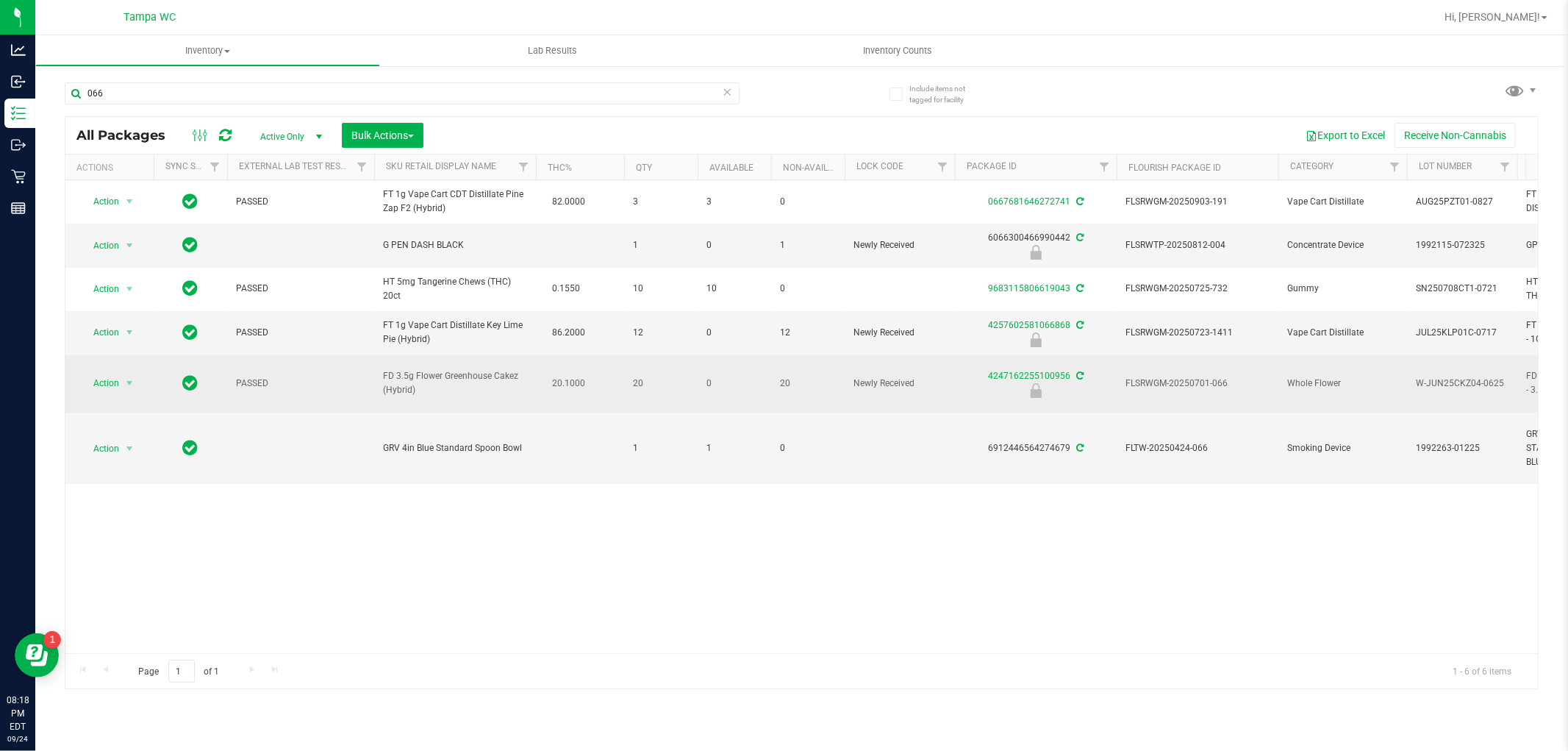
click at [91, 381] on span "Action" at bounding box center [100, 383] width 40 height 21
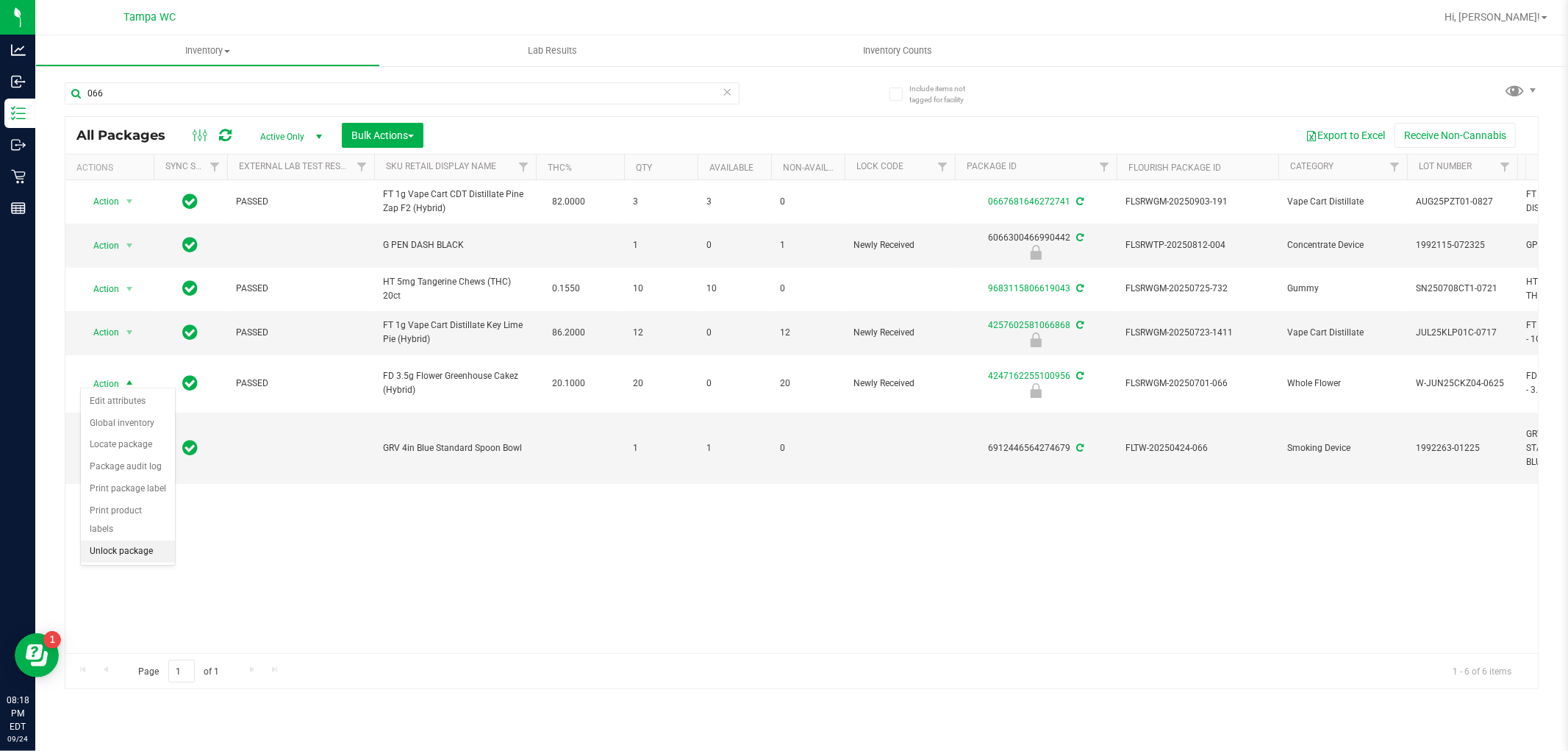
click at [92, 557] on li "Unlock package" at bounding box center [128, 551] width 94 height 22
